Goal: Task Accomplishment & Management: Manage account settings

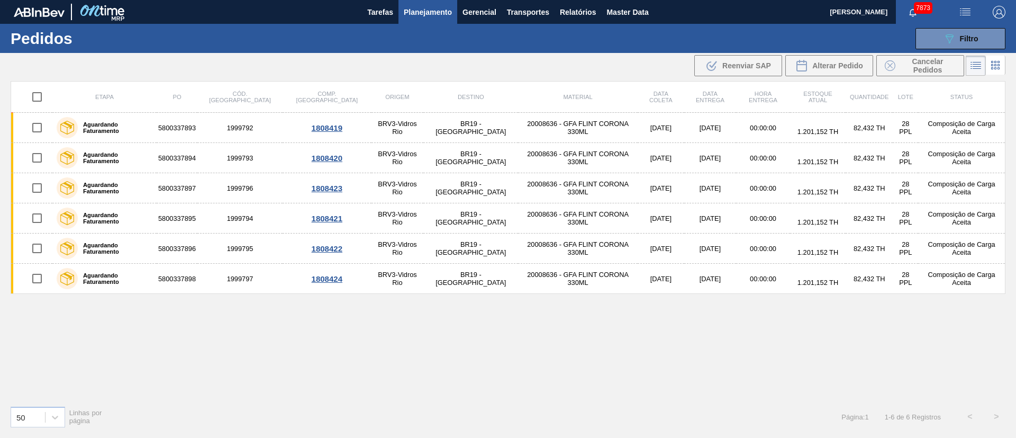
click at [38, 96] on input "checkbox" at bounding box center [37, 97] width 22 height 22
checkbox input "true"
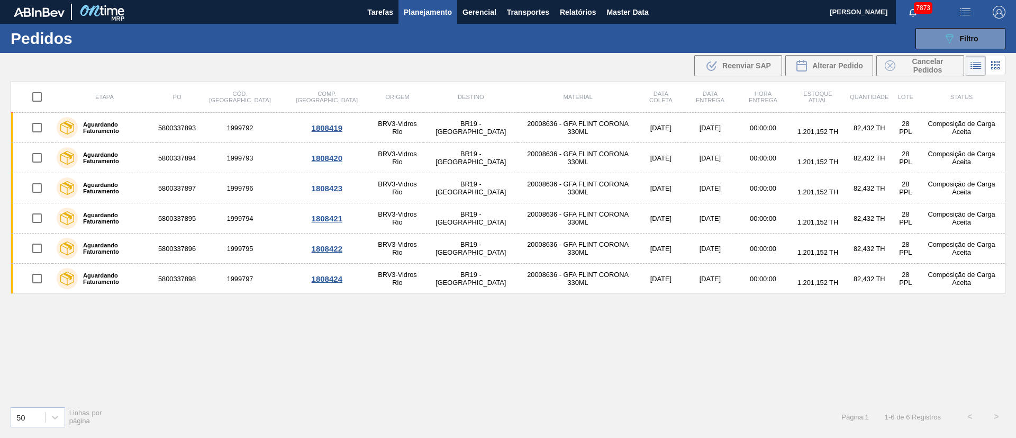
checkbox input "true"
click at [915, 62] on span "Cancelar Pedidos" at bounding box center [928, 65] width 56 height 17
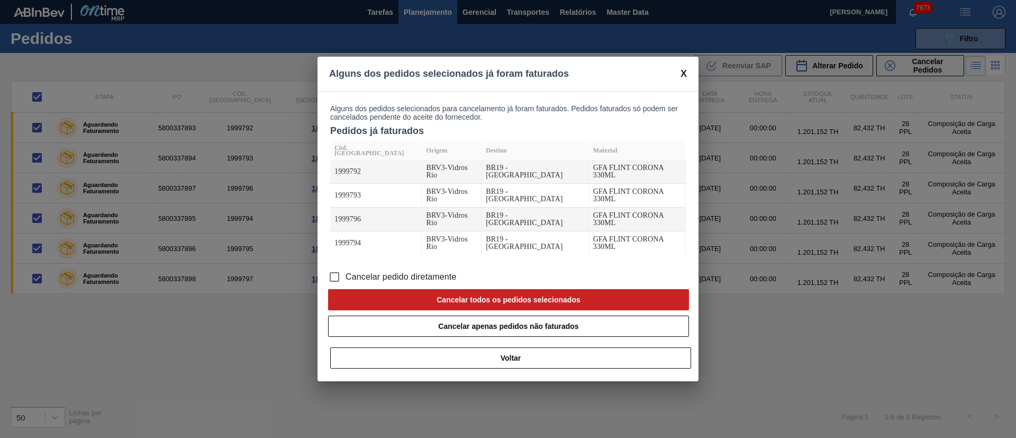
click at [335, 274] on input "Cancelar pedido diretamente" at bounding box center [334, 277] width 22 height 22
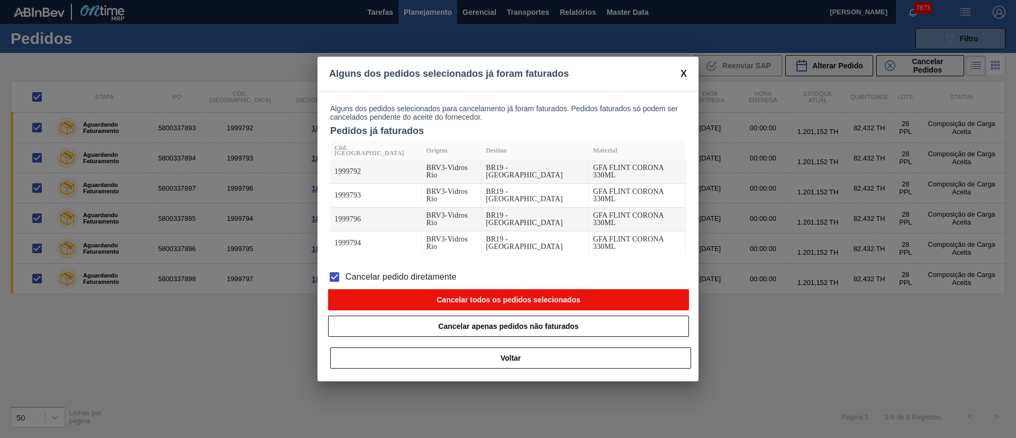
click at [460, 294] on button "Cancelar todos os pedidos selecionados" at bounding box center [508, 299] width 361 height 21
checkbox input "false"
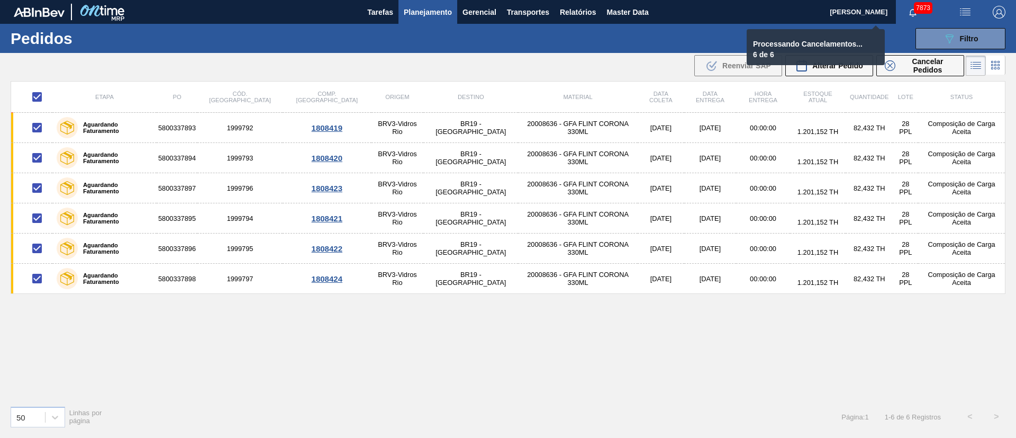
checkbox input "false"
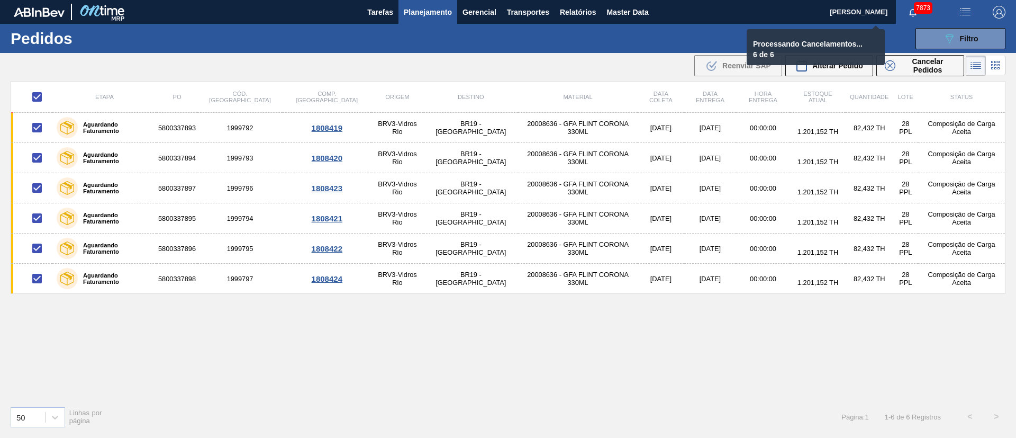
checkbox input "false"
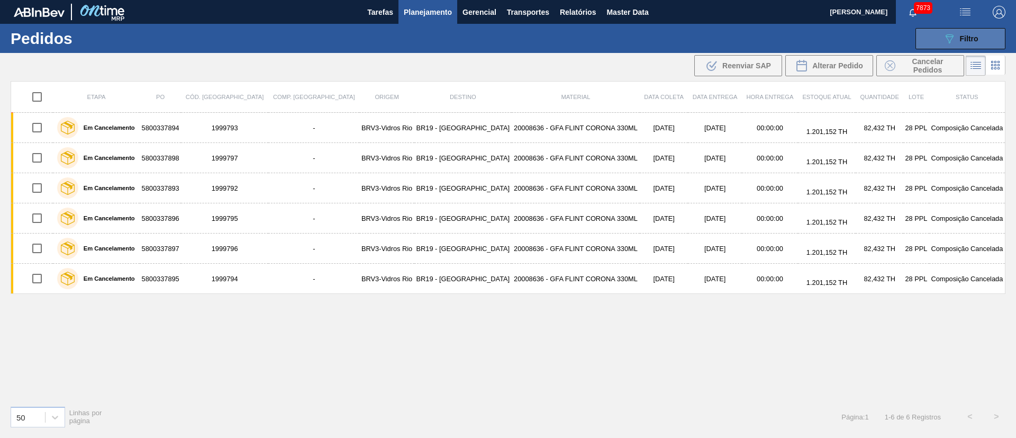
click at [977, 38] on span "Filtro" at bounding box center [969, 38] width 19 height 8
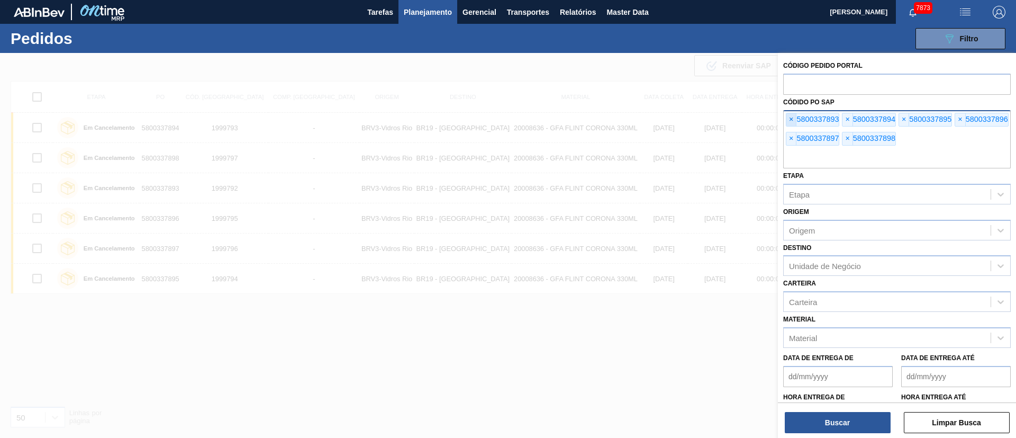
click at [793, 118] on span "×" at bounding box center [791, 119] width 10 height 13
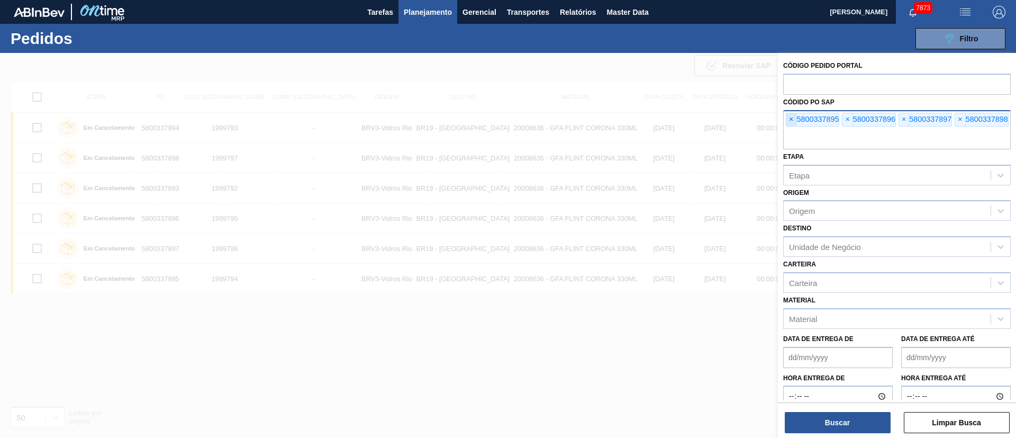
click at [793, 118] on span "×" at bounding box center [791, 119] width 10 height 13
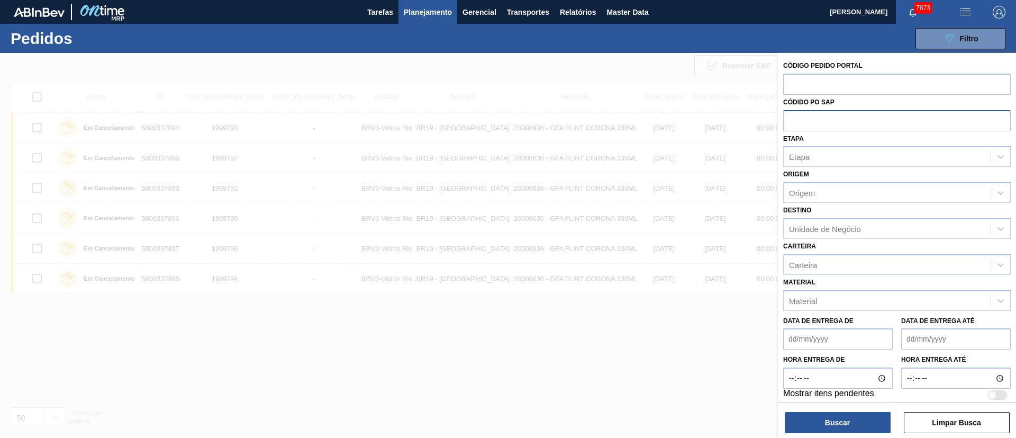
click at [793, 118] on input "text" at bounding box center [897, 120] width 228 height 20
paste input "text"
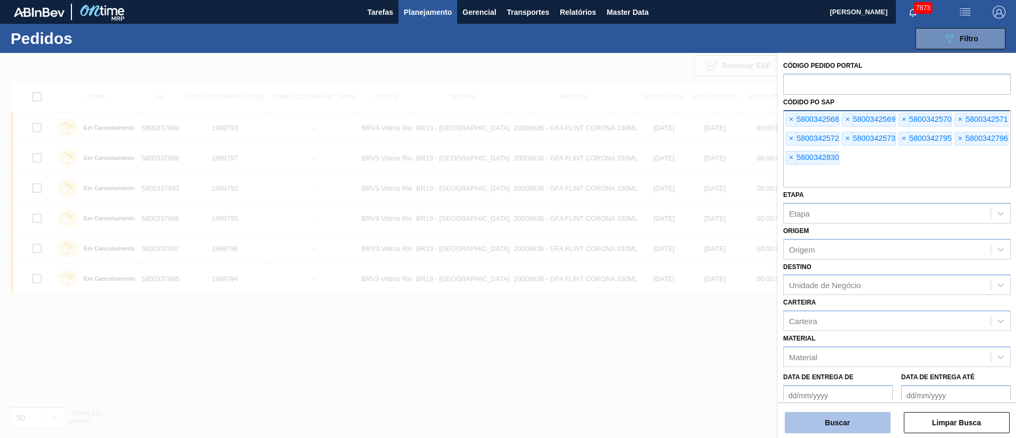
click at [827, 422] on button "Buscar" at bounding box center [838, 422] width 106 height 21
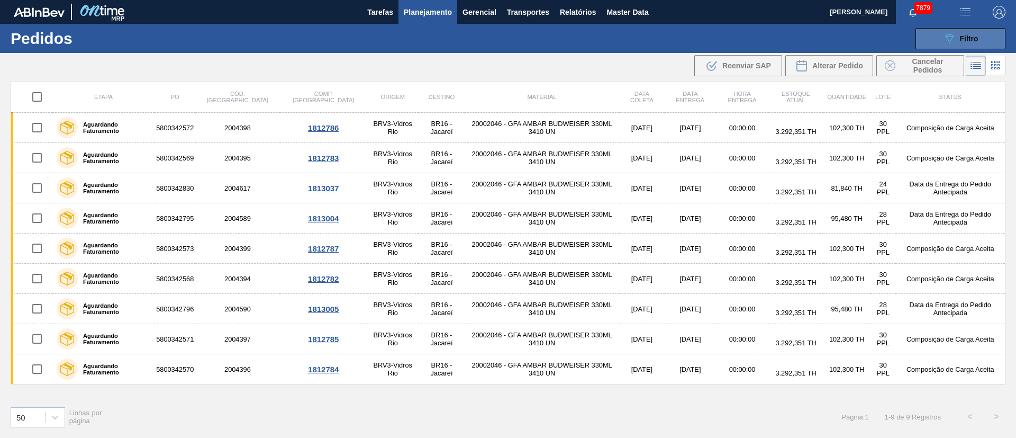
click at [975, 43] on div "089F7B8B-B2A5-4AFE-B5C0-19BA573D28AC Filtro" at bounding box center [960, 38] width 35 height 13
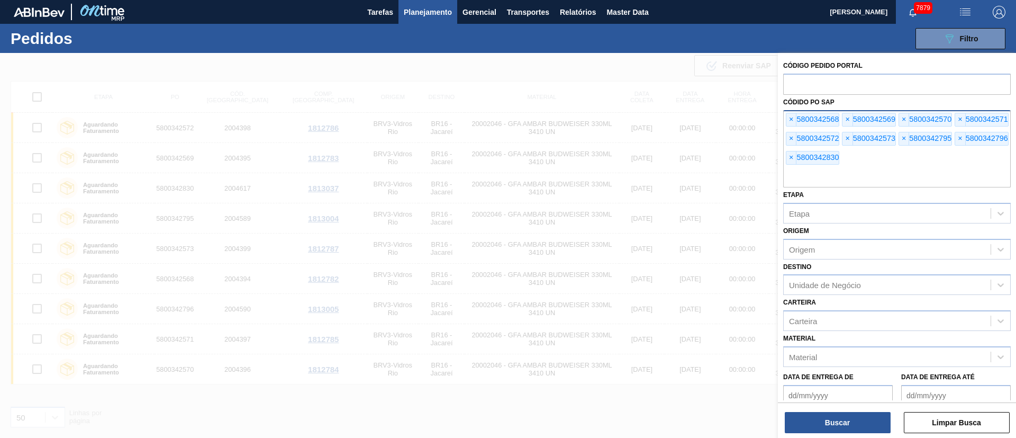
click at [435, 17] on span "Planejamento" at bounding box center [428, 12] width 48 height 13
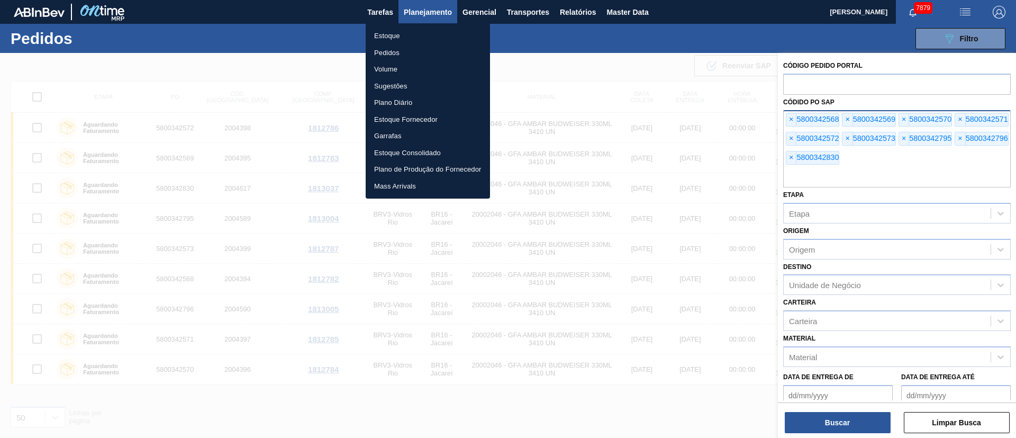
click at [791, 124] on div at bounding box center [508, 219] width 1016 height 438
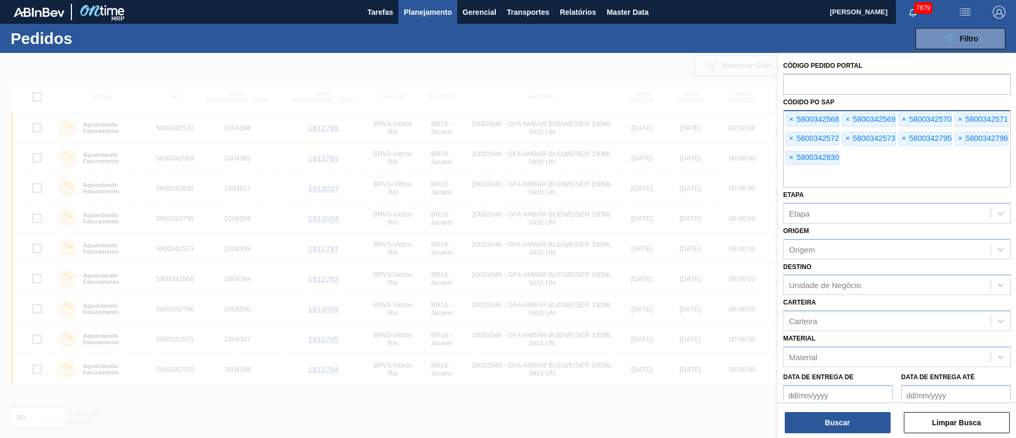
click at [791, 120] on span "×" at bounding box center [791, 119] width 10 height 13
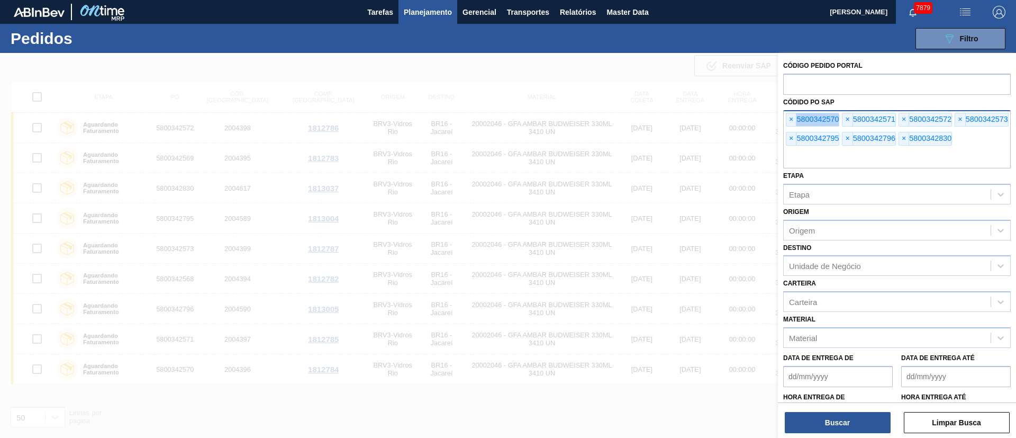
click at [791, 120] on span "×" at bounding box center [791, 119] width 10 height 13
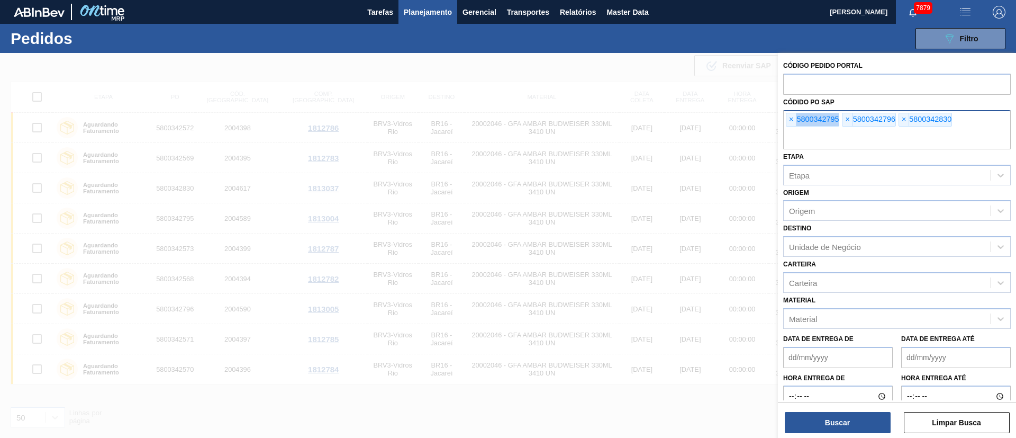
click at [791, 120] on span "×" at bounding box center [791, 119] width 10 height 13
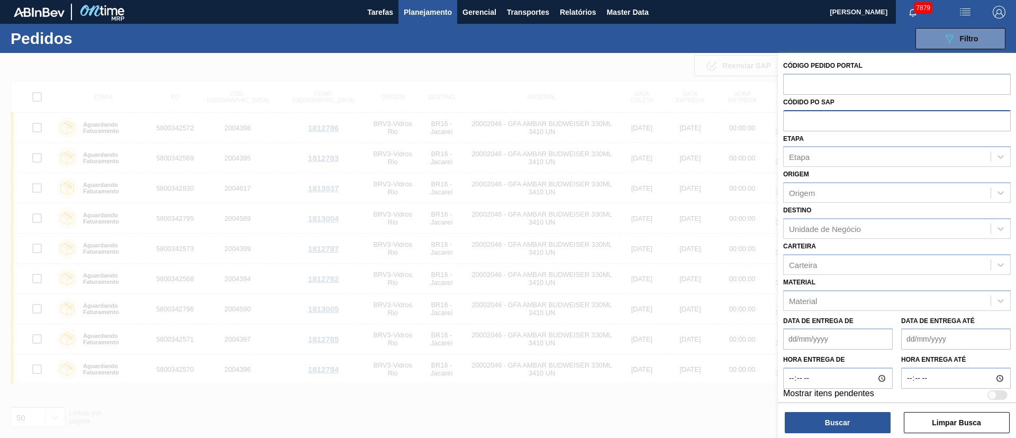
click at [791, 120] on input "text" at bounding box center [897, 120] width 228 height 20
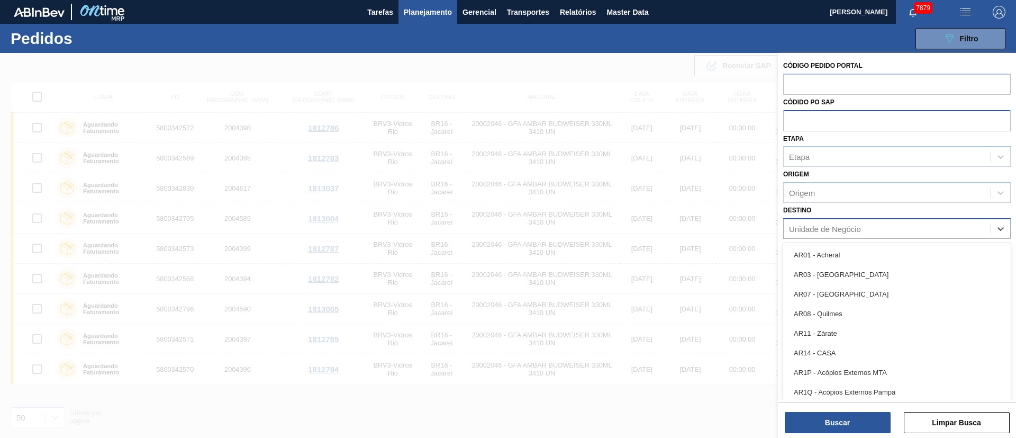
click at [804, 231] on div "Unidade de Negócio" at bounding box center [825, 228] width 72 height 9
type input "16"
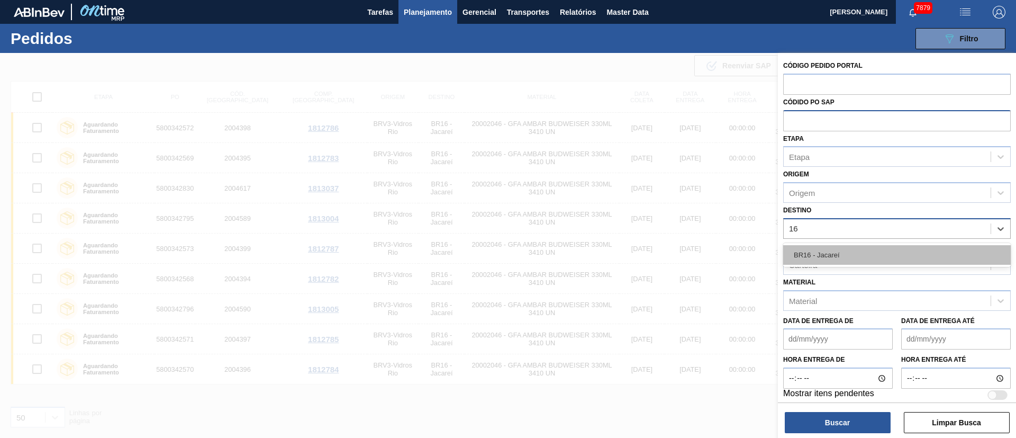
click at [806, 256] on div "BR16 - Jacareí" at bounding box center [897, 255] width 228 height 20
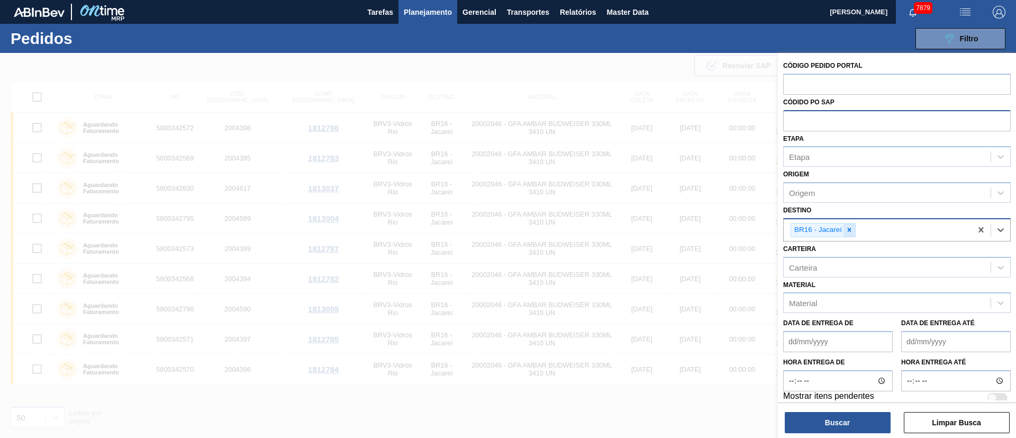
click at [849, 228] on icon at bounding box center [849, 229] width 7 height 7
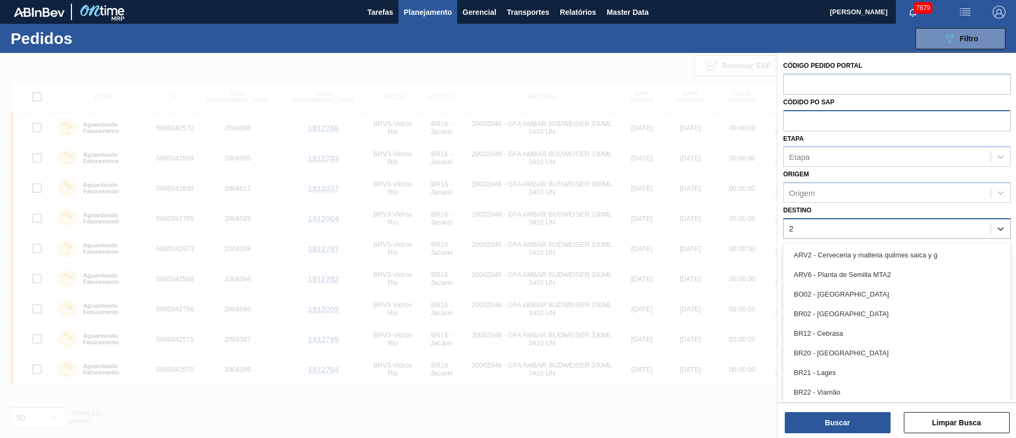
type input "21"
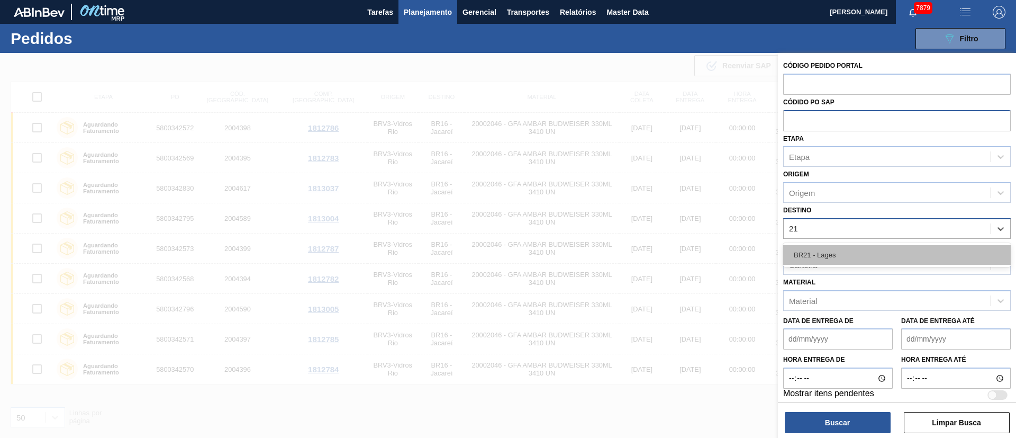
click at [837, 248] on div "BR21 - Lages" at bounding box center [897, 255] width 228 height 20
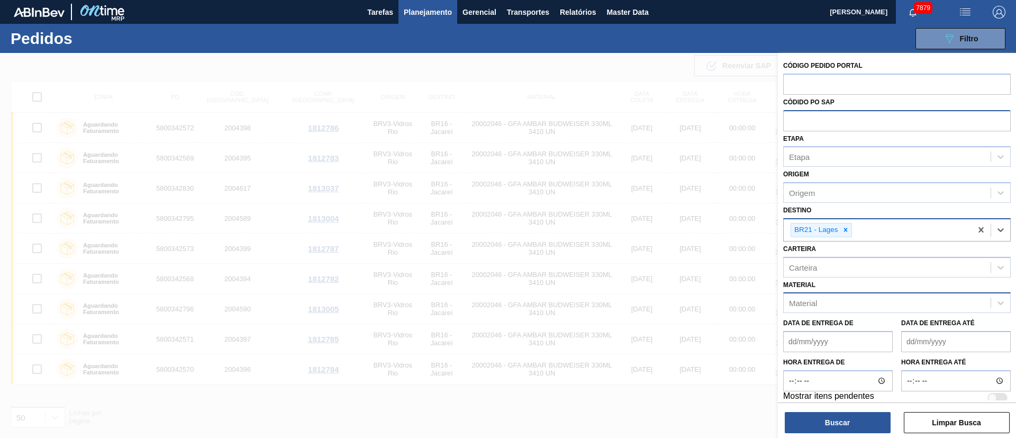
click at [820, 301] on div "Material" at bounding box center [887, 302] width 207 height 15
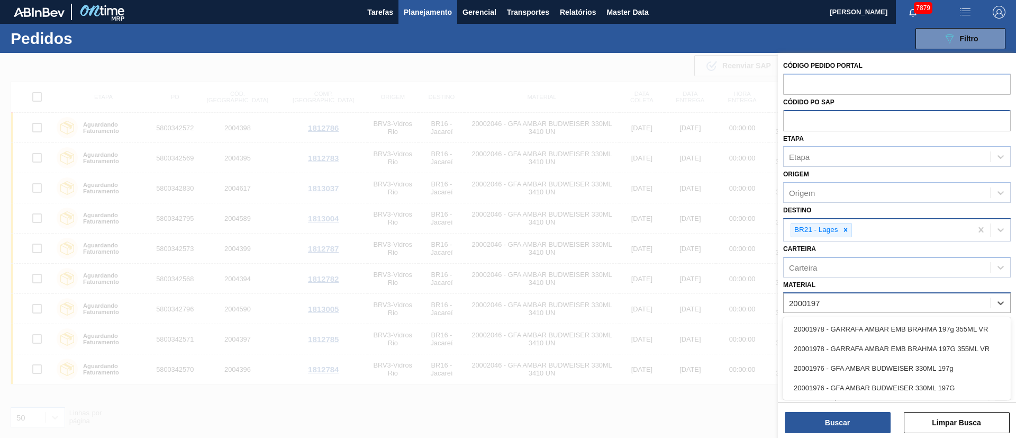
type input "20001976"
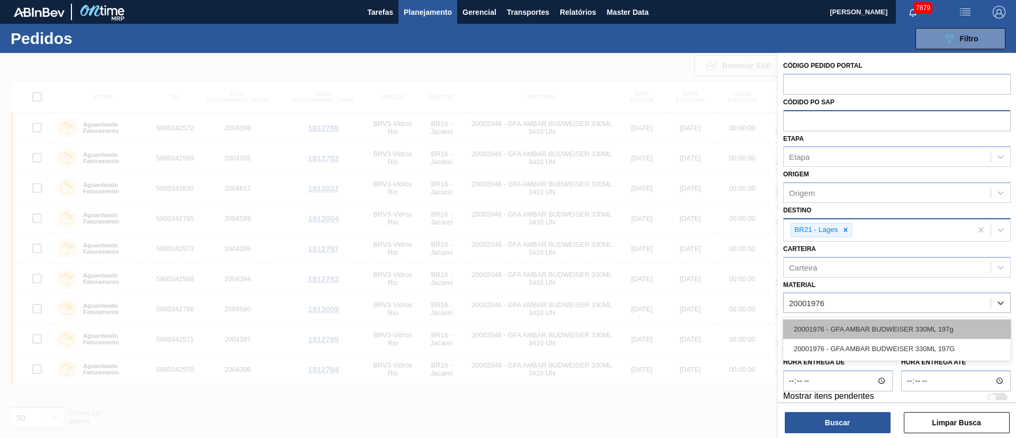
click at [831, 322] on div "20001976 - GFA AMBAR BUDWEISER 330ML 197g" at bounding box center [897, 329] width 228 height 20
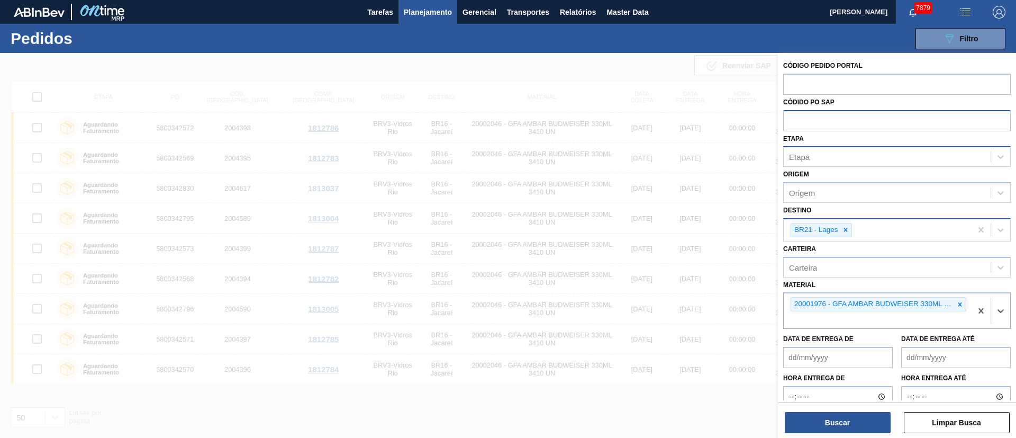
click at [826, 160] on div "Etapa" at bounding box center [887, 156] width 207 height 15
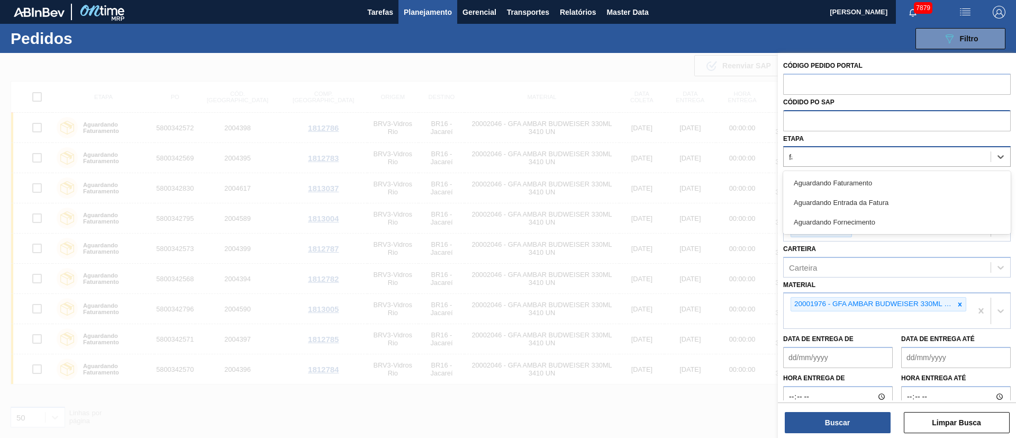
type input "fat"
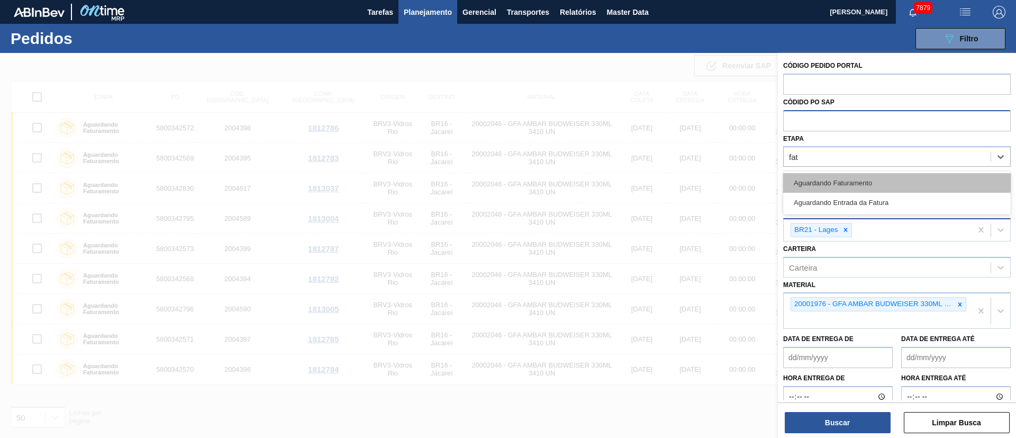
click at [817, 184] on div "Aguardando Faturamento" at bounding box center [897, 183] width 228 height 20
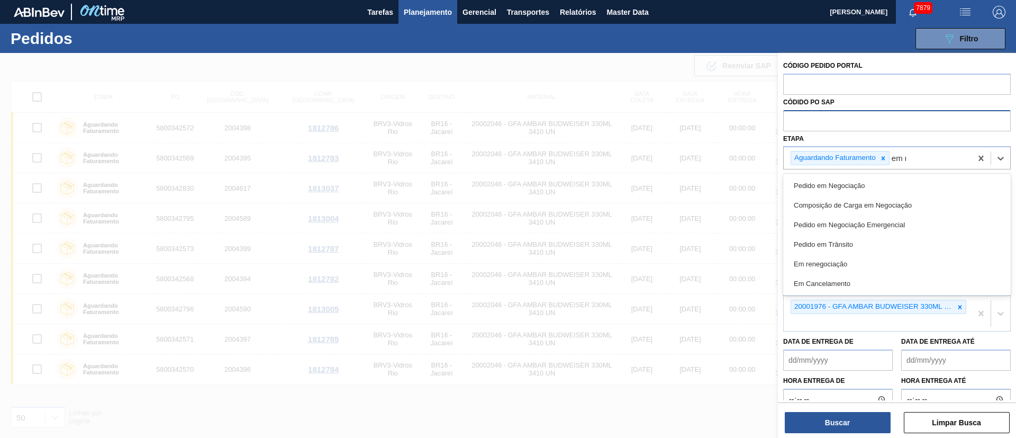
type input "em re"
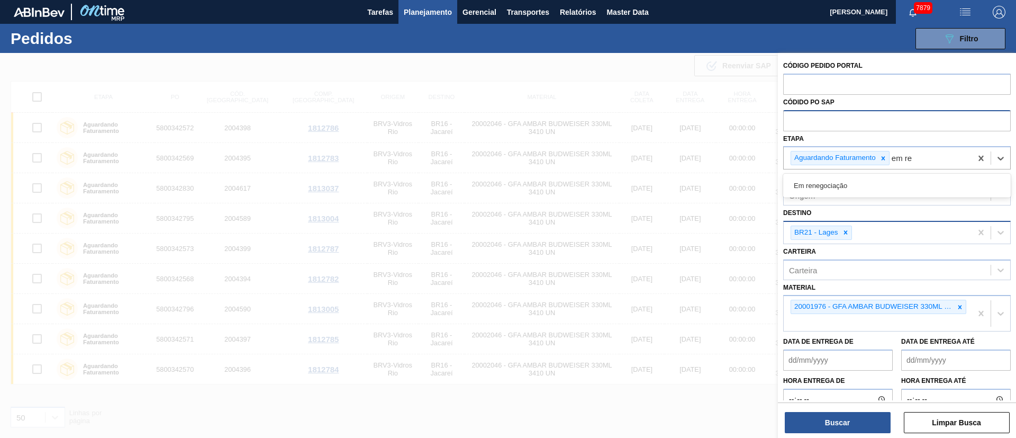
click at [817, 184] on div "Em renegociação" at bounding box center [897, 186] width 228 height 20
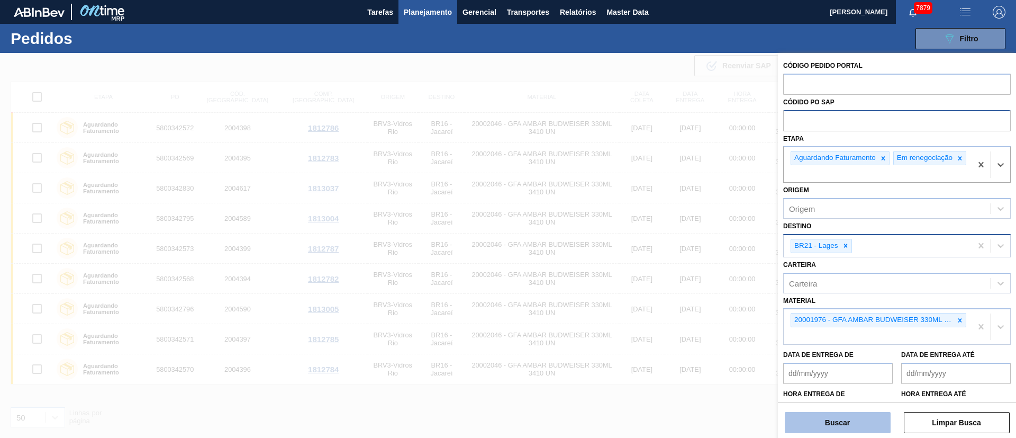
click at [811, 417] on button "Buscar" at bounding box center [838, 422] width 106 height 21
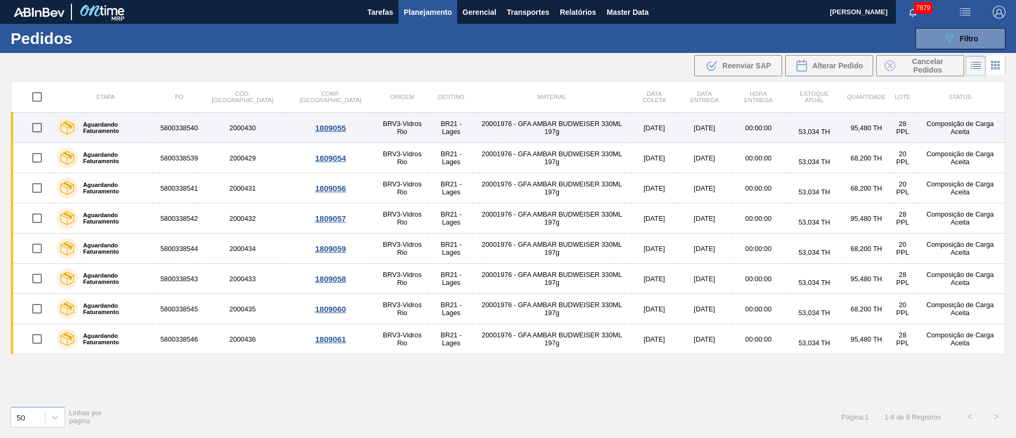
click at [40, 135] on input "checkbox" at bounding box center [37, 127] width 22 height 22
checkbox input "true"
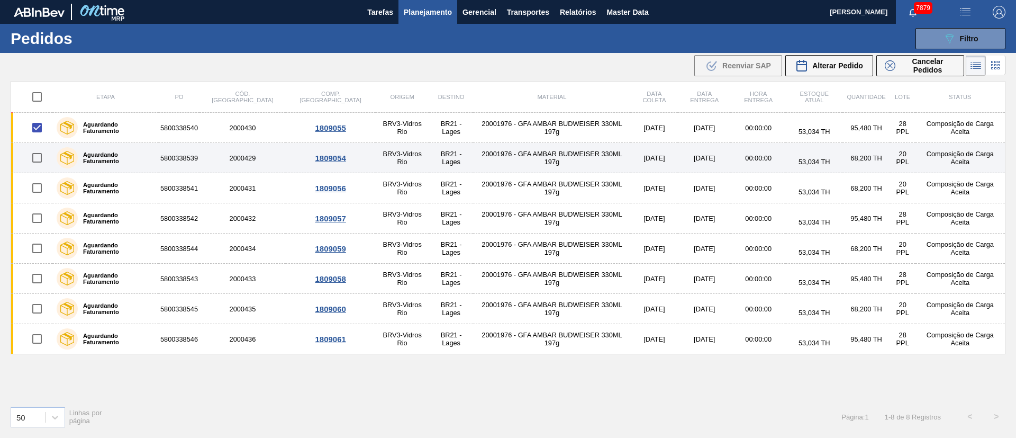
click at [46, 164] on input "checkbox" at bounding box center [37, 158] width 22 height 22
checkbox input "true"
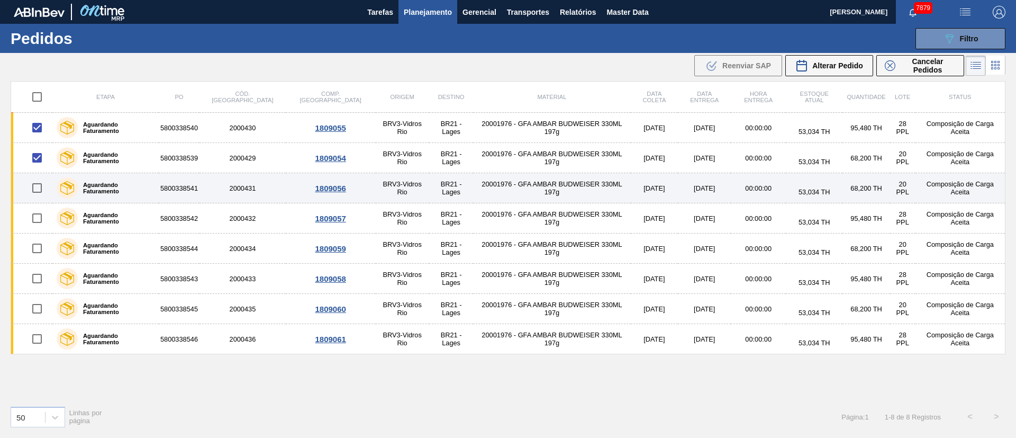
click at [48, 183] on input "checkbox" at bounding box center [37, 188] width 22 height 22
checkbox input "true"
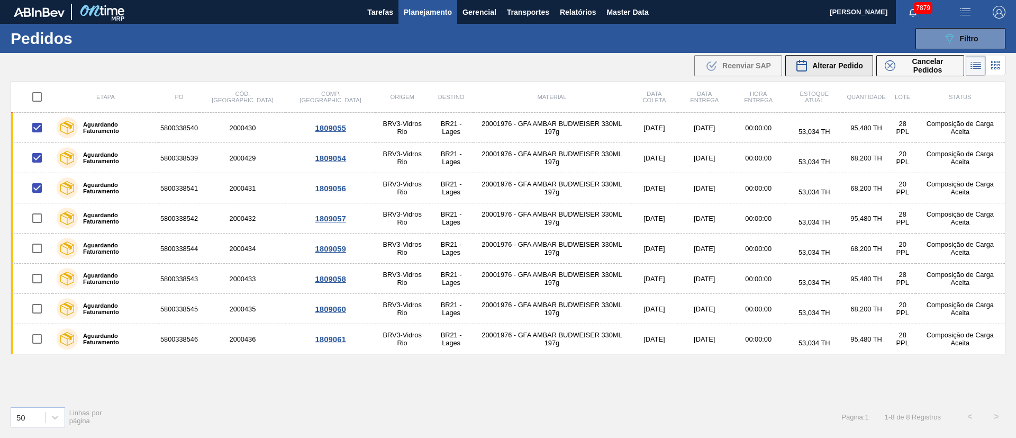
click at [837, 62] on span "Alterar Pedido" at bounding box center [837, 65] width 51 height 8
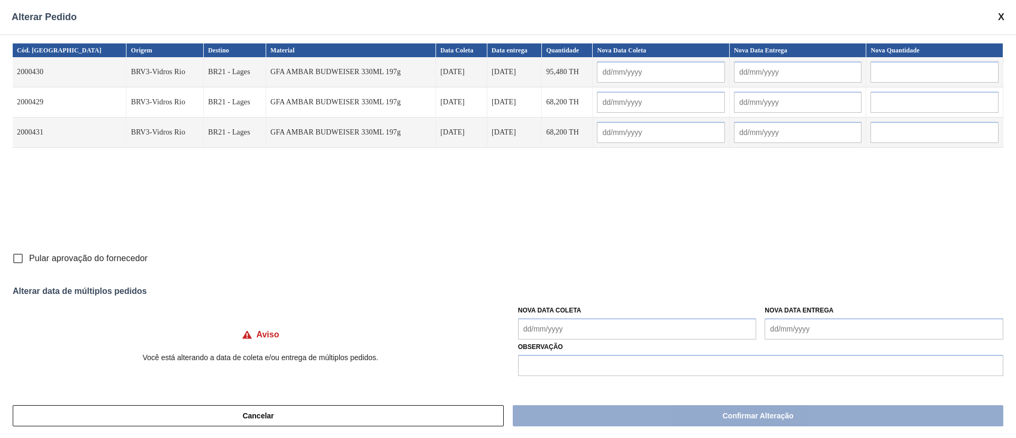
click at [16, 256] on input "Pular aprovação do fornecedor" at bounding box center [18, 258] width 22 height 22
checkbox input "true"
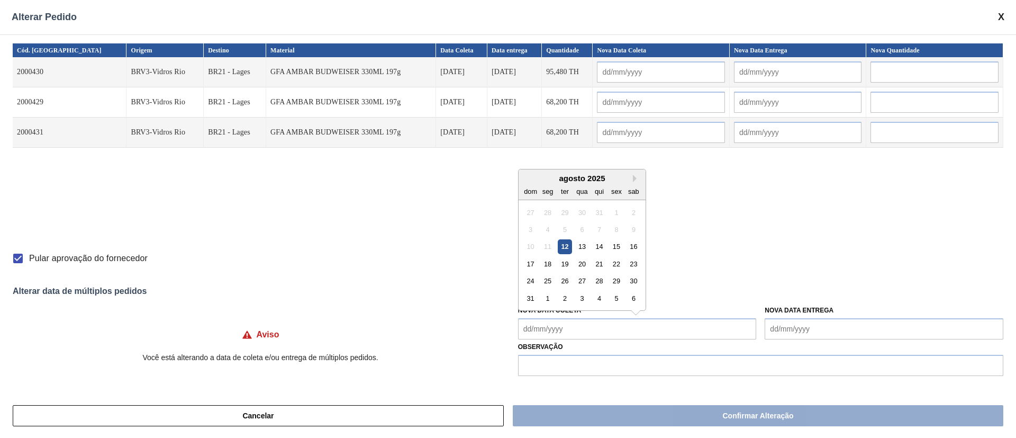
click at [558, 325] on Coleta "Nova Data Coleta" at bounding box center [637, 328] width 239 height 21
click at [584, 243] on div "13" at bounding box center [582, 246] width 14 height 14
type Coleta "[DATE]"
type input "[DATE]"
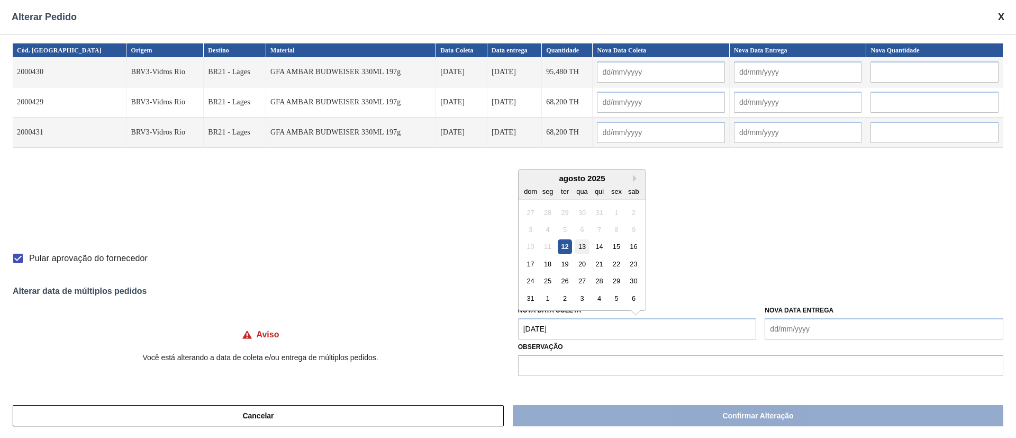
type input "[DATE]"
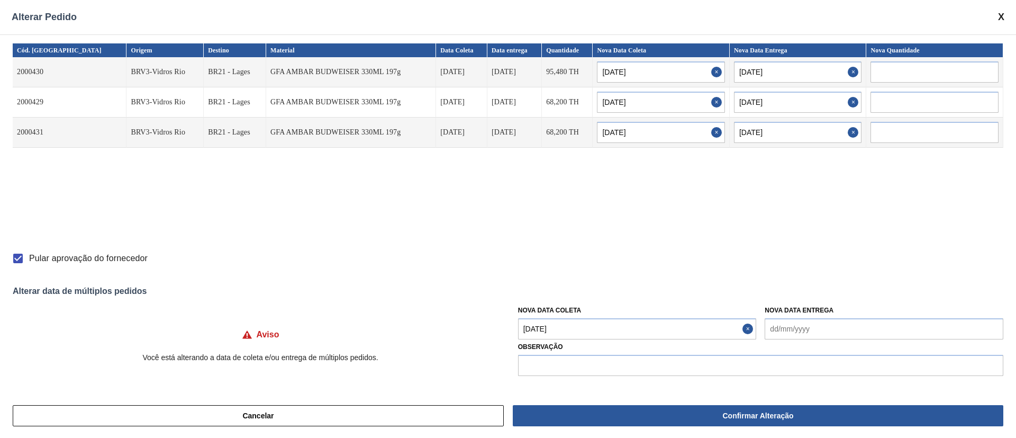
click at [569, 330] on Coleta "[DATE]" at bounding box center [637, 328] width 239 height 21
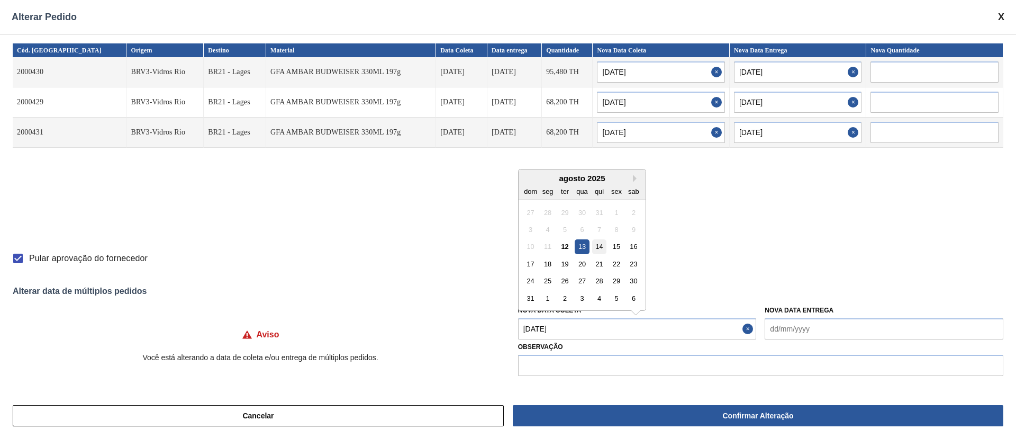
click at [603, 244] on div "14" at bounding box center [599, 246] width 14 height 14
type Coleta "[DATE]"
type input "[DATE]"
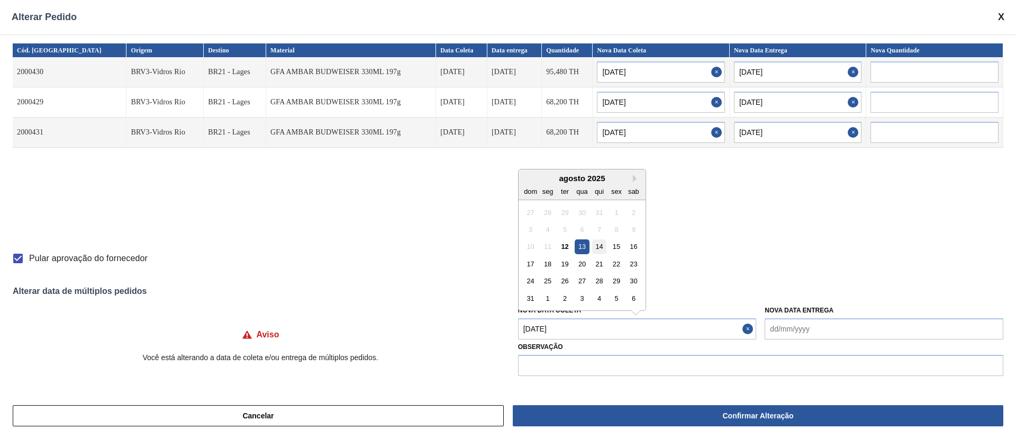
type input "[DATE]"
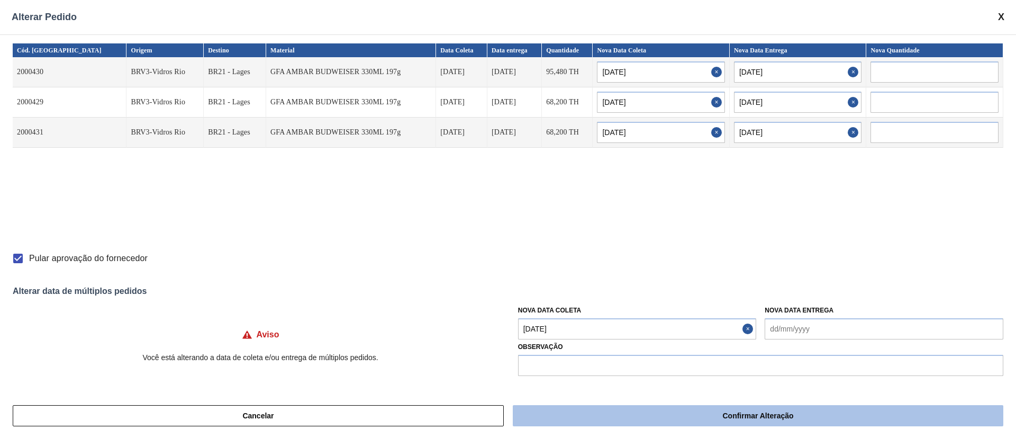
click at [684, 415] on button "Confirmar Alteração" at bounding box center [758, 415] width 491 height 21
checkbox input "false"
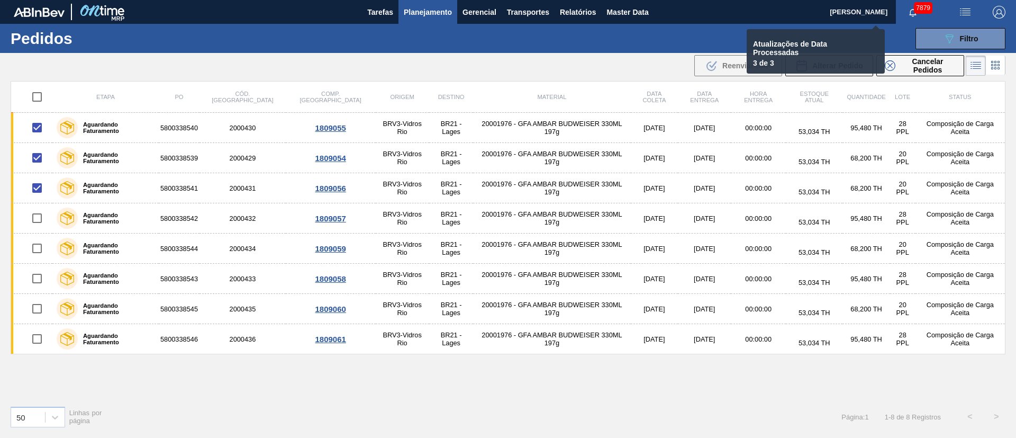
checkbox input "false"
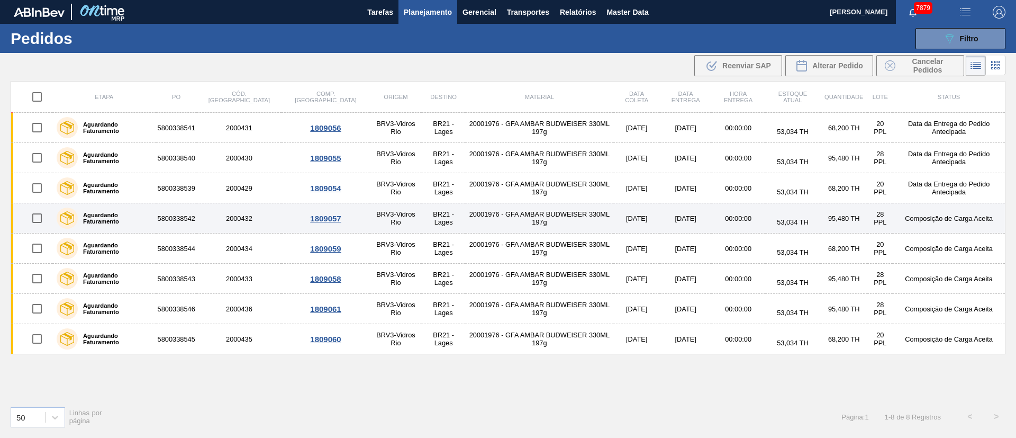
click at [36, 223] on input "checkbox" at bounding box center [37, 218] width 22 height 22
checkbox input "true"
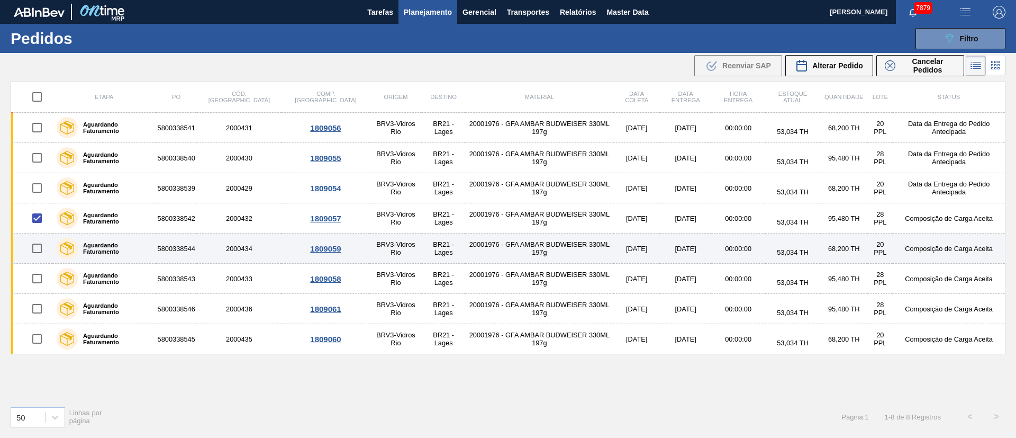
click at [40, 241] on input "checkbox" at bounding box center [37, 248] width 22 height 22
checkbox input "true"
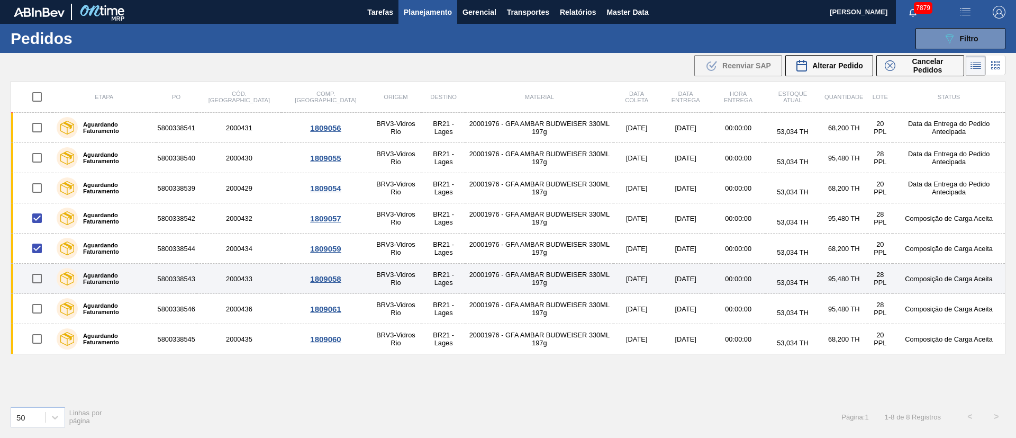
click at [39, 279] on input "checkbox" at bounding box center [37, 278] width 22 height 22
checkbox input "true"
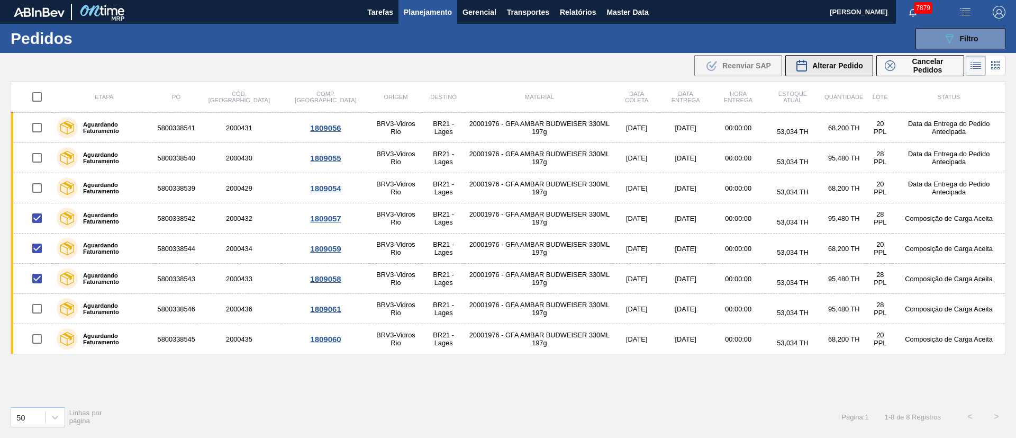
click at [832, 67] on span "Alterar Pedido" at bounding box center [837, 65] width 51 height 8
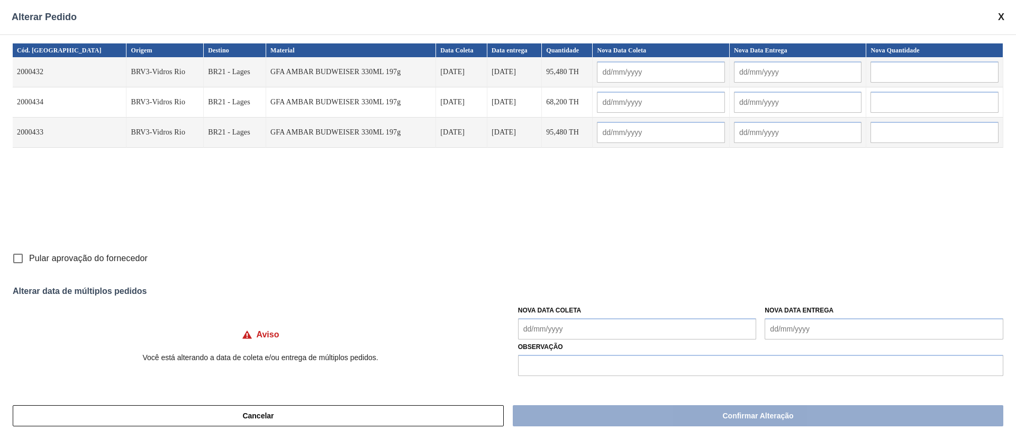
click at [551, 330] on Coleta "Nova Data Coleta" at bounding box center [637, 328] width 239 height 21
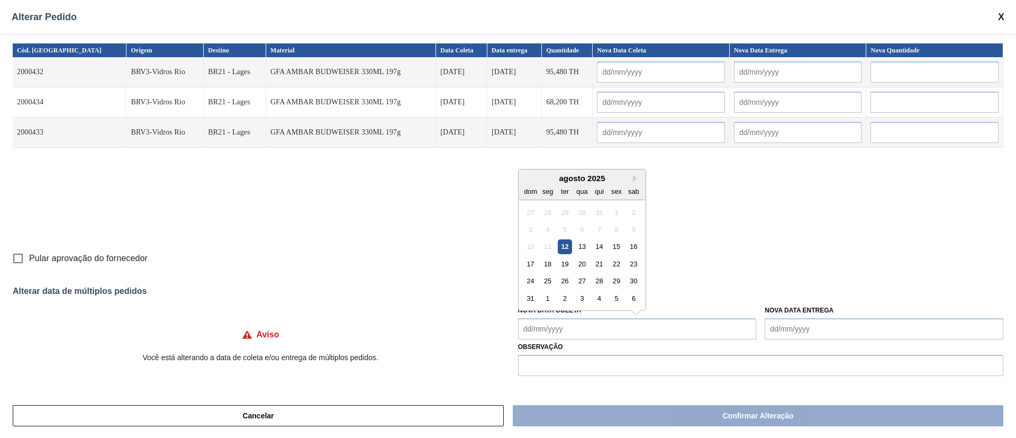
click at [582, 244] on div "13" at bounding box center [582, 246] width 14 height 14
type Coleta "[DATE]"
type input "[DATE]"
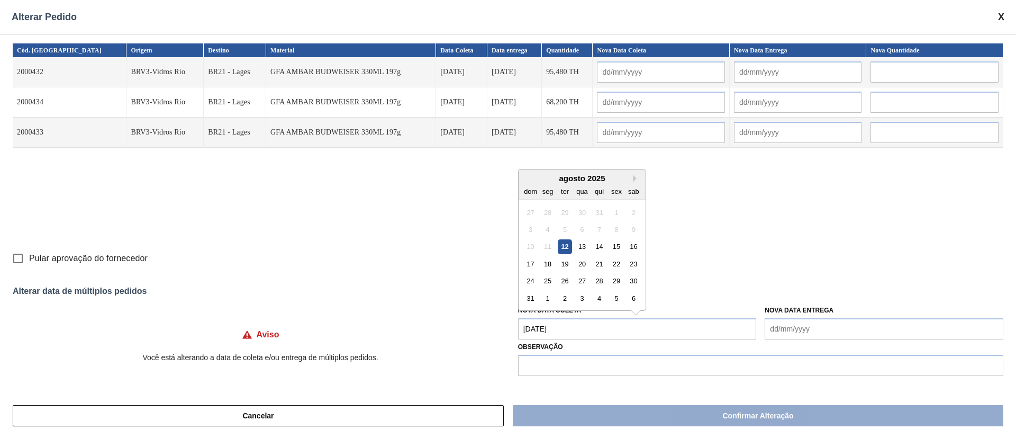
type input "[DATE]"
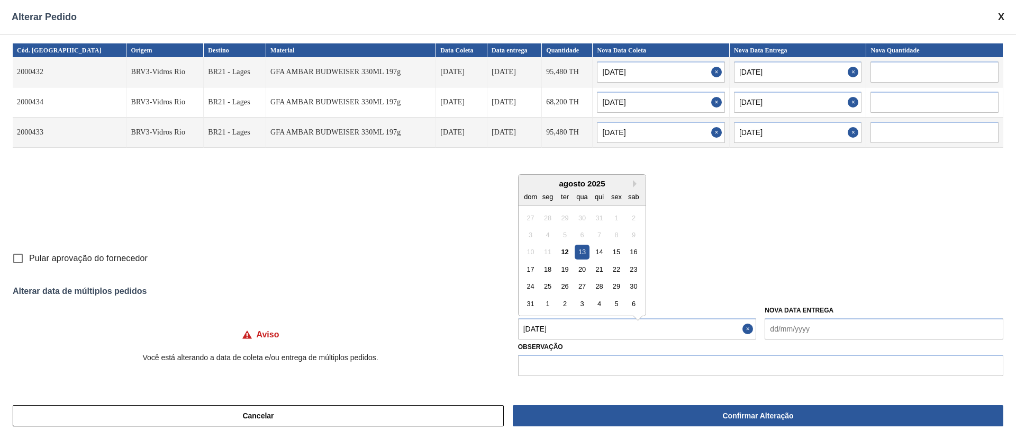
click at [577, 326] on Coleta "[DATE]" at bounding box center [637, 328] width 239 height 21
click at [621, 248] on div "15" at bounding box center [616, 246] width 14 height 14
type Coleta "[DATE]"
type input "[DATE]"
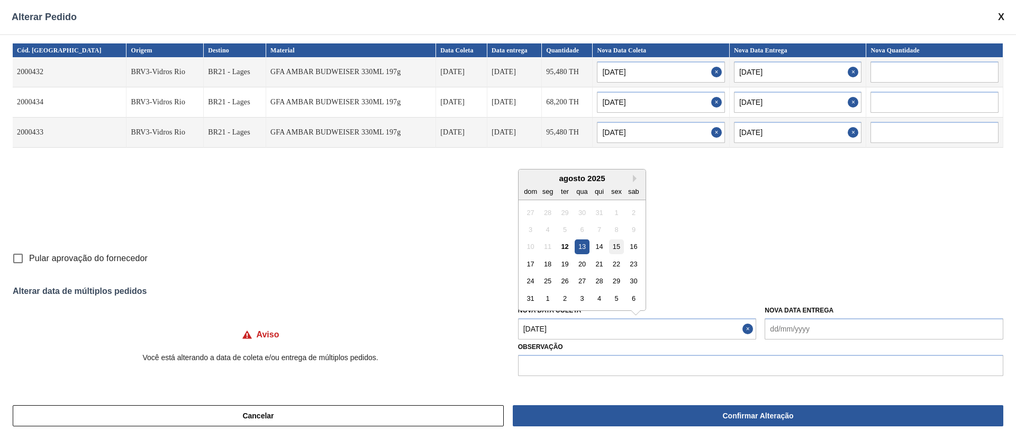
type input "[DATE]"
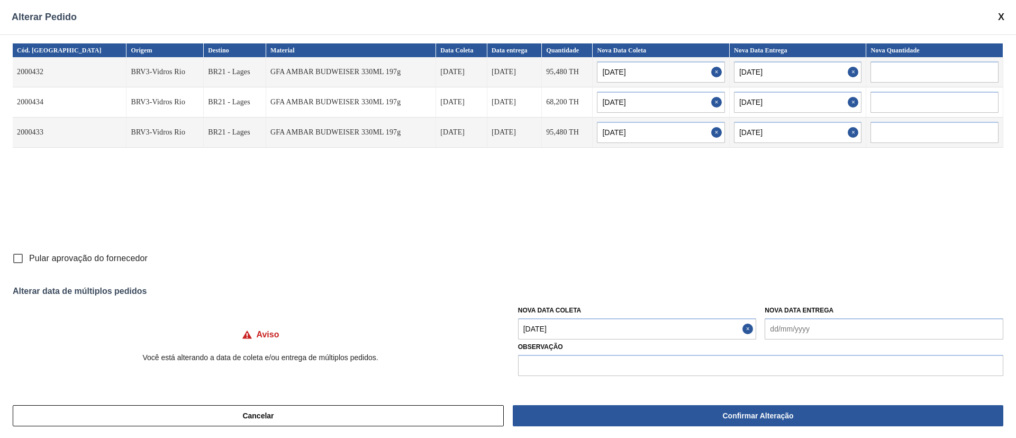
click at [21, 255] on input "Pular aprovação do fornecedor" at bounding box center [18, 258] width 22 height 22
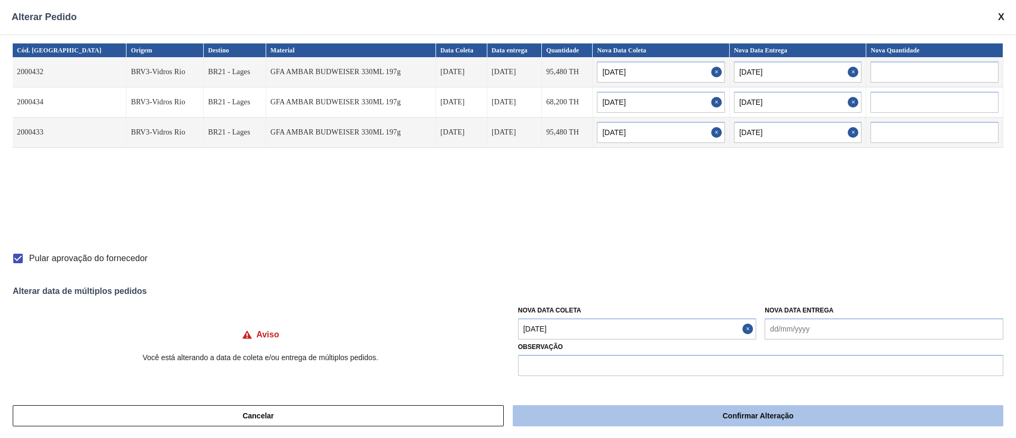
click at [696, 409] on button "Confirmar Alteração" at bounding box center [758, 415] width 491 height 21
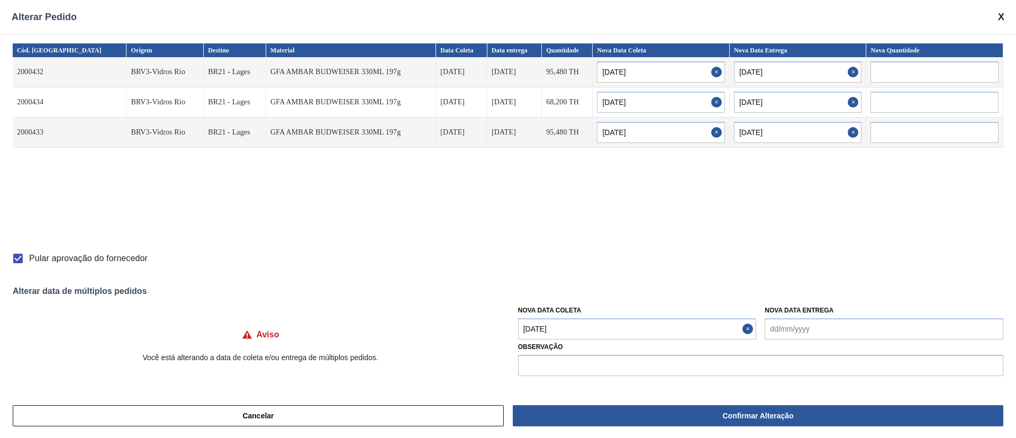
checkbox input "false"
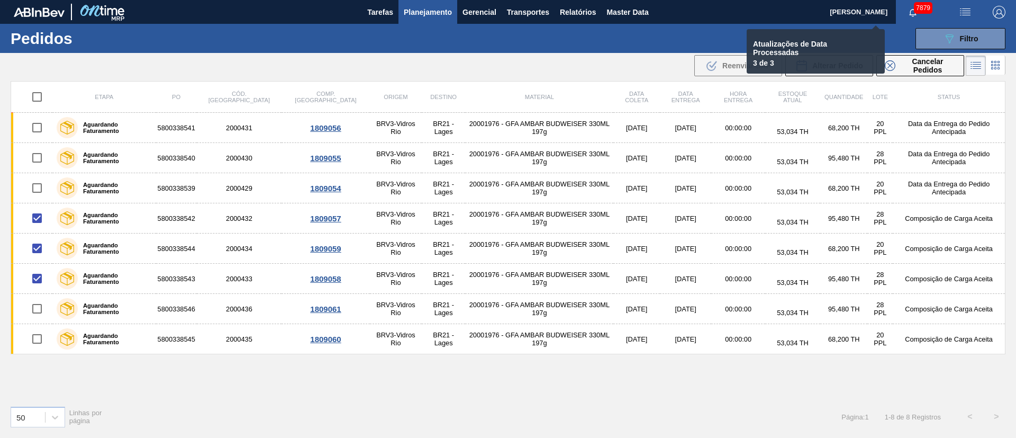
checkbox input "false"
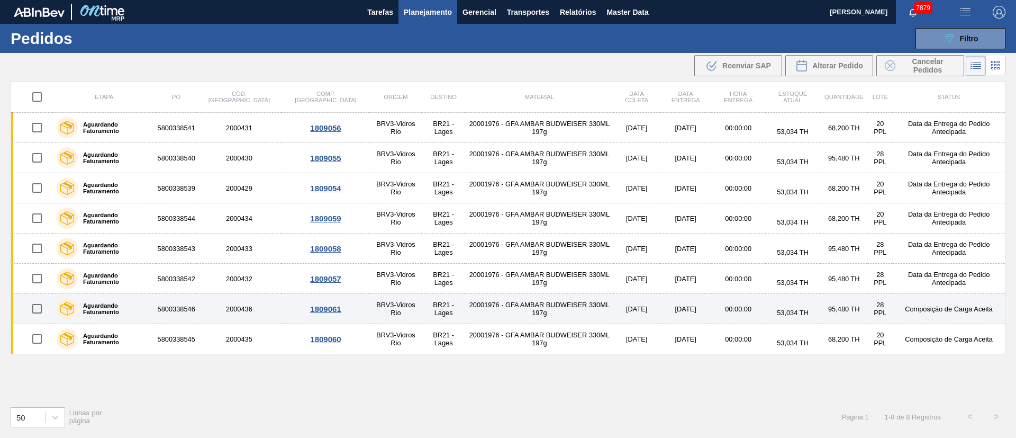
click at [43, 310] on input "checkbox" at bounding box center [37, 308] width 22 height 22
checkbox input "true"
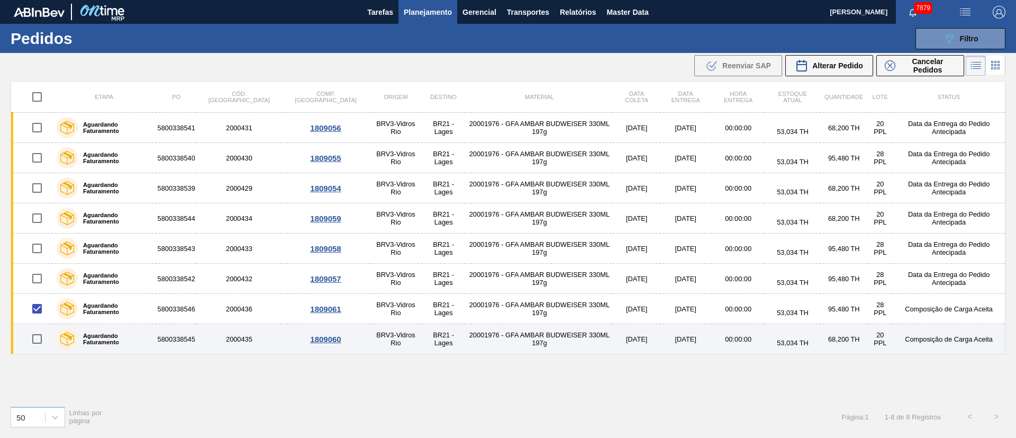
click at [41, 342] on input "checkbox" at bounding box center [37, 339] width 22 height 22
checkbox input "true"
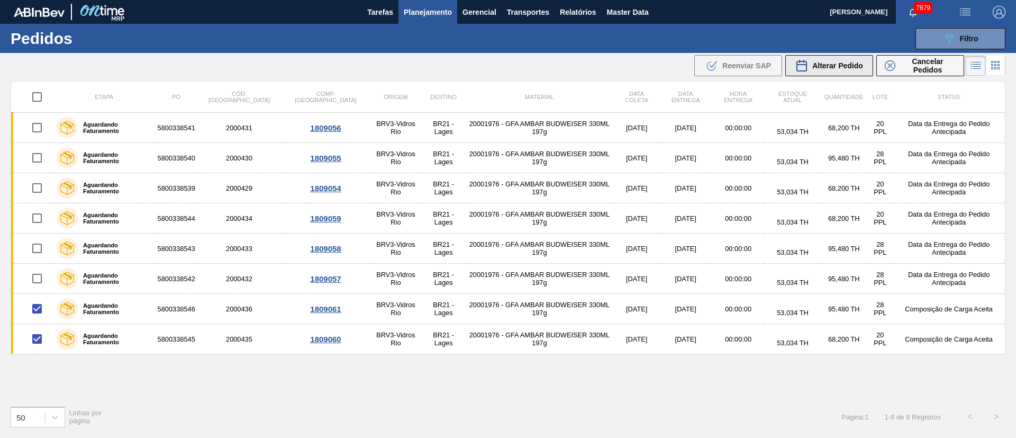
click at [845, 72] on button "Alterar Pedido" at bounding box center [829, 65] width 88 height 21
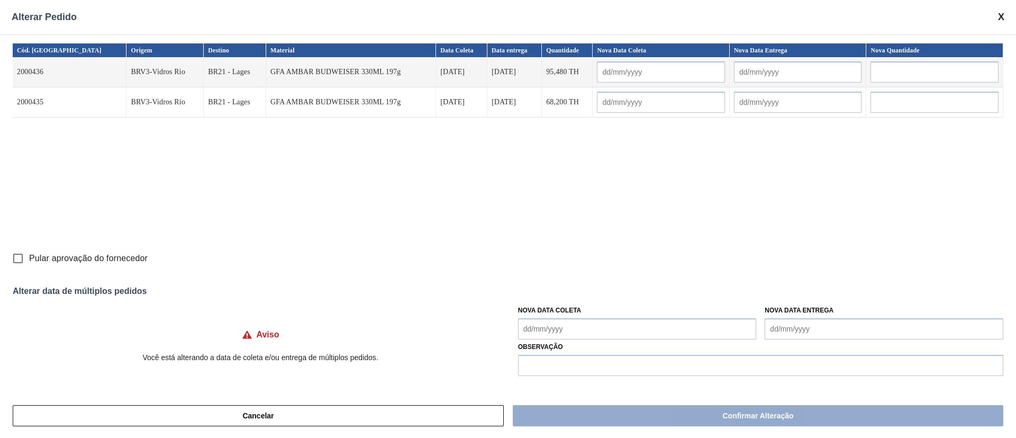
click at [21, 258] on input "Pular aprovação do fornecedor" at bounding box center [18, 258] width 22 height 22
checkbox input "true"
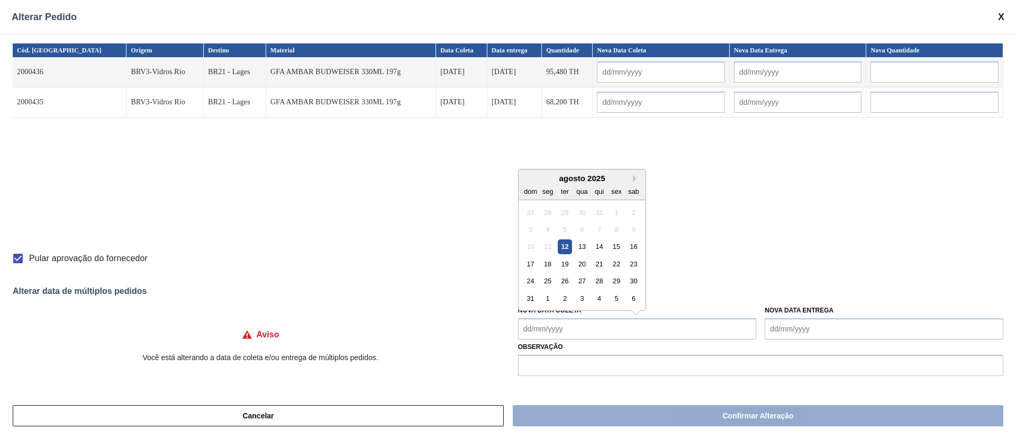
click at [599, 329] on Coleta "Nova Data Coleta" at bounding box center [637, 328] width 239 height 21
click at [549, 262] on div "18" at bounding box center [547, 264] width 14 height 14
type Coleta "[DATE]"
type input "[DATE]"
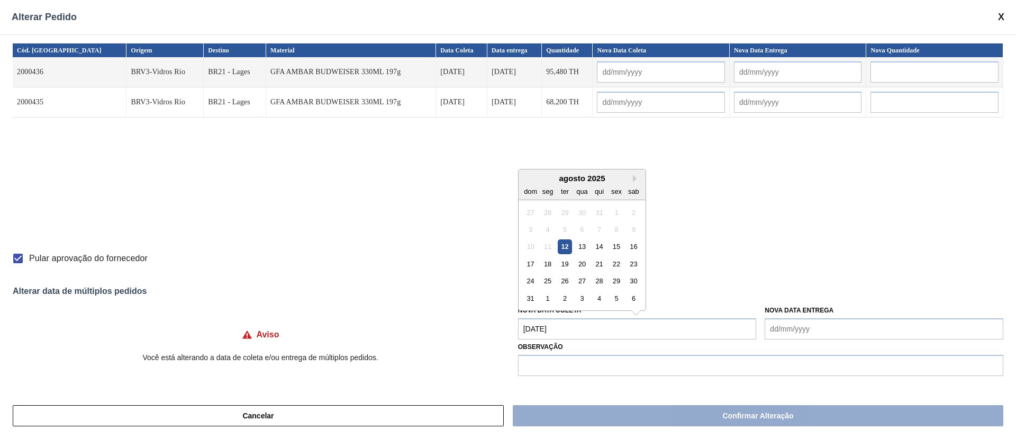
type input "[DATE]"
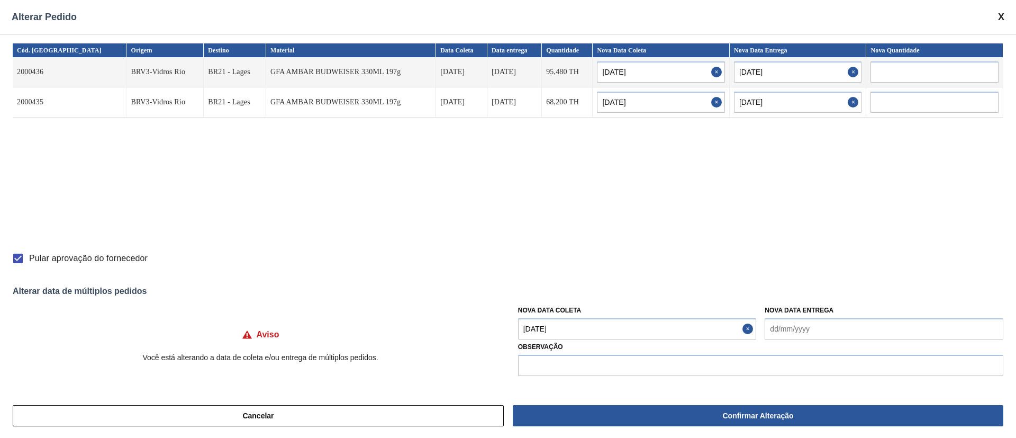
click at [556, 329] on Coleta "[DATE]" at bounding box center [637, 328] width 239 height 21
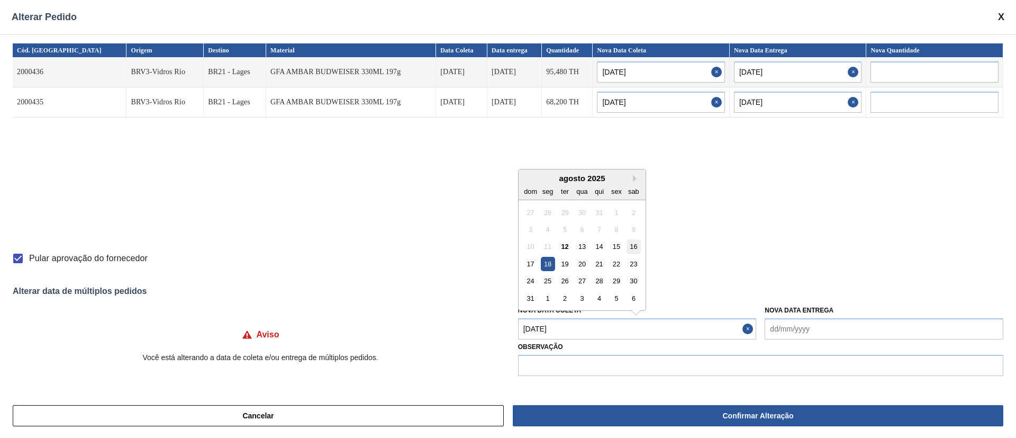
click at [640, 248] on div "16" at bounding box center [634, 246] width 14 height 14
type Coleta "[DATE]"
type input "[DATE]"
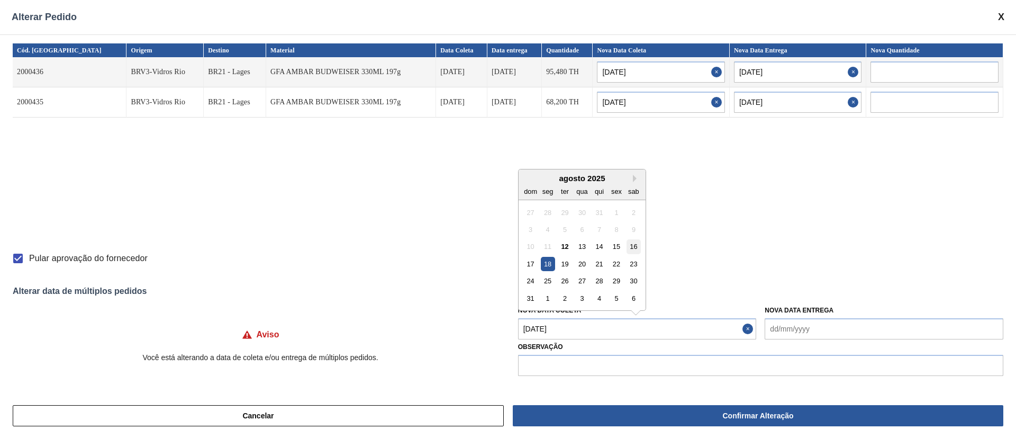
type input "[DATE]"
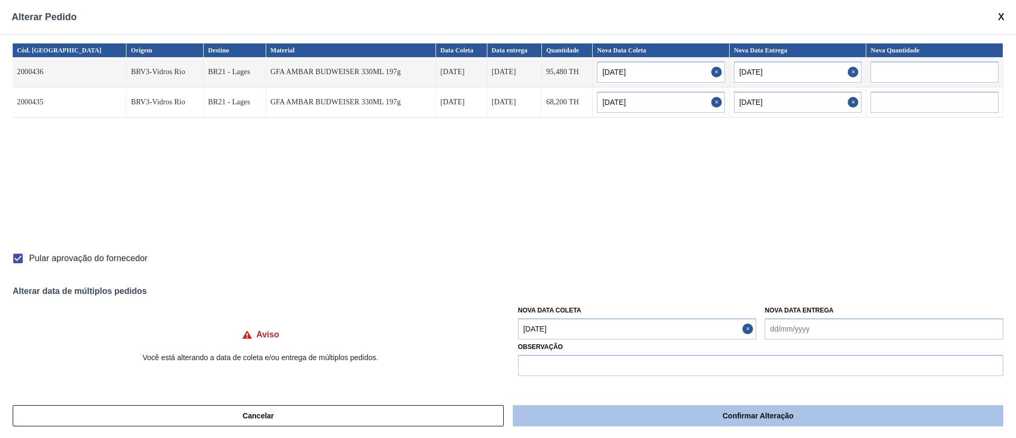
click at [644, 413] on button "Confirmar Alteração" at bounding box center [758, 415] width 491 height 21
checkbox input "false"
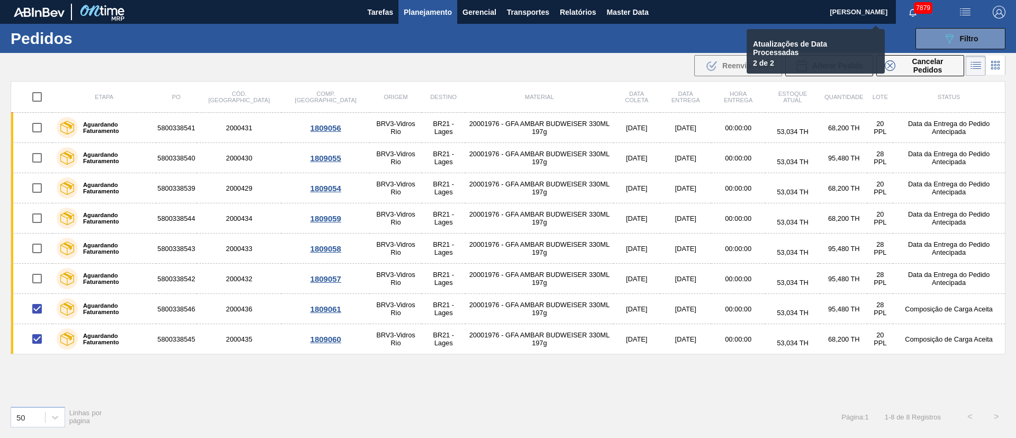
checkbox input "false"
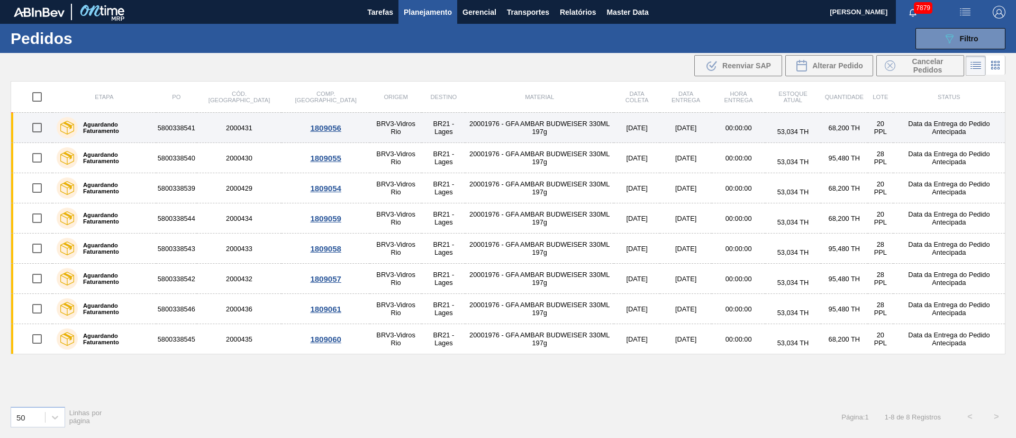
click at [474, 123] on td "20001976 - GFA AMBAR BUDWEISER 330ML 197g" at bounding box center [539, 128] width 148 height 30
click at [474, 123] on main "Tarefas Planejamento Gerencial Transportes Relatórios Master Data Juliane Romag…" at bounding box center [508, 219] width 1016 height 438
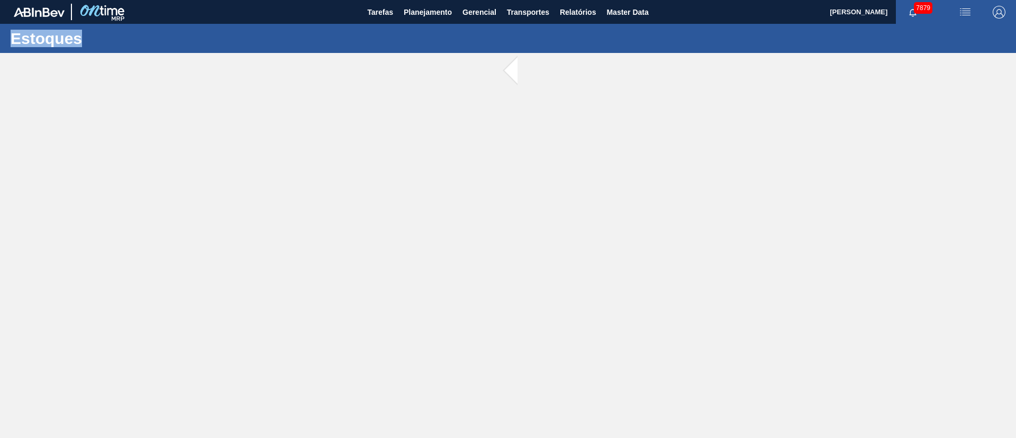
click at [474, 123] on main "Tarefas Planejamento Gerencial Transportes Relatórios Master Data [PERSON_NAME]…" at bounding box center [508, 219] width 1016 height 438
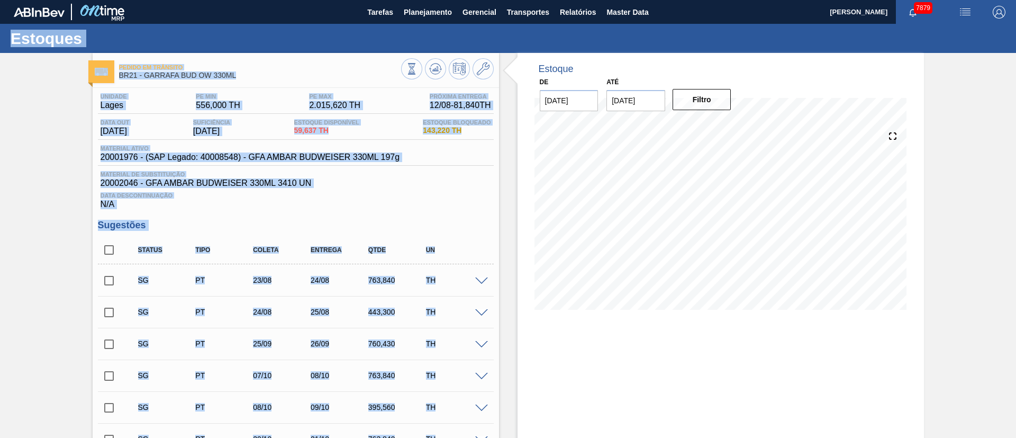
click at [111, 278] on input "checkbox" at bounding box center [109, 280] width 22 height 22
click at [481, 279] on span at bounding box center [481, 281] width 13 height 8
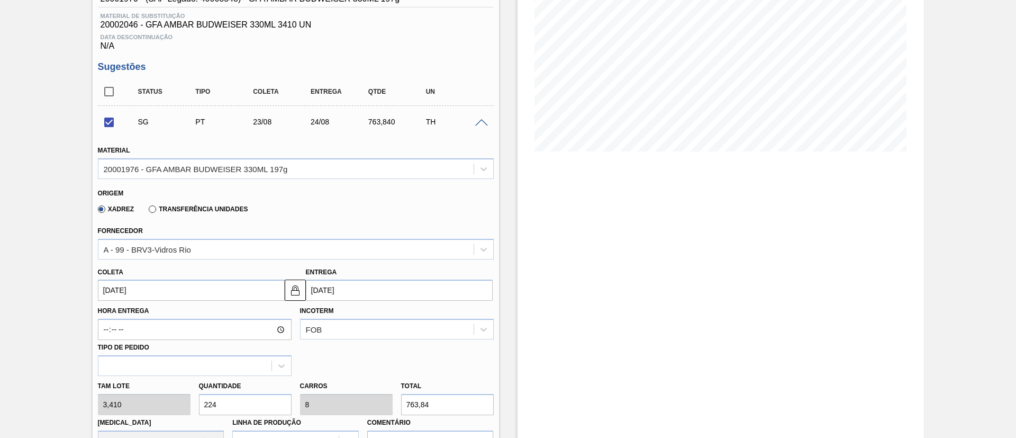
scroll to position [159, 0]
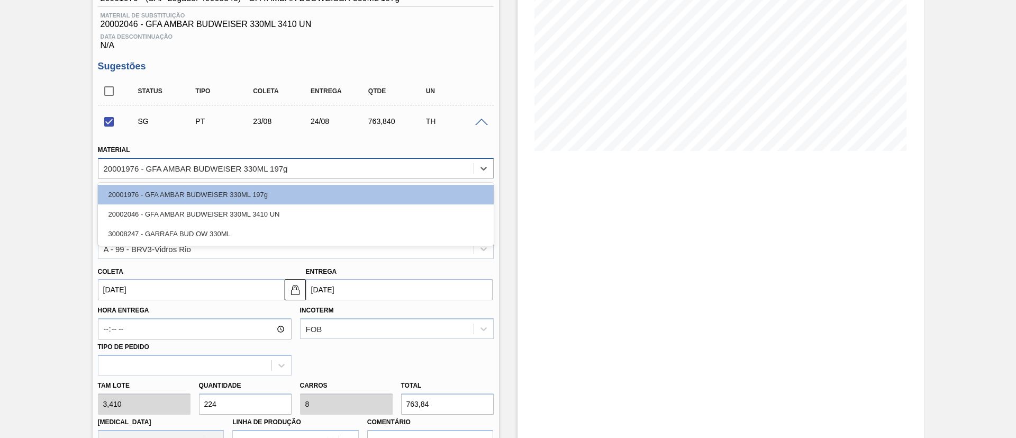
click at [149, 167] on div "20001976 - GFA AMBAR BUDWEISER 330ML 197g" at bounding box center [196, 168] width 184 height 9
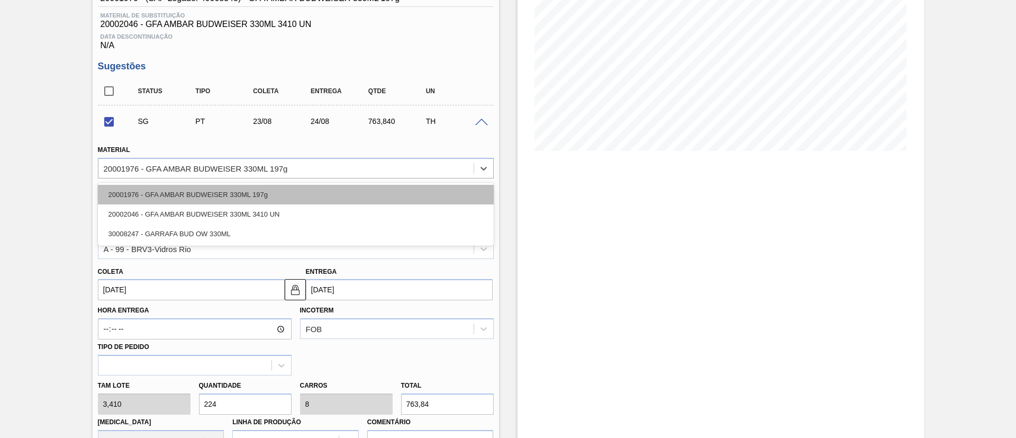
click at [137, 189] on div "20001976 - GFA AMBAR BUDWEISER 330ML 197g" at bounding box center [296, 195] width 396 height 20
checkbox input "false"
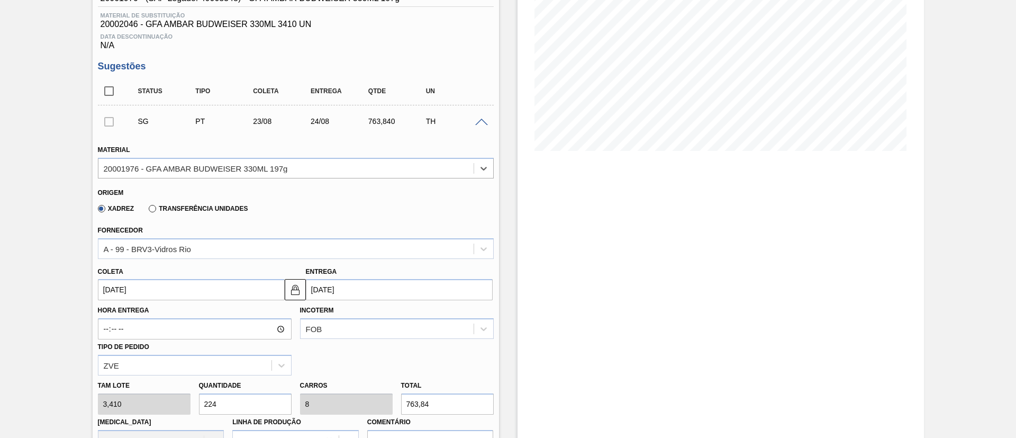
click at [144, 289] on input "[DATE]" at bounding box center [191, 289] width 187 height 21
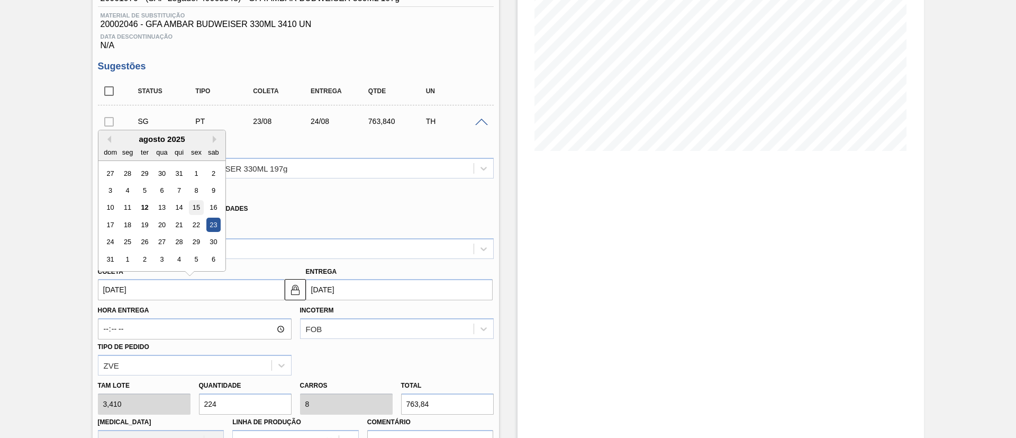
click at [193, 208] on div "15" at bounding box center [196, 208] width 14 height 14
type input "[DATE]"
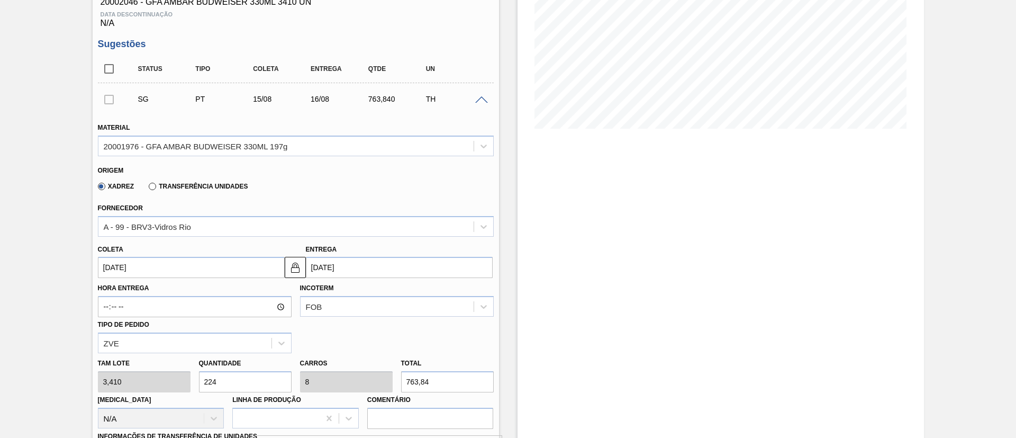
scroll to position [238, 0]
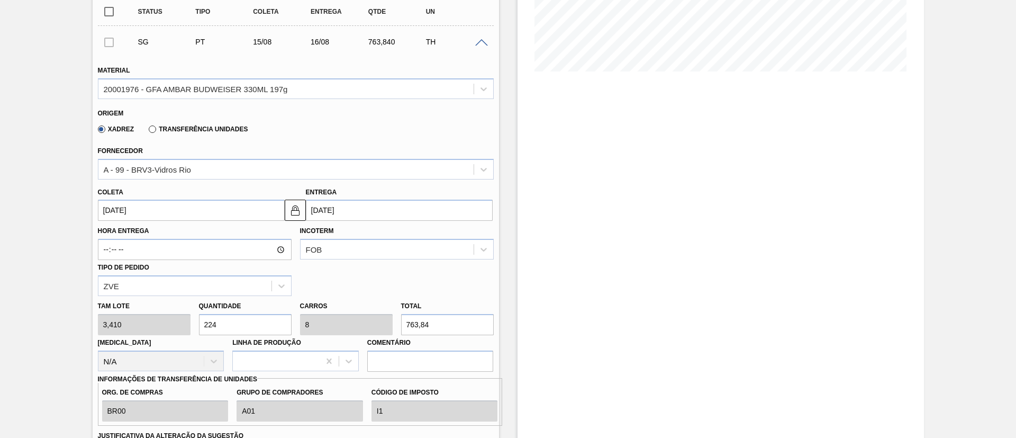
click at [126, 324] on div "Tam lote 3,410 Quantidade 224 Carros 8 Total 763,84 [MEDICAL_DATA] N/A Linha de…" at bounding box center [296, 334] width 404 height 76
type input "8"
type input "0,286"
type input "27,28"
type input "84"
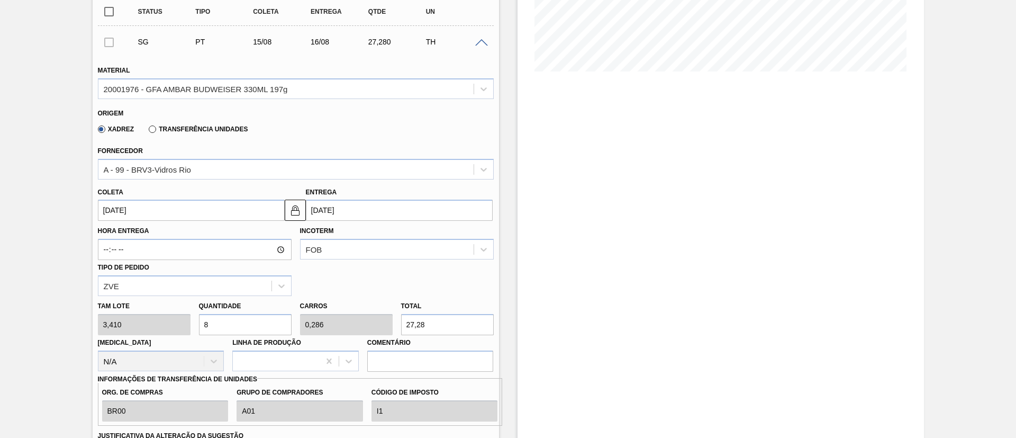
type input "3"
type input "286,44"
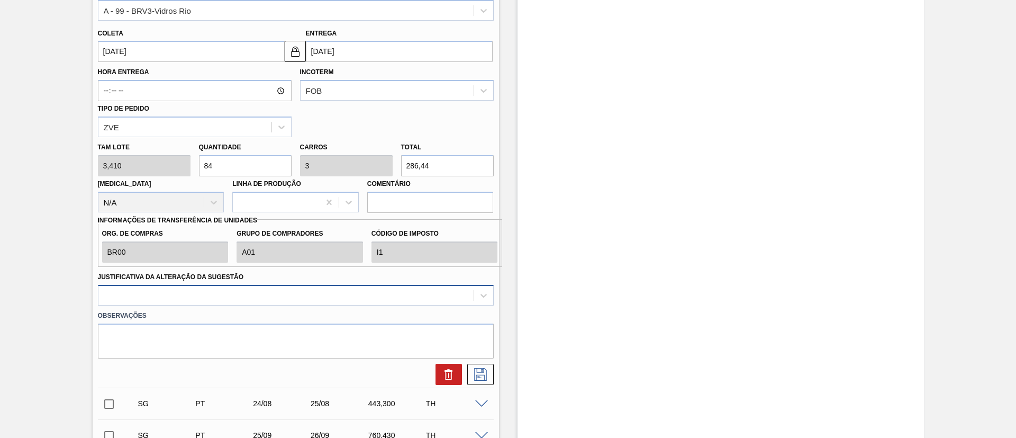
type input "84"
click at [166, 303] on div at bounding box center [296, 295] width 396 height 21
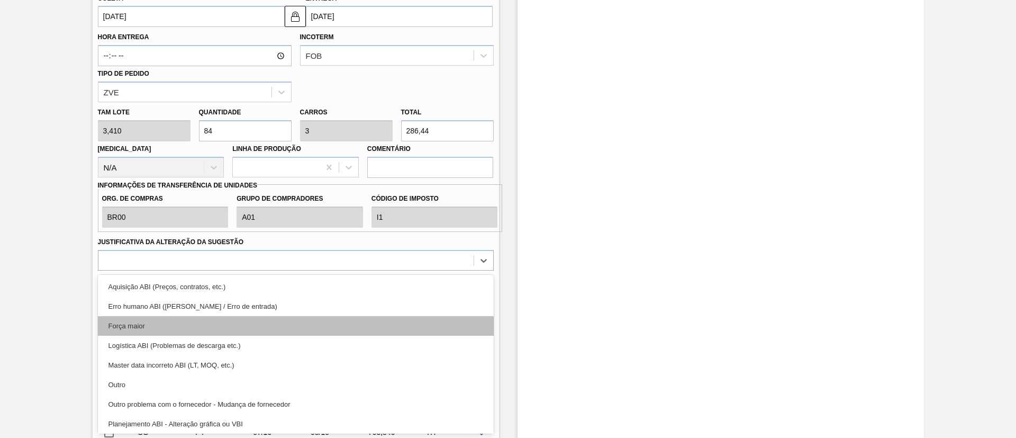
click at [149, 321] on div "Força maior" at bounding box center [296, 326] width 396 height 20
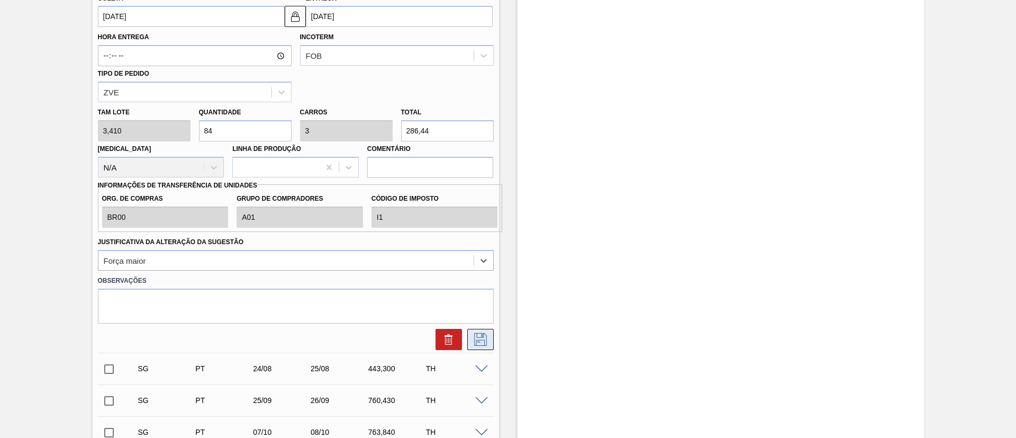
click at [474, 335] on icon at bounding box center [480, 339] width 17 height 13
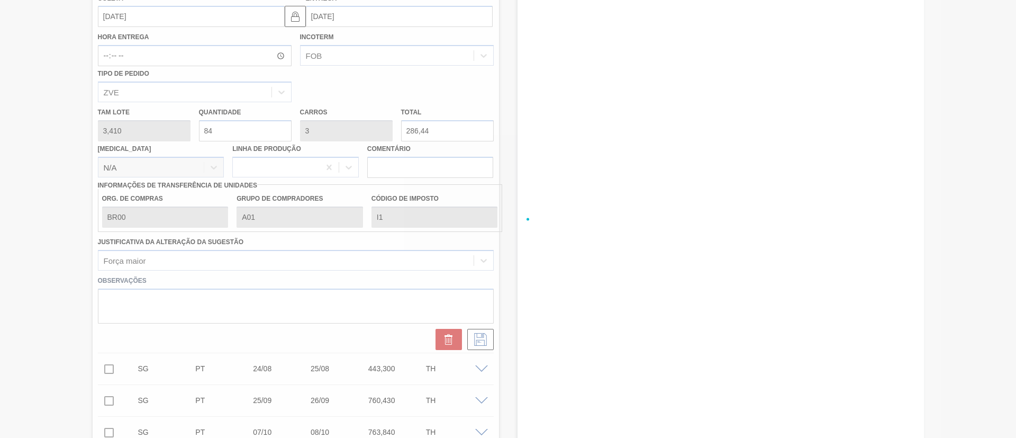
checkbox input "true"
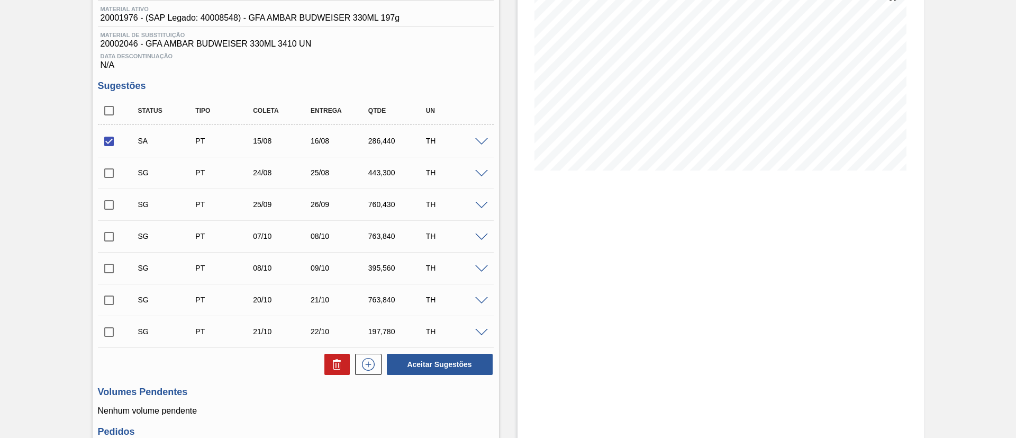
scroll to position [159, 0]
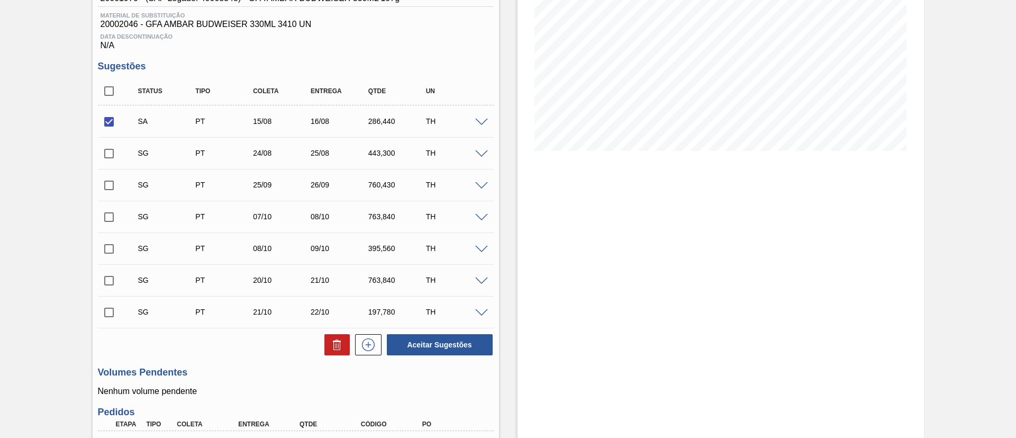
click at [107, 149] on input "checkbox" at bounding box center [109, 153] width 22 height 22
click at [480, 153] on span at bounding box center [481, 154] width 13 height 8
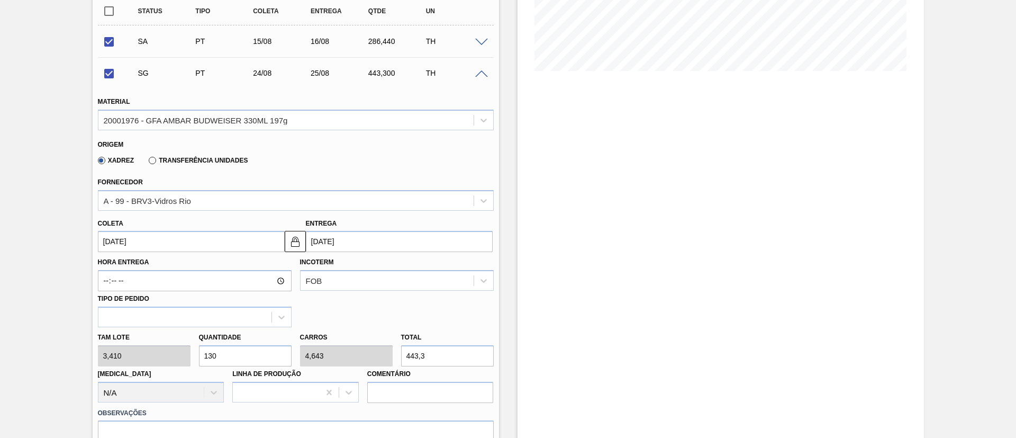
scroll to position [238, 0]
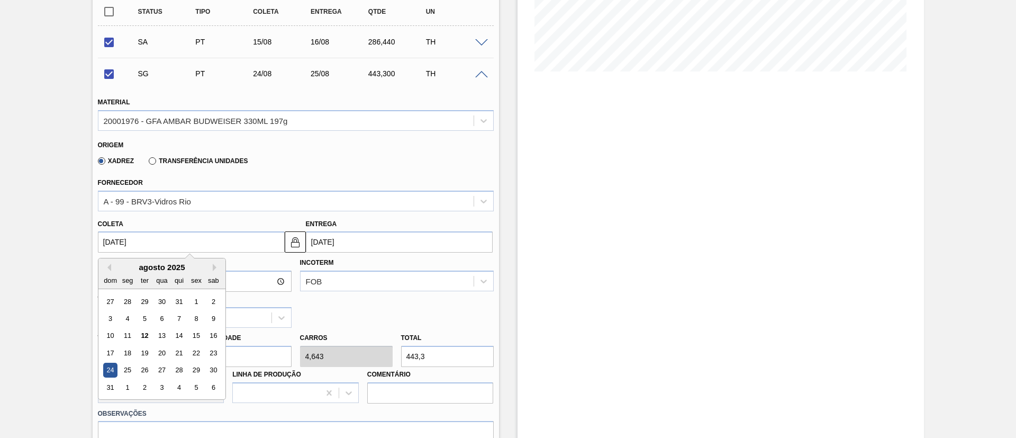
click at [149, 241] on input "[DATE]" at bounding box center [191, 241] width 187 height 21
click at [214, 334] on div "16" at bounding box center [213, 336] width 14 height 14
checkbox input "false"
type input "[DATE]"
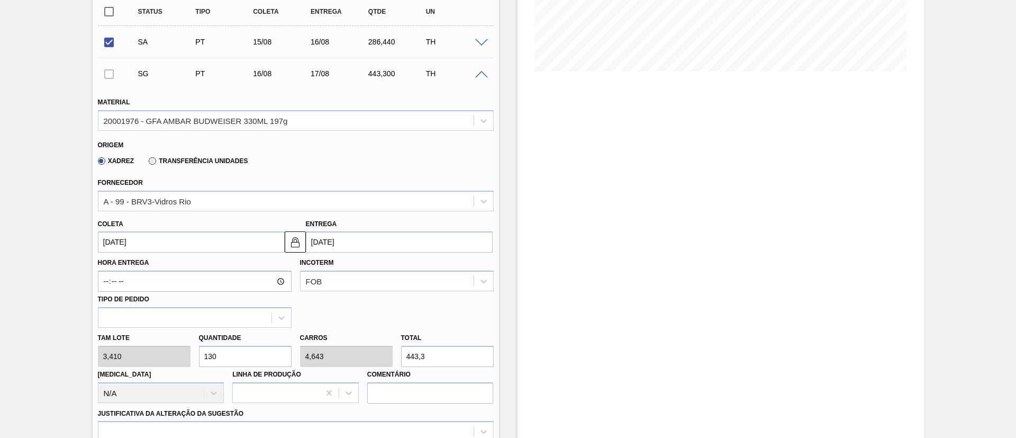
drag, startPoint x: 233, startPoint y: 357, endPoint x: 80, endPoint y: 346, distance: 153.3
type input "1"
type input "0,036"
type input "3,41"
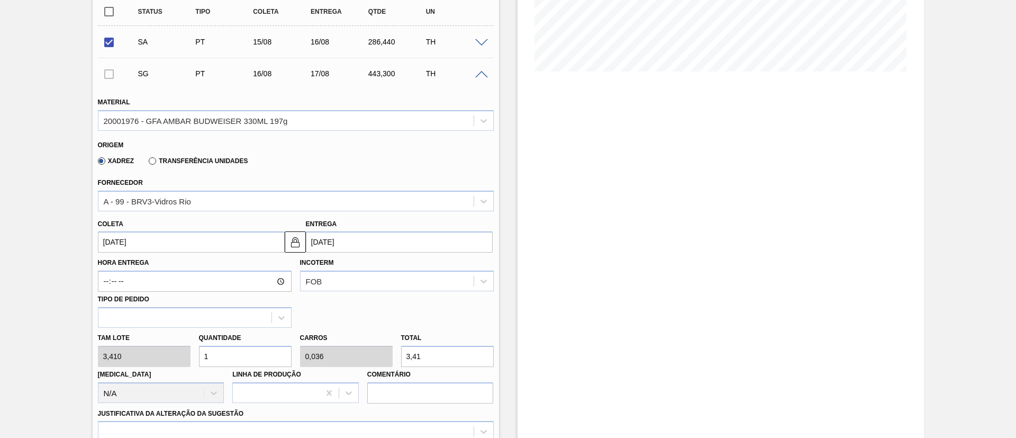
type input "11"
type input "0,393"
type input "37,51"
type input "112"
type input "4"
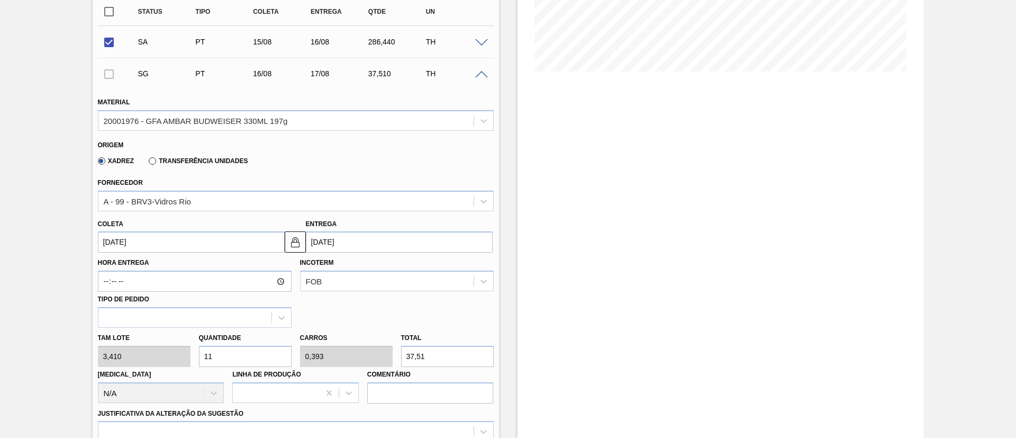
type input "381,92"
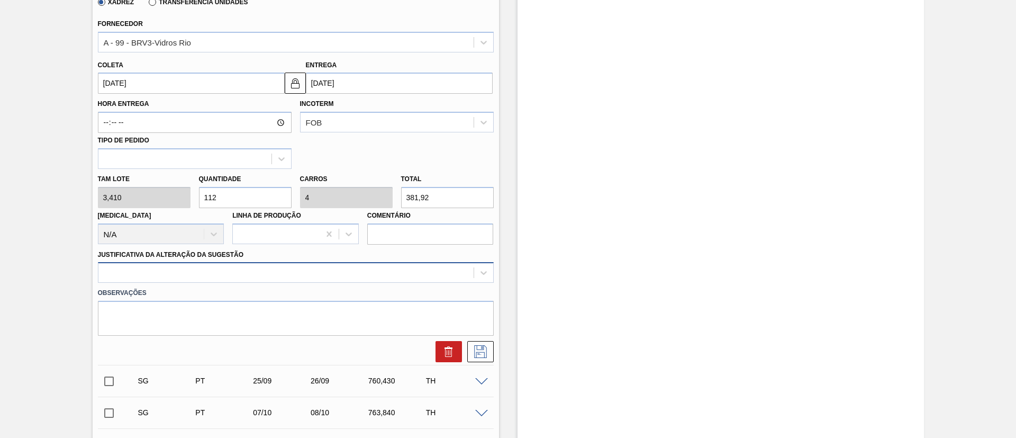
type input "112"
click at [191, 276] on div at bounding box center [296, 272] width 396 height 21
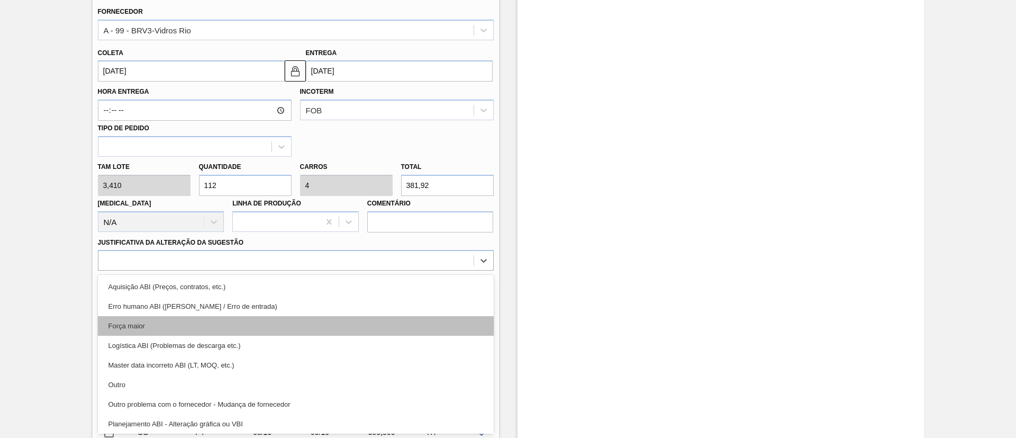
click at [161, 325] on div "Força maior" at bounding box center [296, 326] width 396 height 20
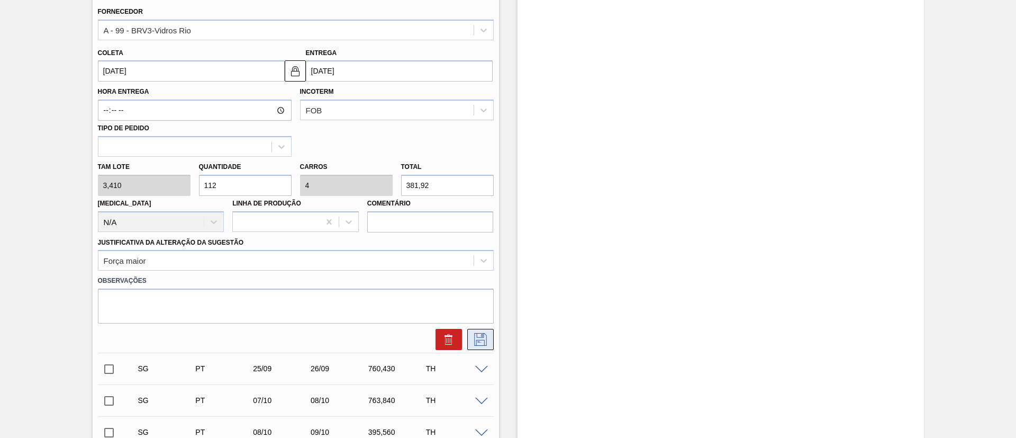
click at [477, 339] on icon at bounding box center [480, 339] width 17 height 13
checkbox input "true"
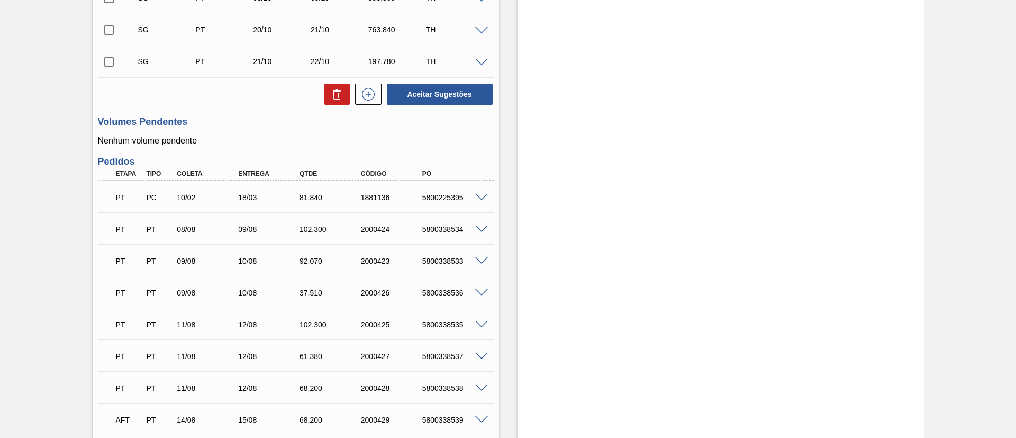
click at [112, 26] on input "checkbox" at bounding box center [109, 30] width 22 height 22
checkbox input "true"
click at [110, 64] on input "checkbox" at bounding box center [109, 62] width 22 height 22
checkbox input "true"
click at [366, 96] on icon at bounding box center [368, 94] width 17 height 13
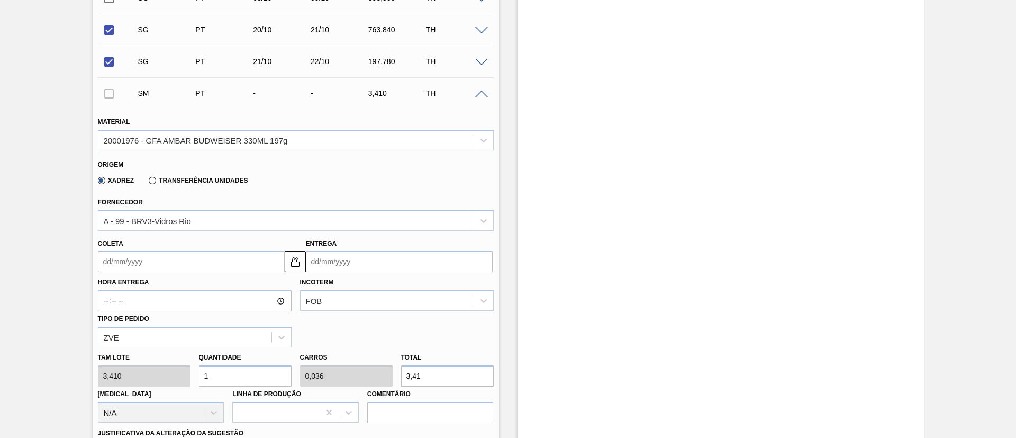
click at [142, 257] on input "Coleta" at bounding box center [191, 261] width 187 height 21
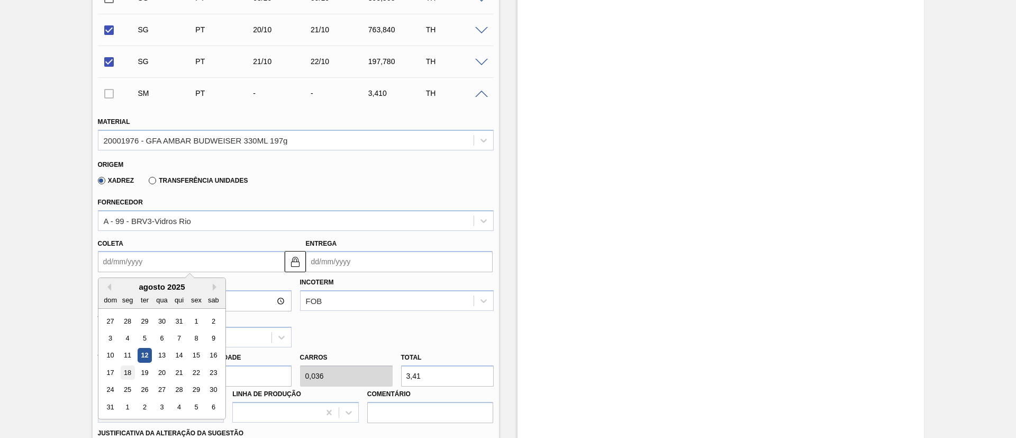
click at [129, 373] on div "18" at bounding box center [127, 372] width 14 height 14
type input "[DATE]"
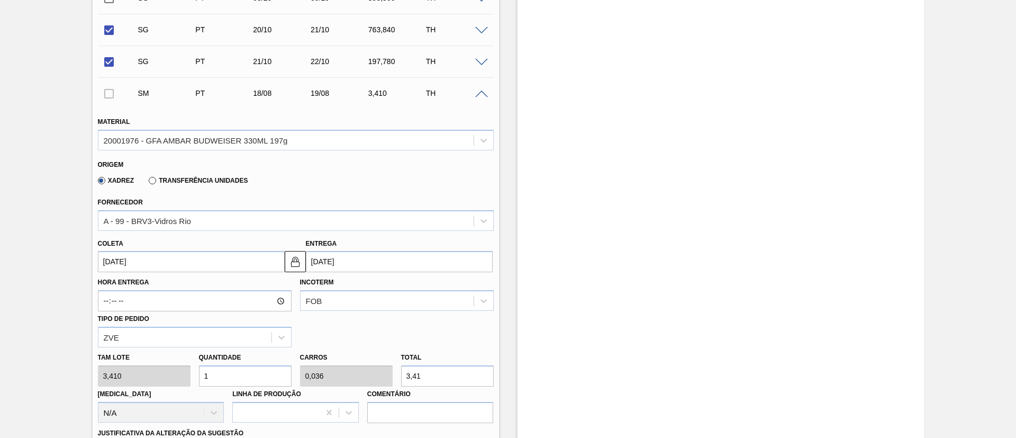
drag, startPoint x: 238, startPoint y: 376, endPoint x: 92, endPoint y: 369, distance: 146.2
click at [92, 369] on div "Pedido em Trânsito BR21 - GARRAFA BUD OW 330ML Unidade Lages PE MIN 556,000 TH …" at bounding box center [508, 426] width 1016 height 1565
type input "11"
type input "0,393"
type input "37,51"
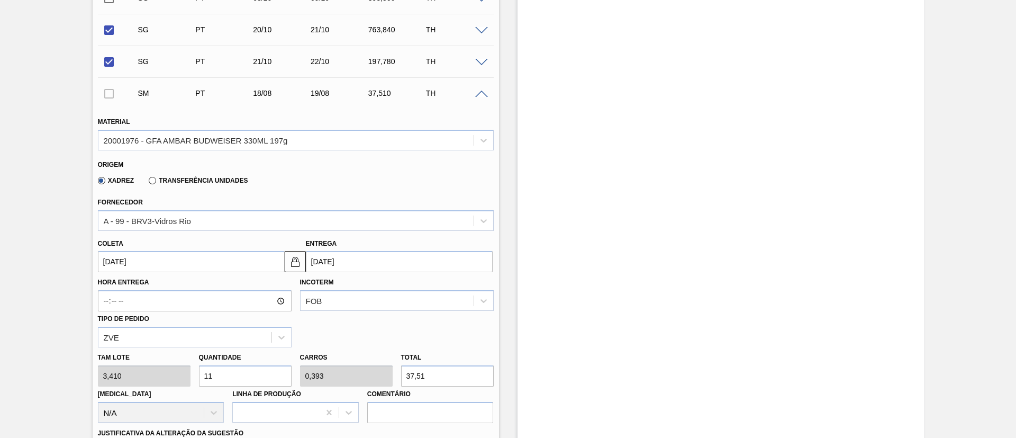
type input "112"
type input "4"
type input "381,92"
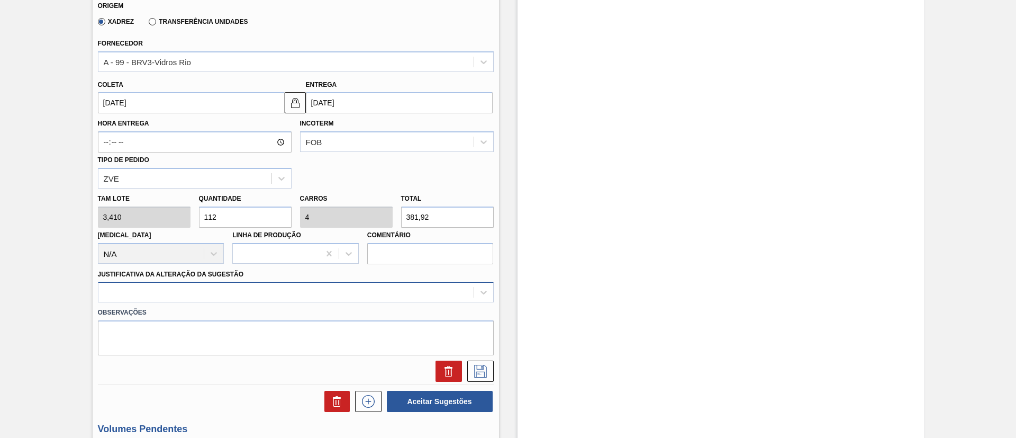
type input "112"
click at [210, 293] on div at bounding box center [296, 292] width 396 height 21
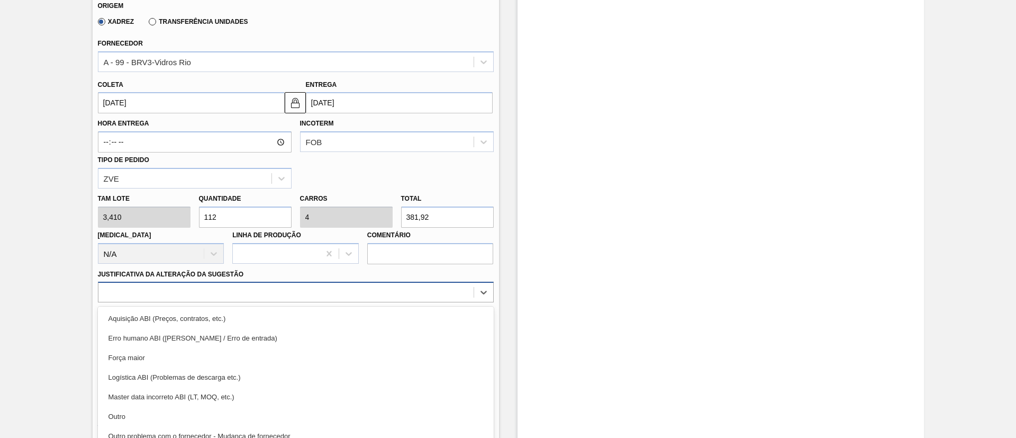
scroll to position [600, 0]
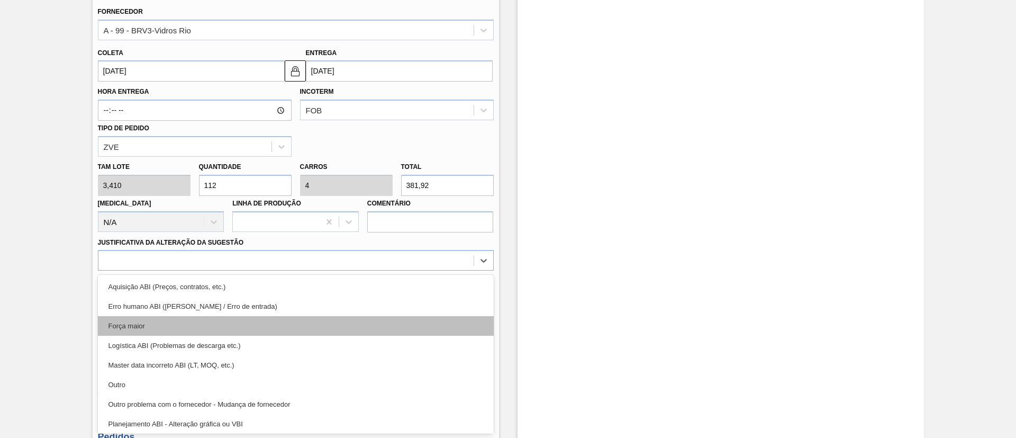
click at [149, 328] on div "Força maior" at bounding box center [296, 326] width 396 height 20
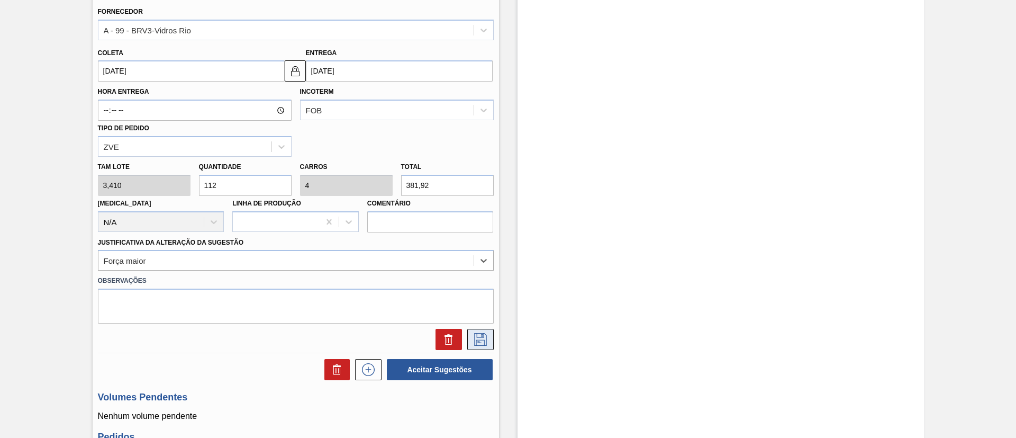
click at [474, 338] on icon at bounding box center [480, 339] width 13 height 13
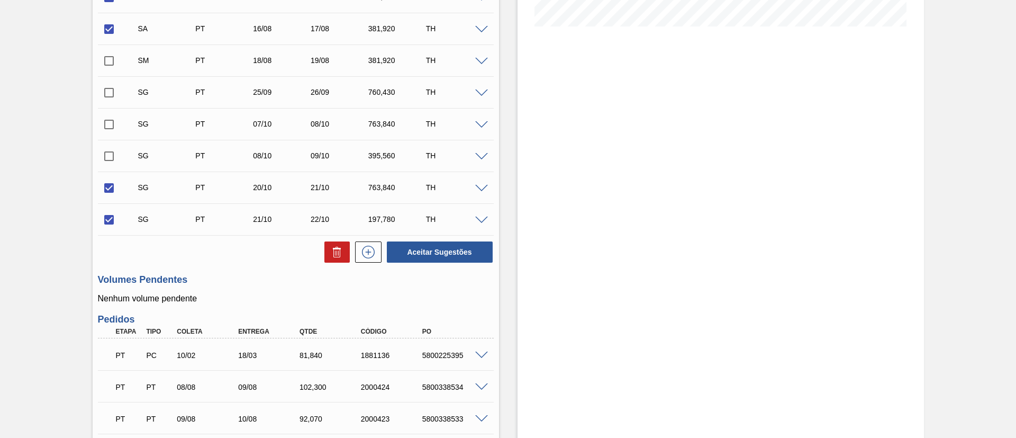
scroll to position [282, 0]
click at [112, 189] on input "checkbox" at bounding box center [109, 189] width 22 height 22
checkbox input "false"
click at [105, 223] on input "checkbox" at bounding box center [109, 221] width 22 height 22
checkbox input "false"
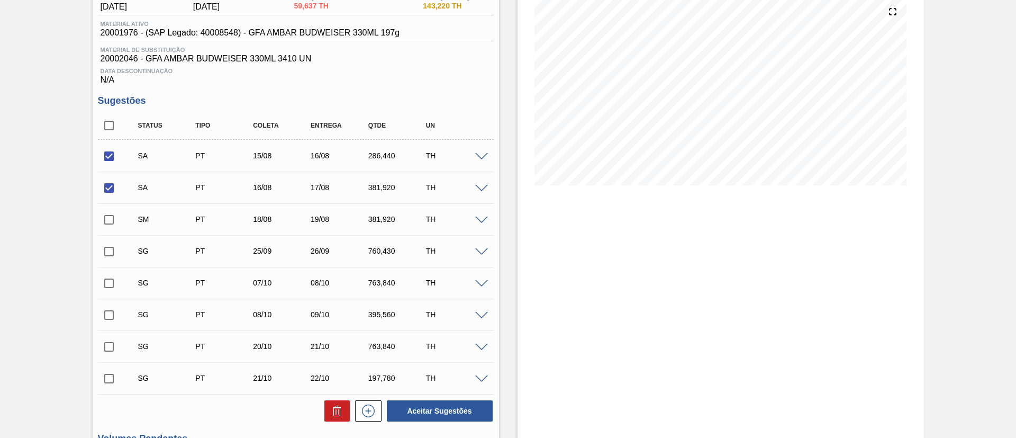
scroll to position [123, 0]
click at [112, 220] on input "checkbox" at bounding box center [109, 221] width 22 height 22
checkbox input "true"
click at [110, 250] on input "checkbox" at bounding box center [109, 252] width 22 height 22
click at [482, 253] on span at bounding box center [481, 253] width 13 height 8
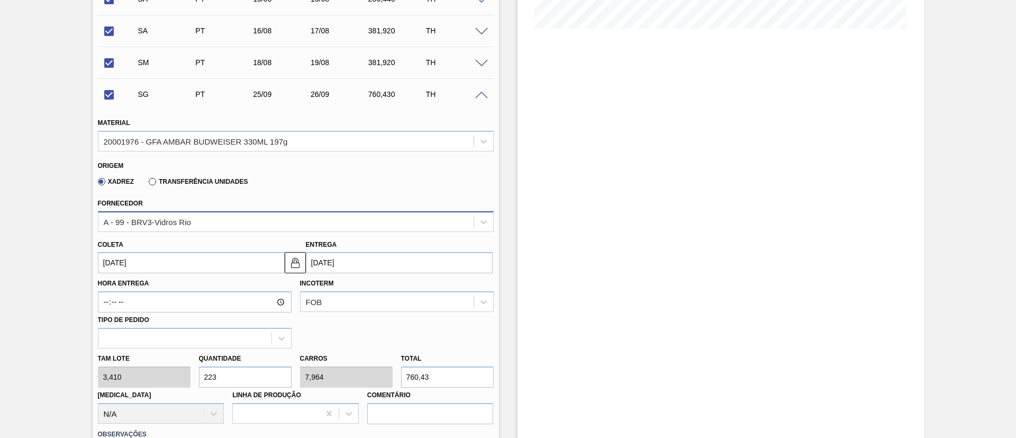
scroll to position [282, 0]
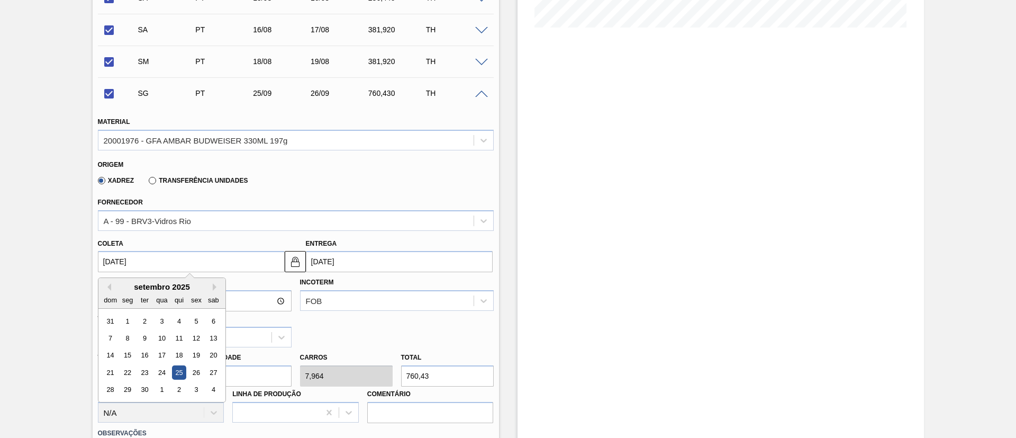
click at [153, 267] on input "[DATE]" at bounding box center [191, 261] width 187 height 21
click at [108, 283] on button "Previous Month" at bounding box center [107, 286] width 7 height 7
click at [180, 358] on div "14" at bounding box center [178, 355] width 14 height 14
checkbox input "false"
type input "[DATE]"
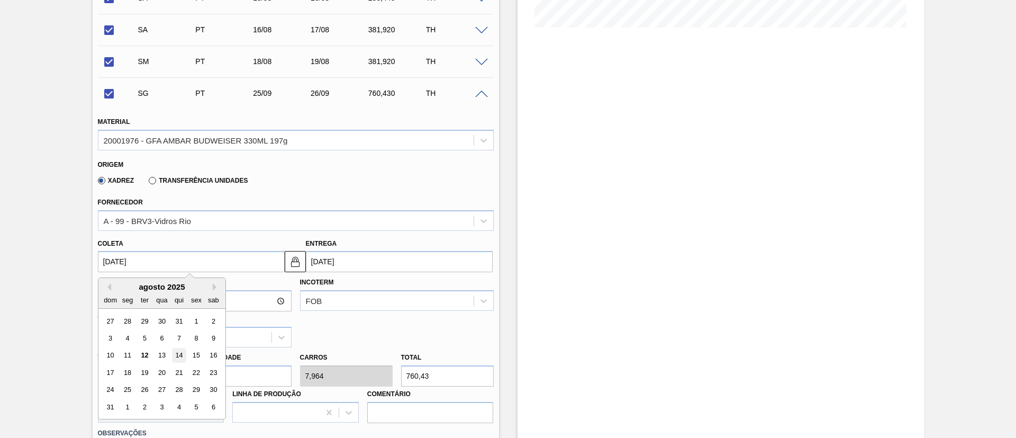
type input "[DATE]"
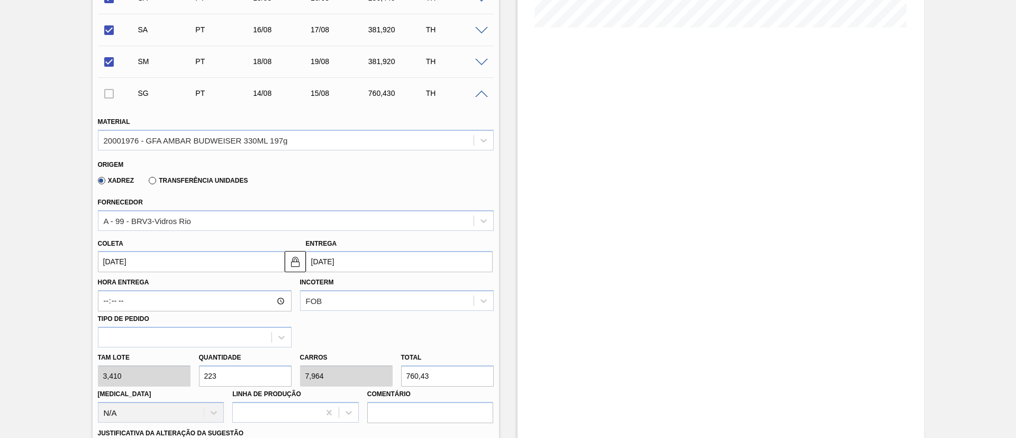
click at [141, 373] on div "Tam lote 3,410 Quantidade 223 Carros 7,964 Total 760,43 [MEDICAL_DATA] N/A Linh…" at bounding box center [296, 385] width 404 height 76
type input "1"
type input "0,036"
type input "3,41"
type input "11"
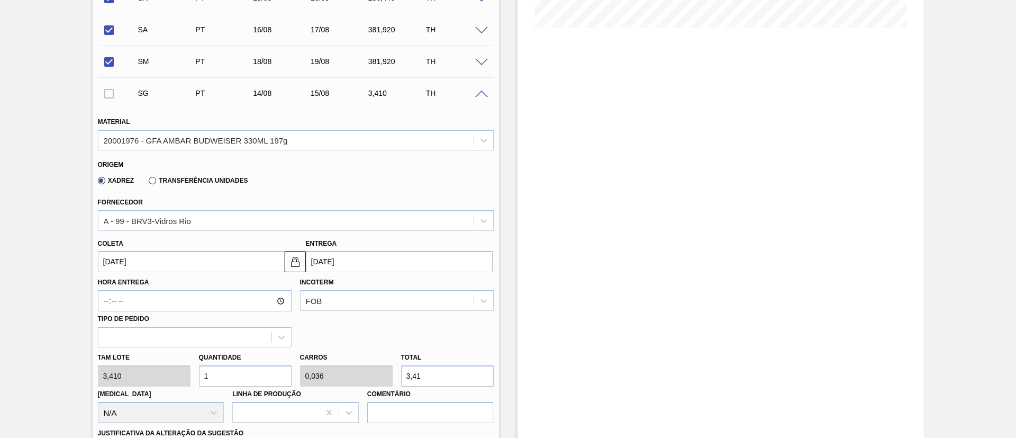
type input "0,393"
type input "37,51"
type input "1"
type input "0,036"
type input "3,41"
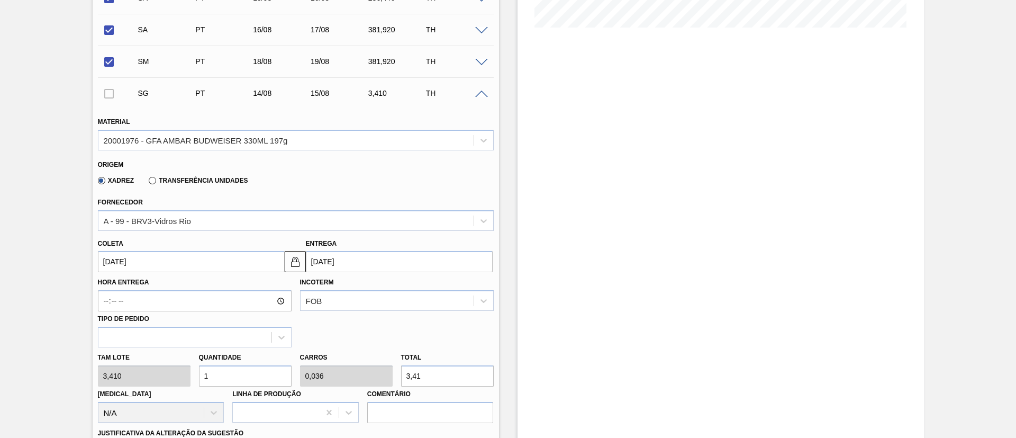
type input "0"
type input "8"
type input "0,286"
type input "27,28"
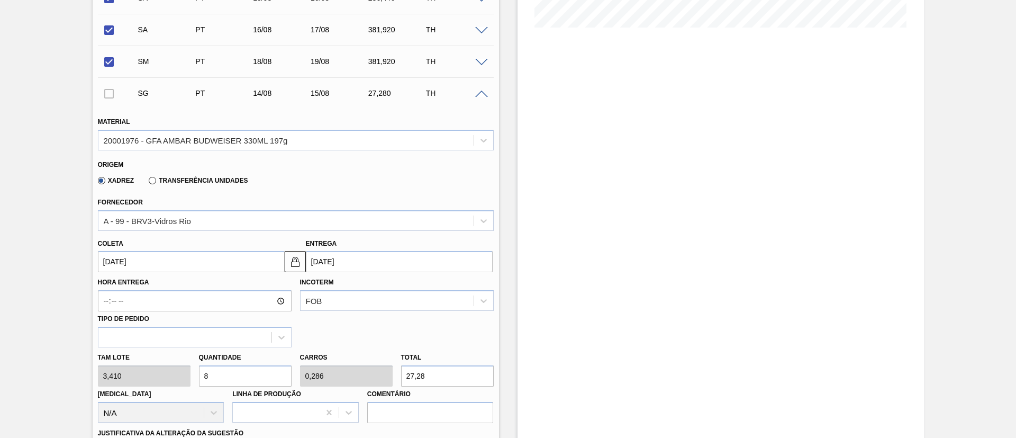
type input "84"
type input "3"
type input "286,44"
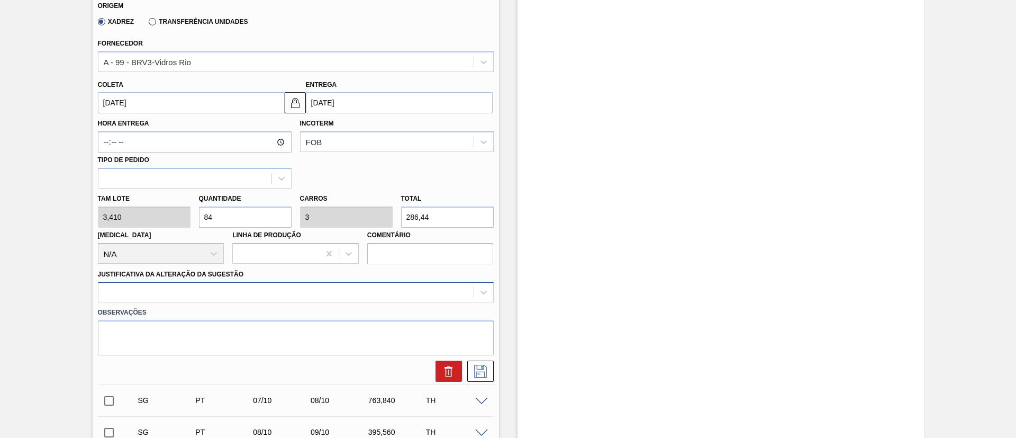
type input "84"
click at [190, 287] on div at bounding box center [296, 292] width 396 height 21
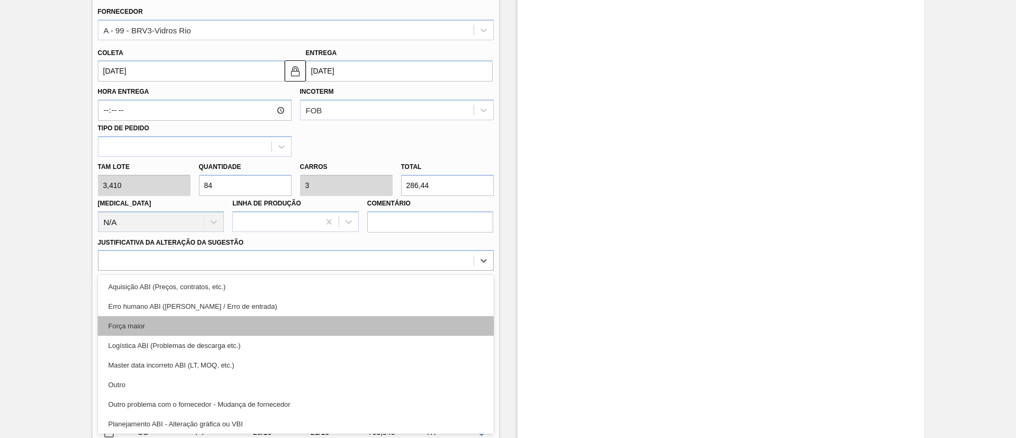
click at [147, 323] on div "Força maior" at bounding box center [296, 326] width 396 height 20
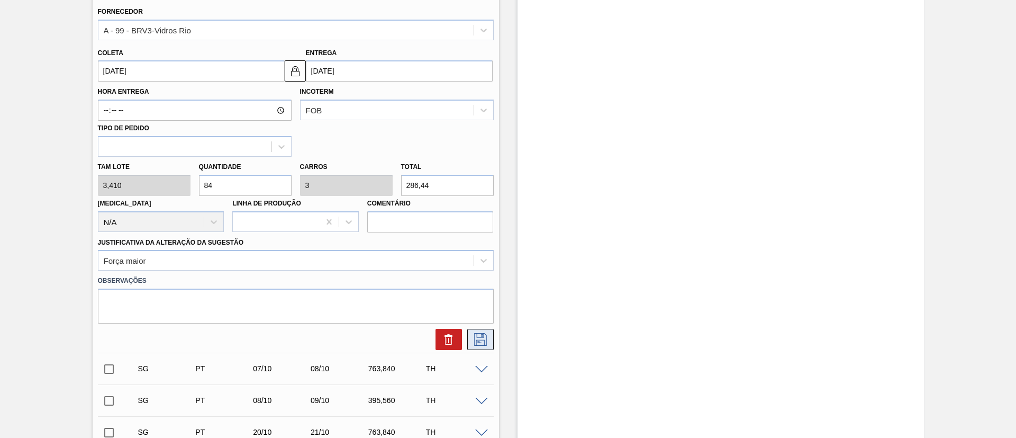
click at [478, 340] on icon at bounding box center [480, 339] width 13 height 13
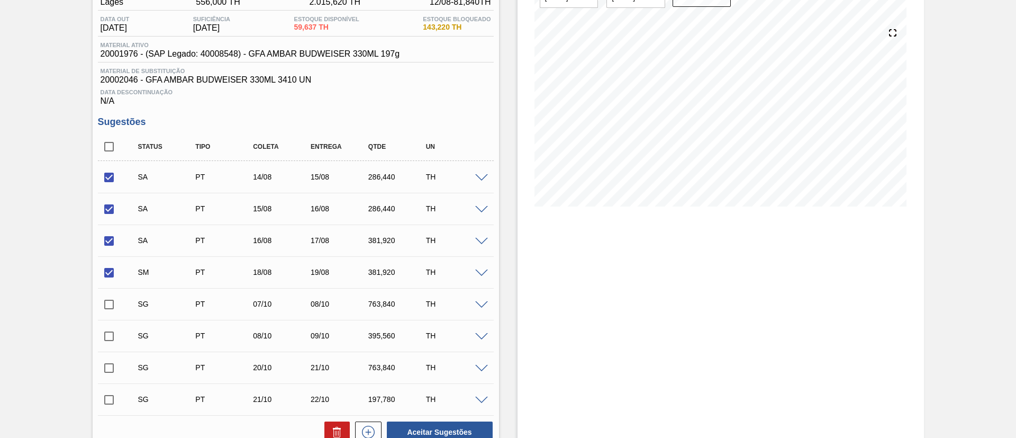
scroll to position [139, 0]
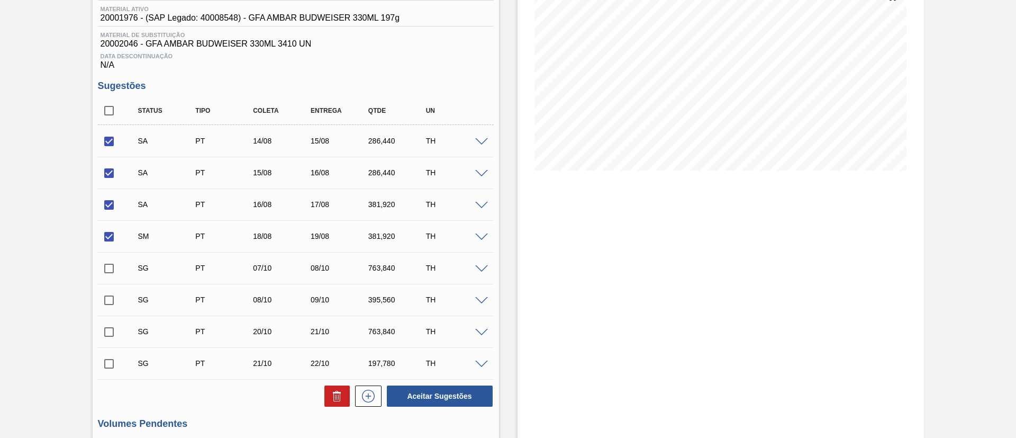
click at [480, 140] on span at bounding box center [481, 142] width 13 height 8
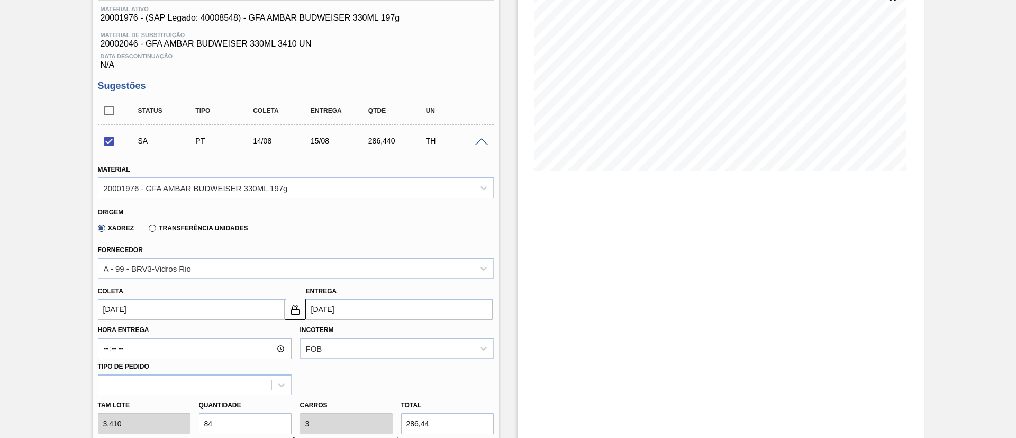
click at [480, 140] on span at bounding box center [481, 142] width 13 height 8
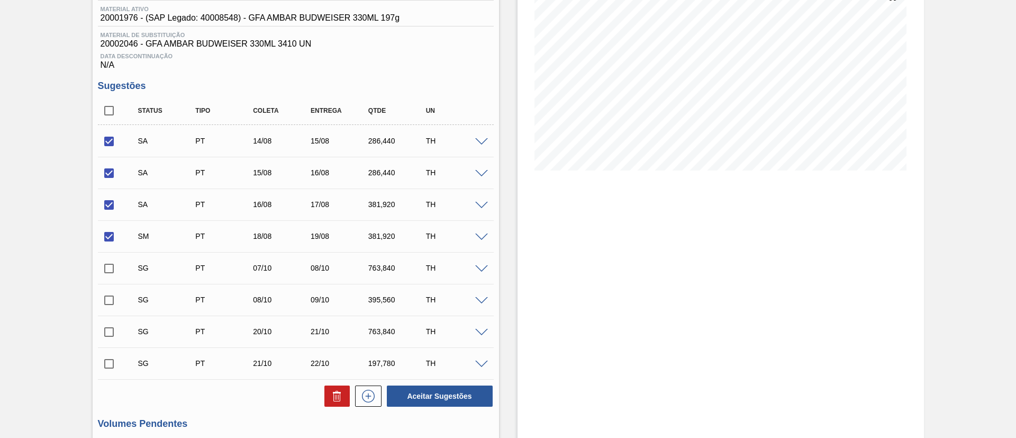
drag, startPoint x: 482, startPoint y: 165, endPoint x: 480, endPoint y: 170, distance: 6.2
click at [480, 169] on div "SA PT 15/08 16/08 286,440 TH" at bounding box center [296, 172] width 396 height 26
click at [479, 171] on span at bounding box center [481, 174] width 13 height 8
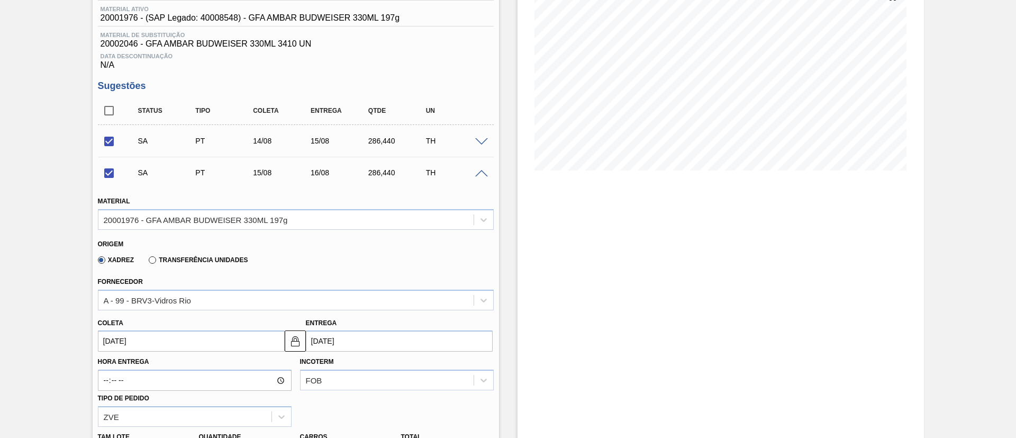
click at [479, 171] on span at bounding box center [481, 174] width 13 height 8
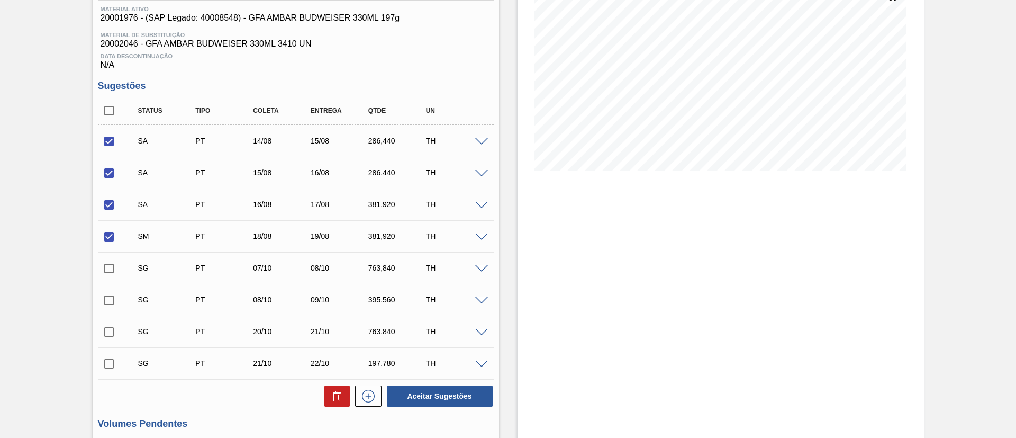
click at [478, 204] on span at bounding box center [481, 206] width 13 height 8
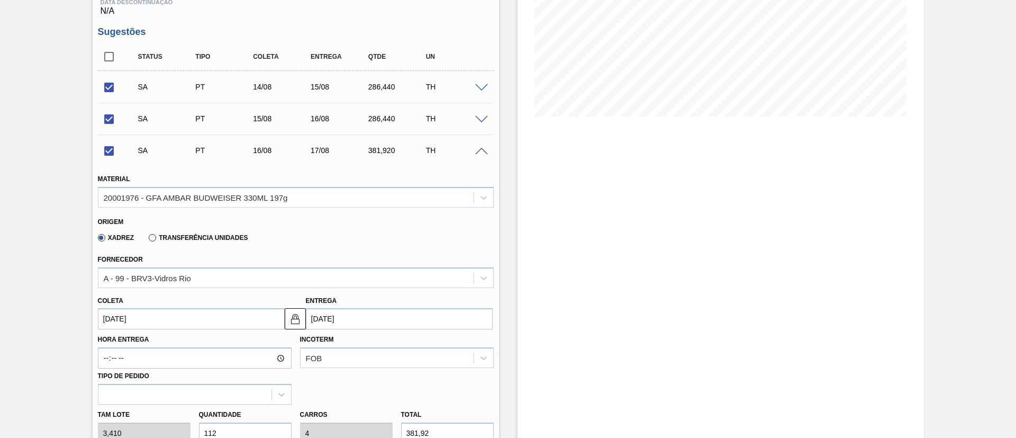
scroll to position [219, 0]
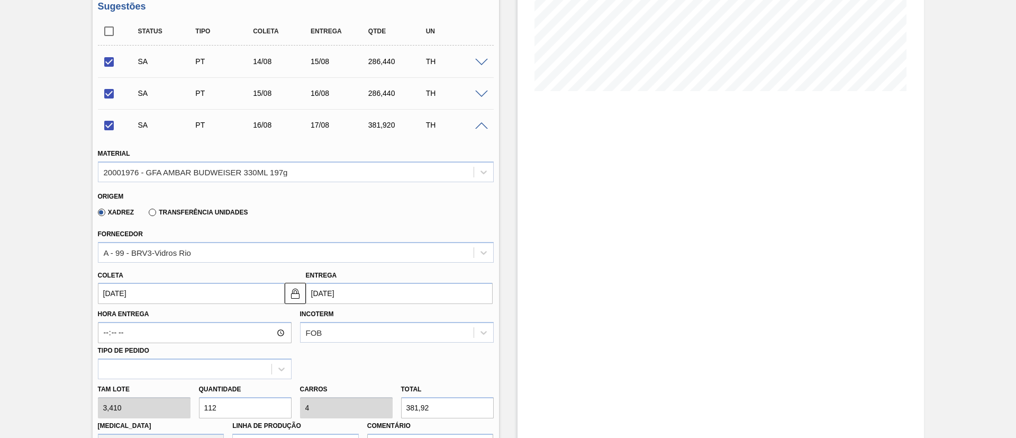
click at [475, 128] on span at bounding box center [481, 126] width 13 height 8
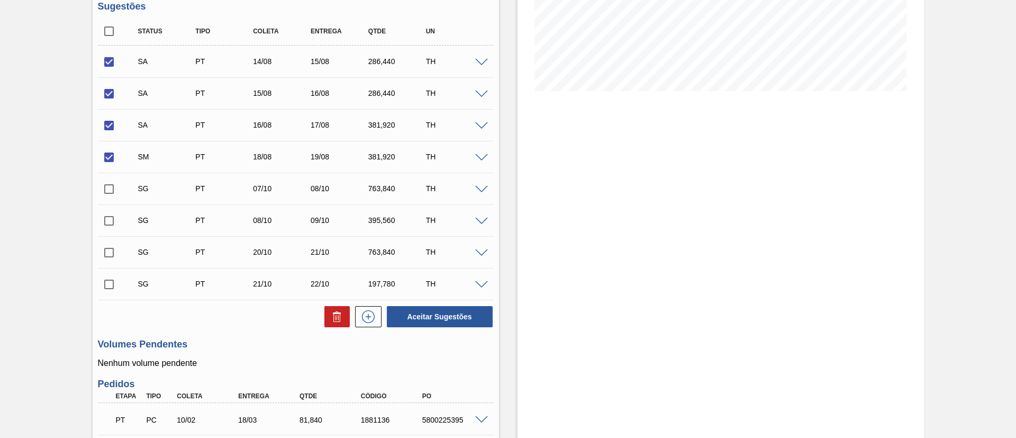
click at [477, 159] on span at bounding box center [481, 158] width 13 height 8
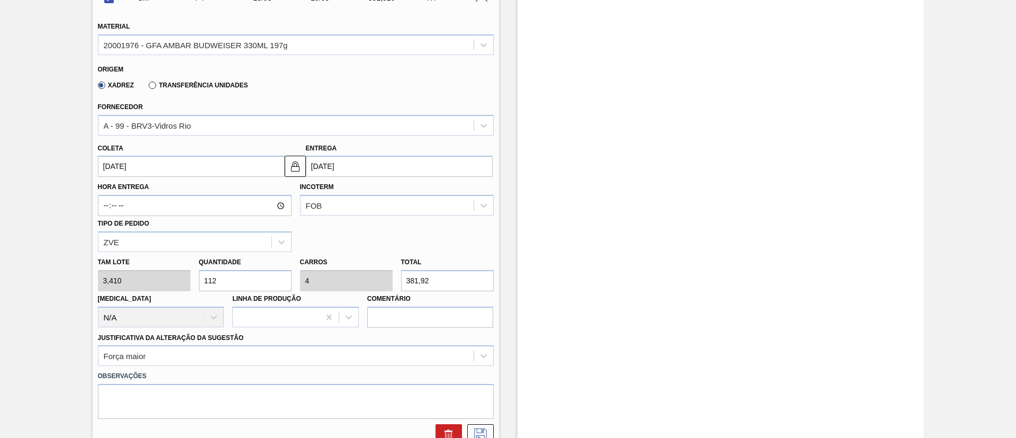
scroll to position [298, 0]
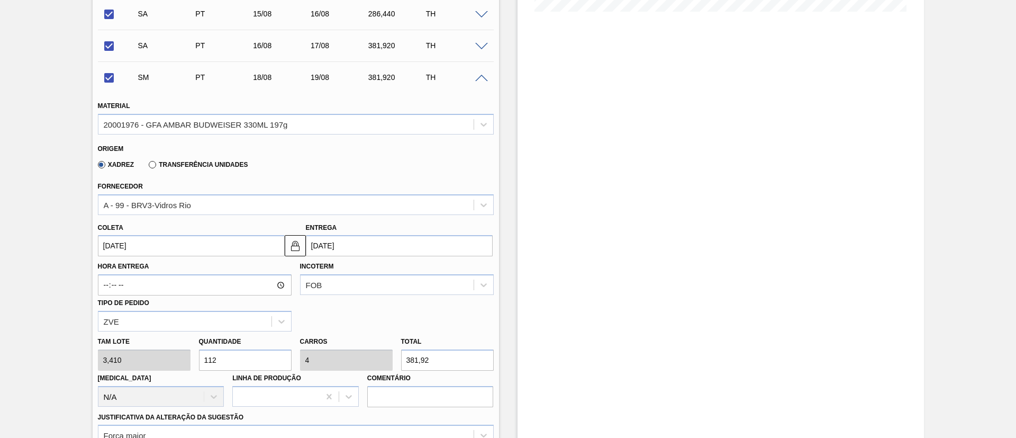
click at [477, 79] on span at bounding box center [481, 79] width 13 height 8
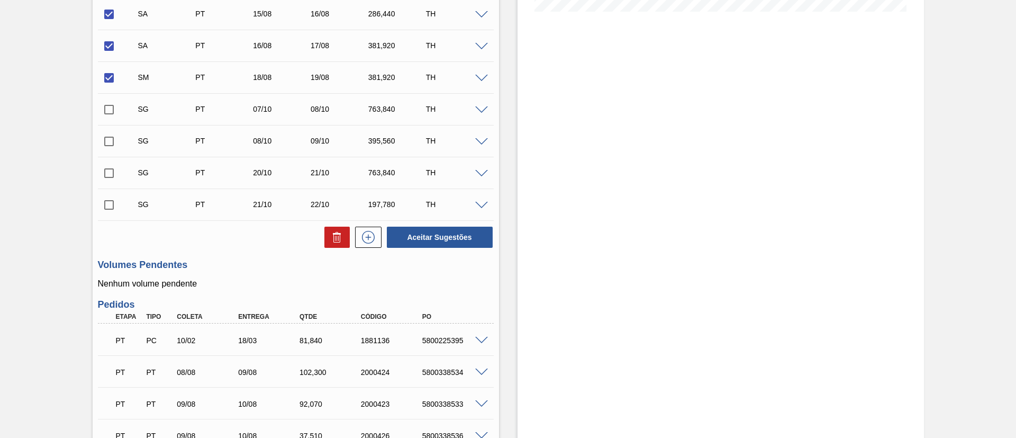
scroll to position [139, 0]
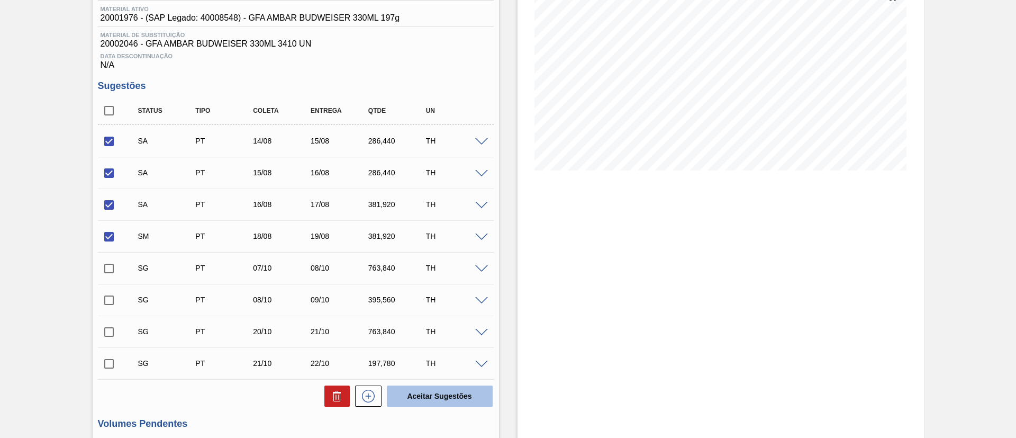
click at [446, 392] on button "Aceitar Sugestões" at bounding box center [440, 395] width 106 height 21
checkbox input "false"
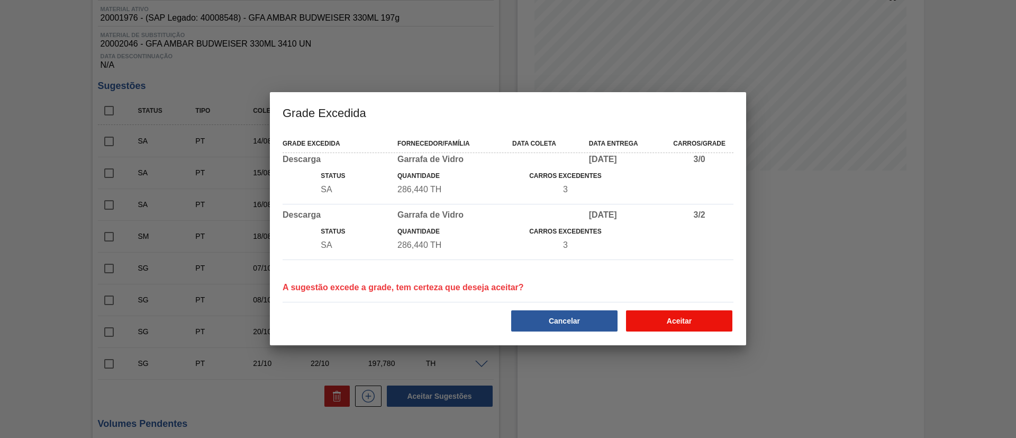
click at [659, 322] on button "Aceitar" at bounding box center [679, 320] width 106 height 21
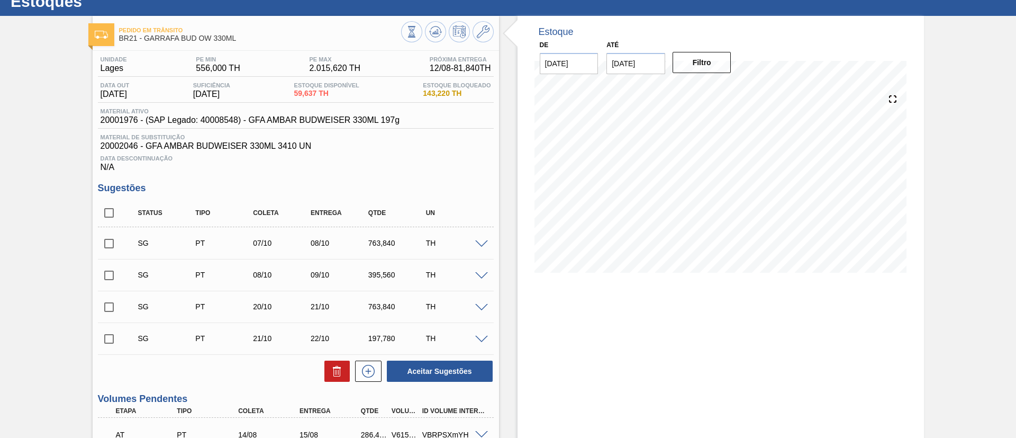
scroll to position [0, 0]
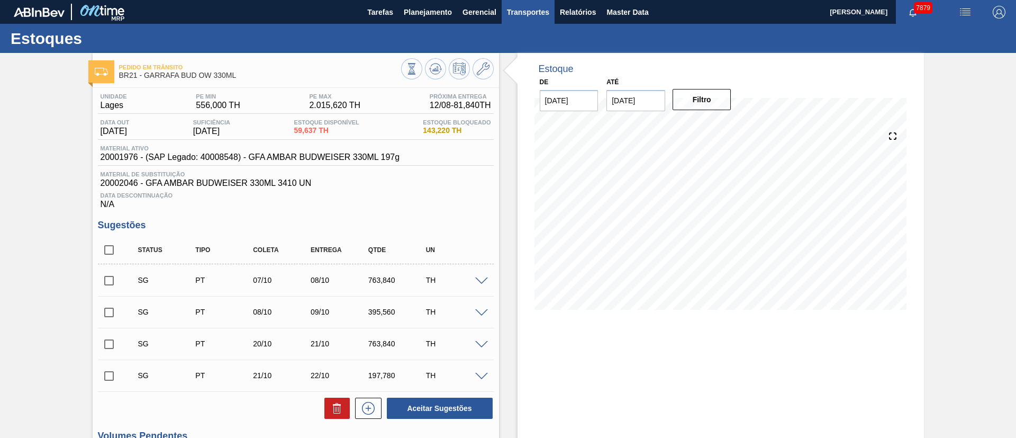
click at [531, 7] on span "Transportes" at bounding box center [528, 12] width 42 height 13
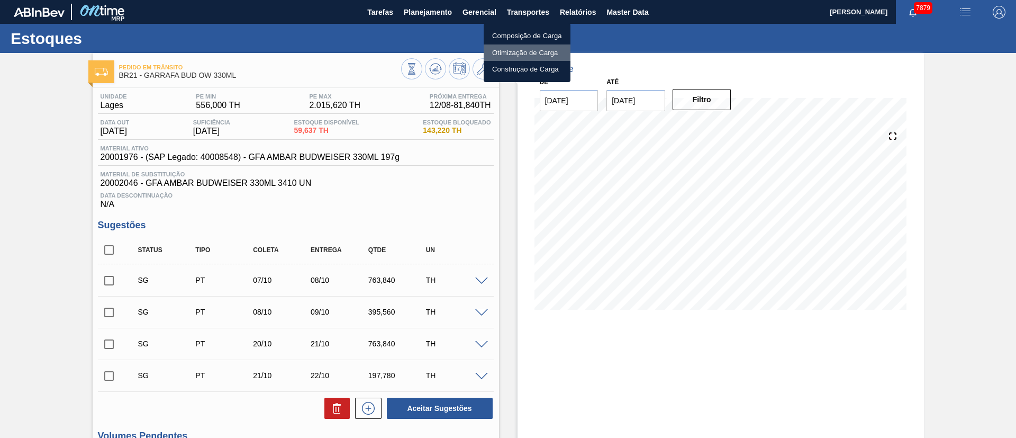
click at [515, 53] on li "Otimização de Carga" at bounding box center [527, 52] width 87 height 17
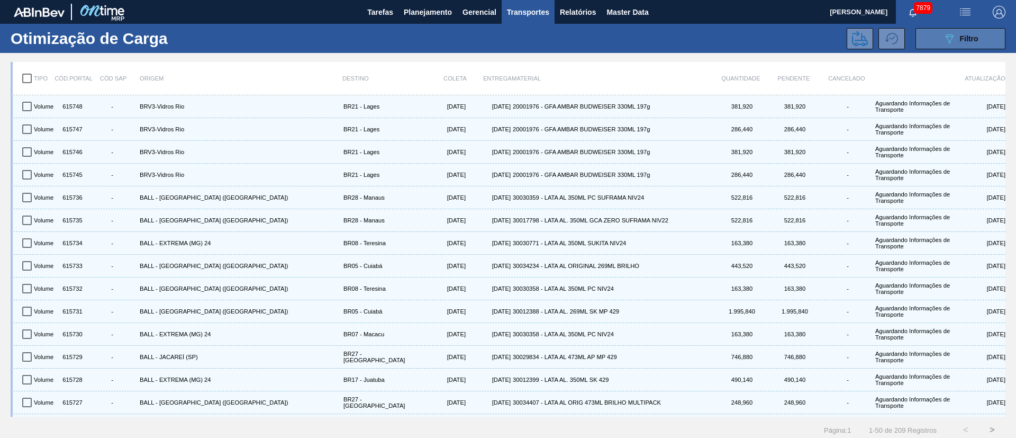
click at [966, 43] on div "089F7B8B-B2A5-4AFE-B5C0-19BA573D28AC Filtro" at bounding box center [960, 38] width 35 height 13
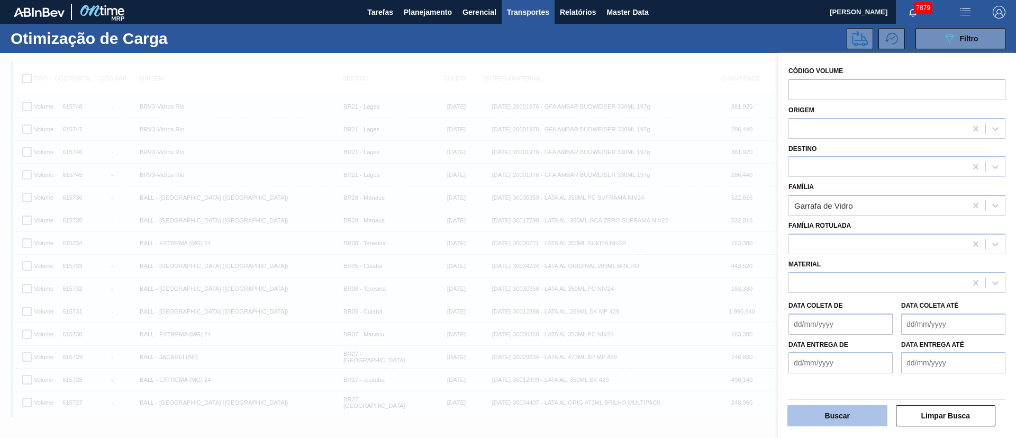
click at [813, 407] on button "Buscar" at bounding box center [837, 415] width 100 height 21
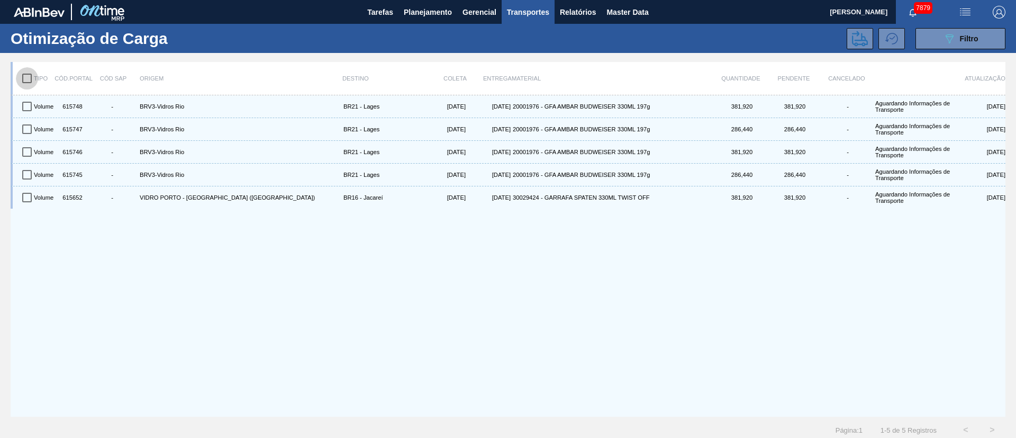
click at [29, 80] on input "checkbox" at bounding box center [27, 78] width 22 height 22
checkbox input "true"
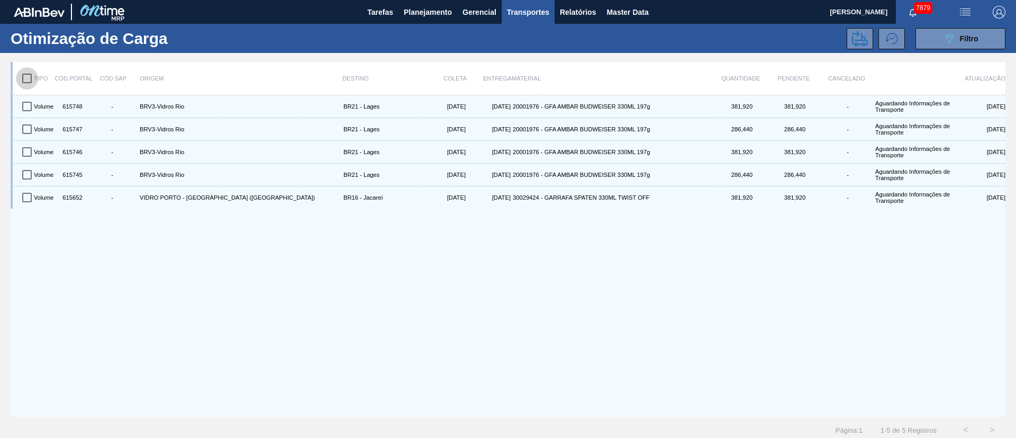
checkbox input "true"
click at [860, 36] on icon at bounding box center [860, 38] width 16 height 15
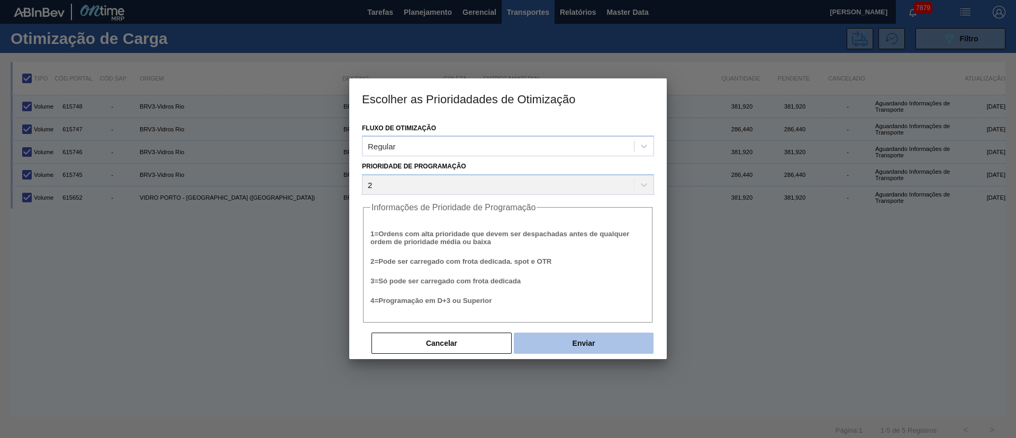
click at [605, 336] on button "Enviar" at bounding box center [584, 342] width 140 height 21
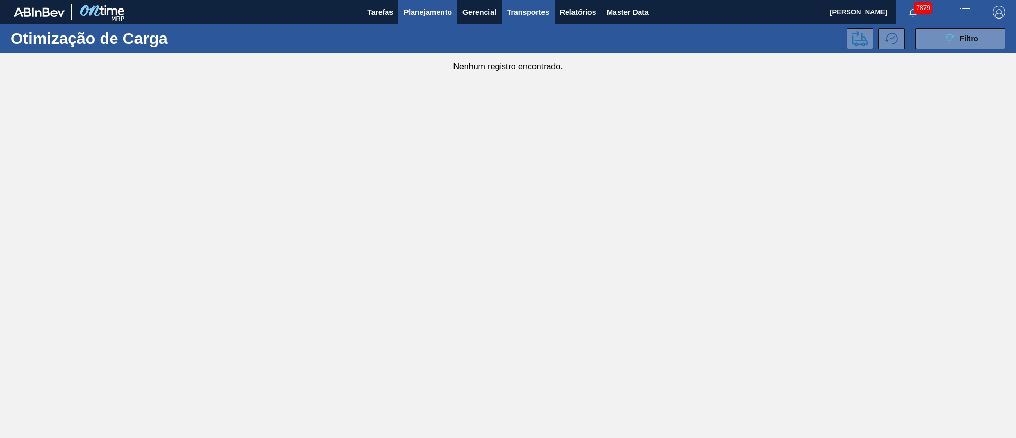
click at [423, 3] on button "Planejamento" at bounding box center [427, 12] width 59 height 24
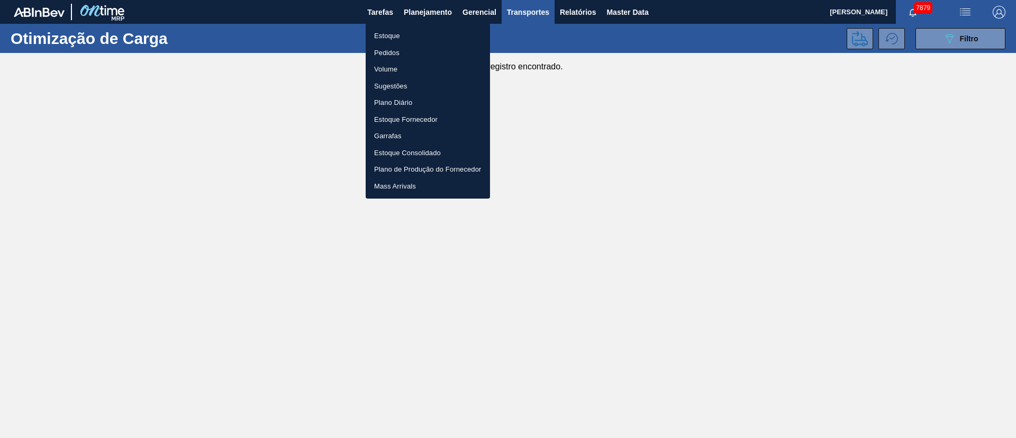
click at [387, 37] on li "Estoque" at bounding box center [428, 36] width 124 height 17
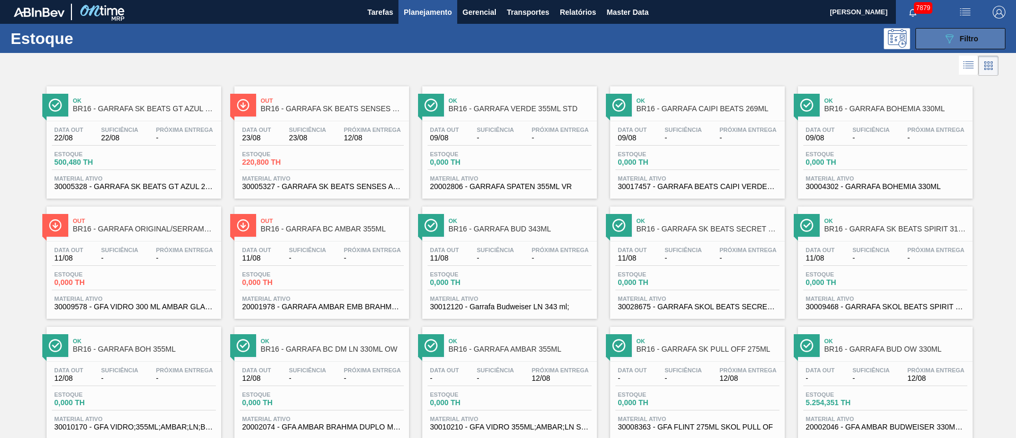
click at [936, 40] on button "089F7B8B-B2A5-4AFE-B5C0-19BA573D28AC Filtro" at bounding box center [960, 38] width 90 height 21
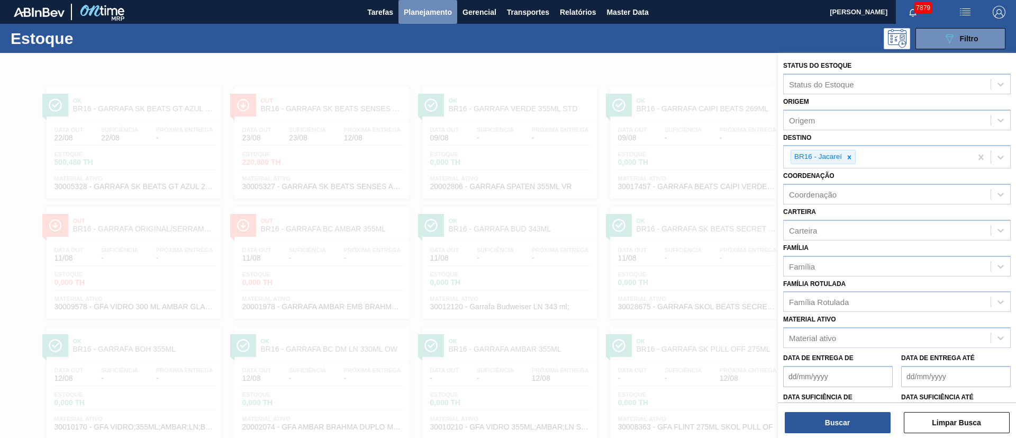
click at [423, 11] on span "Planejamento" at bounding box center [428, 12] width 48 height 13
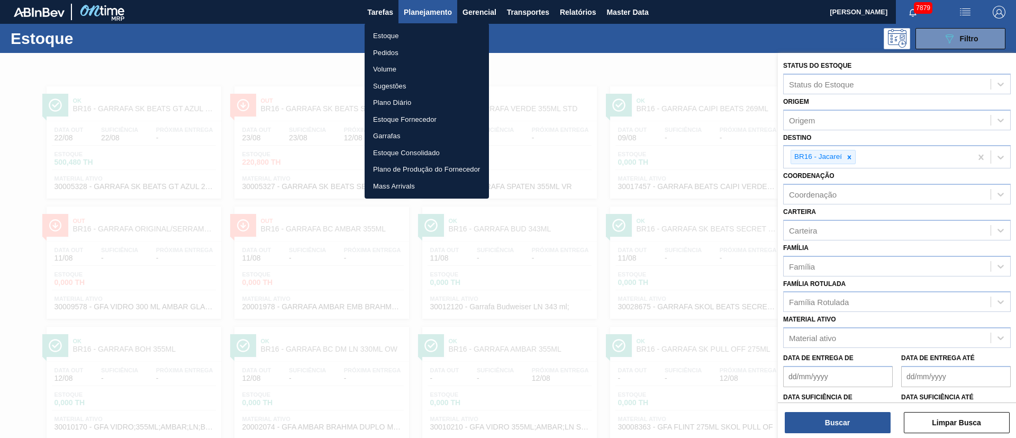
click at [377, 52] on li "Pedidos" at bounding box center [427, 52] width 124 height 17
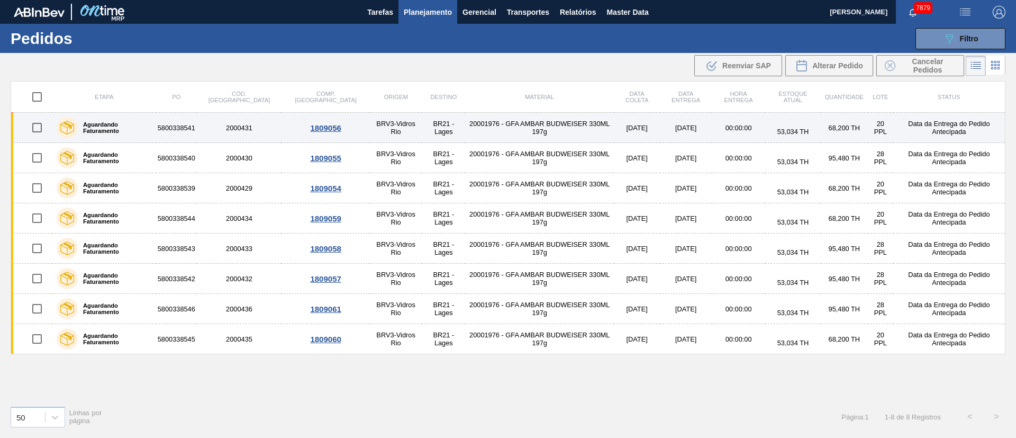
click at [506, 121] on td "20001976 - GFA AMBAR BUDWEISER 330ML 197g" at bounding box center [539, 128] width 148 height 30
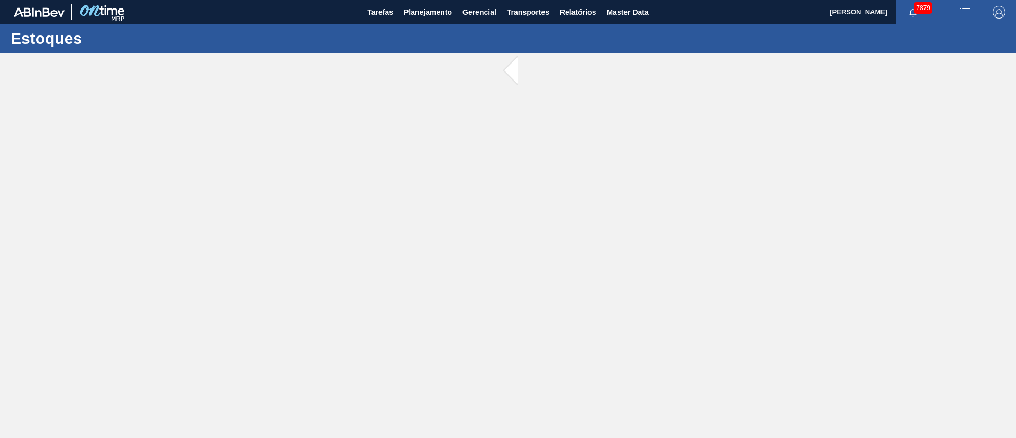
click at [506, 121] on main "Tarefas Planejamento Gerencial Transportes Relatórios Master Data [PERSON_NAME]…" at bounding box center [508, 219] width 1016 height 438
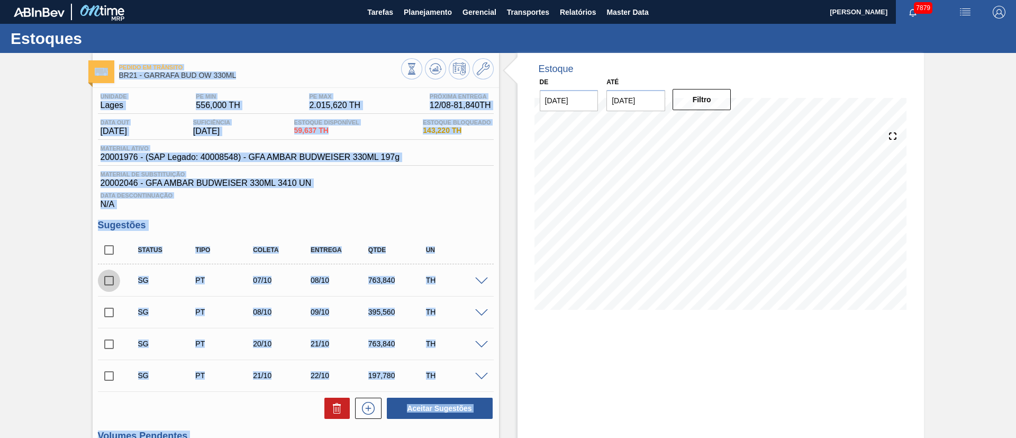
click at [107, 284] on input "checkbox" at bounding box center [109, 280] width 22 height 22
click at [480, 279] on span at bounding box center [481, 281] width 13 height 8
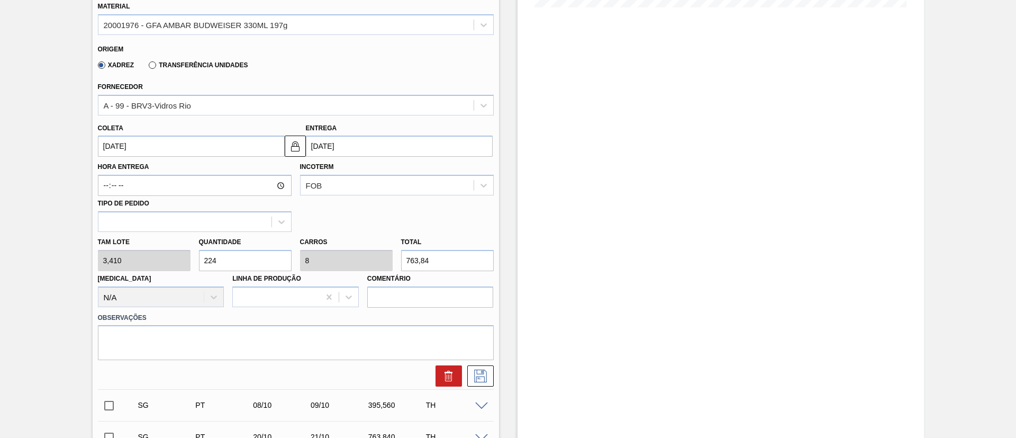
scroll to position [317, 0]
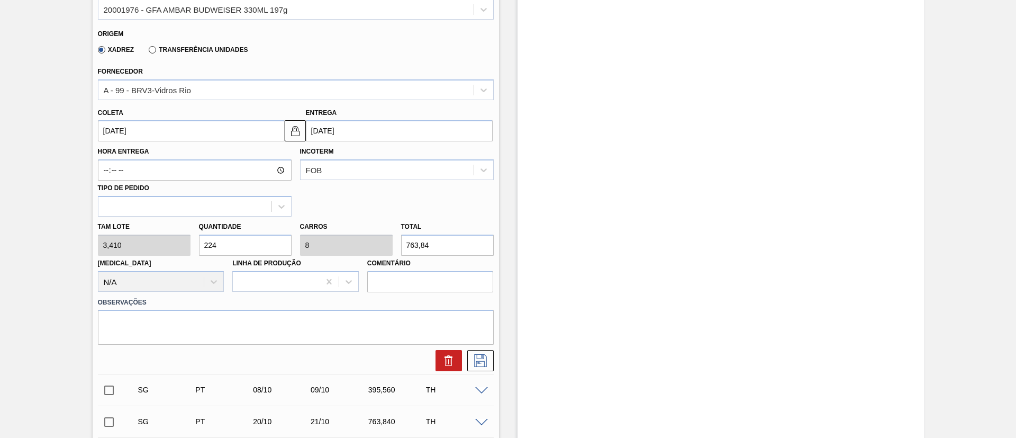
click at [140, 249] on div "Tam lote 3,410 Quantidade 224 Carros 8 Total 763,84 [MEDICAL_DATA] N/A Linha de…" at bounding box center [296, 254] width 404 height 76
checkbox input "false"
type input "1"
type input "0,036"
type input "3,41"
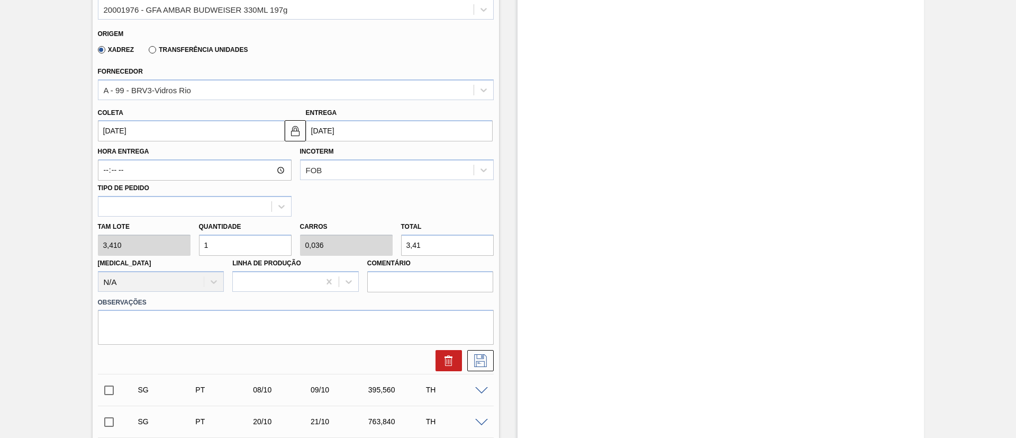
type input "11"
type input "0,393"
type input "37,51"
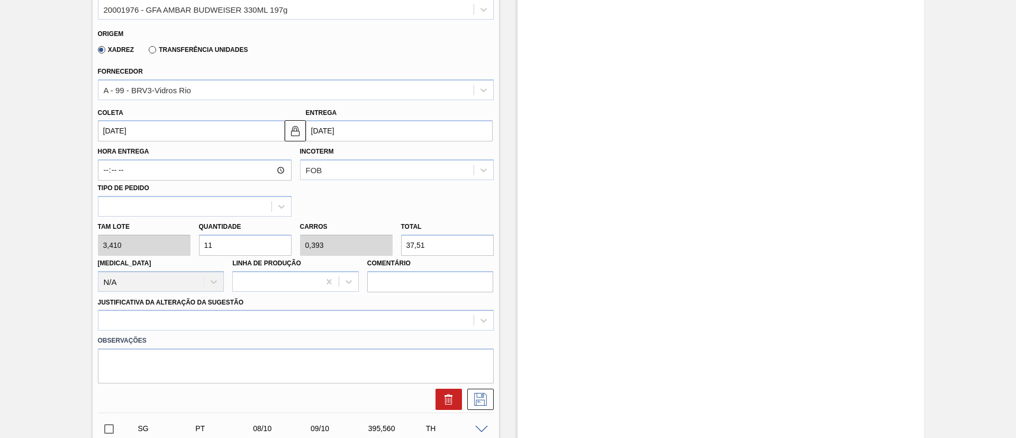
type input "112"
type input "4"
type input "381,92"
type input "112"
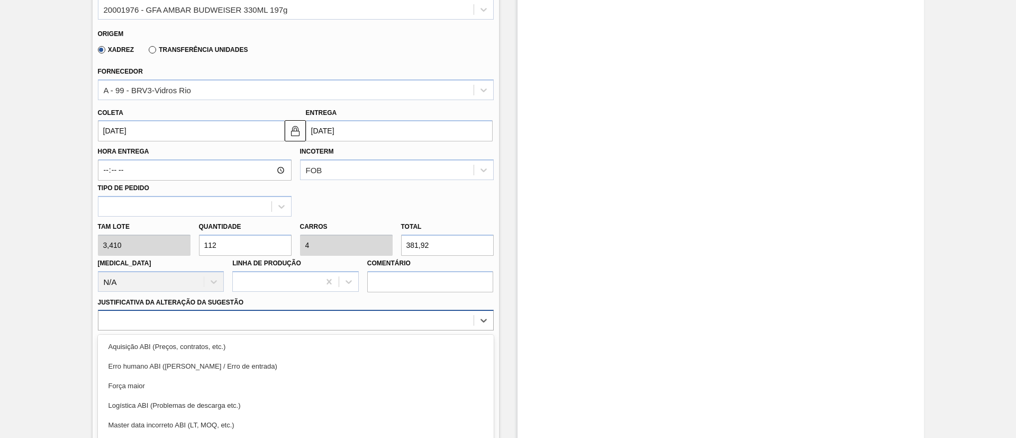
click at [185, 324] on div "option Força maior focused, 3 of 18. 18 results available. Use Up and Down to c…" at bounding box center [296, 320] width 396 height 21
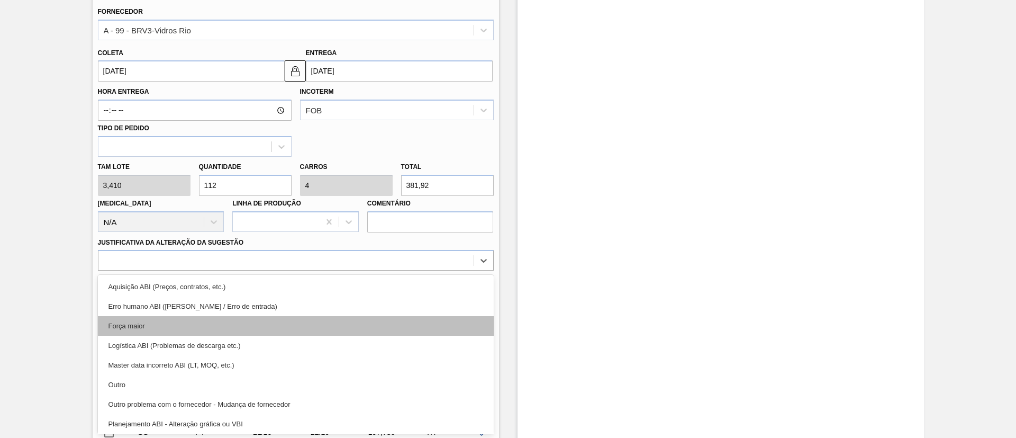
click at [161, 329] on div "Força maior" at bounding box center [296, 326] width 396 height 20
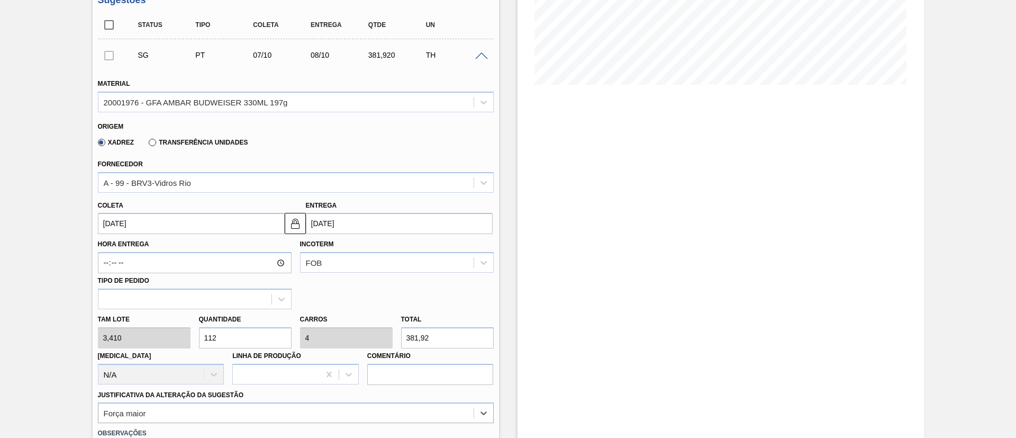
scroll to position [219, 0]
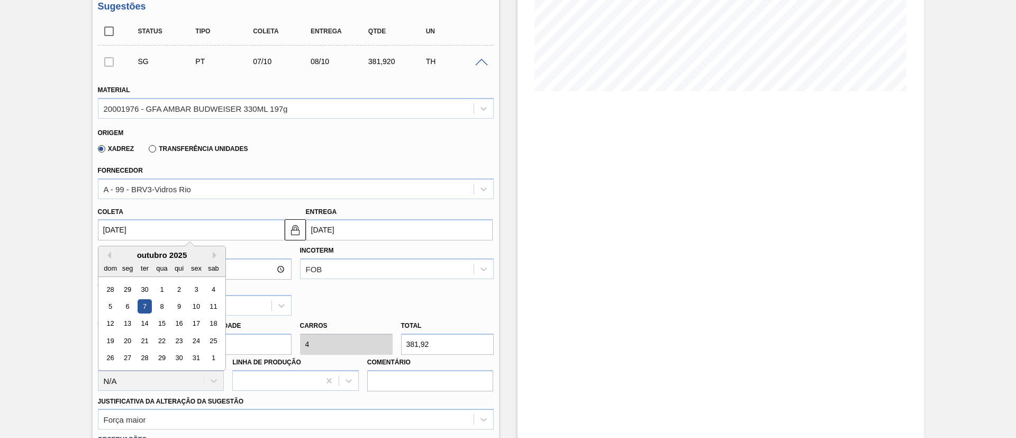
click at [133, 231] on input "[DATE]" at bounding box center [191, 229] width 187 height 21
drag, startPoint x: 111, startPoint y: 261, endPoint x: 105, endPoint y: 251, distance: 11.2
click at [111, 261] on div "dom" at bounding box center [110, 268] width 14 height 14
click at [105, 251] on button "Previous Month" at bounding box center [107, 254] width 7 height 7
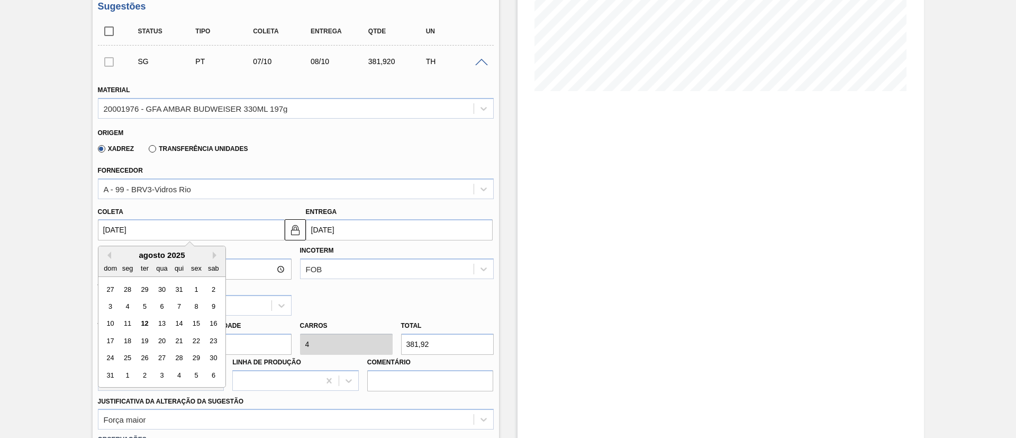
click at [126, 338] on div "18" at bounding box center [127, 340] width 14 height 14
type input "[DATE]"
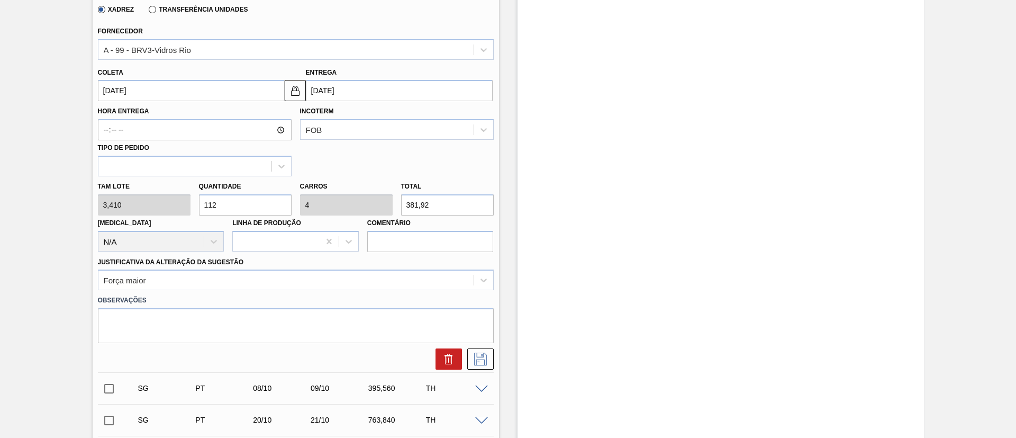
scroll to position [377, 0]
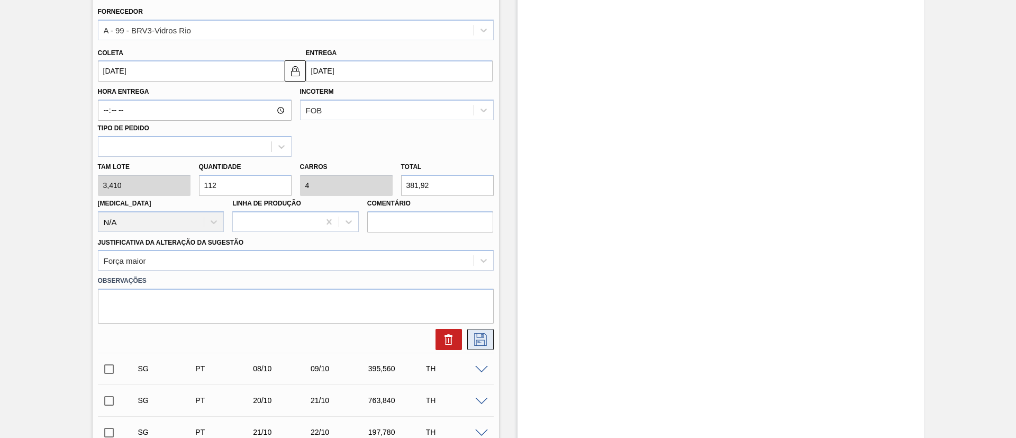
click at [480, 347] on button at bounding box center [480, 339] width 26 height 21
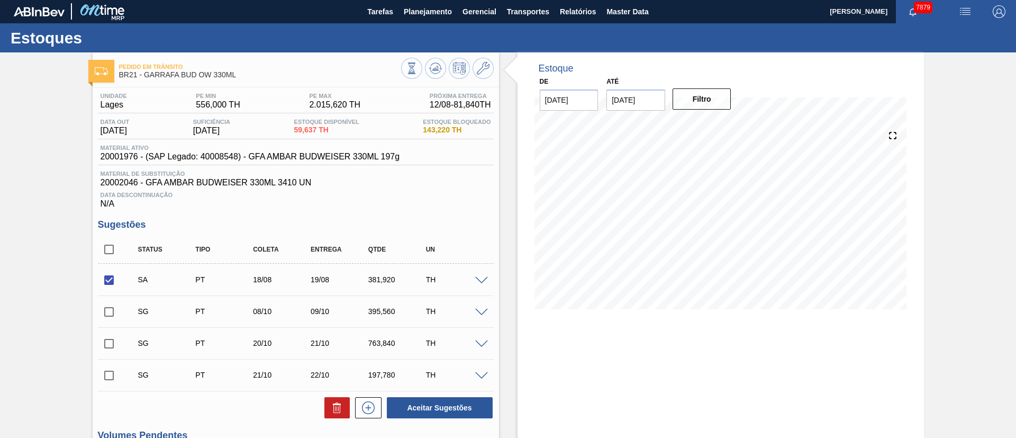
scroll to position [0, 0]
click at [448, 414] on button "Aceitar Sugestões" at bounding box center [440, 407] width 106 height 21
checkbox input "false"
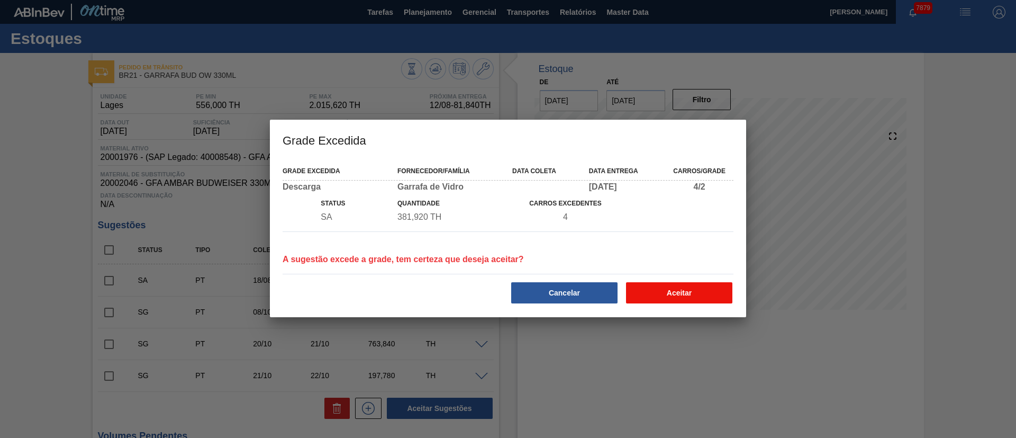
click at [672, 286] on button "Aceitar" at bounding box center [679, 292] width 106 height 21
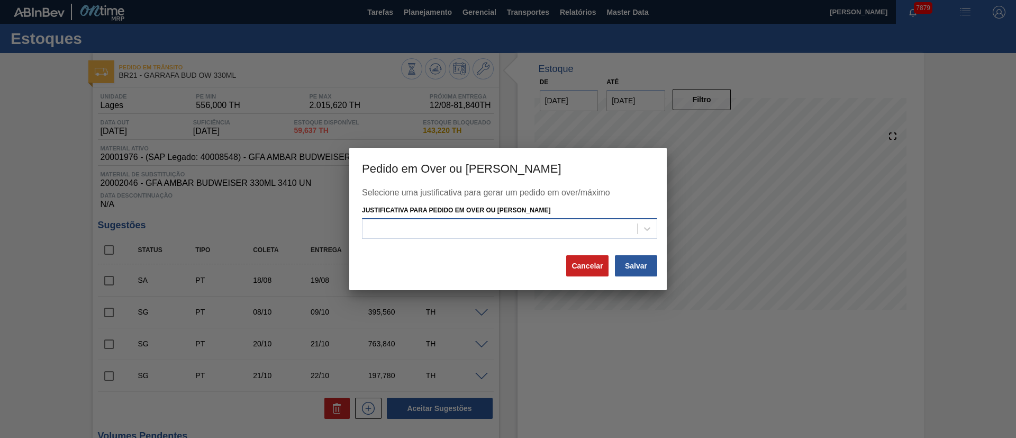
click at [502, 233] on div at bounding box center [499, 228] width 275 height 15
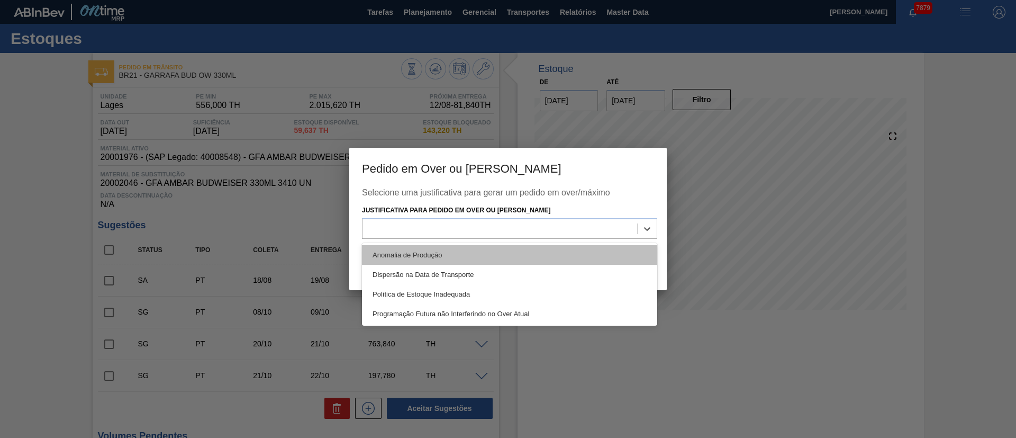
click at [421, 256] on div "Anomalia de Produção" at bounding box center [509, 255] width 295 height 20
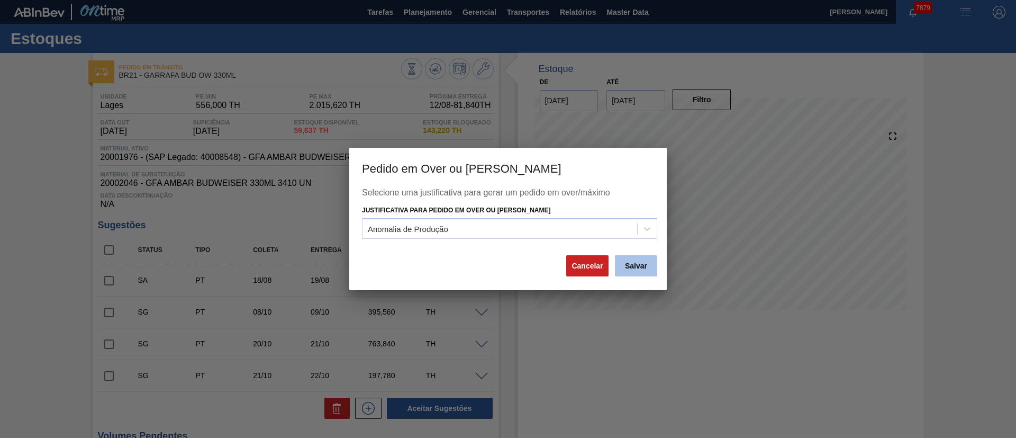
click at [652, 266] on button "Salvar" at bounding box center [636, 265] width 42 height 21
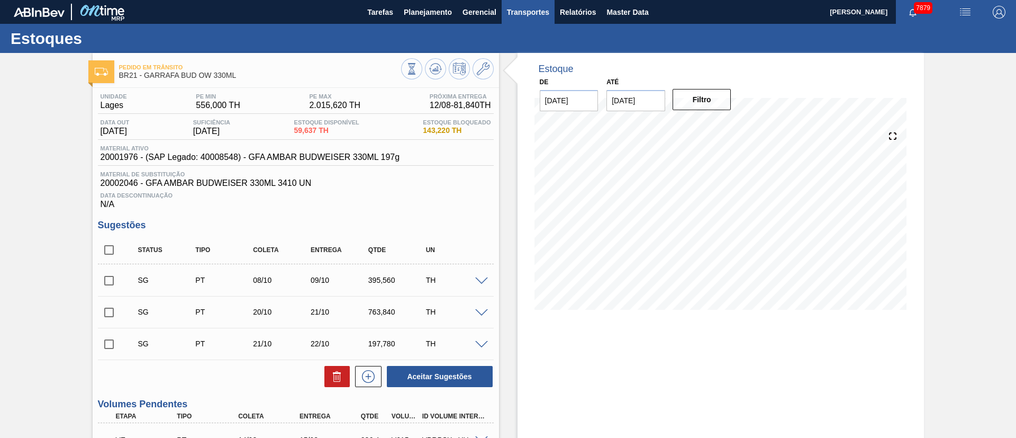
click at [517, 8] on span "Transportes" at bounding box center [528, 12] width 42 height 13
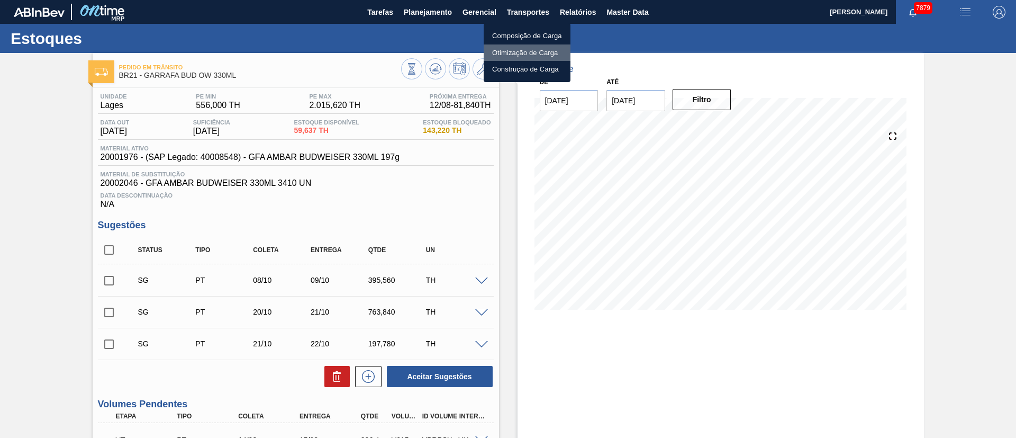
click at [511, 55] on li "Otimização de Carga" at bounding box center [527, 52] width 87 height 17
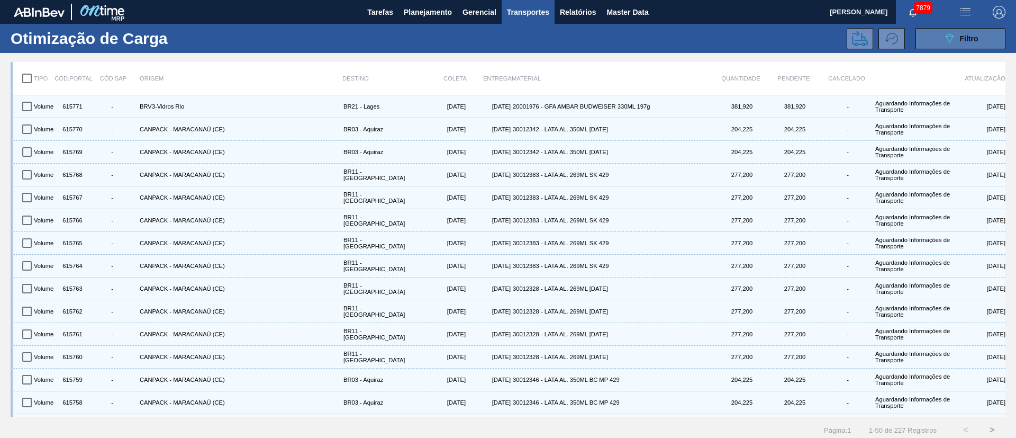
click at [961, 35] on span "Filtro" at bounding box center [969, 38] width 19 height 8
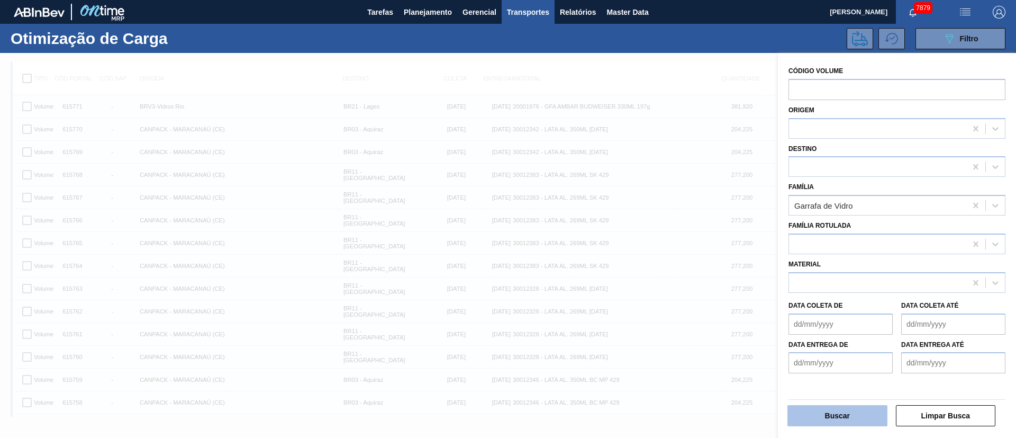
click at [830, 411] on button "Buscar" at bounding box center [837, 415] width 100 height 21
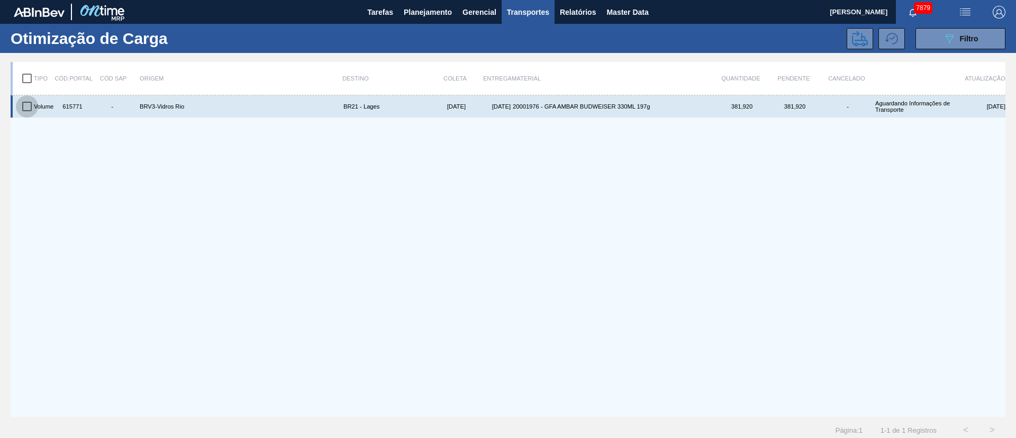
click at [32, 107] on input "checkbox" at bounding box center [27, 106] width 22 height 22
checkbox input "true"
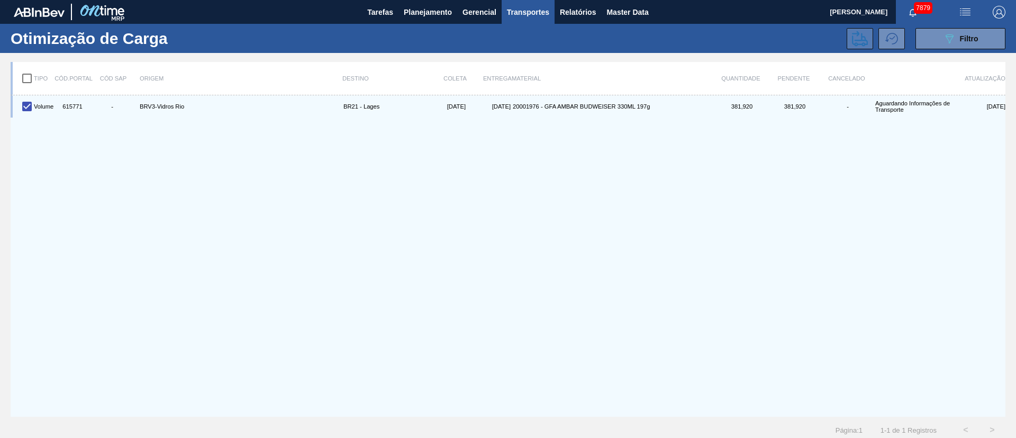
click at [866, 39] on icon at bounding box center [860, 39] width 16 height 16
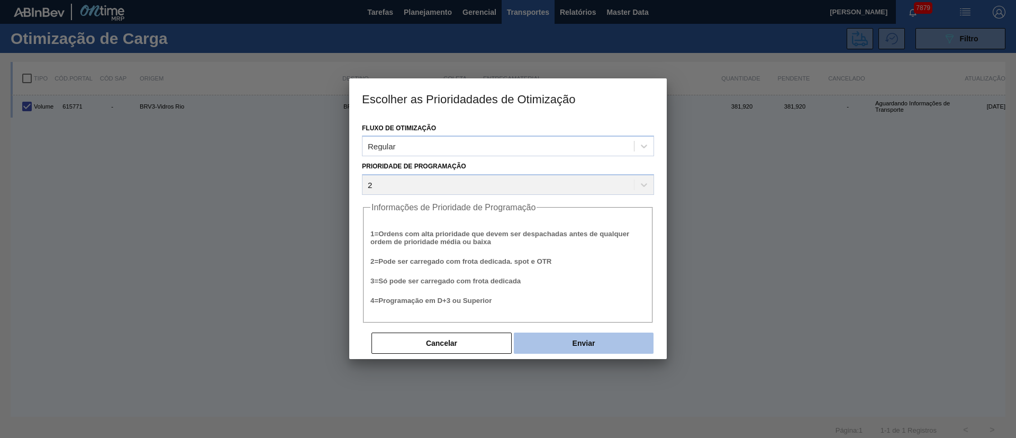
click at [584, 341] on button "Enviar" at bounding box center [584, 342] width 140 height 21
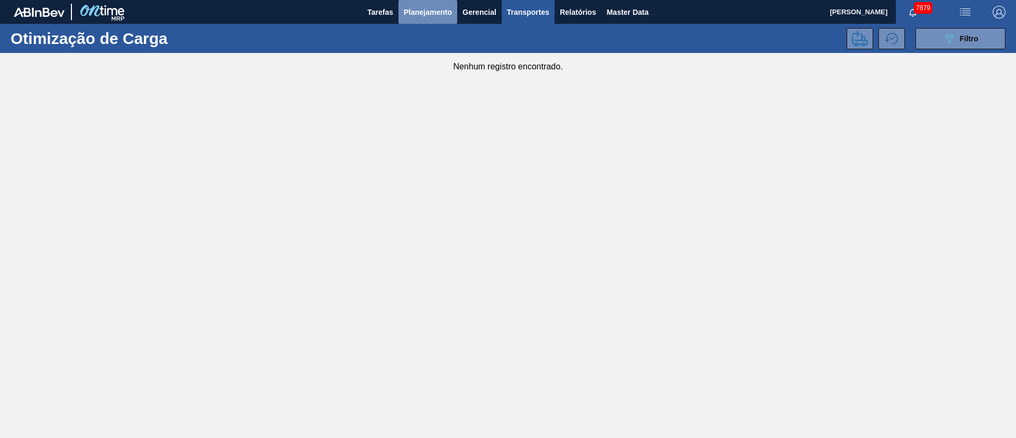
click at [421, 13] on span "Planejamento" at bounding box center [428, 12] width 48 height 13
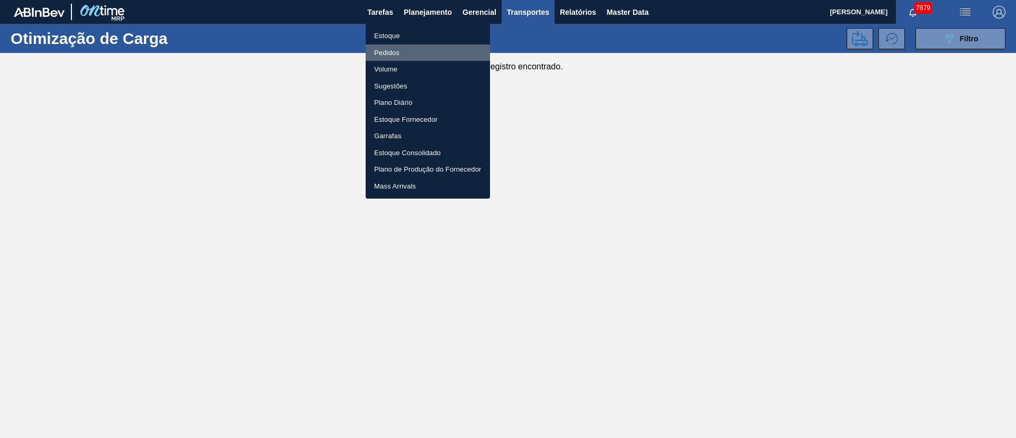
click at [386, 50] on li "Pedidos" at bounding box center [428, 52] width 124 height 17
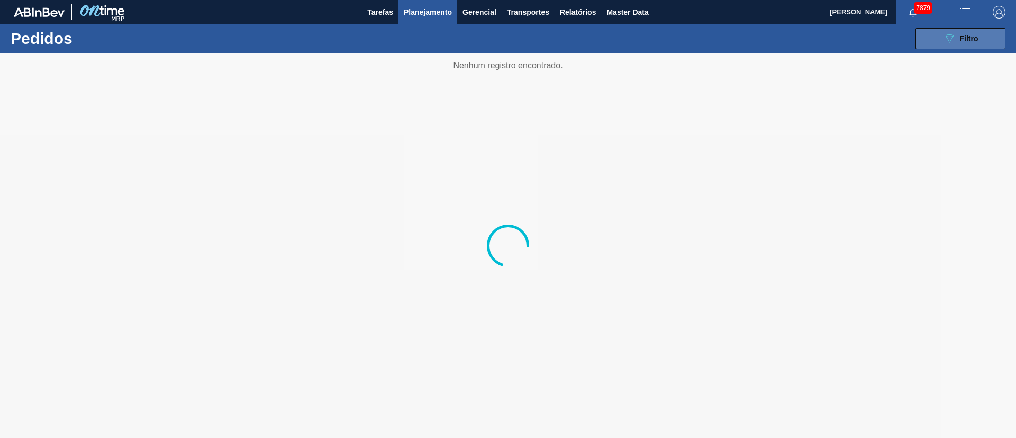
click at [945, 37] on icon "089F7B8B-B2A5-4AFE-B5C0-19BA573D28AC" at bounding box center [949, 38] width 13 height 13
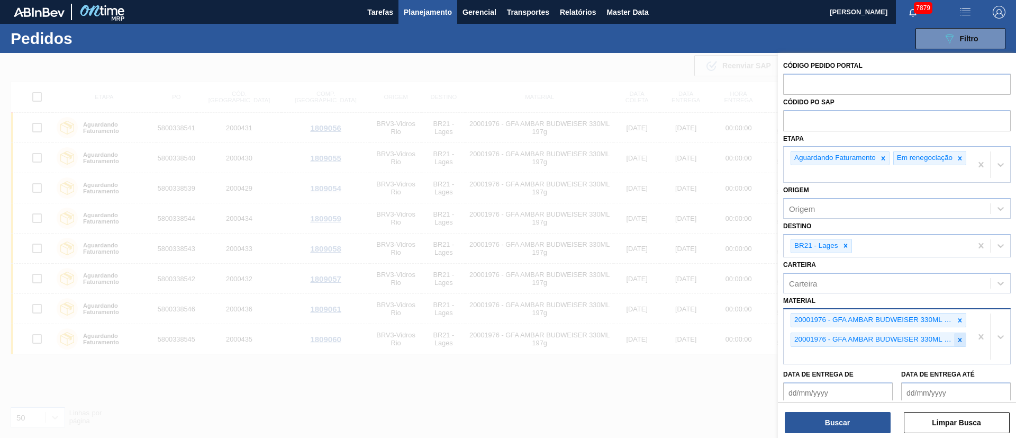
click at [958, 343] on icon at bounding box center [959, 339] width 7 height 7
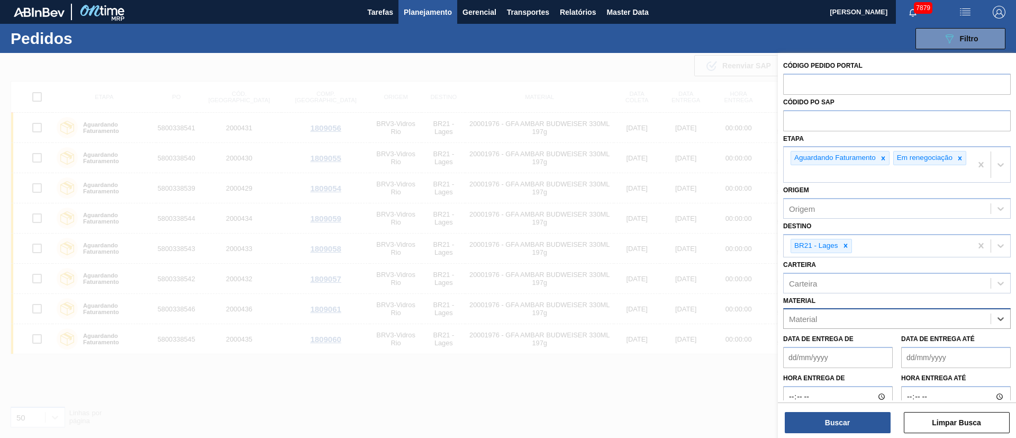
click at [955, 325] on div "Material" at bounding box center [887, 318] width 207 height 15
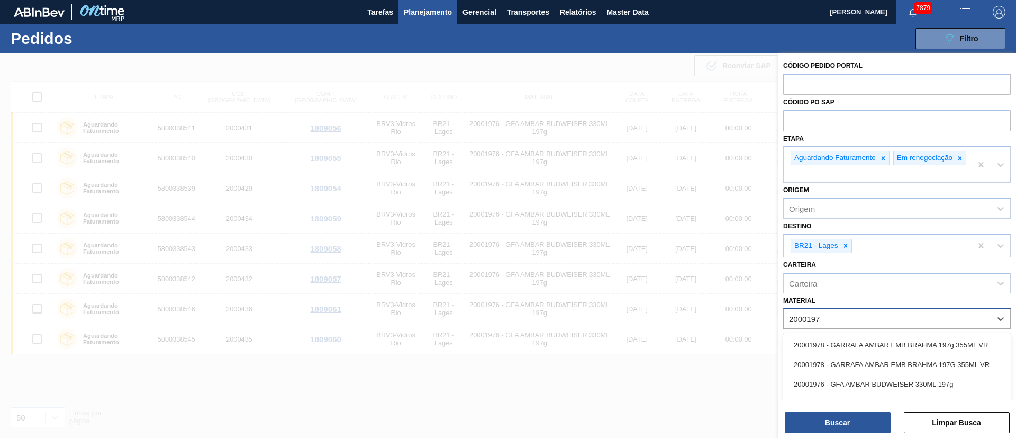
type input "20001976"
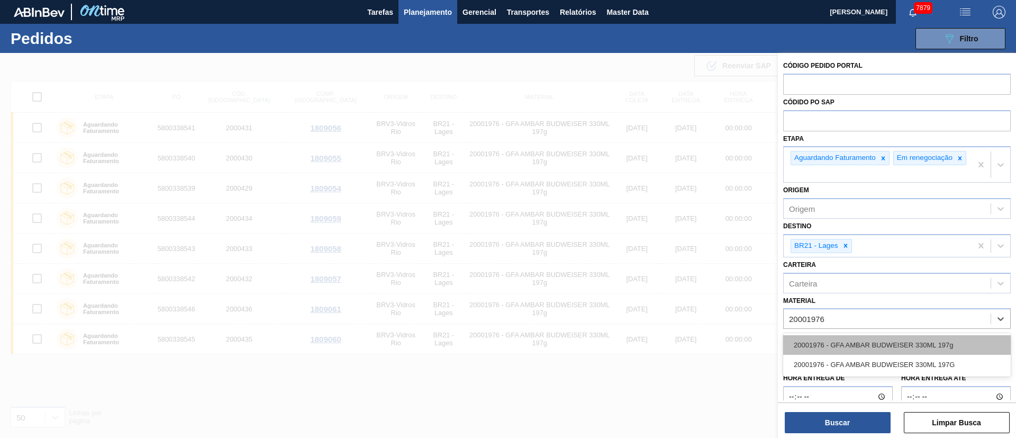
click at [896, 351] on div "20001976 - GFA AMBAR BUDWEISER 330ML 197g" at bounding box center [897, 345] width 228 height 20
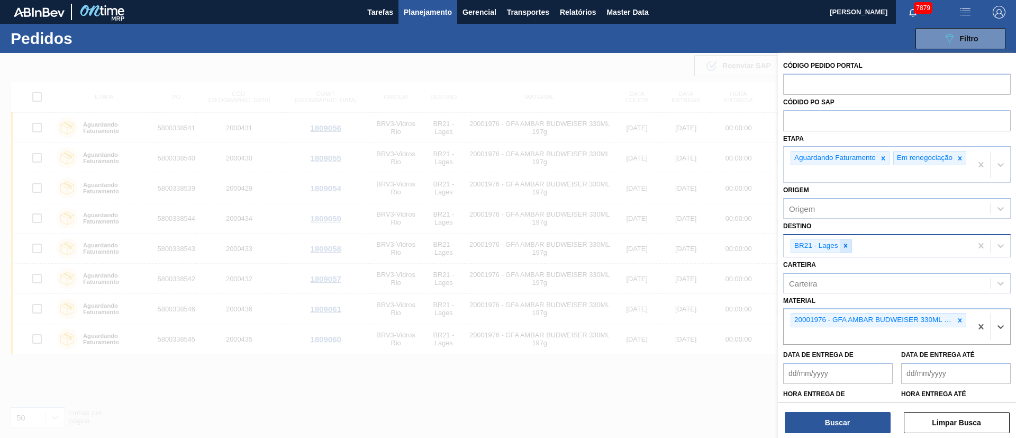
click at [846, 249] on icon at bounding box center [845, 245] width 7 height 7
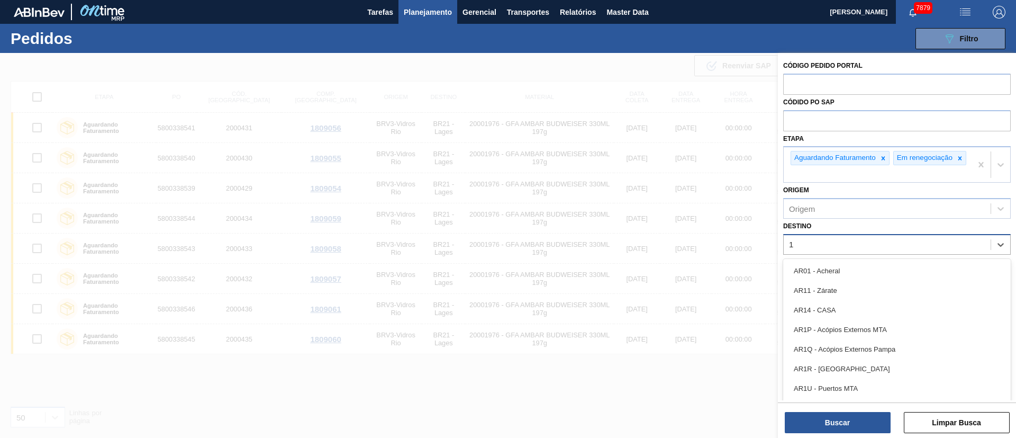
type input "16"
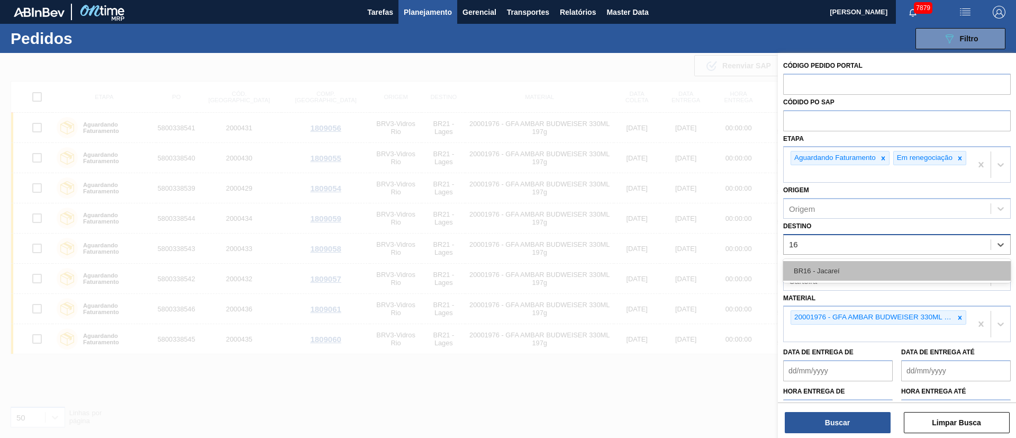
click at [846, 280] on div "BR16 - Jacareí" at bounding box center [897, 271] width 228 height 20
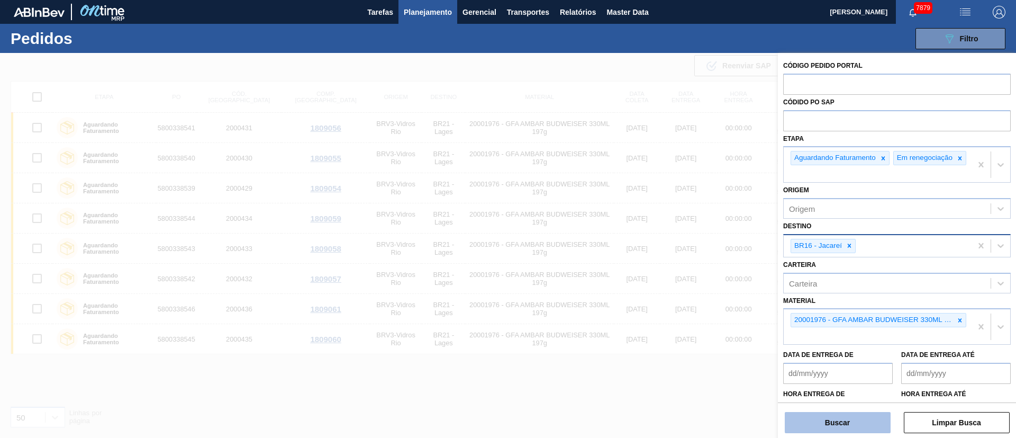
click at [836, 422] on button "Buscar" at bounding box center [838, 422] width 106 height 21
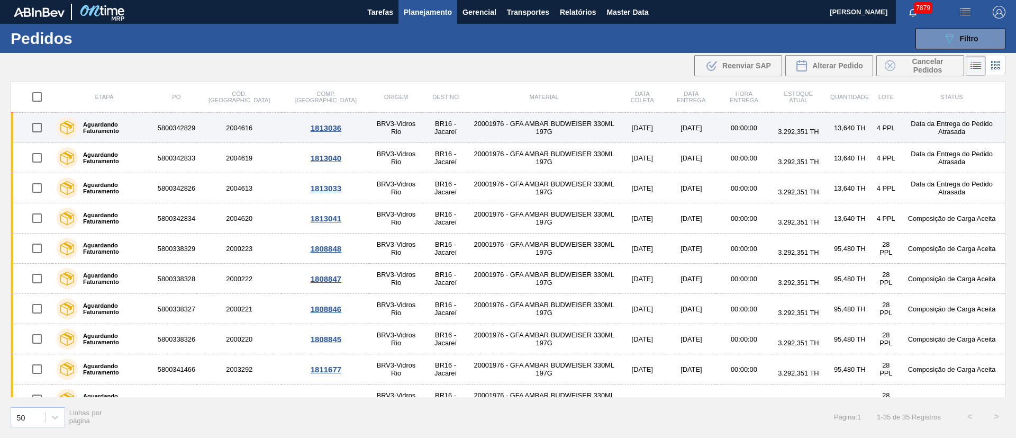
click at [41, 133] on input "checkbox" at bounding box center [37, 127] width 22 height 22
checkbox input "true"
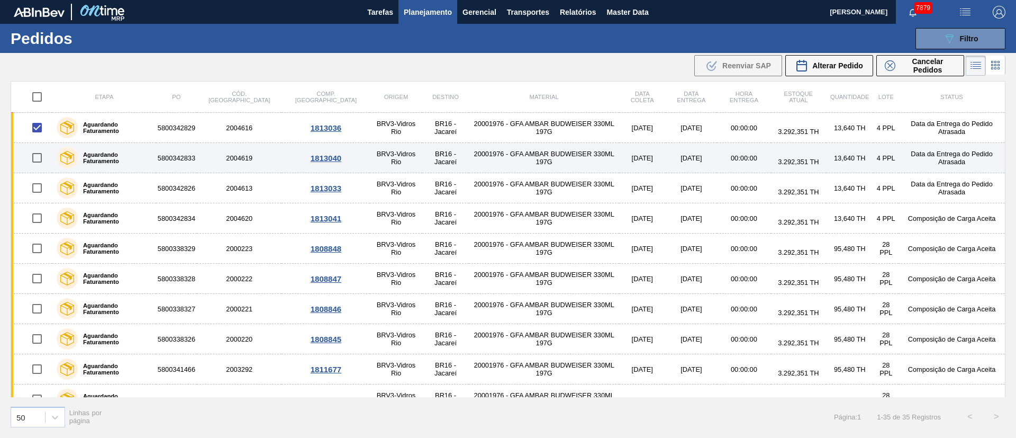
click at [36, 160] on input "checkbox" at bounding box center [37, 158] width 22 height 22
checkbox input "true"
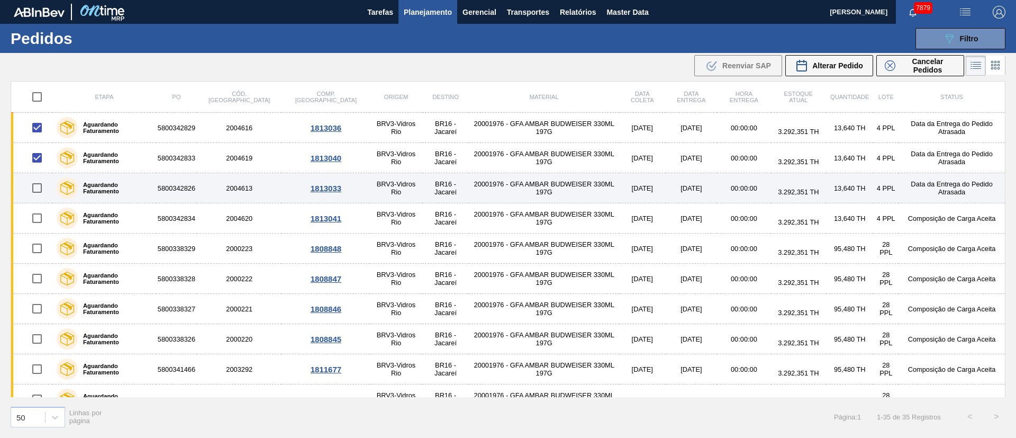
click at [37, 185] on input "checkbox" at bounding box center [37, 188] width 22 height 22
checkbox input "true"
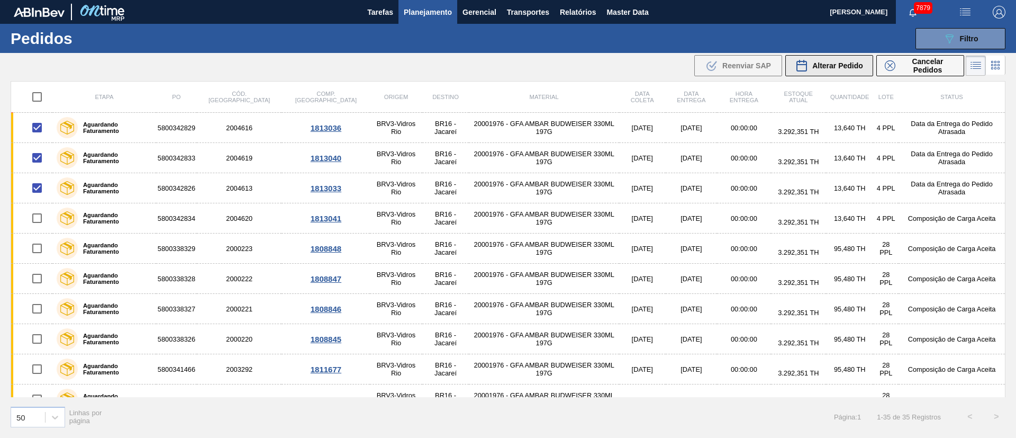
click at [830, 67] on span "Alterar Pedido" at bounding box center [837, 65] width 51 height 8
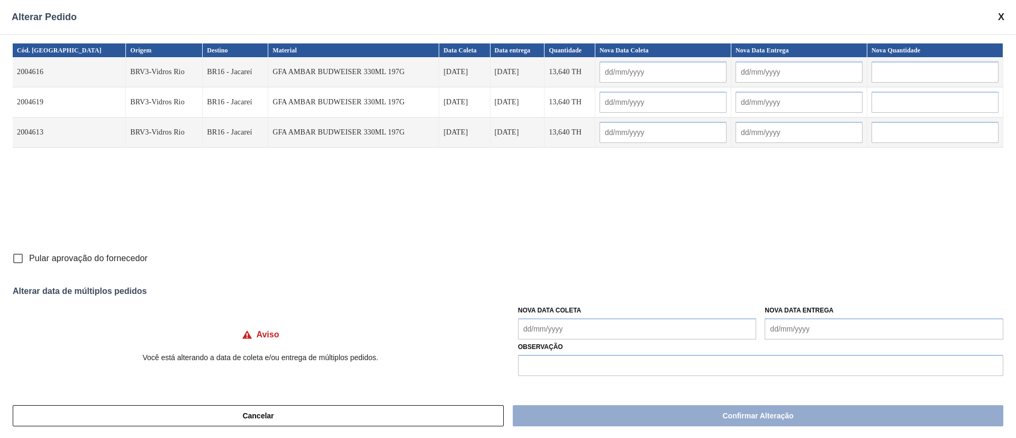
click at [582, 326] on Coleta "Nova Data Coleta" at bounding box center [637, 328] width 239 height 21
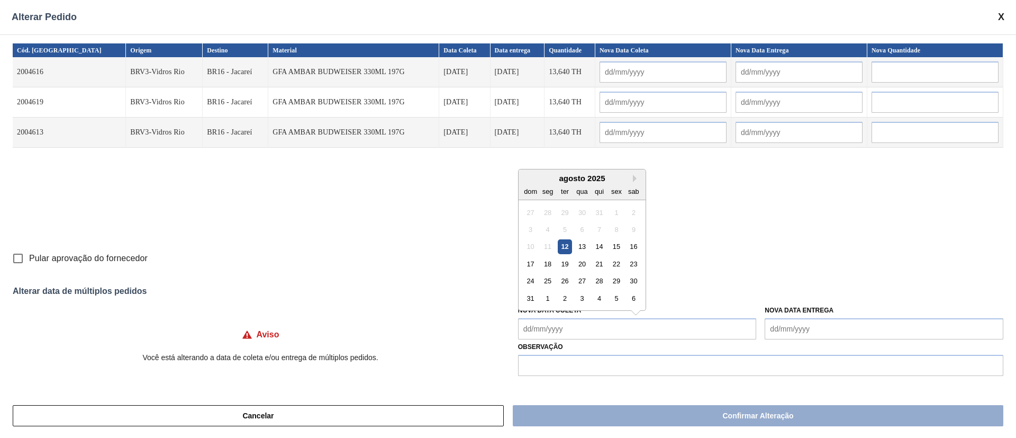
click at [565, 248] on div "12" at bounding box center [565, 246] width 14 height 14
type input "[DATE]"
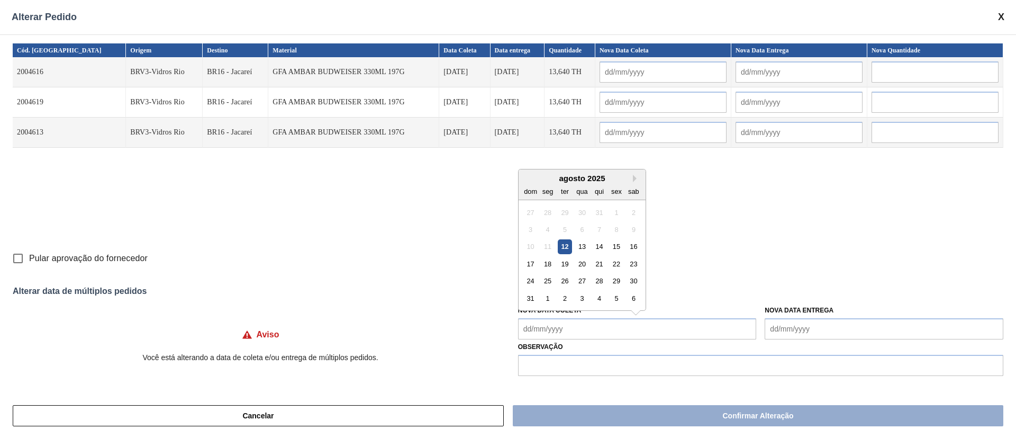
type input "[DATE]"
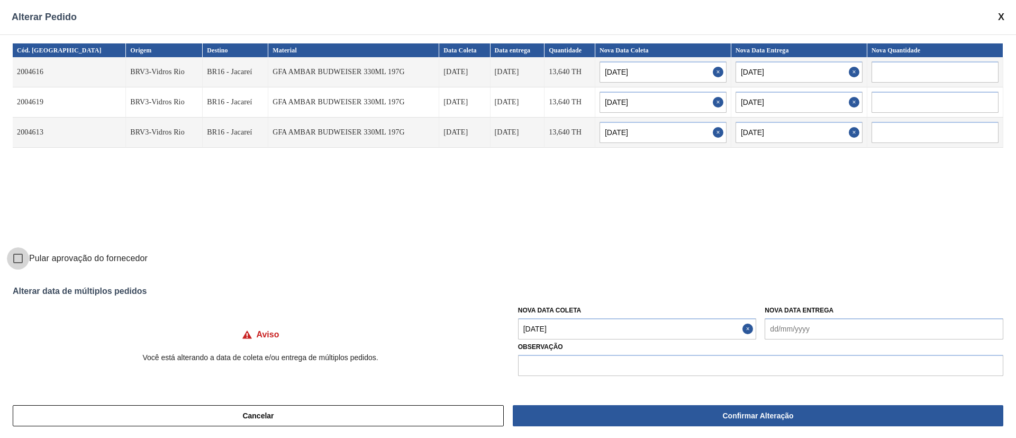
click at [19, 258] on input "Pular aprovação do fornecedor" at bounding box center [18, 258] width 22 height 22
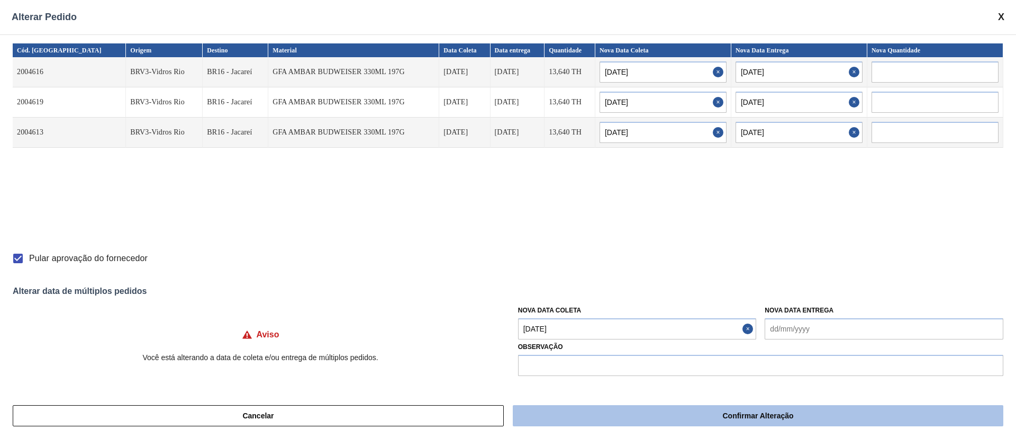
click at [661, 414] on button "Confirmar Alteração" at bounding box center [758, 415] width 491 height 21
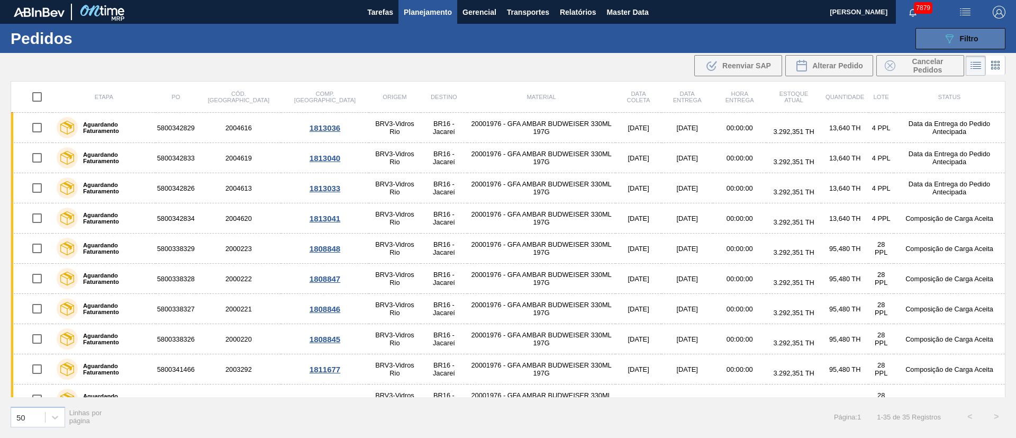
click at [958, 33] on div "089F7B8B-B2A5-4AFE-B5C0-19BA573D28AC Filtro" at bounding box center [960, 38] width 35 height 13
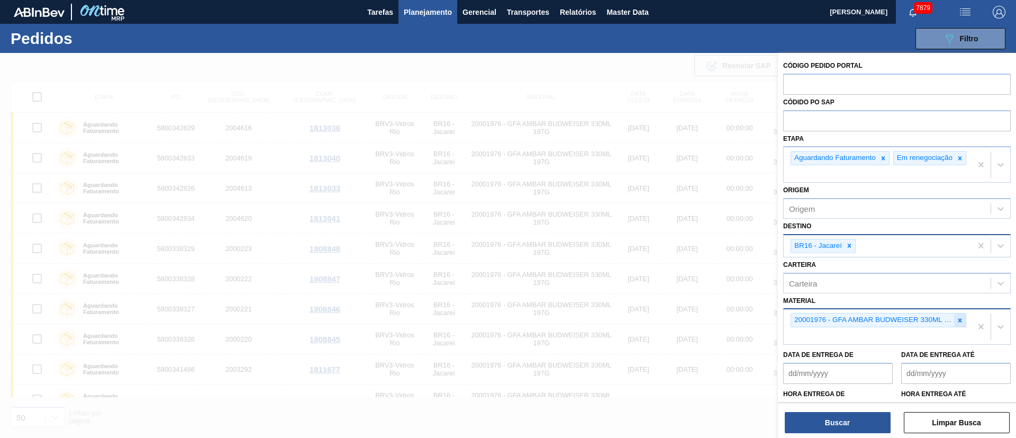
click at [956, 324] on icon at bounding box center [959, 319] width 7 height 7
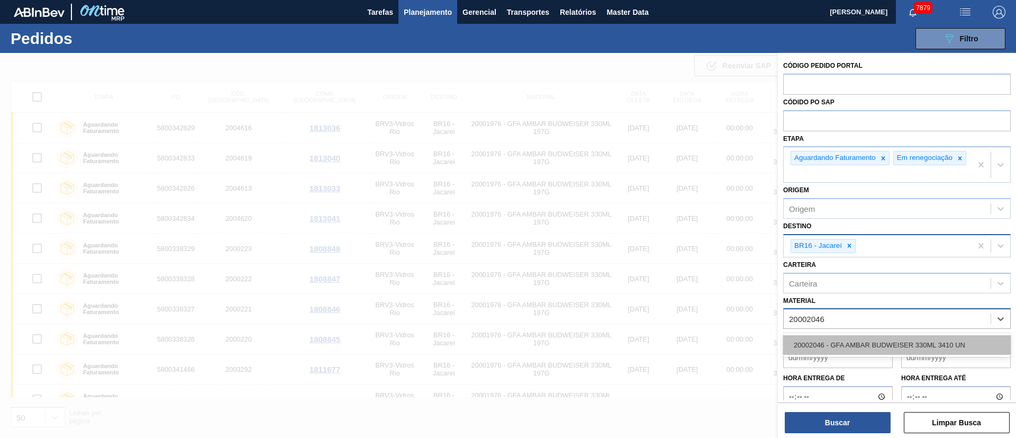
click at [884, 351] on div "20002046 - GFA AMBAR BUDWEISER 330ML 3410 UN" at bounding box center [897, 345] width 228 height 20
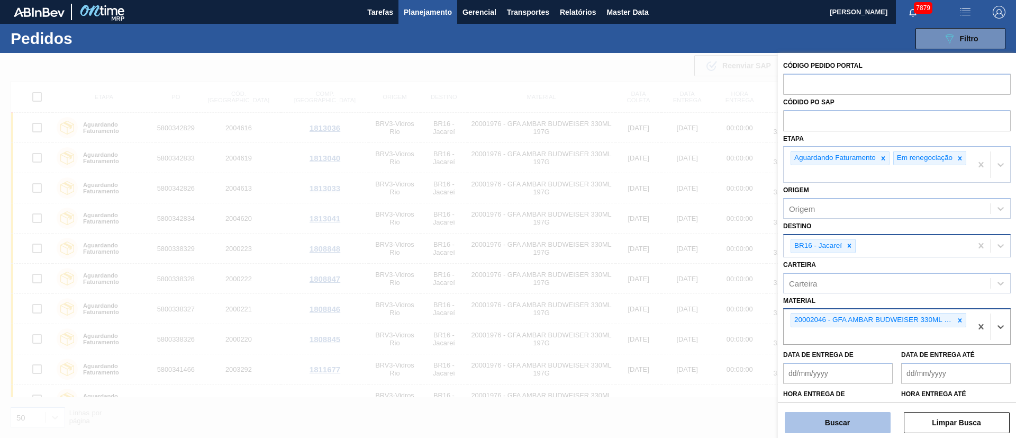
click at [855, 422] on button "Buscar" at bounding box center [838, 422] width 106 height 21
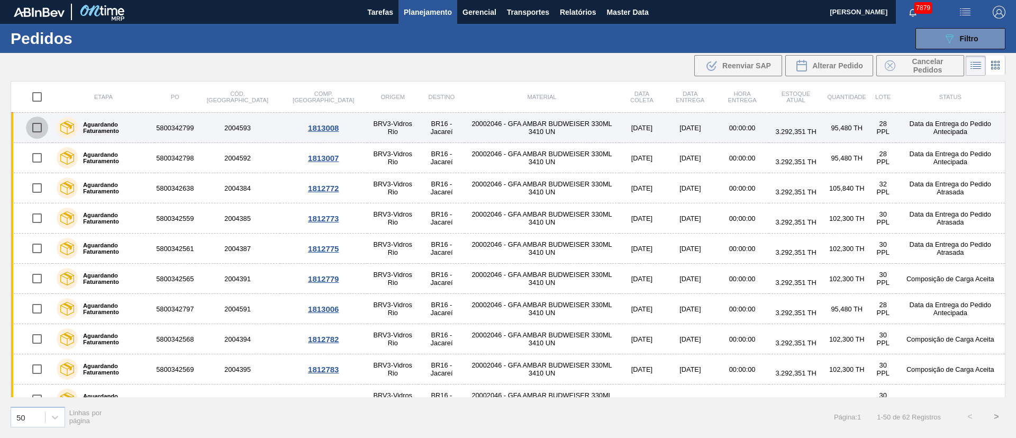
click at [33, 131] on input "checkbox" at bounding box center [37, 127] width 22 height 22
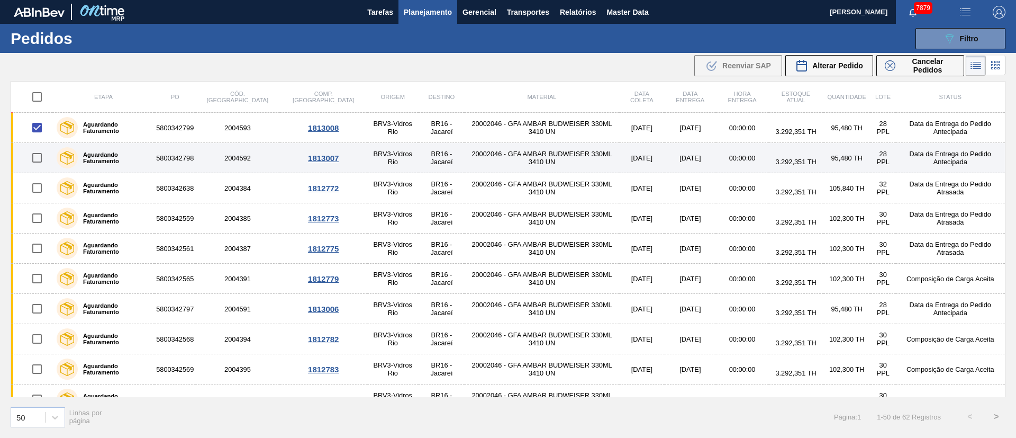
click at [37, 156] on input "checkbox" at bounding box center [37, 158] width 22 height 22
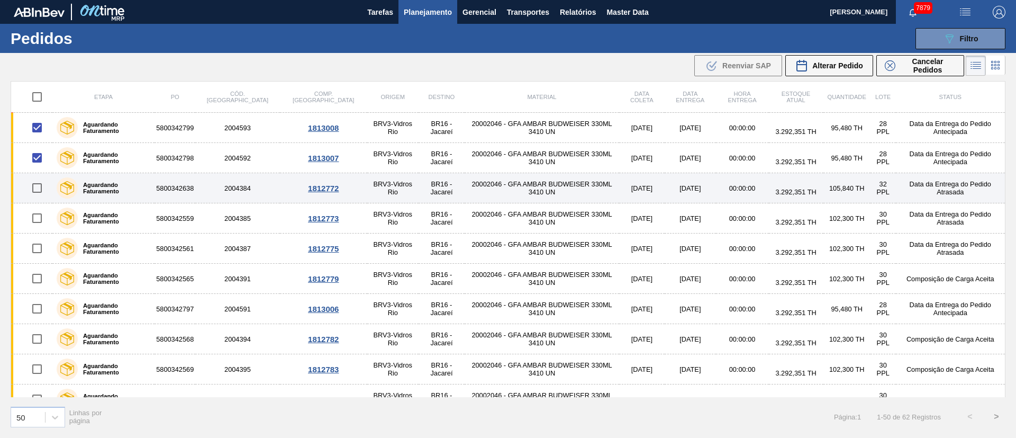
click at [39, 189] on input "checkbox" at bounding box center [37, 188] width 22 height 22
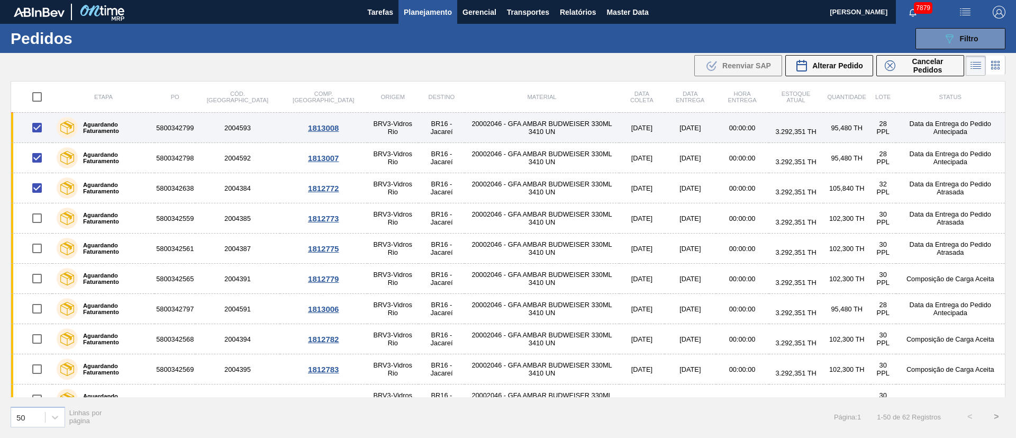
click at [40, 128] on input "checkbox" at bounding box center [37, 127] width 22 height 22
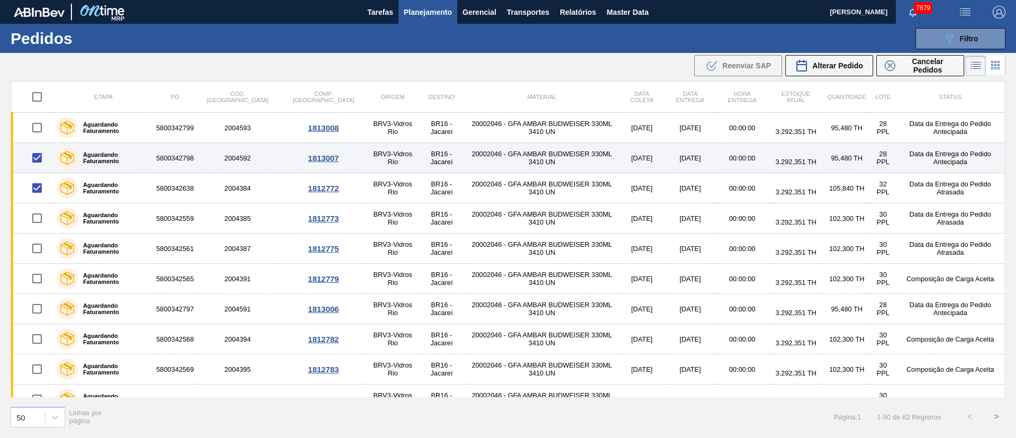
click at [40, 158] on input "checkbox" at bounding box center [37, 158] width 22 height 22
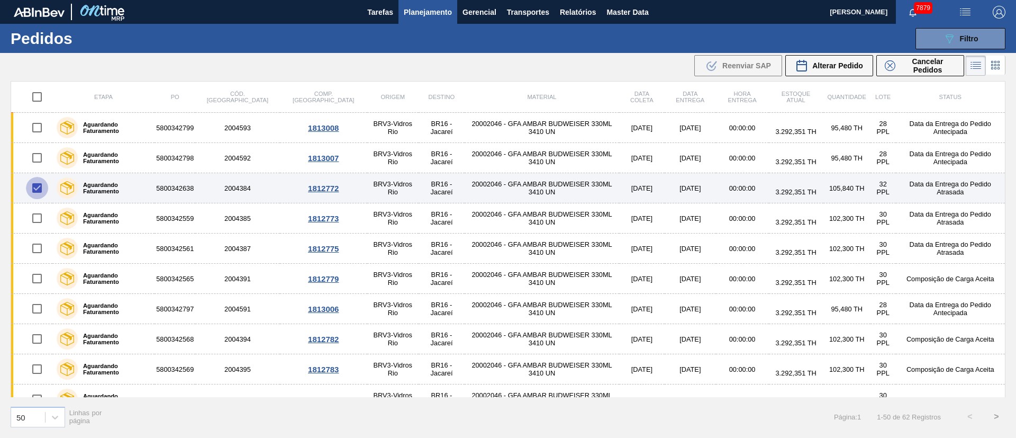
click at [34, 190] on input "checkbox" at bounding box center [37, 188] width 22 height 22
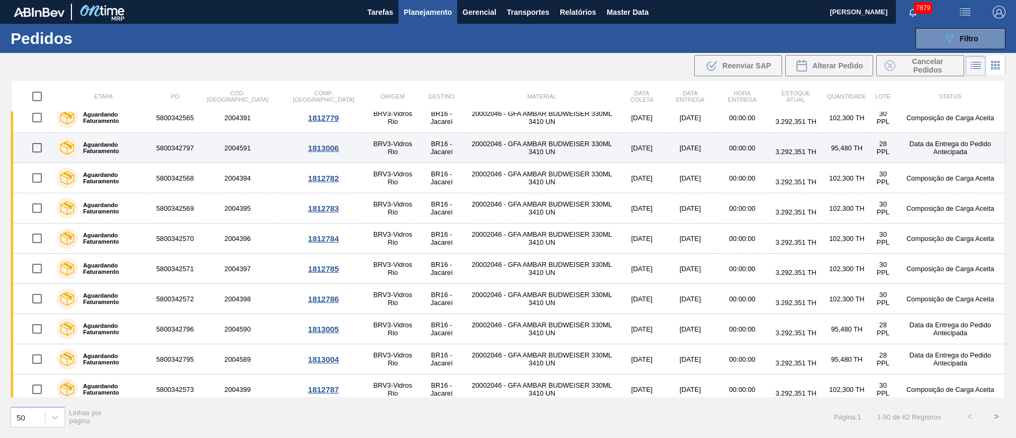
scroll to position [159, 0]
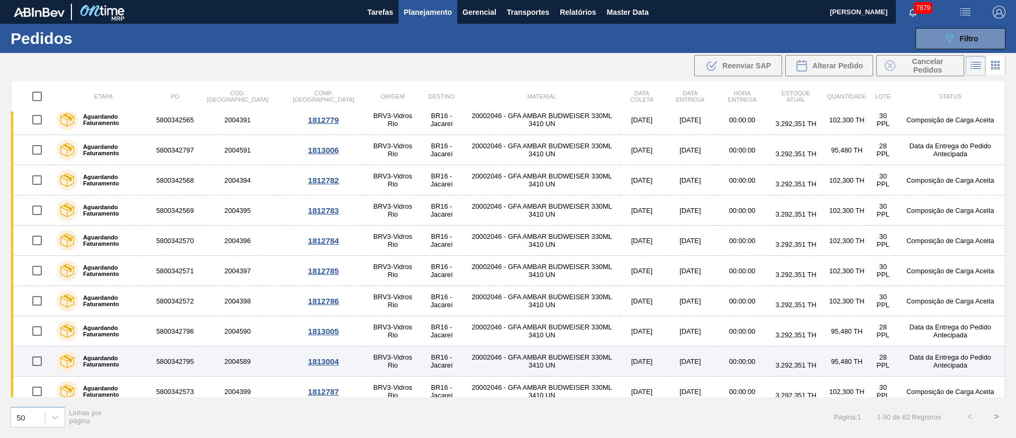
click at [42, 359] on input "checkbox" at bounding box center [37, 361] width 22 height 22
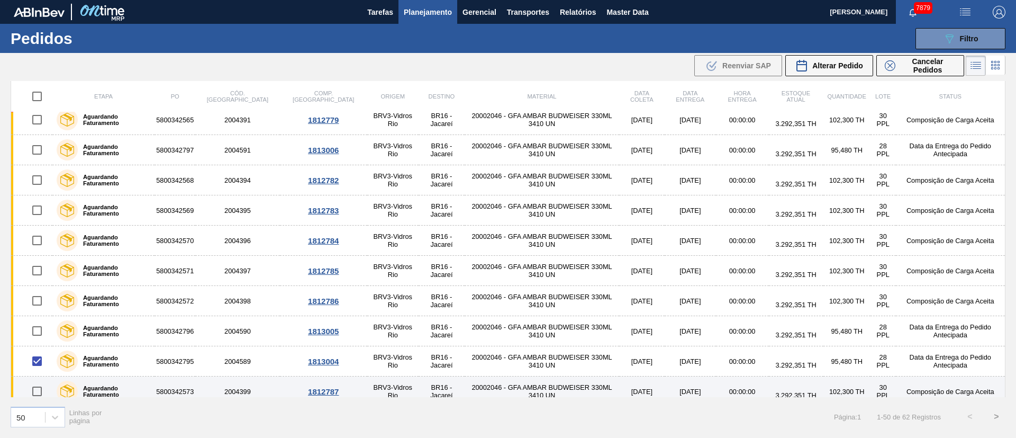
click at [46, 387] on input "checkbox" at bounding box center [37, 391] width 22 height 22
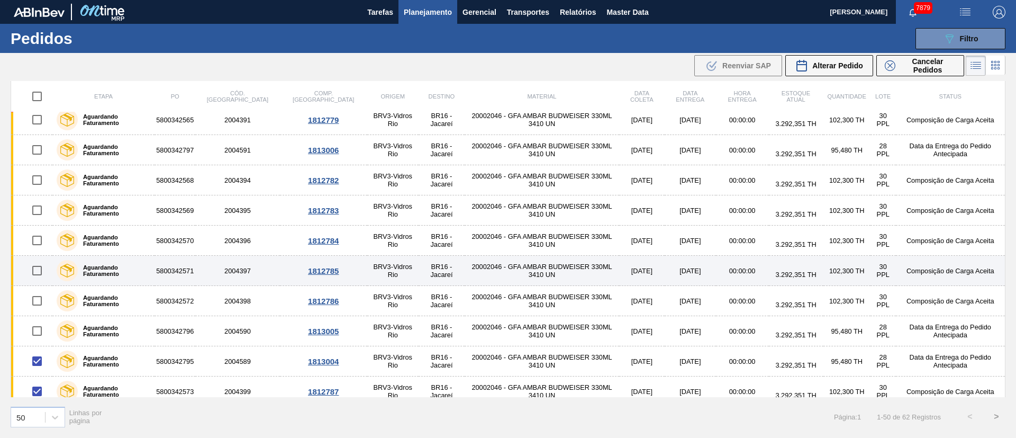
scroll to position [317, 0]
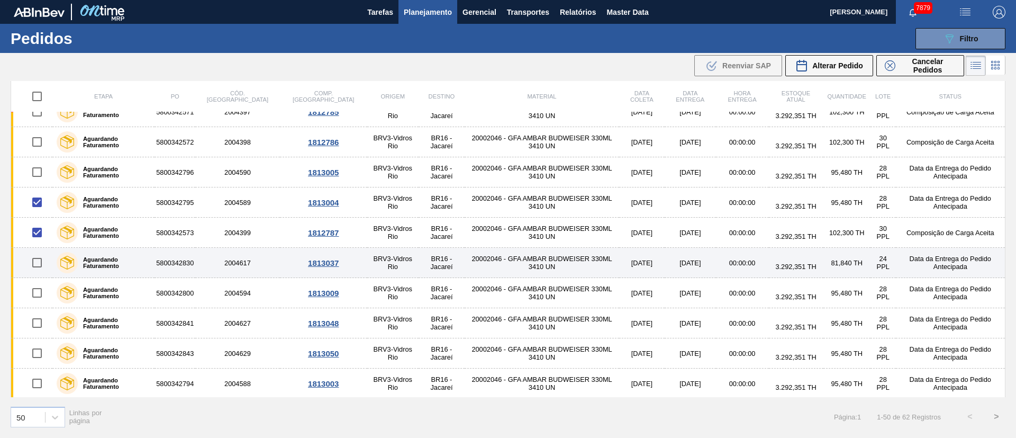
click at [35, 261] on input "checkbox" at bounding box center [37, 262] width 22 height 22
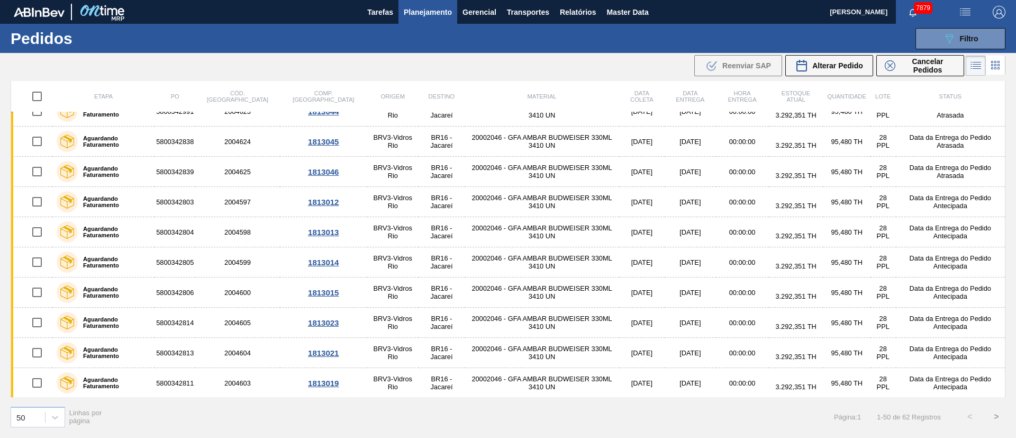
scroll to position [1224, 0]
click at [830, 64] on span "Alterar Pedido" at bounding box center [837, 65] width 51 height 8
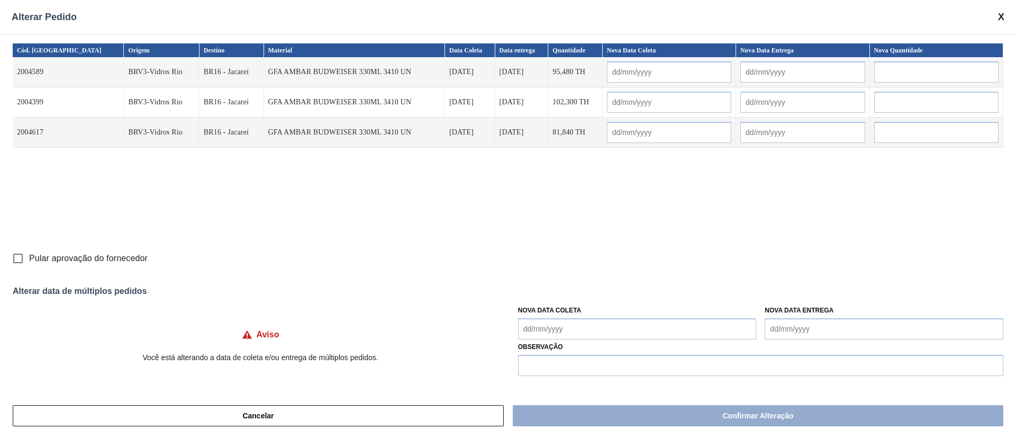
click at [601, 329] on Coleta "Nova Data Coleta" at bounding box center [637, 328] width 239 height 21
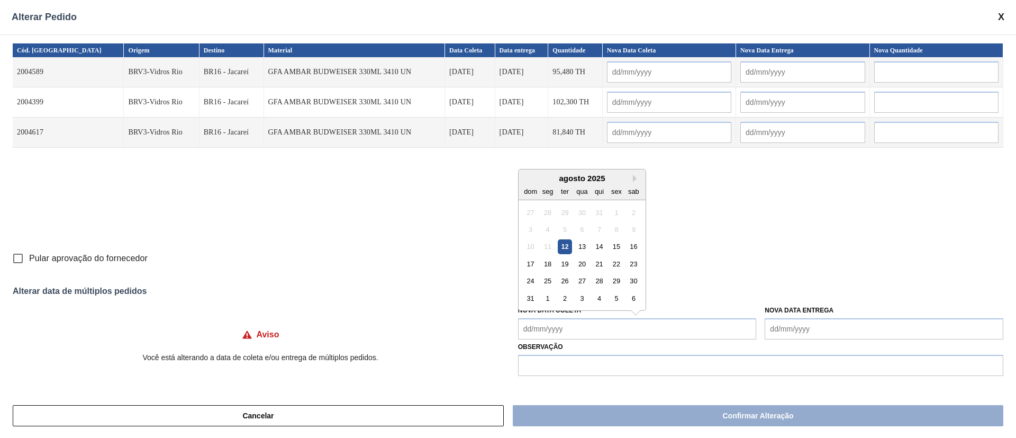
click at [586, 250] on div "13" at bounding box center [582, 246] width 14 height 14
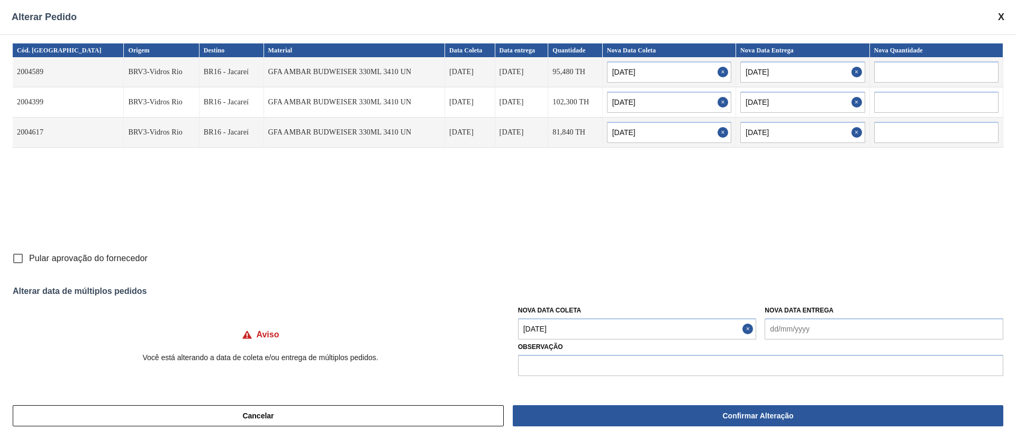
click at [580, 327] on Coleta "[DATE]" at bounding box center [637, 328] width 239 height 21
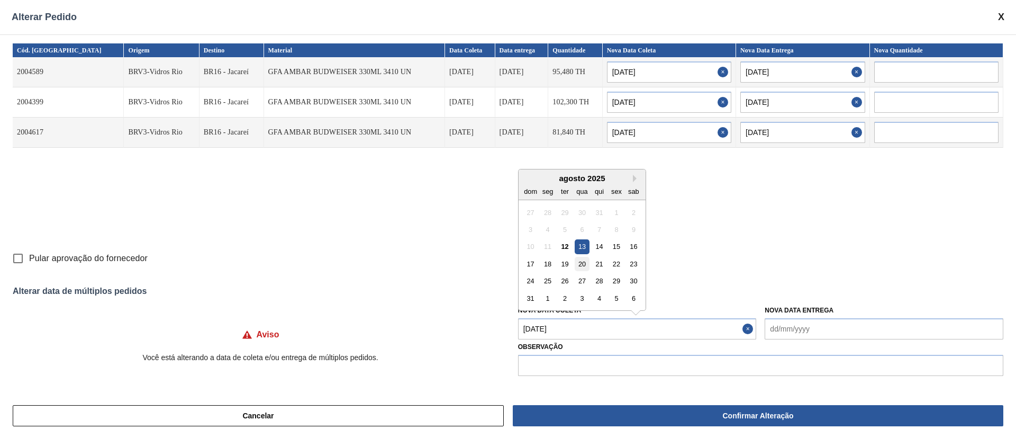
click at [580, 264] on div "20" at bounding box center [582, 264] width 14 height 14
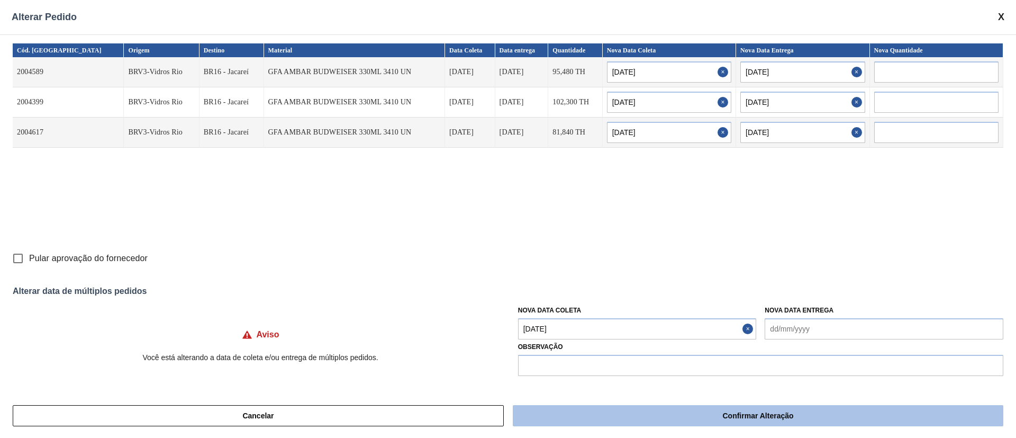
click at [646, 411] on button "Confirmar Alteração" at bounding box center [758, 415] width 491 height 21
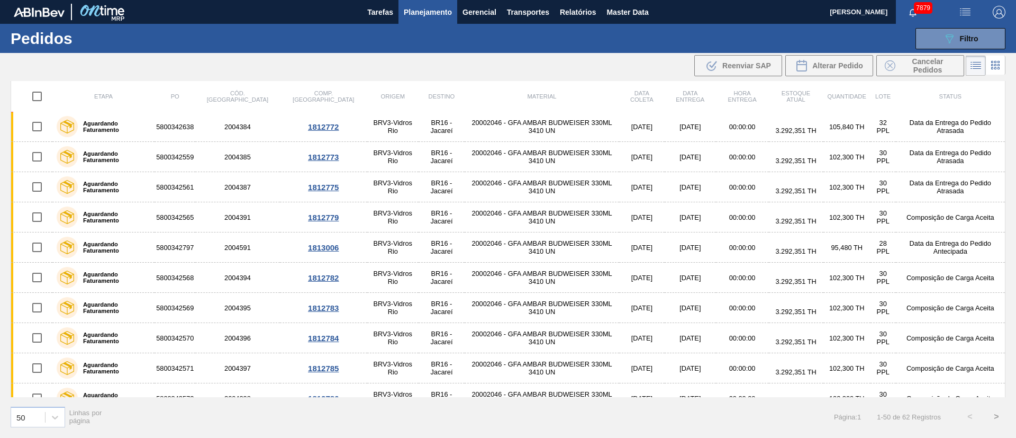
scroll to position [0, 0]
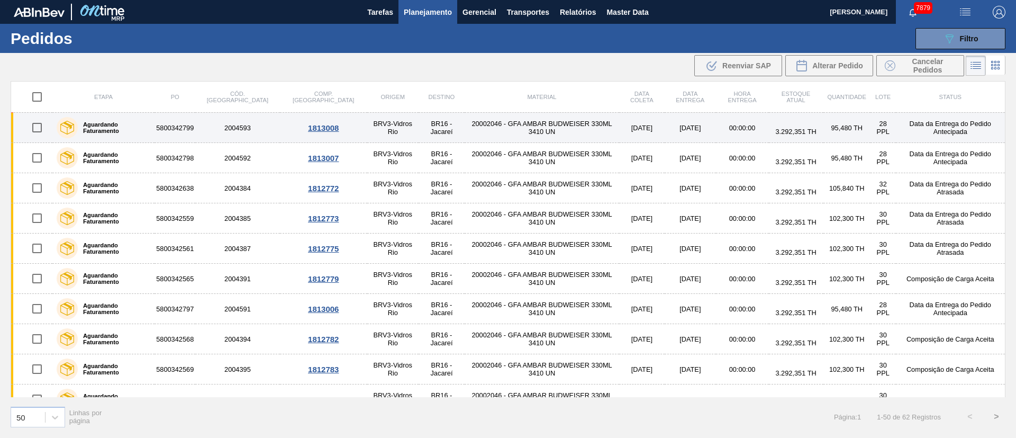
click at [367, 128] on td "BRV3-Vidros Rio" at bounding box center [392, 128] width 51 height 30
click at [347, 128] on main "Tarefas Planejamento Gerencial Transportes Relatórios Master Data Juliane Romag…" at bounding box center [508, 219] width 1016 height 438
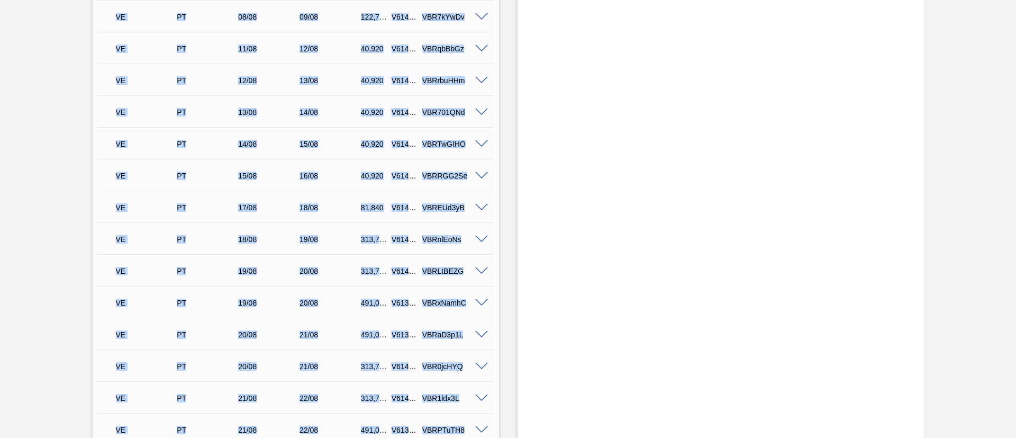
scroll to position [952, 0]
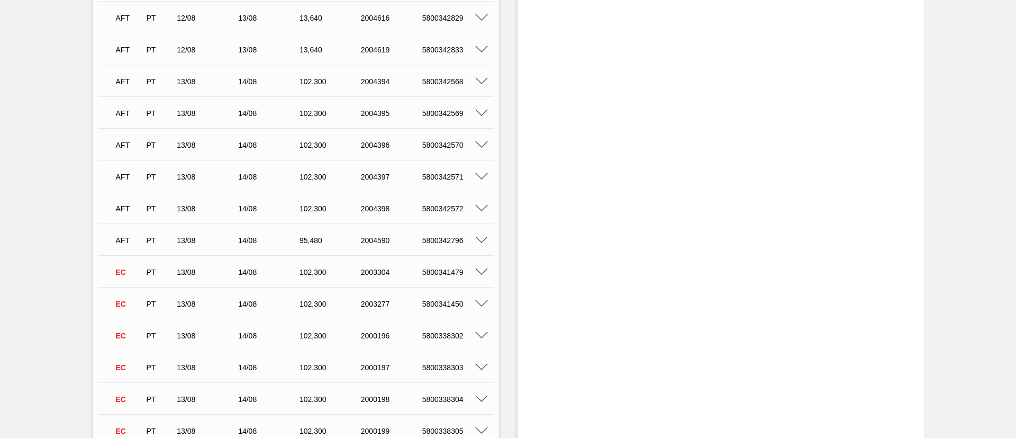
scroll to position [4524, 0]
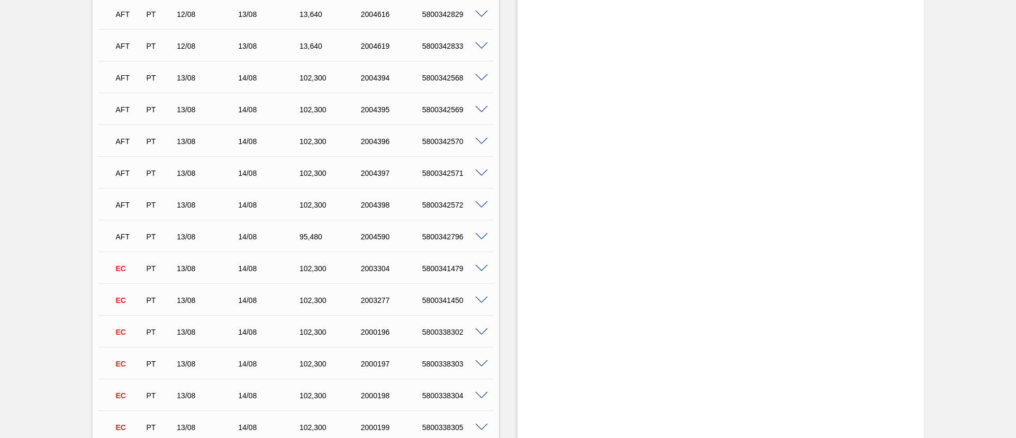
click at [478, 79] on span at bounding box center [481, 78] width 13 height 8
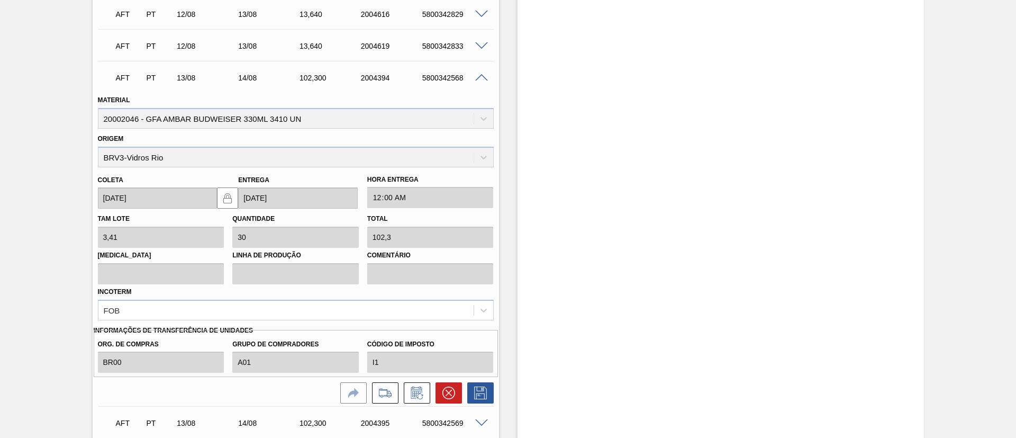
click at [482, 77] on span at bounding box center [481, 78] width 13 height 8
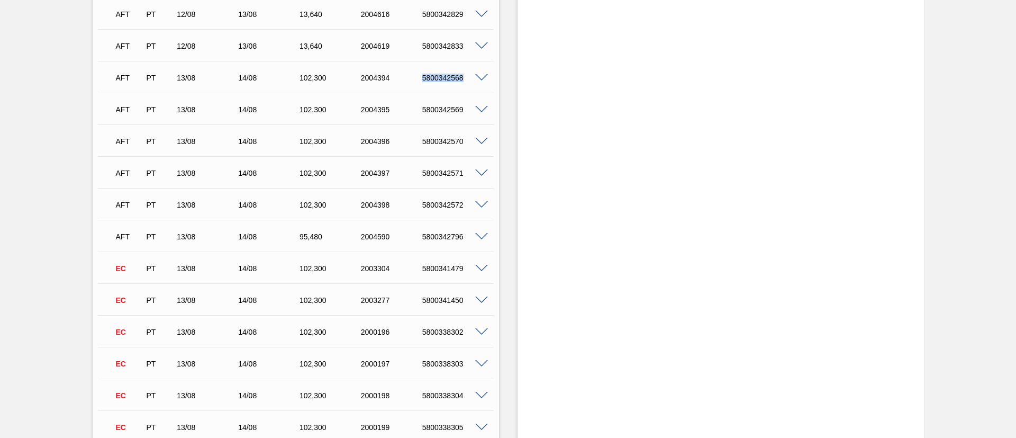
drag, startPoint x: 418, startPoint y: 75, endPoint x: 464, endPoint y: 78, distance: 46.7
click at [464, 78] on div "5800342568" at bounding box center [445, 78] width 61 height 8
copy div "5800342568"
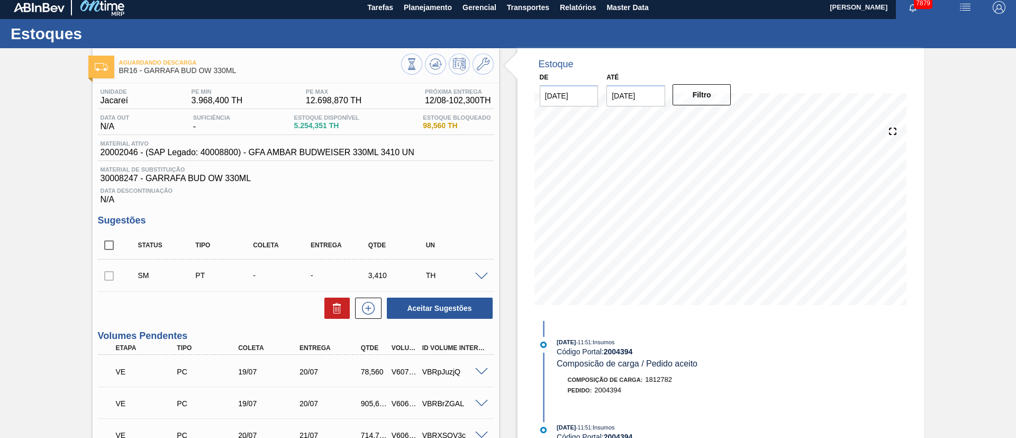
scroll to position [0, 0]
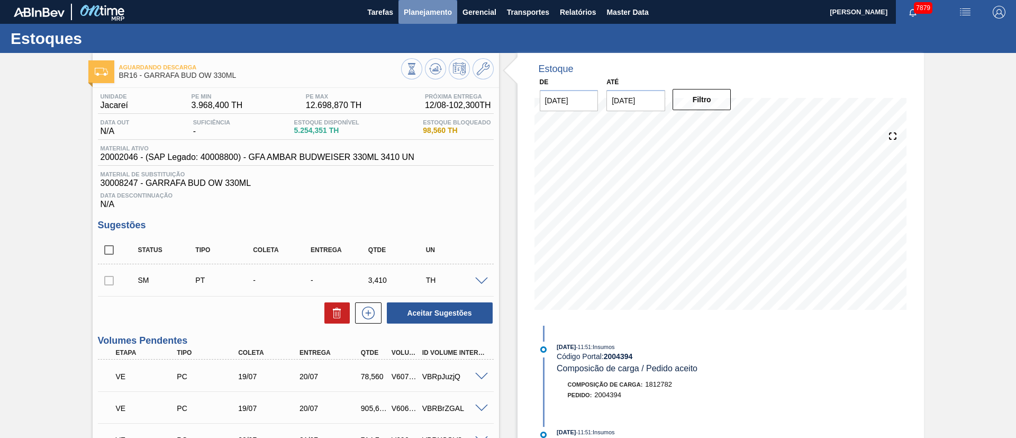
click at [423, 9] on span "Planejamento" at bounding box center [428, 12] width 48 height 13
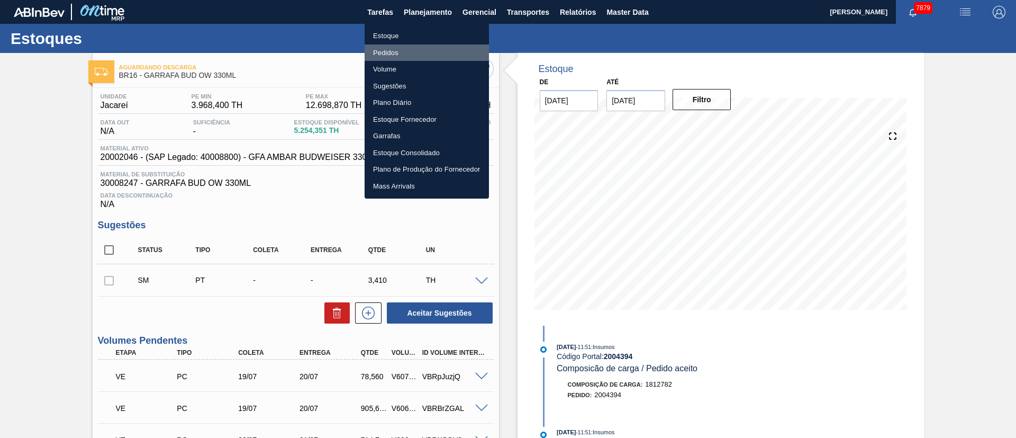
click at [382, 51] on li "Pedidos" at bounding box center [427, 52] width 124 height 17
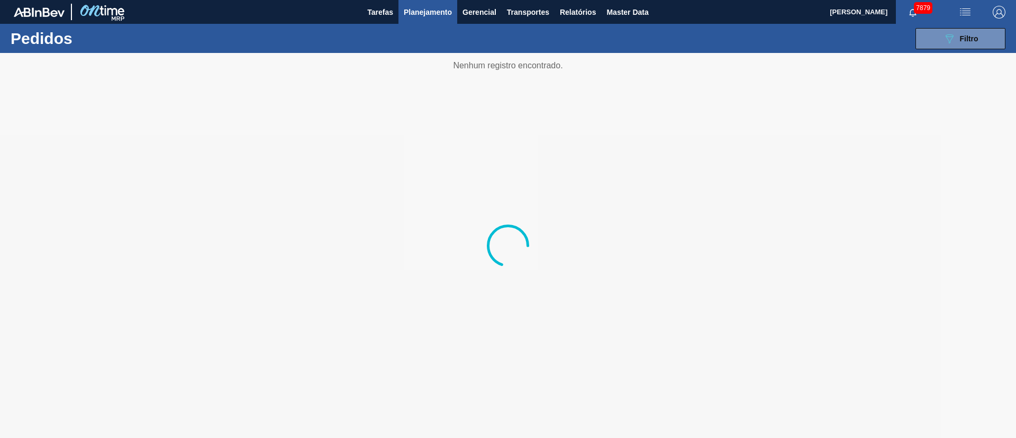
drag, startPoint x: 964, startPoint y: 39, endPoint x: 957, endPoint y: 64, distance: 25.8
click at [964, 39] on span "Filtro" at bounding box center [969, 38] width 19 height 8
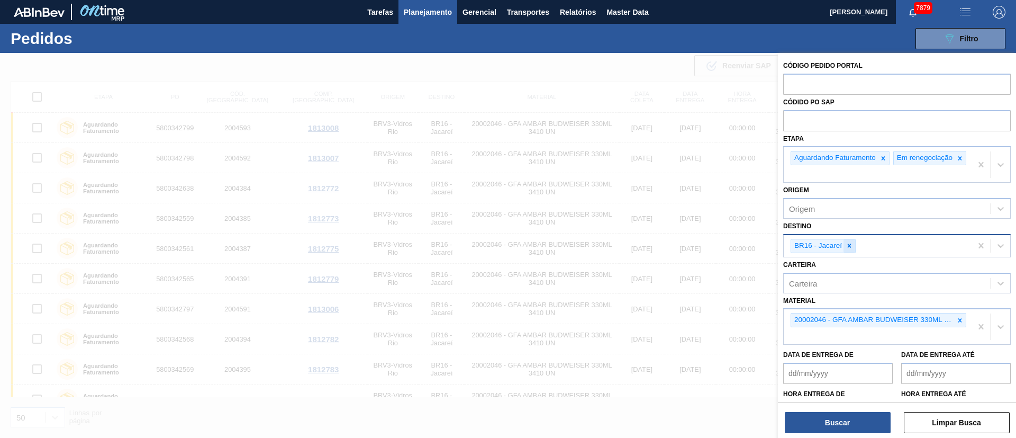
click at [852, 248] on icon at bounding box center [849, 245] width 7 height 7
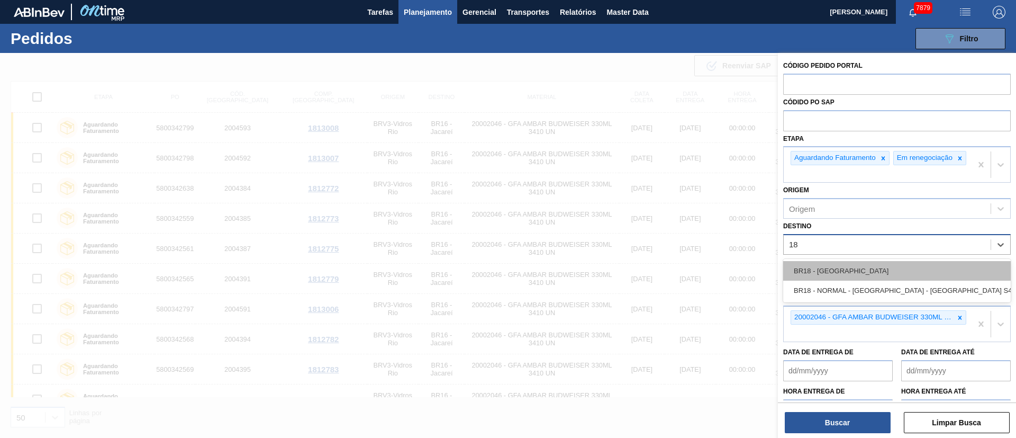
click at [841, 276] on div "BR18 - [GEOGRAPHIC_DATA]" at bounding box center [897, 271] width 228 height 20
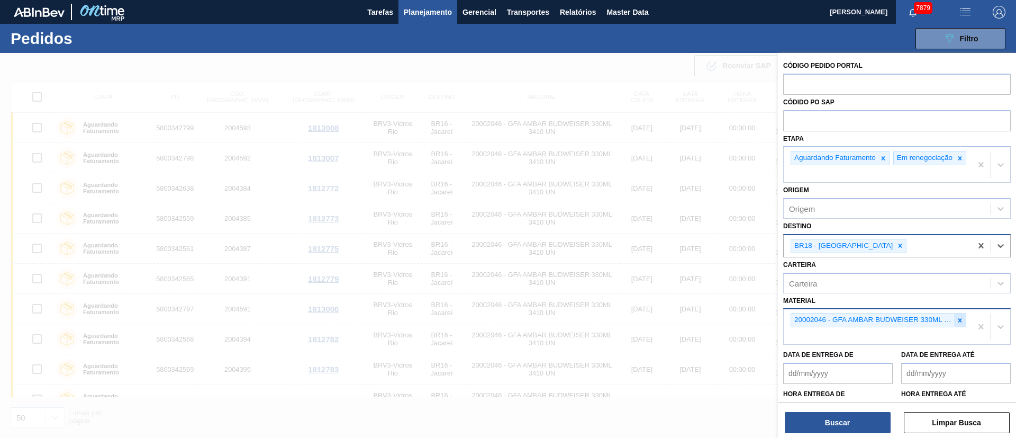
click at [960, 324] on icon at bounding box center [959, 319] width 7 height 7
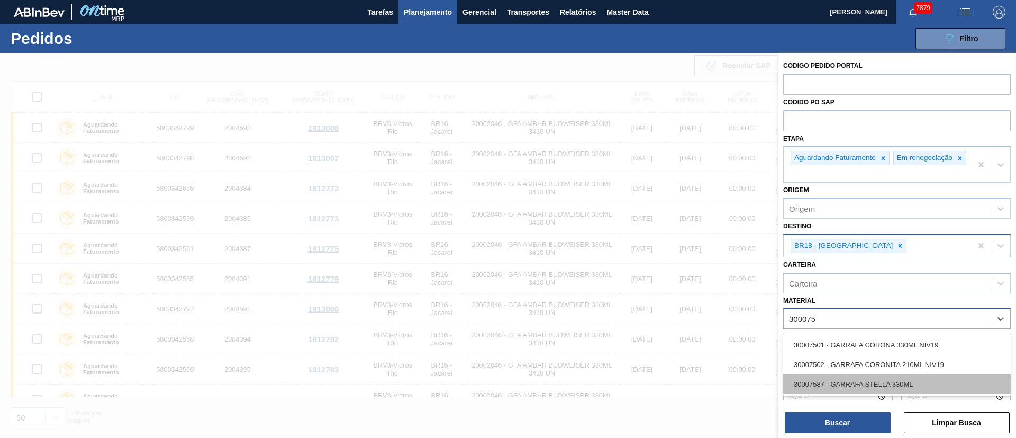
click at [858, 384] on div "30007587 - GARRAFA STELLA 330ML" at bounding box center [897, 384] width 228 height 20
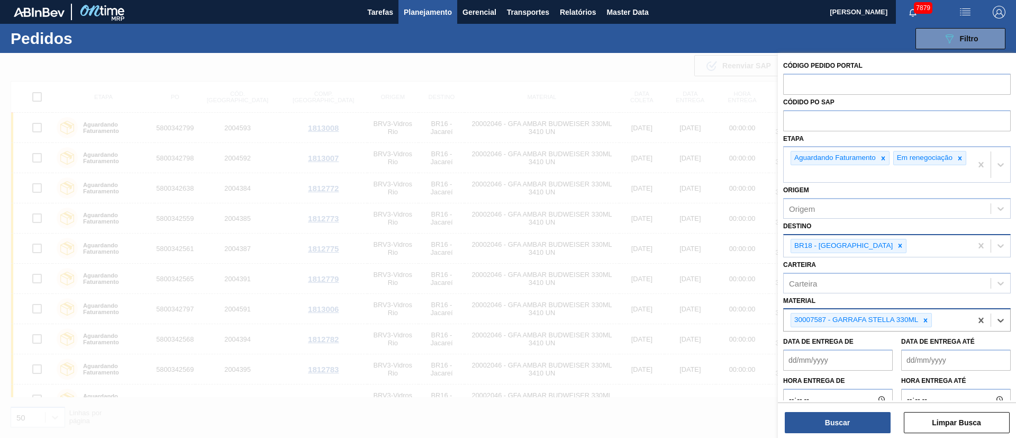
click at [856, 409] on div "Buscar Limpar Busca" at bounding box center [897, 417] width 238 height 30
click at [851, 421] on button "Buscar" at bounding box center [838, 422] width 106 height 21
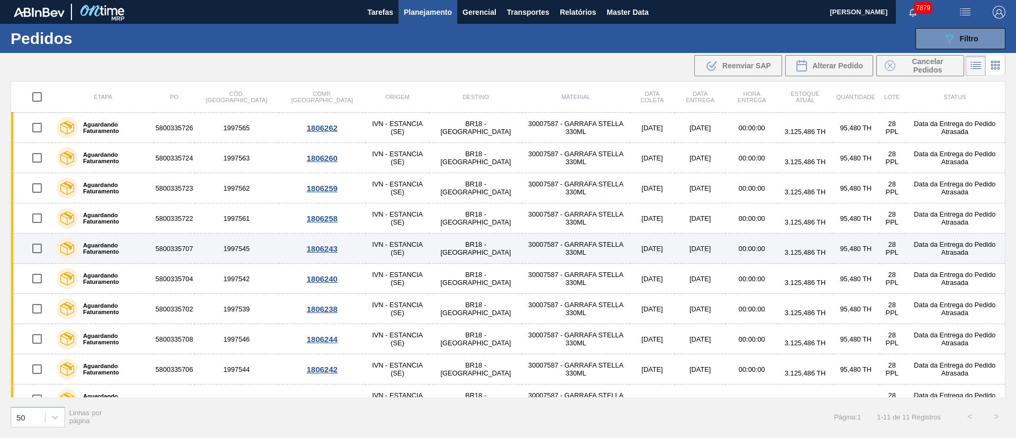
click at [37, 253] on input "checkbox" at bounding box center [37, 248] width 22 height 22
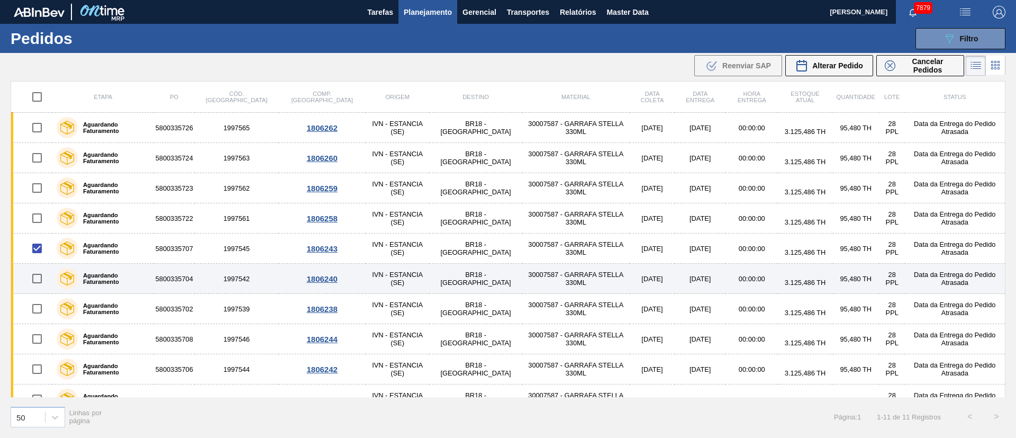
click at [40, 276] on input "checkbox" at bounding box center [37, 278] width 22 height 22
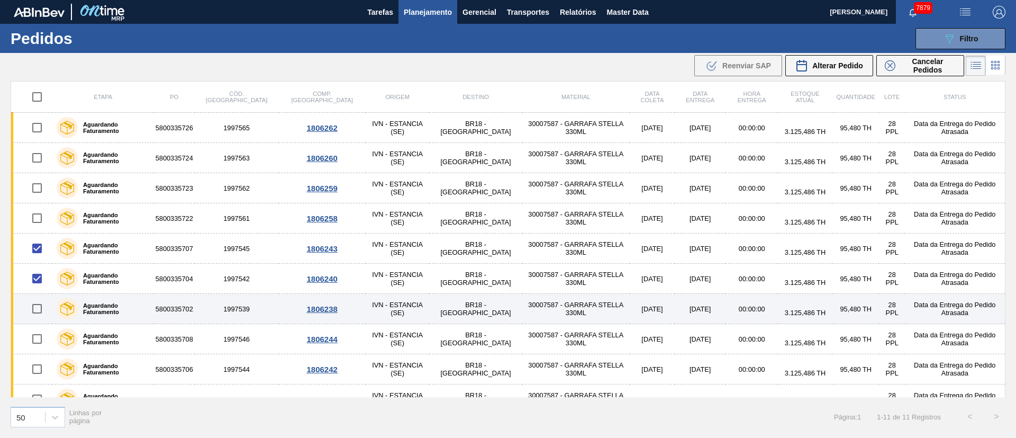
drag, startPoint x: 34, startPoint y: 312, endPoint x: 35, endPoint y: 321, distance: 9.0
click at [35, 313] on input "checkbox" at bounding box center [37, 308] width 22 height 22
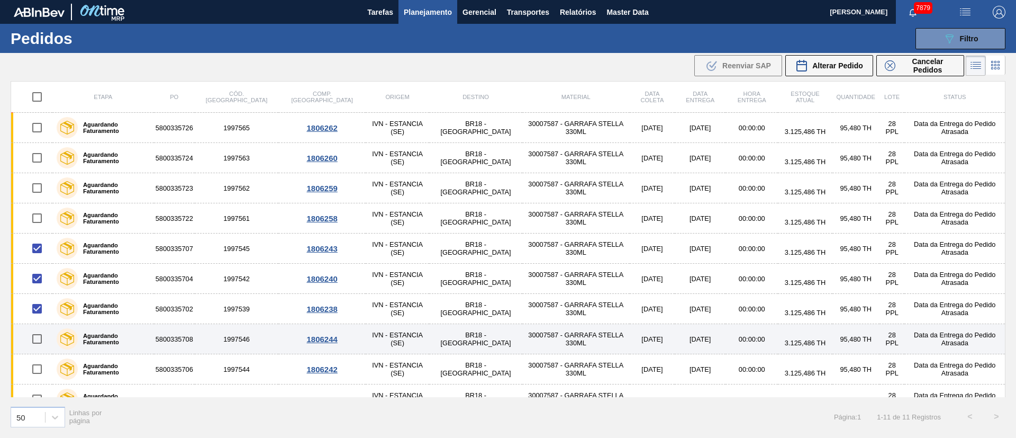
click at [34, 342] on input "checkbox" at bounding box center [37, 339] width 22 height 22
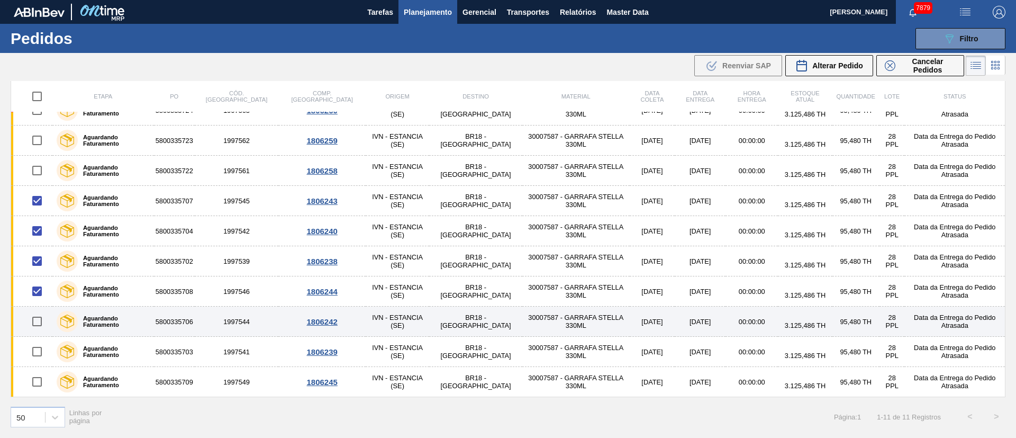
click at [40, 323] on input "checkbox" at bounding box center [37, 321] width 22 height 22
click at [41, 321] on input "checkbox" at bounding box center [37, 321] width 22 height 22
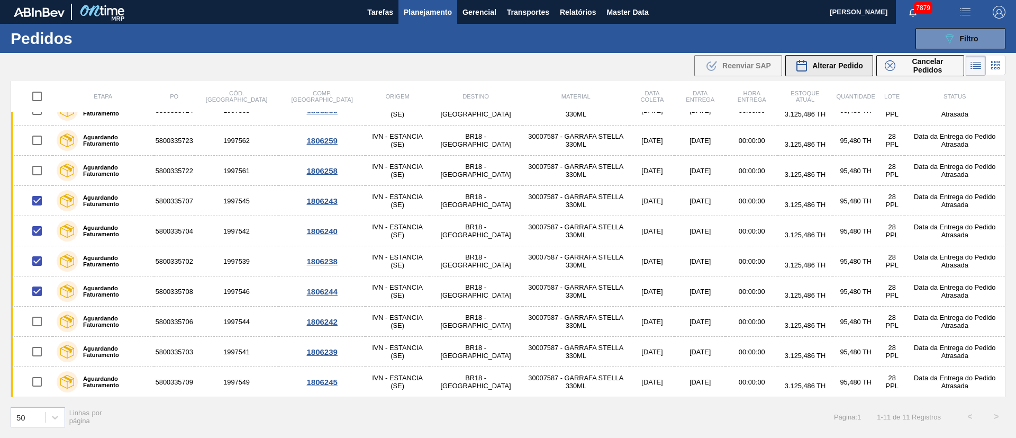
click at [831, 63] on span "Alterar Pedido" at bounding box center [837, 65] width 51 height 8
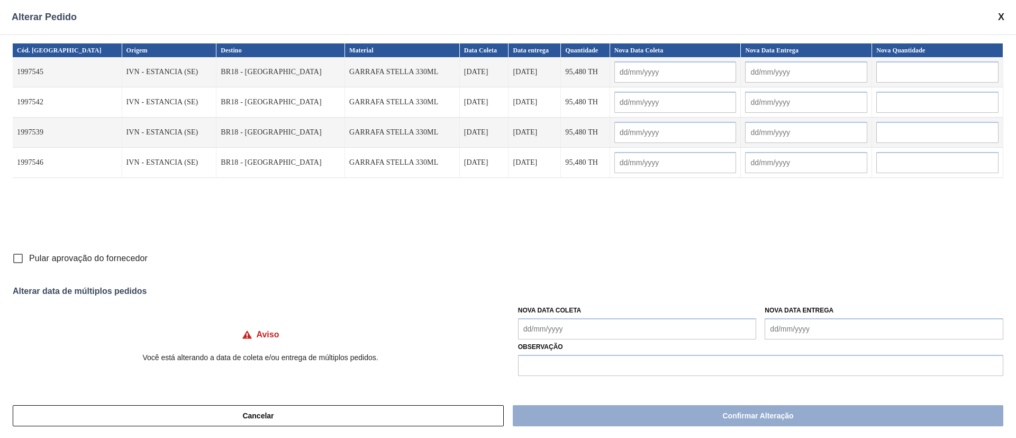
click at [16, 252] on input "Pular aprovação do fornecedor" at bounding box center [18, 258] width 22 height 22
click at [611, 329] on Coleta "Nova Data Coleta" at bounding box center [637, 328] width 239 height 21
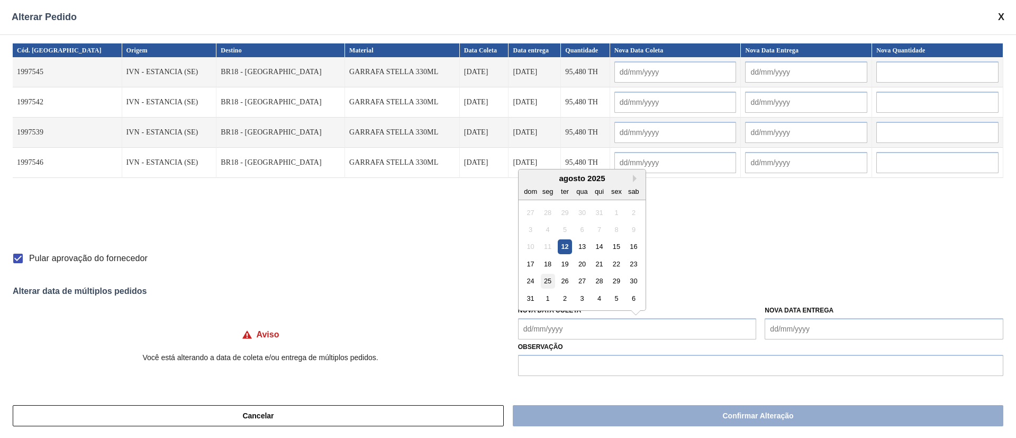
click at [543, 280] on div "25" at bounding box center [547, 281] width 14 height 14
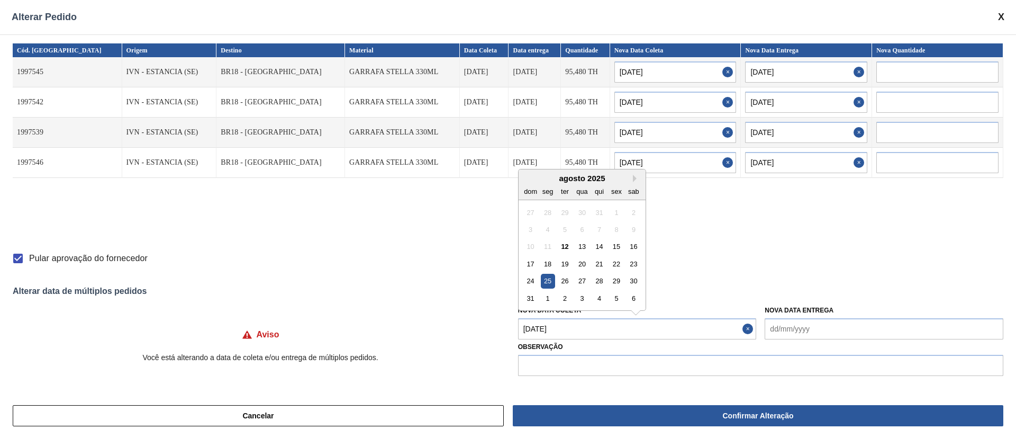
click at [553, 329] on Coleta "[DATE]" at bounding box center [637, 328] width 239 height 21
click at [632, 262] on div "23" at bounding box center [634, 264] width 14 height 14
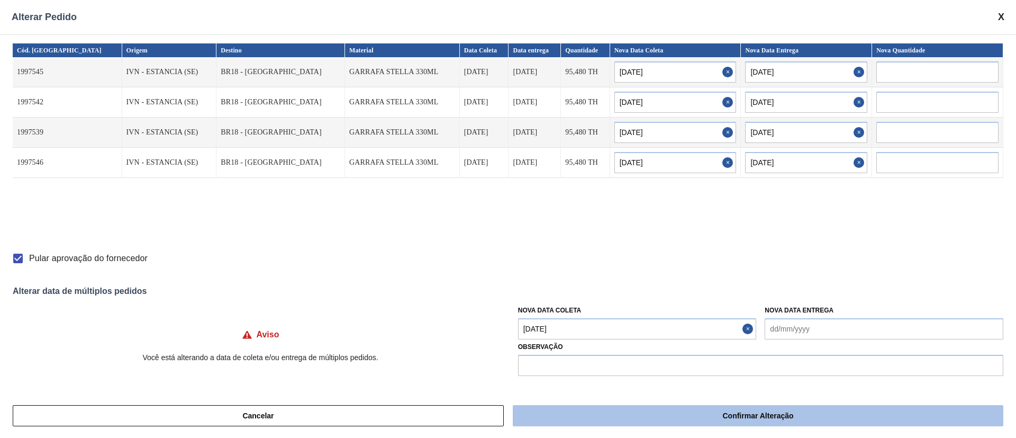
click at [645, 418] on button "Confirmar Alteração" at bounding box center [758, 415] width 491 height 21
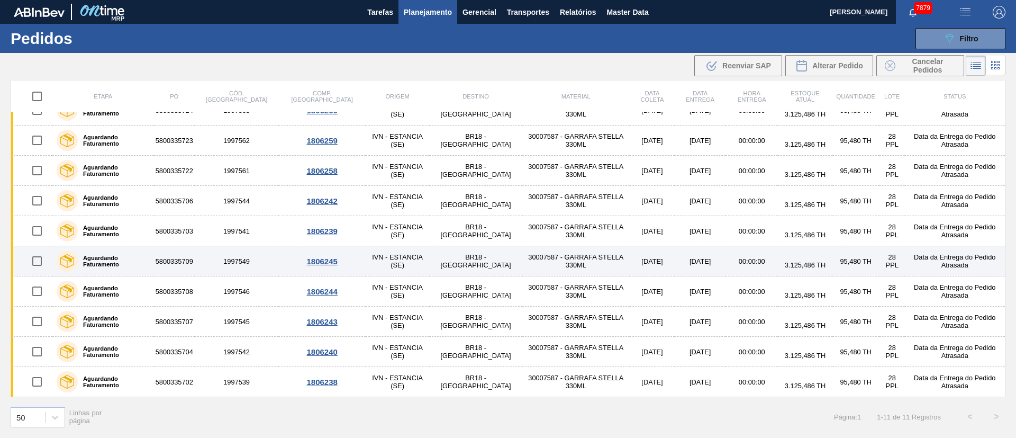
click at [50, 264] on div at bounding box center [37, 261] width 28 height 22
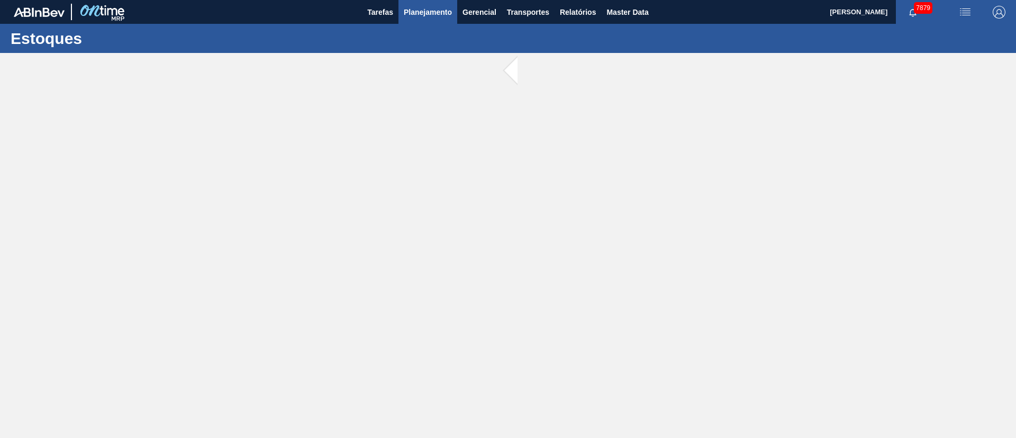
click at [419, 17] on span "Planejamento" at bounding box center [428, 12] width 48 height 13
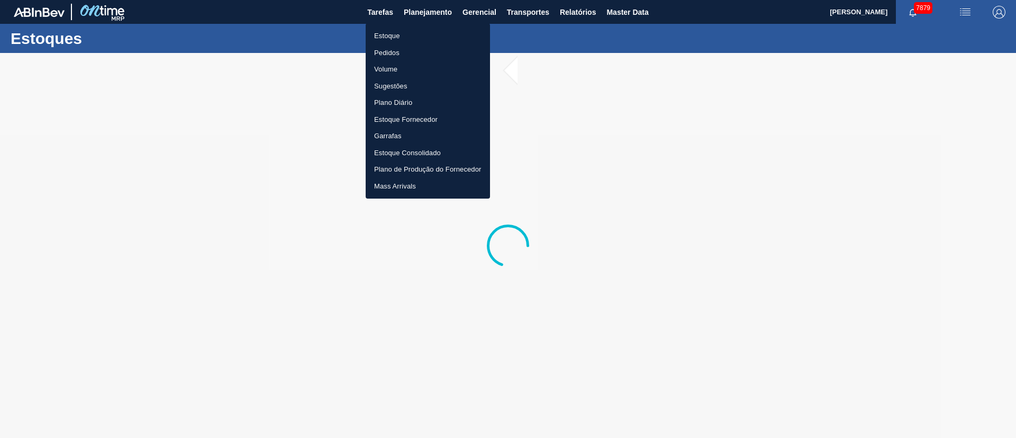
click at [384, 53] on li "Pedidos" at bounding box center [428, 52] width 124 height 17
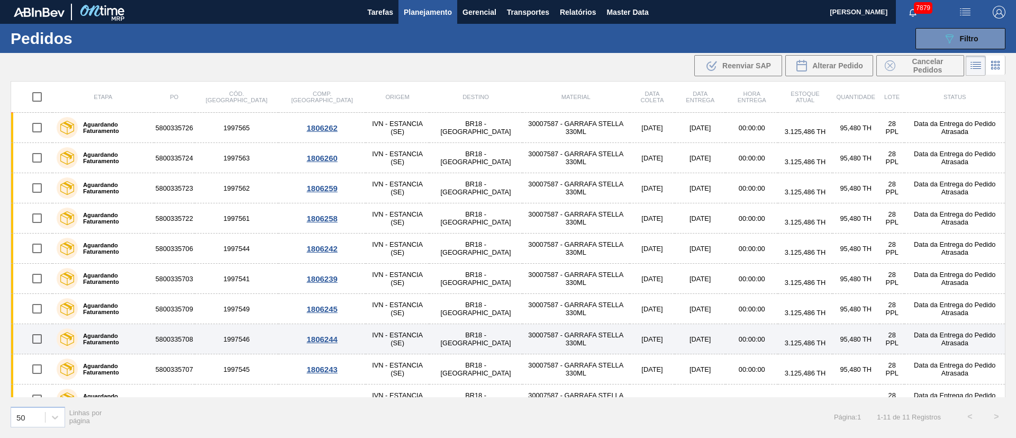
scroll to position [48, 0]
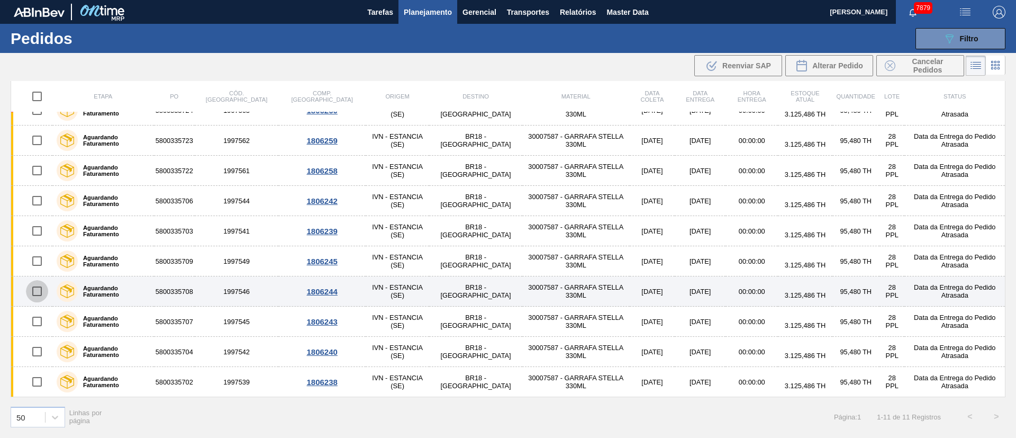
click at [40, 289] on input "checkbox" at bounding box center [37, 291] width 22 height 22
checkbox input "true"
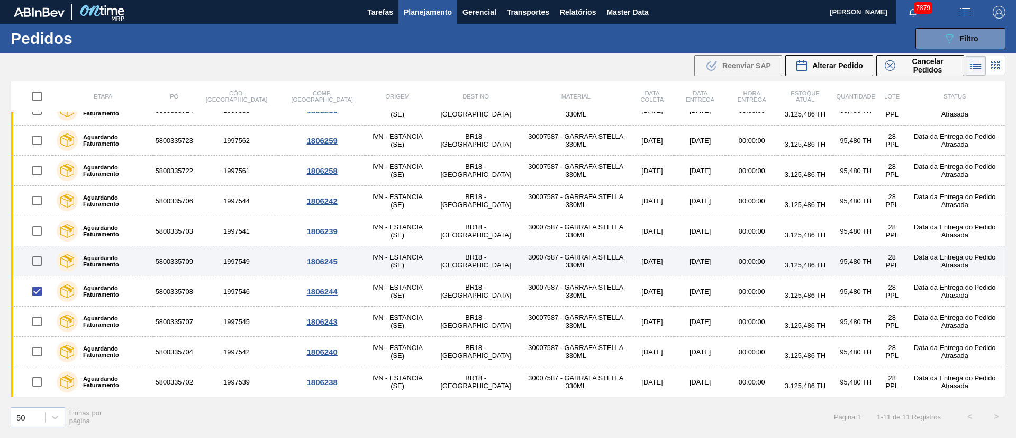
click at [35, 263] on input "checkbox" at bounding box center [37, 261] width 22 height 22
checkbox input "true"
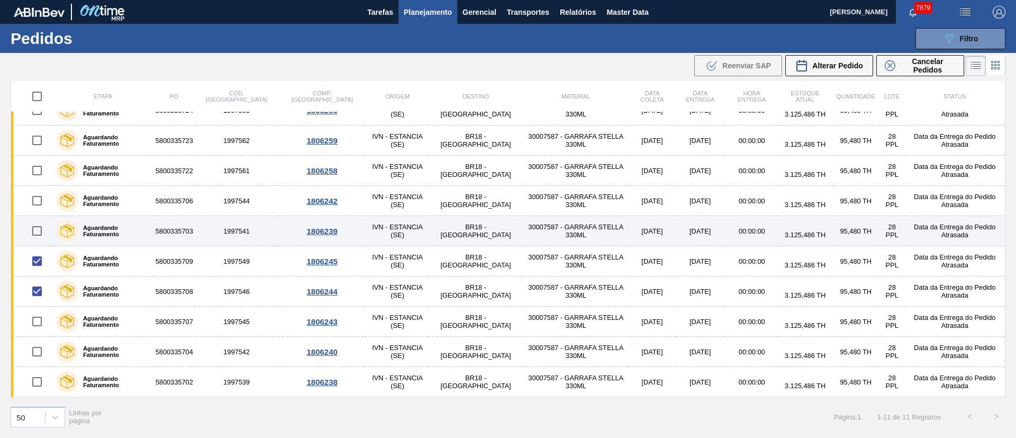
click at [42, 230] on input "checkbox" at bounding box center [37, 231] width 22 height 22
checkbox input "true"
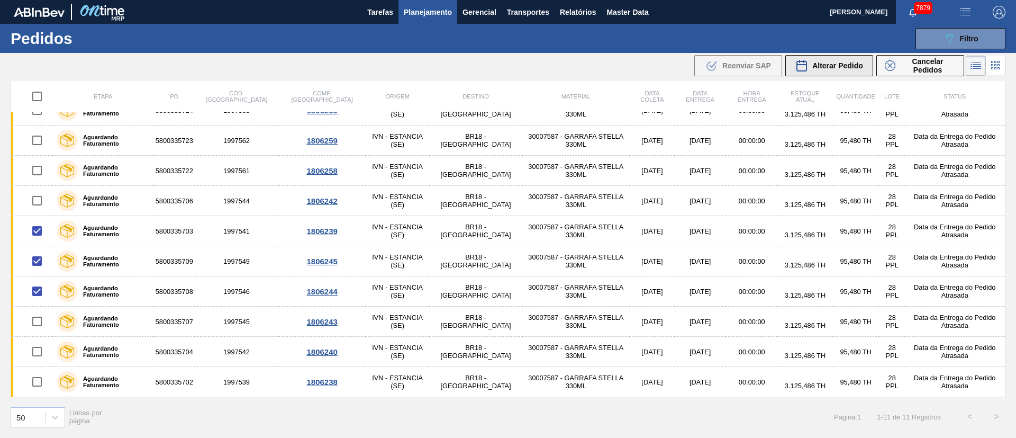
click at [841, 65] on span "Alterar Pedido" at bounding box center [837, 65] width 51 height 8
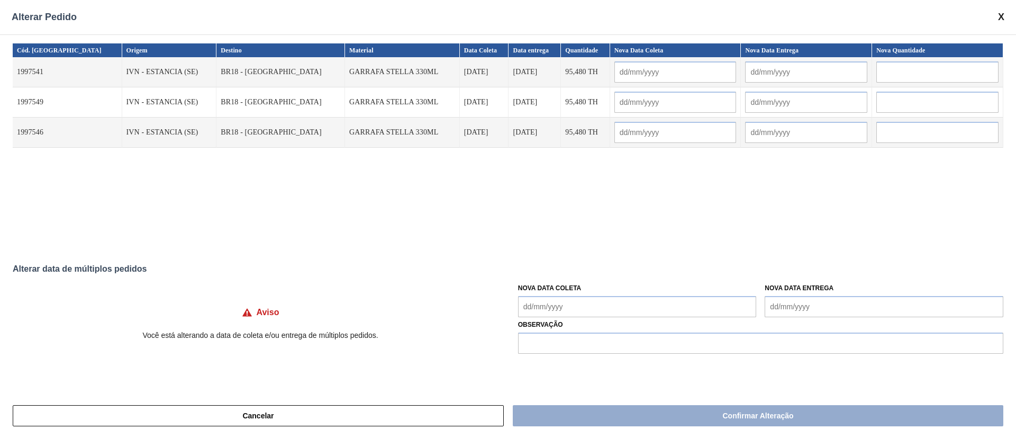
click at [570, 298] on Coleta "Nova Data Coleta" at bounding box center [637, 306] width 239 height 21
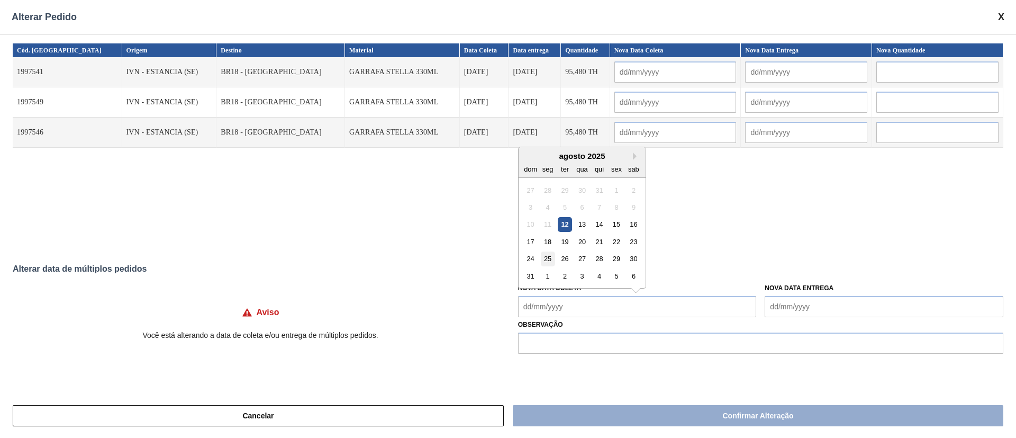
click at [550, 258] on div "25" at bounding box center [547, 258] width 14 height 14
type input "[DATE]"
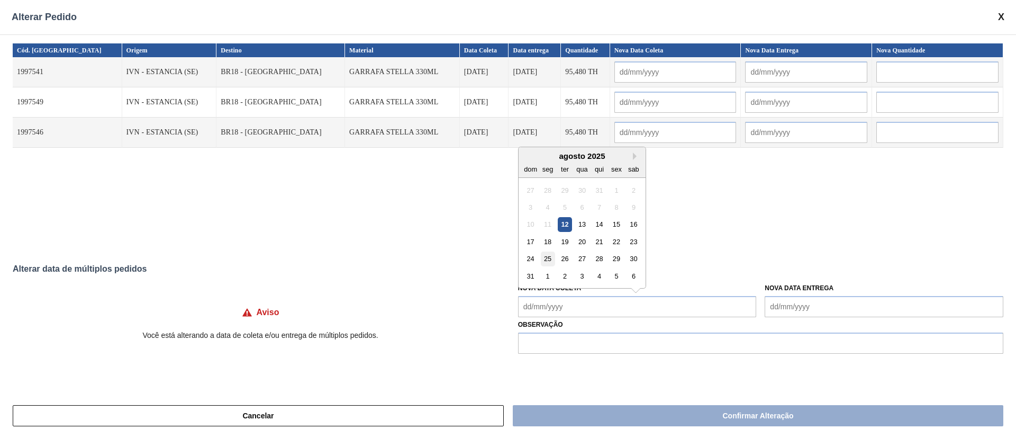
type input "[DATE]"
type Coleta "[DATE]"
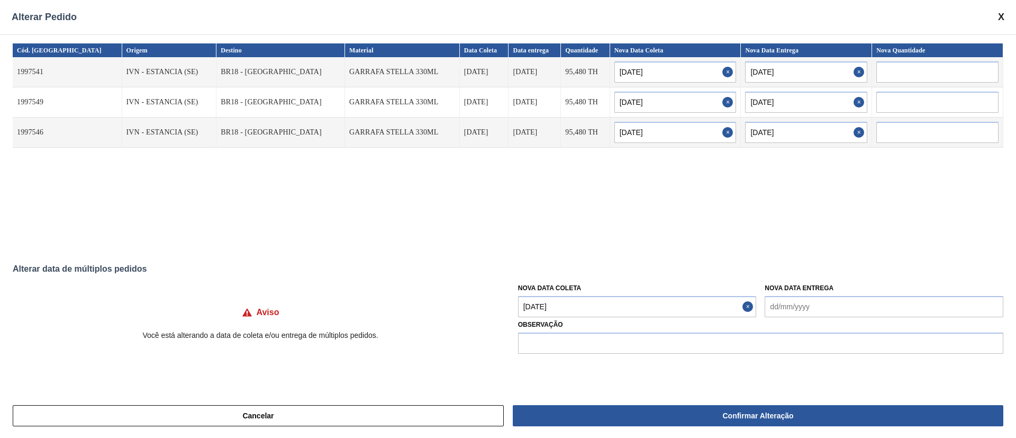
click at [552, 307] on Coleta "[DATE]" at bounding box center [637, 306] width 239 height 21
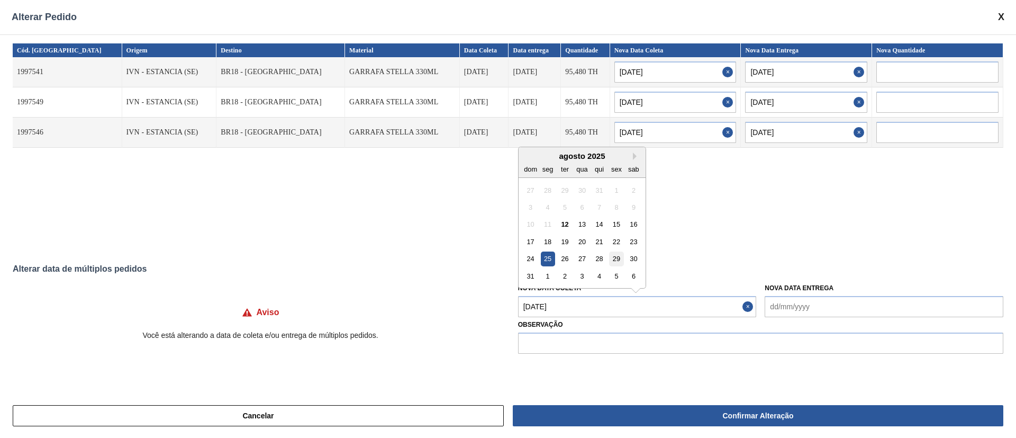
click at [619, 257] on div "29" at bounding box center [616, 258] width 14 height 14
type input "[DATE]"
type input "30/08/2025"
type input "[DATE]"
type input "30/08/2025"
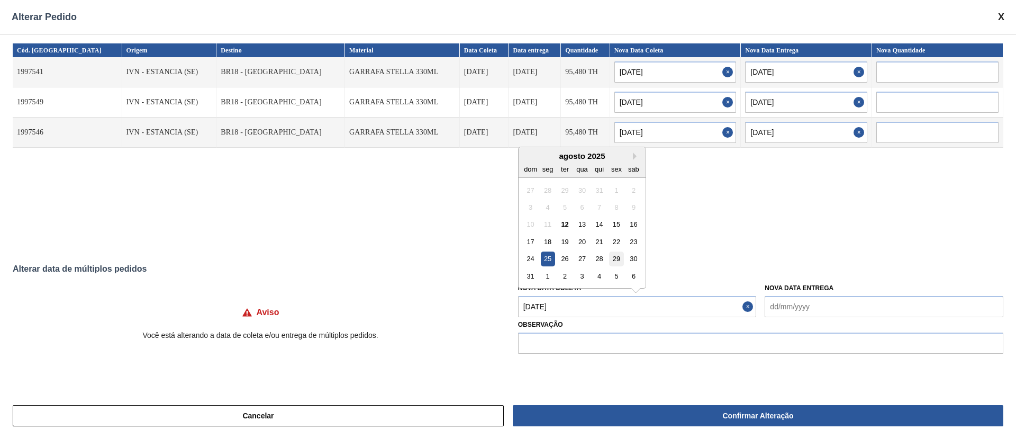
type input "[DATE]"
type input "30/08/2025"
type Coleta "[DATE]"
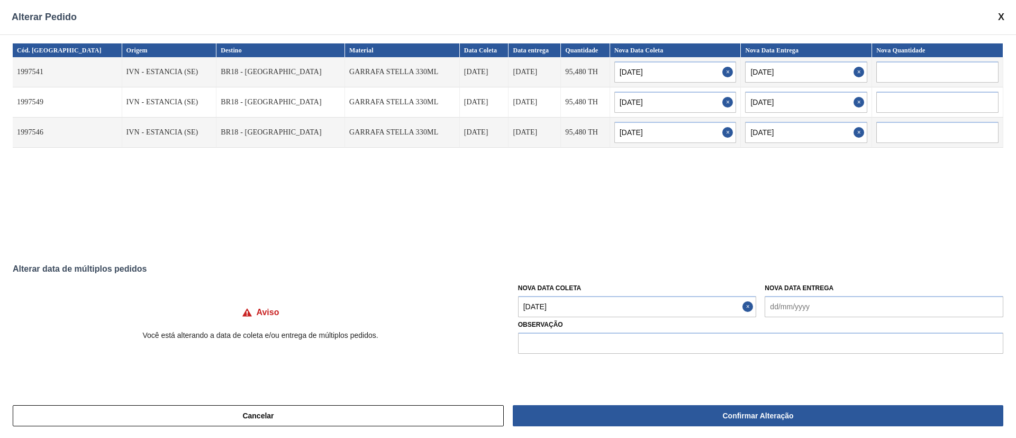
drag, startPoint x: 465, startPoint y: 235, endPoint x: 287, endPoint y: 235, distance: 178.3
click at [463, 235] on div "Cód. Pedido Origem Destino Material Data Coleta Data entrega Quantidade Nova Da…" at bounding box center [508, 145] width 991 height 204
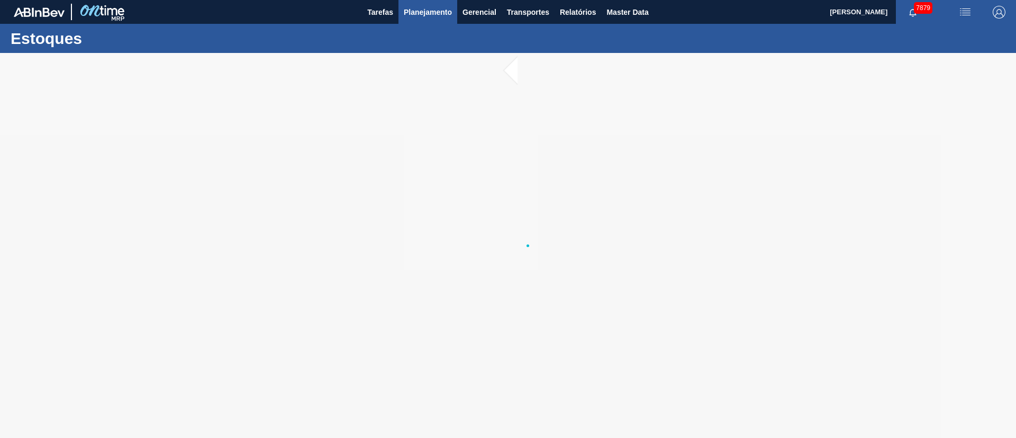
click at [433, 14] on span "Planejamento" at bounding box center [428, 12] width 48 height 13
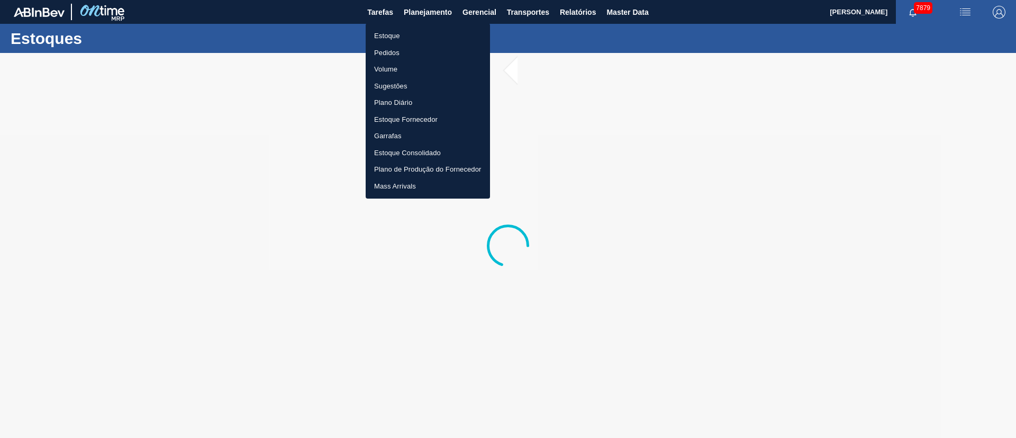
click at [393, 37] on li "Estoque" at bounding box center [428, 36] width 124 height 17
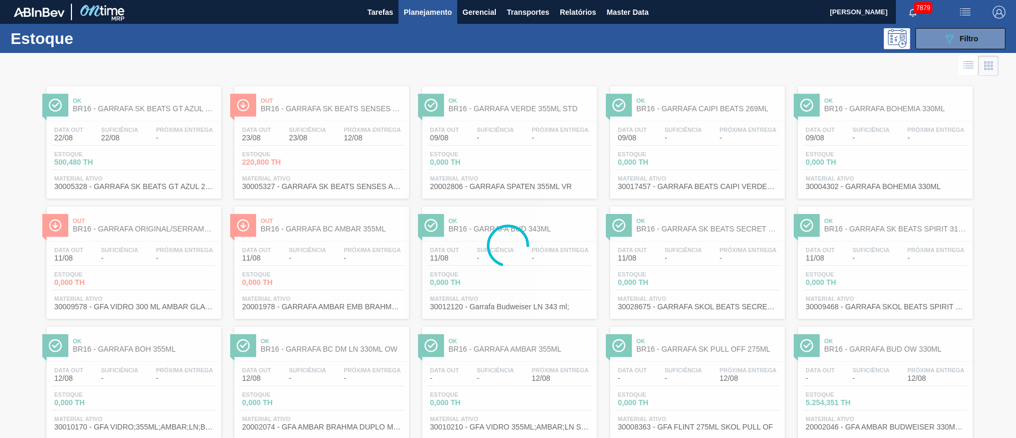
click at [422, 11] on span "Planejamento" at bounding box center [428, 12] width 48 height 13
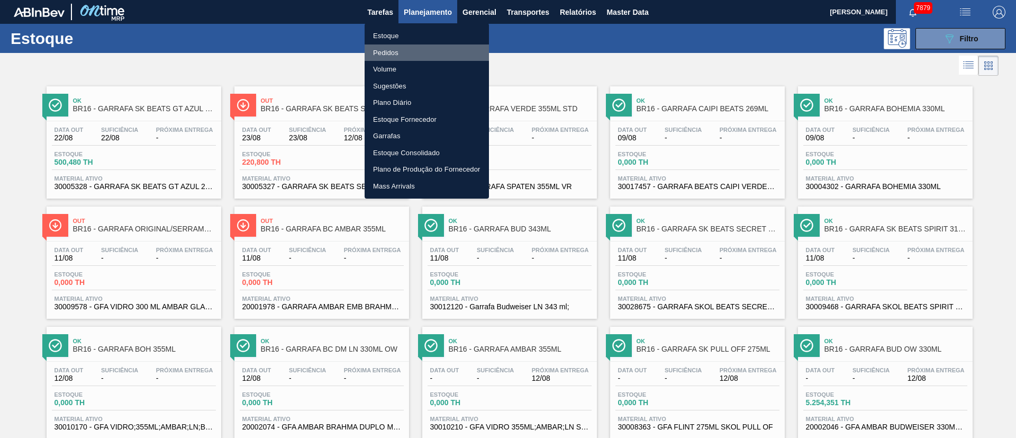
click at [385, 53] on li "Pedidos" at bounding box center [427, 52] width 124 height 17
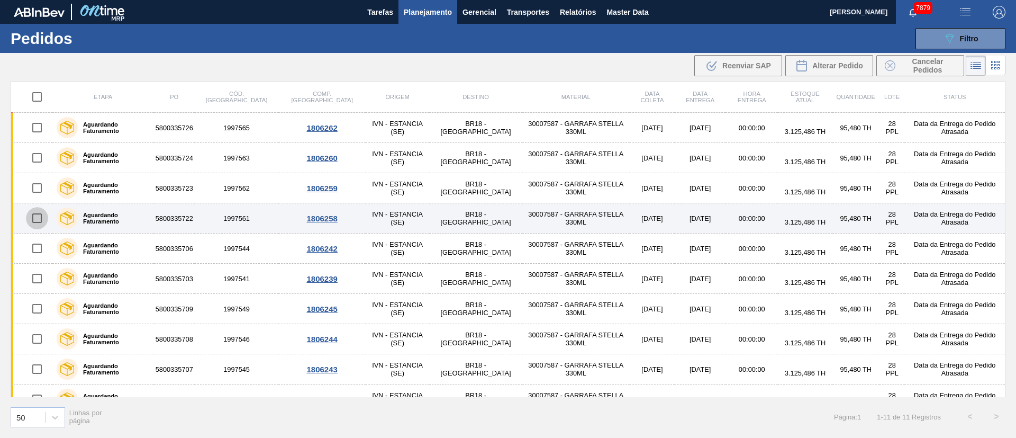
click at [43, 214] on input "checkbox" at bounding box center [37, 218] width 22 height 22
checkbox input "true"
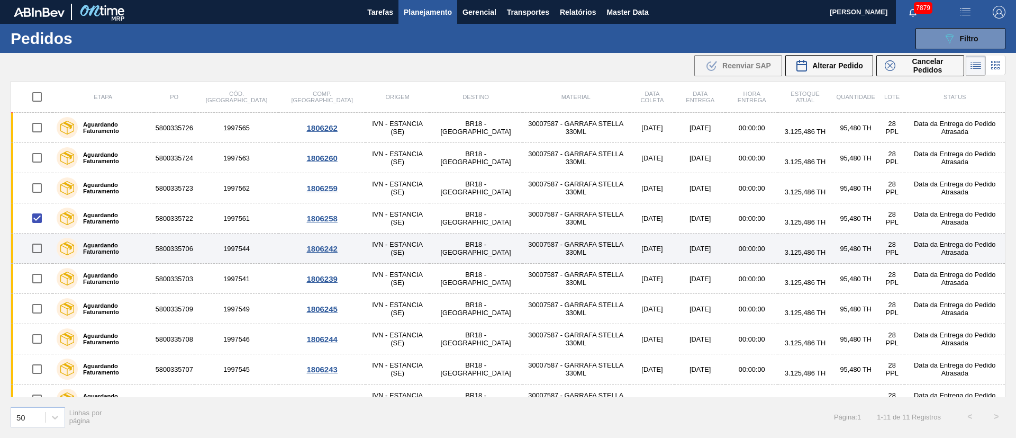
click at [44, 250] on input "checkbox" at bounding box center [37, 248] width 22 height 22
checkbox input "true"
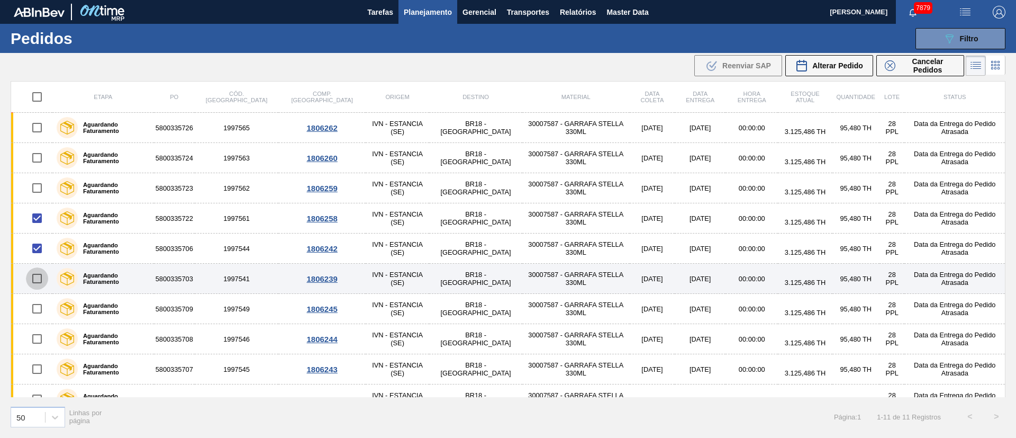
click at [37, 281] on input "checkbox" at bounding box center [37, 278] width 22 height 22
checkbox input "true"
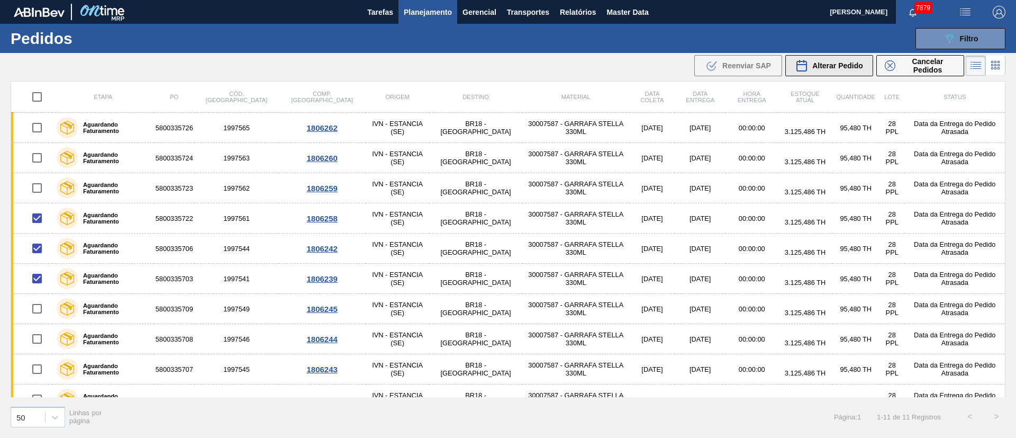
click at [843, 67] on span "Alterar Pedido" at bounding box center [837, 65] width 51 height 8
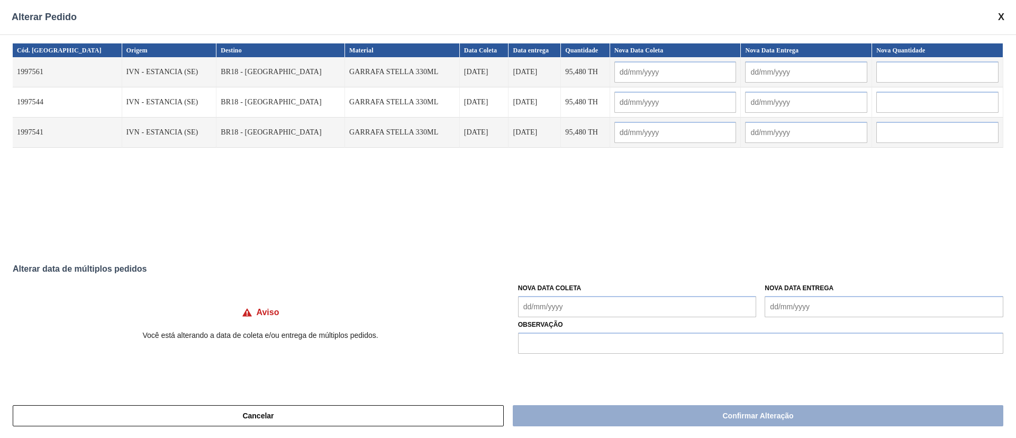
click at [559, 311] on Coleta "Nova Data Coleta" at bounding box center [637, 306] width 239 height 21
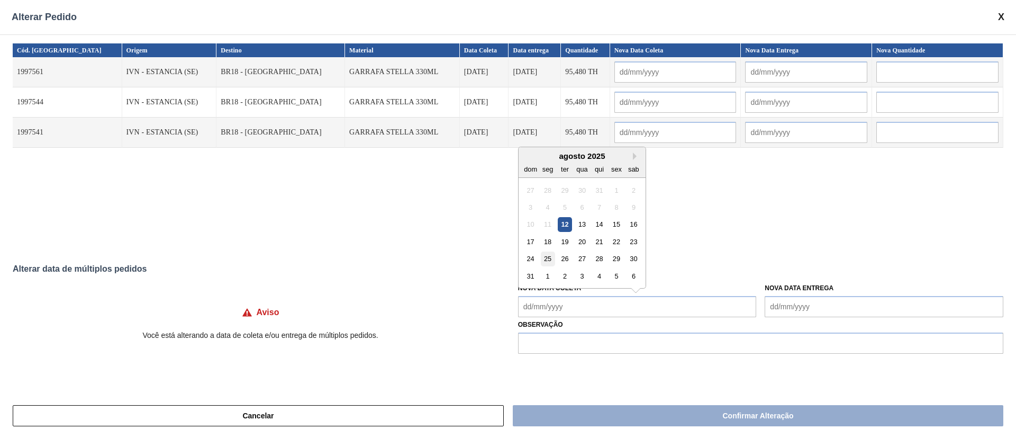
click at [544, 260] on div "25" at bounding box center [547, 258] width 14 height 14
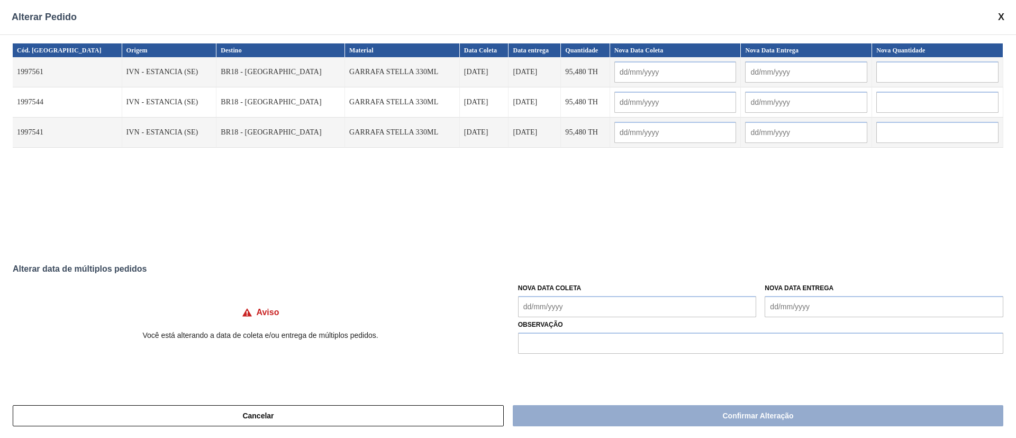
type input "[DATE]"
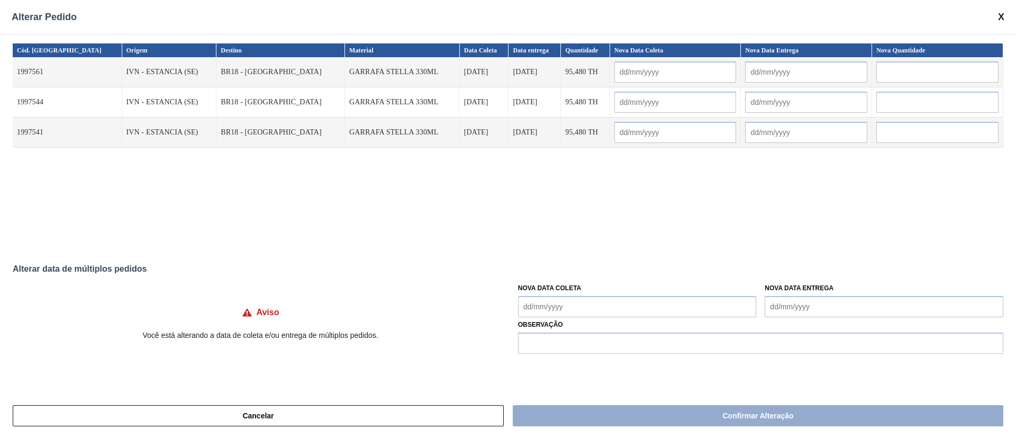
type input "[DATE]"
type Coleta "[DATE]"
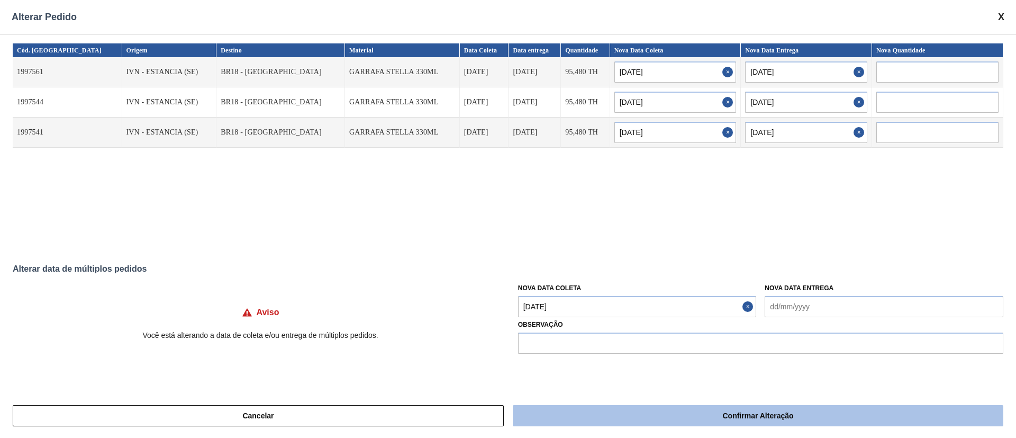
click at [649, 411] on button "Confirmar Alteração" at bounding box center [758, 415] width 491 height 21
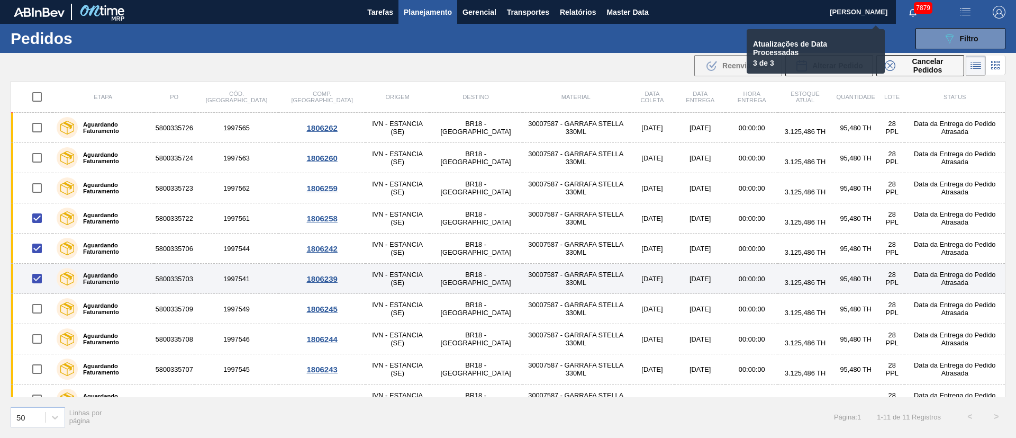
checkbox input "false"
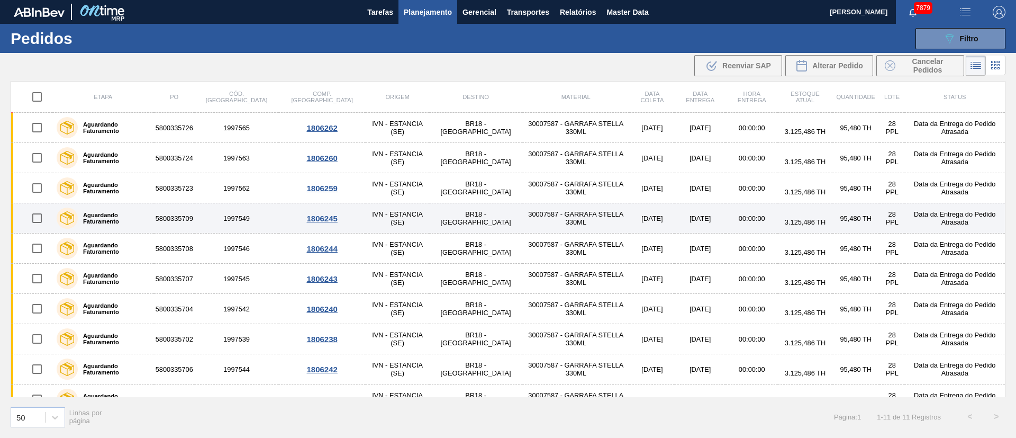
click at [41, 217] on input "checkbox" at bounding box center [37, 218] width 22 height 22
checkbox input "true"
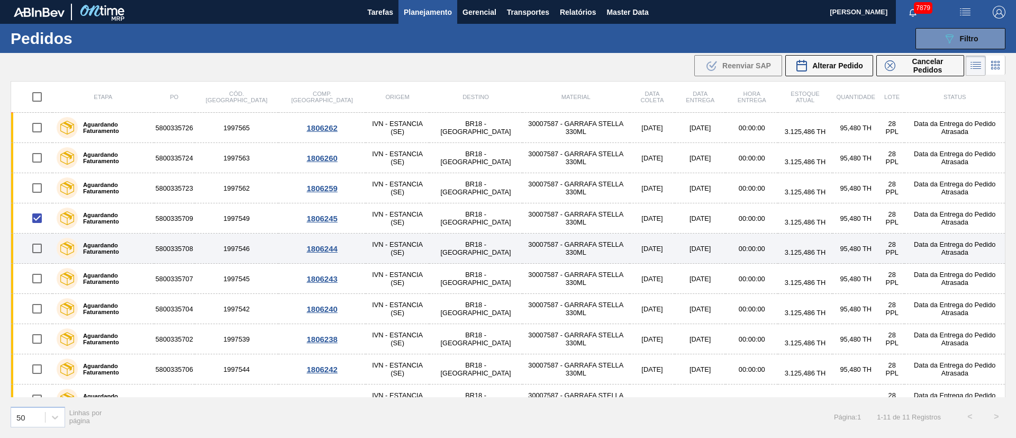
click at [46, 251] on input "checkbox" at bounding box center [37, 248] width 22 height 22
checkbox input "true"
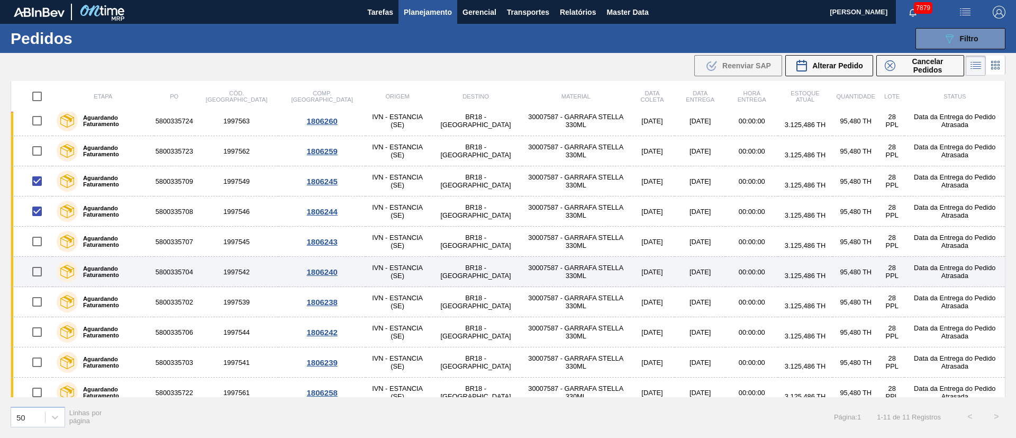
scroll to position [48, 0]
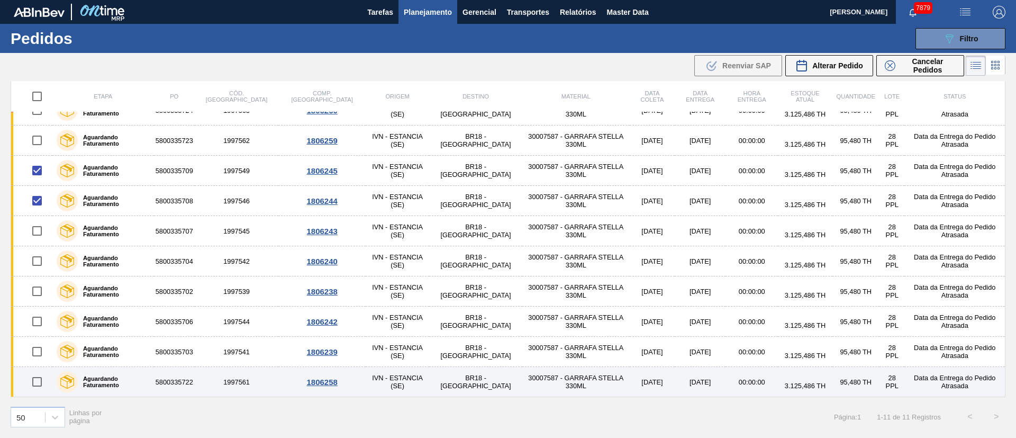
click at [37, 385] on input "checkbox" at bounding box center [37, 381] width 22 height 22
checkbox input "true"
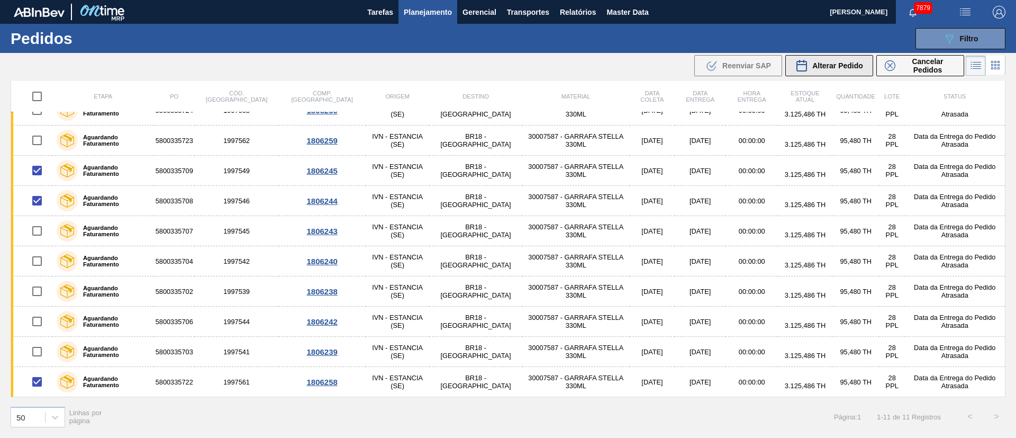
click at [813, 62] on span "Alterar Pedido" at bounding box center [837, 65] width 51 height 8
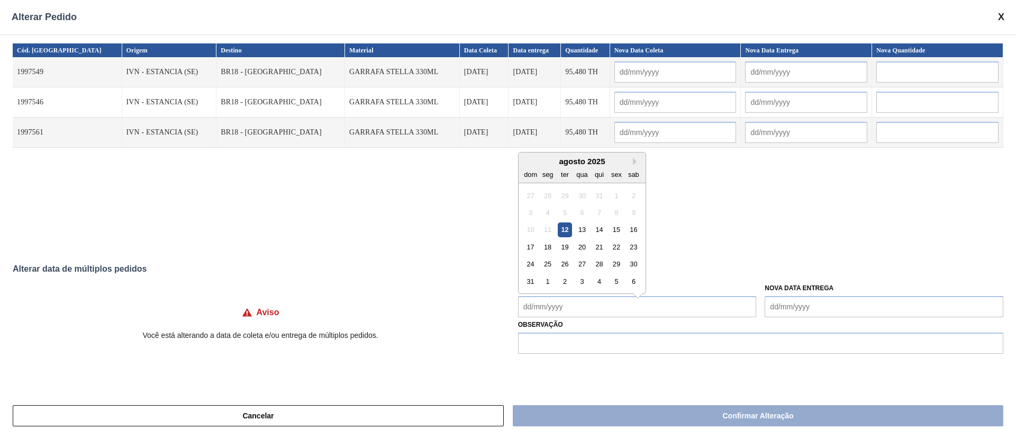
click at [566, 314] on Coleta "Nova Data Coleta" at bounding box center [637, 306] width 239 height 21
click at [585, 245] on div "20" at bounding box center [582, 241] width 14 height 14
type input "[DATE]"
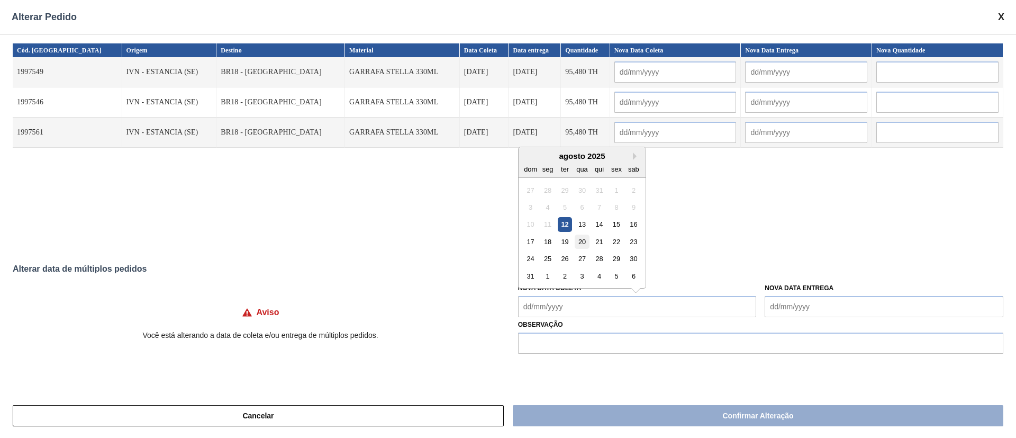
type input "[DATE]"
type Coleta "[DATE]"
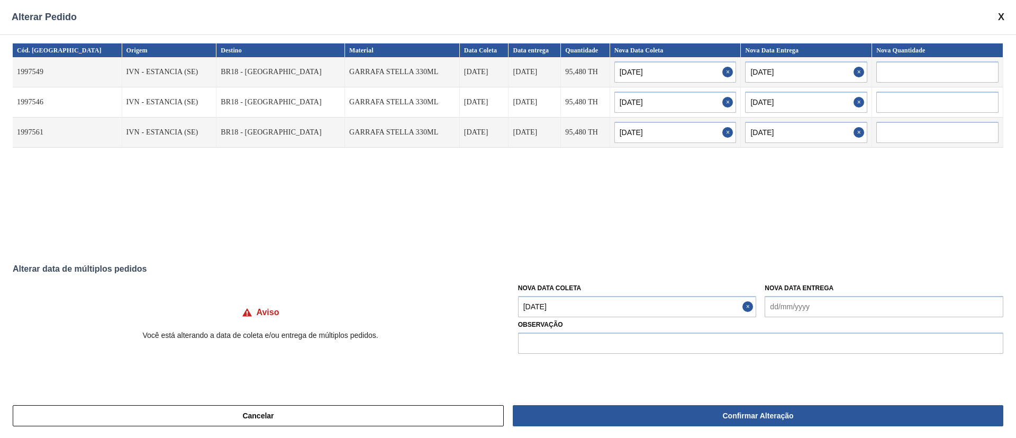
click at [577, 308] on Coleta "[DATE]" at bounding box center [637, 306] width 239 height 21
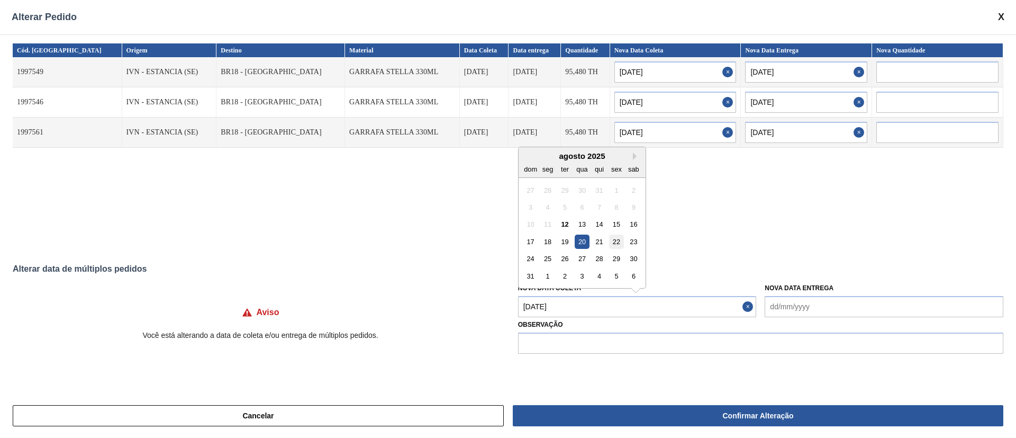
click at [614, 243] on div "22" at bounding box center [616, 241] width 14 height 14
type input "[DATE]"
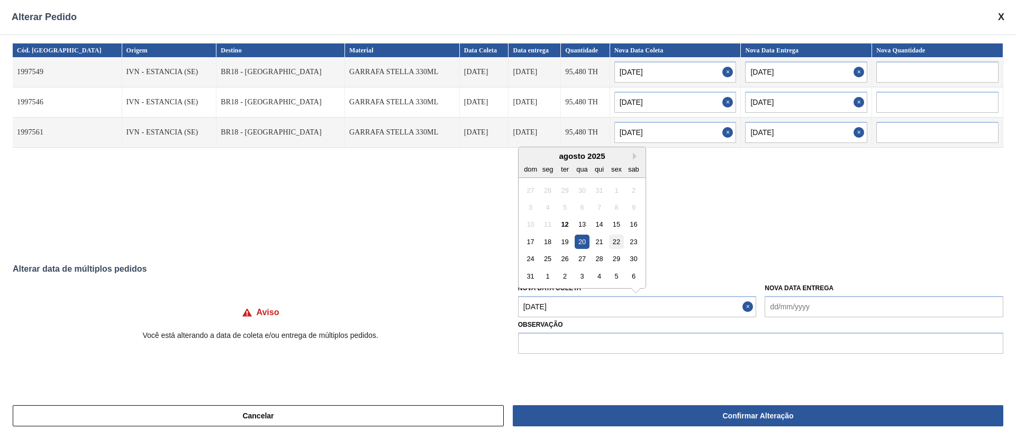
type input "[DATE]"
type Coleta "[DATE]"
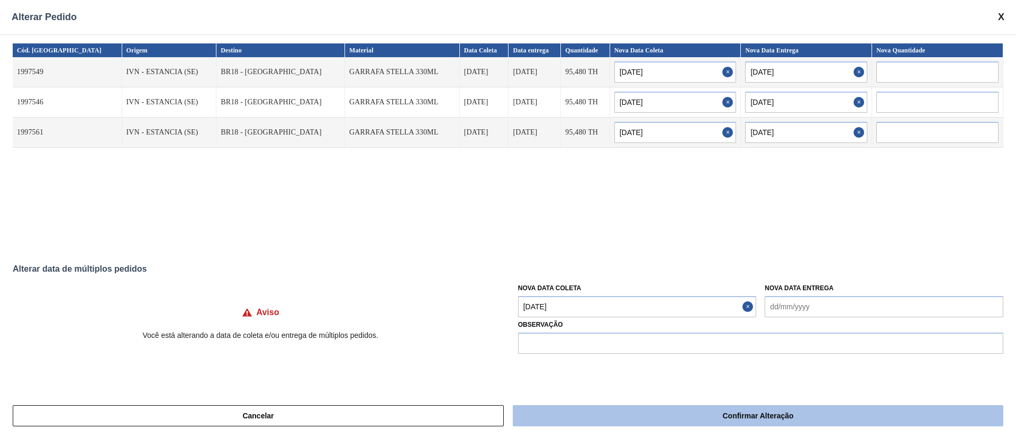
click at [610, 409] on button "Confirmar Alteração" at bounding box center [758, 415] width 491 height 21
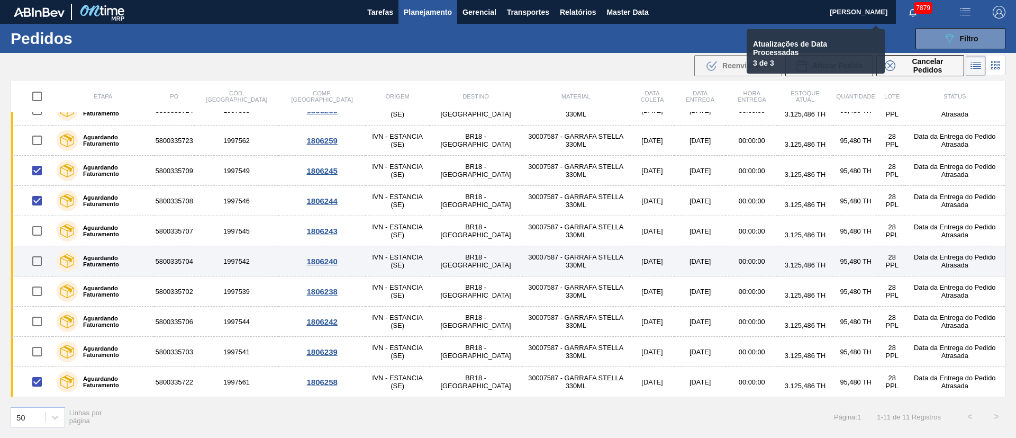
checkbox input "false"
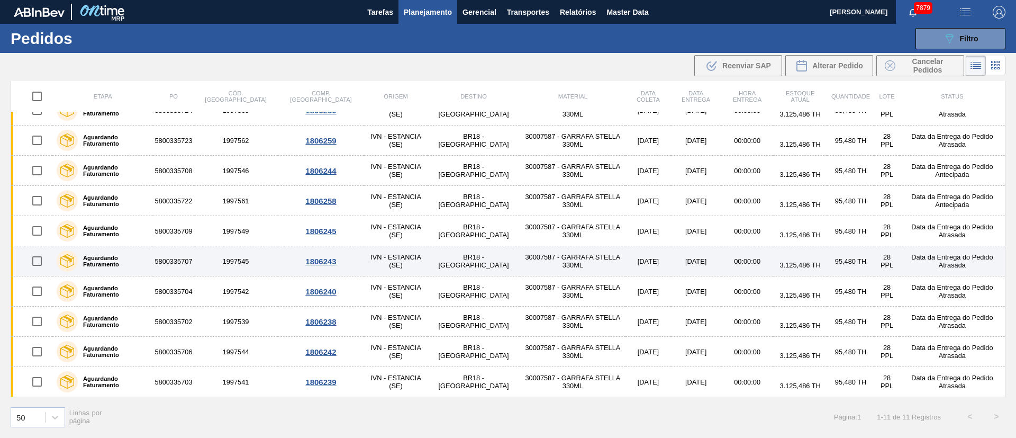
click at [38, 261] on input "checkbox" at bounding box center [37, 261] width 22 height 22
checkbox input "true"
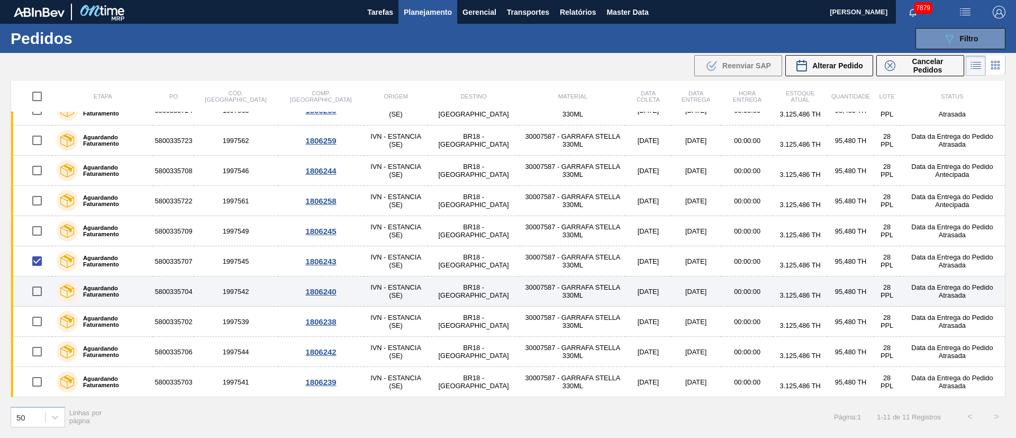
click at [35, 292] on input "checkbox" at bounding box center [37, 291] width 22 height 22
checkbox input "true"
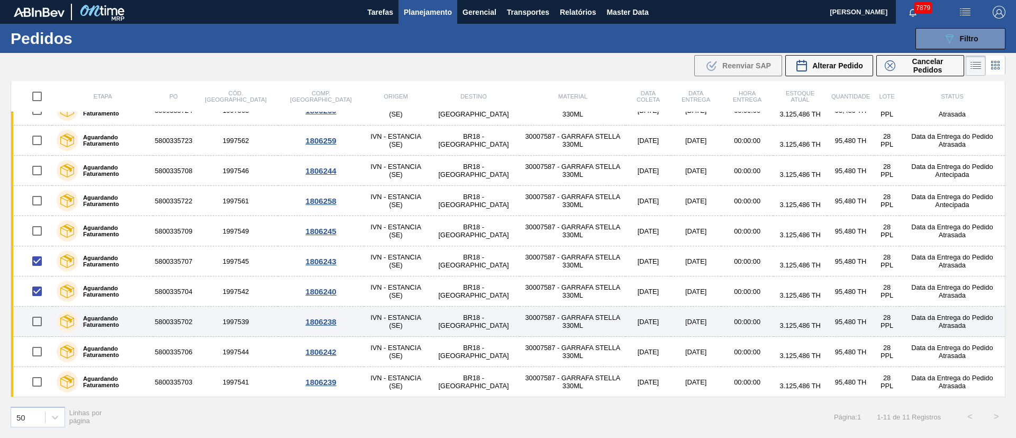
click at [38, 325] on input "checkbox" at bounding box center [37, 321] width 22 height 22
checkbox input "true"
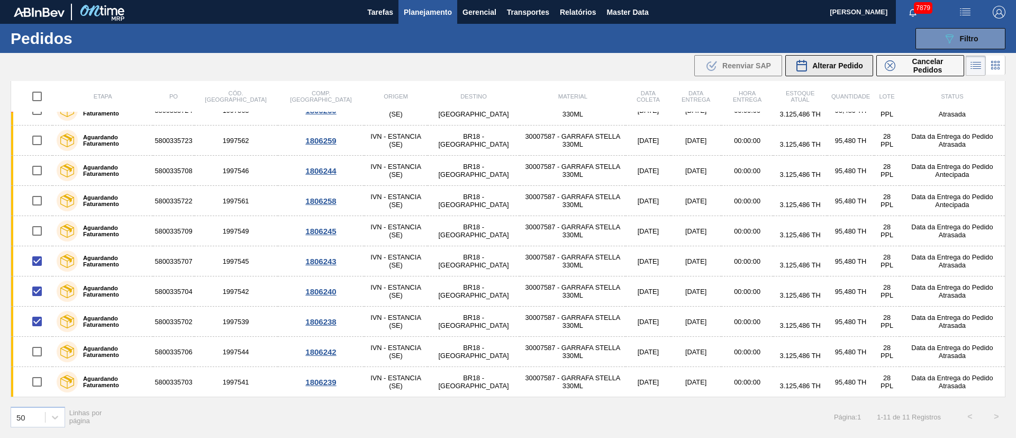
click at [849, 64] on span "Alterar Pedido" at bounding box center [837, 65] width 51 height 8
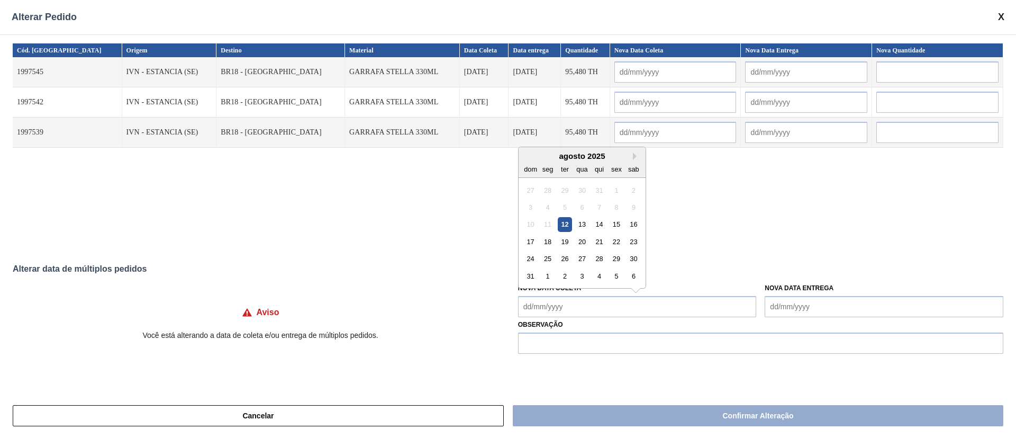
click at [572, 308] on Coleta "Nova Data Coleta" at bounding box center [637, 306] width 239 height 21
click at [587, 248] on div "20" at bounding box center [582, 241] width 14 height 14
type input "[DATE]"
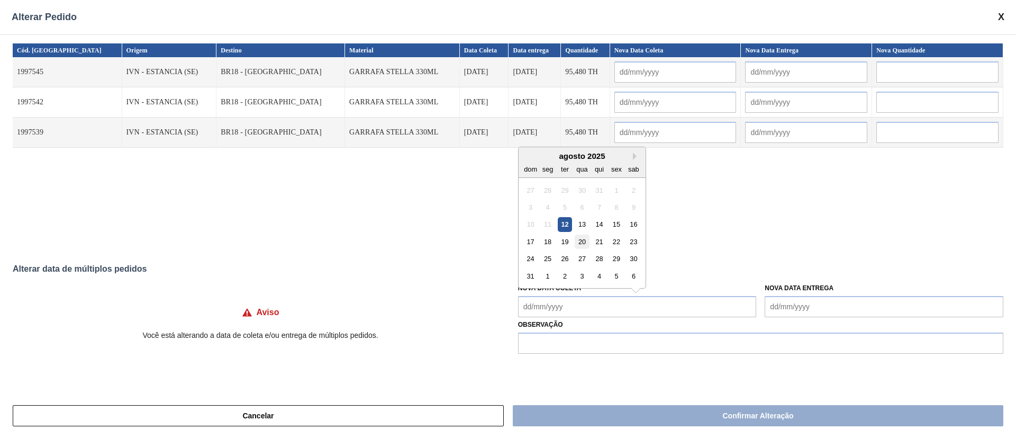
type input "[DATE]"
type Coleta "[DATE]"
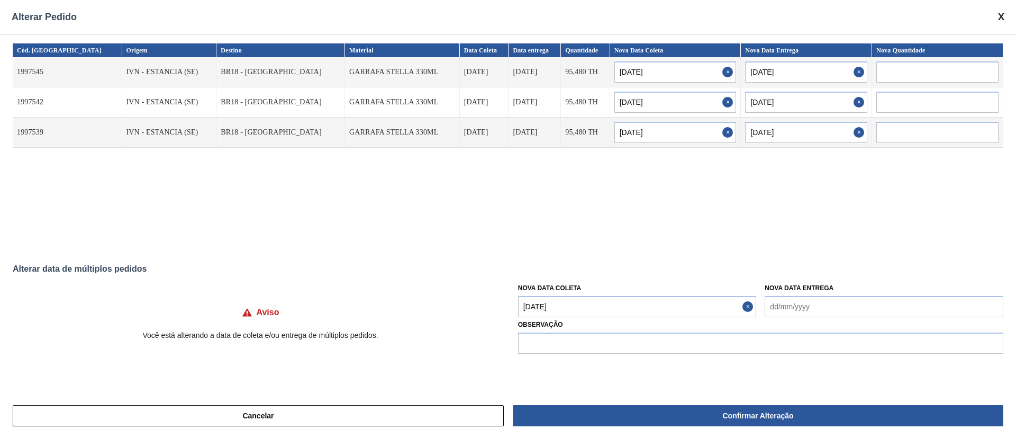
click at [580, 306] on Coleta "[DATE]" at bounding box center [637, 306] width 239 height 21
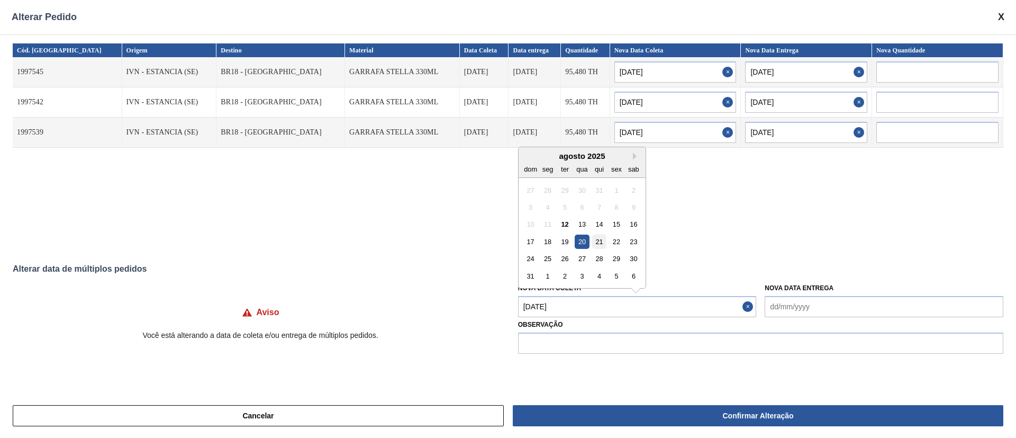
click at [597, 243] on div "21" at bounding box center [599, 241] width 14 height 14
type input "[DATE]"
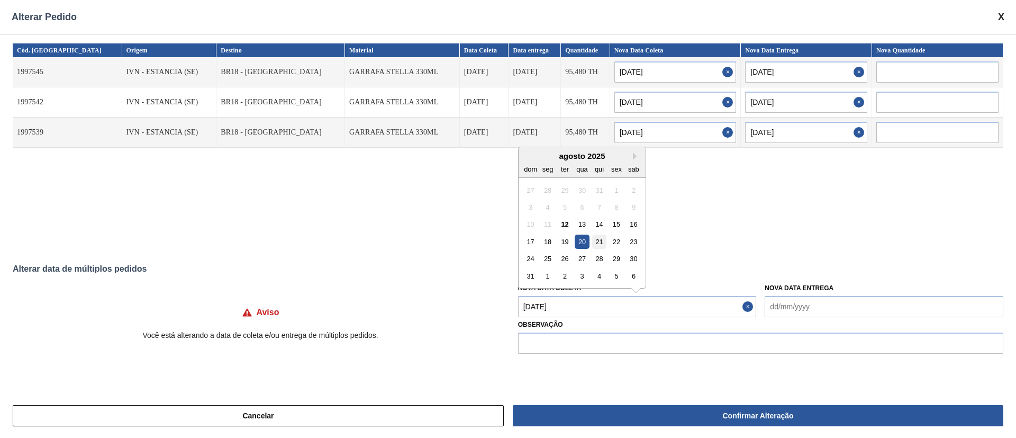
type input "[DATE]"
type Coleta "[DATE]"
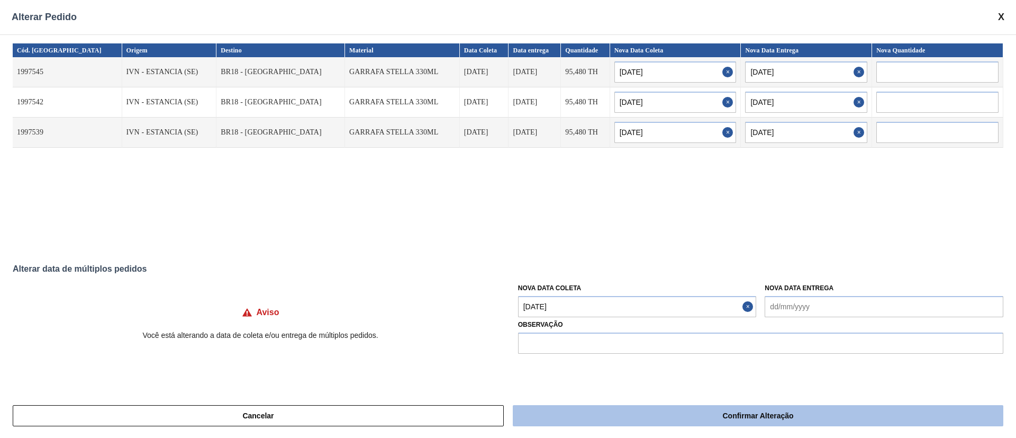
click at [683, 413] on button "Confirmar Alteração" at bounding box center [758, 415] width 491 height 21
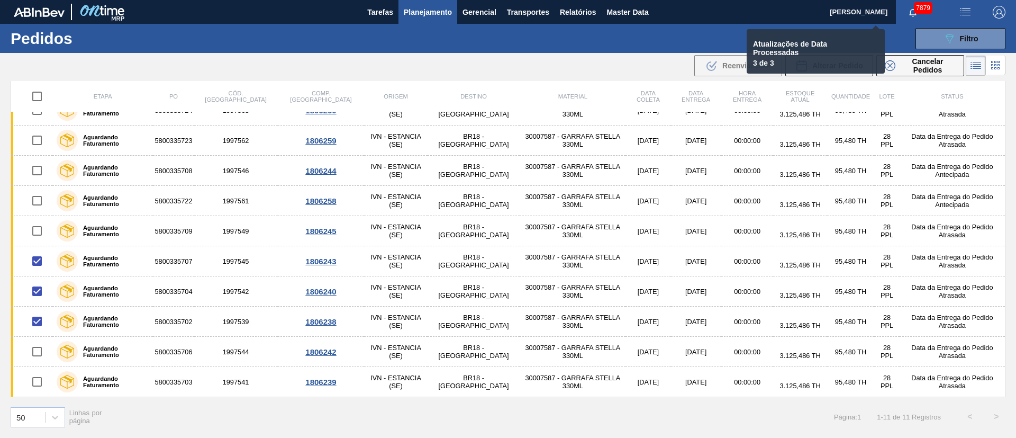
checkbox input "false"
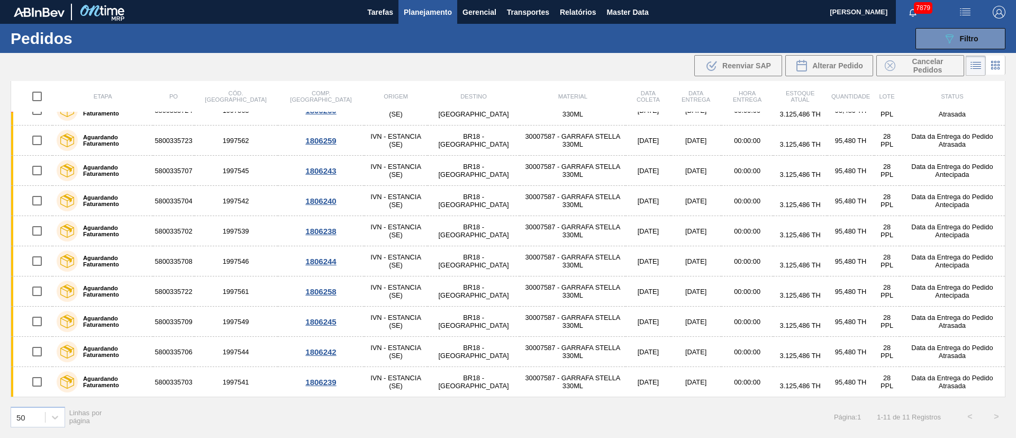
click at [441, 13] on span "Planejamento" at bounding box center [428, 12] width 48 height 13
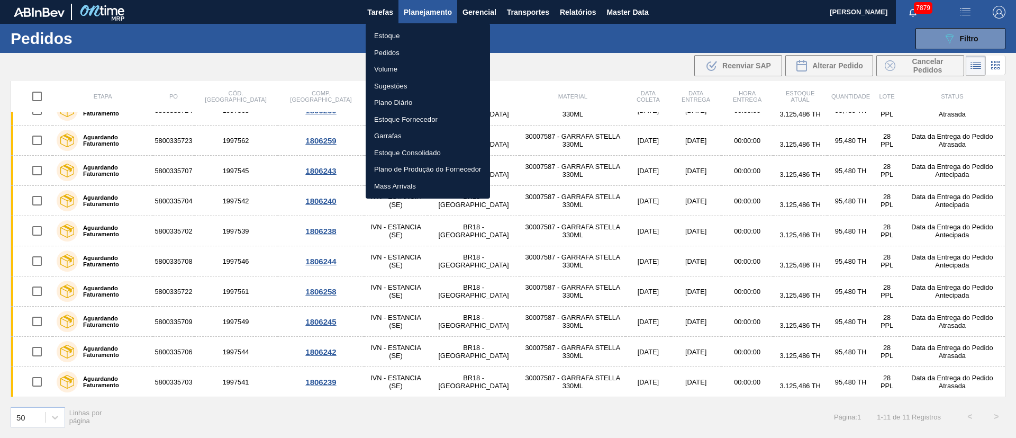
click at [383, 54] on li "Pedidos" at bounding box center [428, 52] width 124 height 17
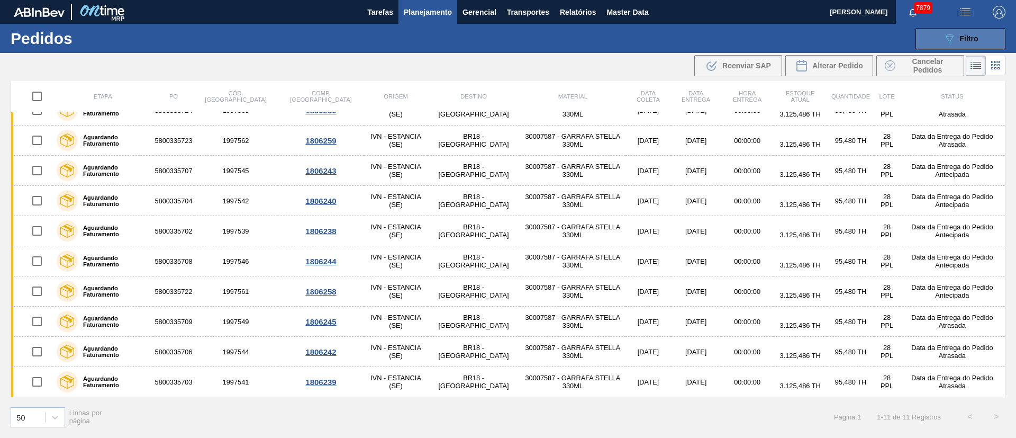
click at [979, 37] on button "089F7B8B-B2A5-4AFE-B5C0-19BA573D28AC Filtro" at bounding box center [960, 38] width 90 height 21
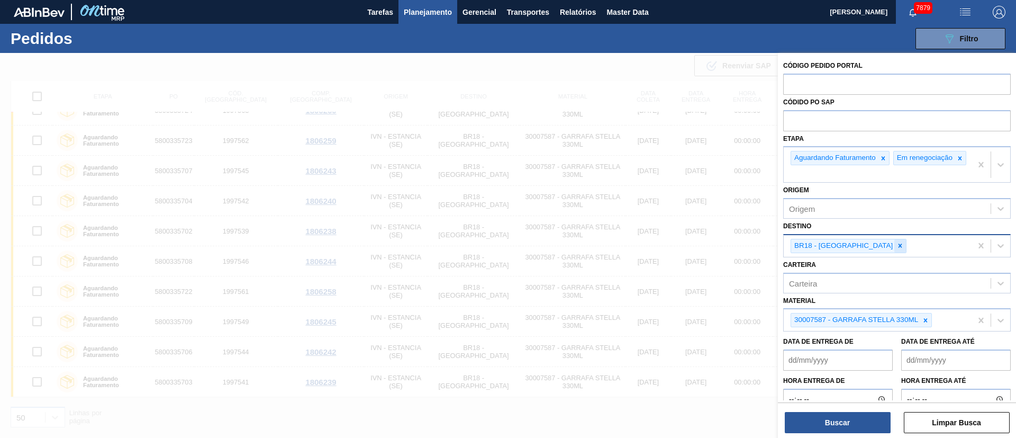
click at [896, 249] on icon at bounding box center [899, 245] width 7 height 7
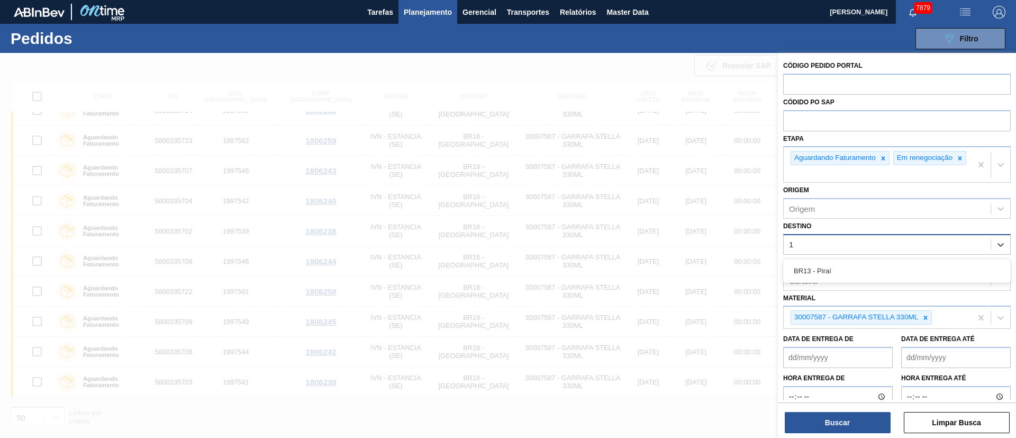
type input "13"
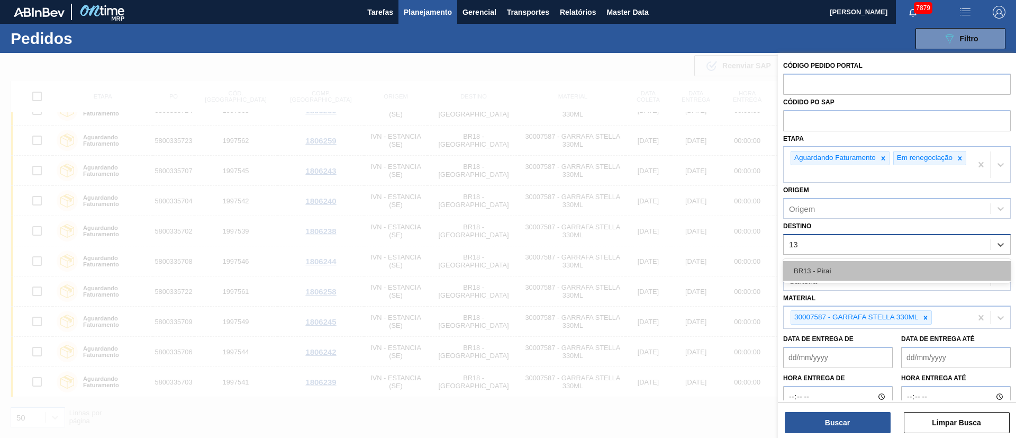
click at [851, 275] on div "BR13 - Piraí" at bounding box center [897, 271] width 228 height 20
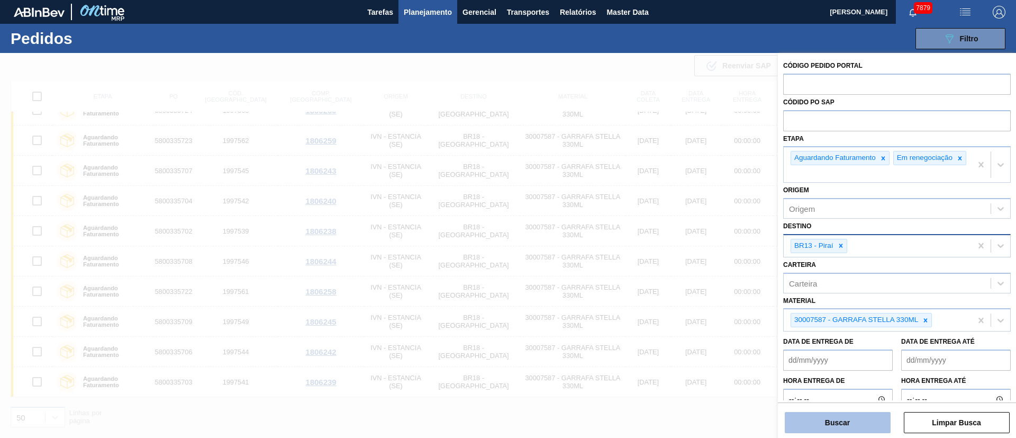
click at [846, 417] on button "Buscar" at bounding box center [838, 422] width 106 height 21
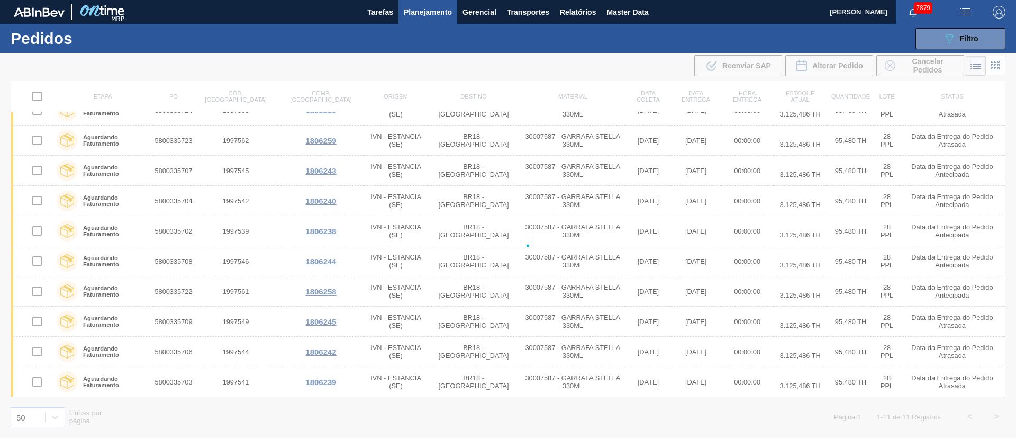
scroll to position [0, 0]
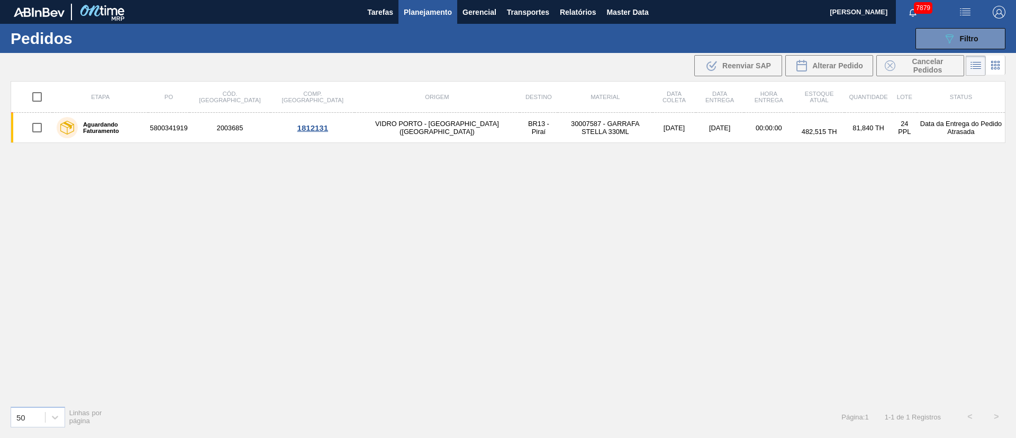
click at [969, 49] on div "089F7B8B-B2A5-4AFE-B5C0-19BA573D28AC Filtro Código Pedido Portal Códido PO SAP …" at bounding box center [590, 39] width 842 height 32
click at [960, 35] on span "Filtro" at bounding box center [969, 38] width 19 height 8
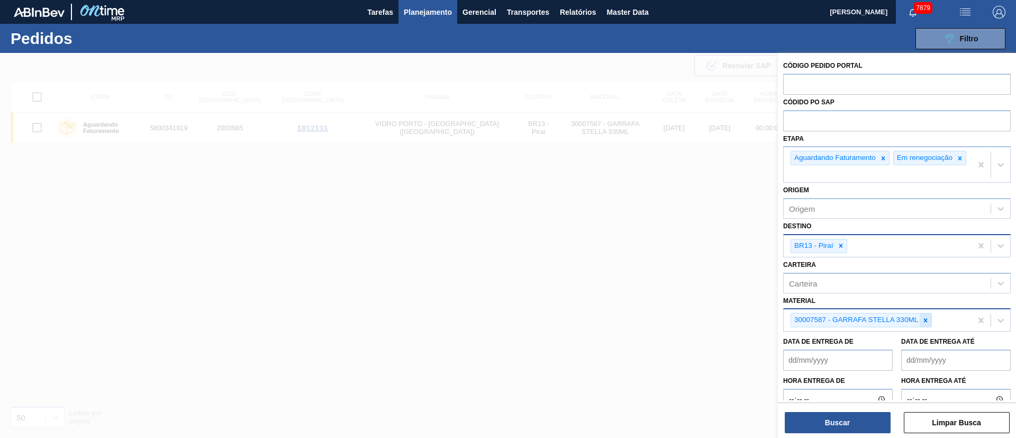
click at [925, 324] on icon at bounding box center [925, 319] width 7 height 7
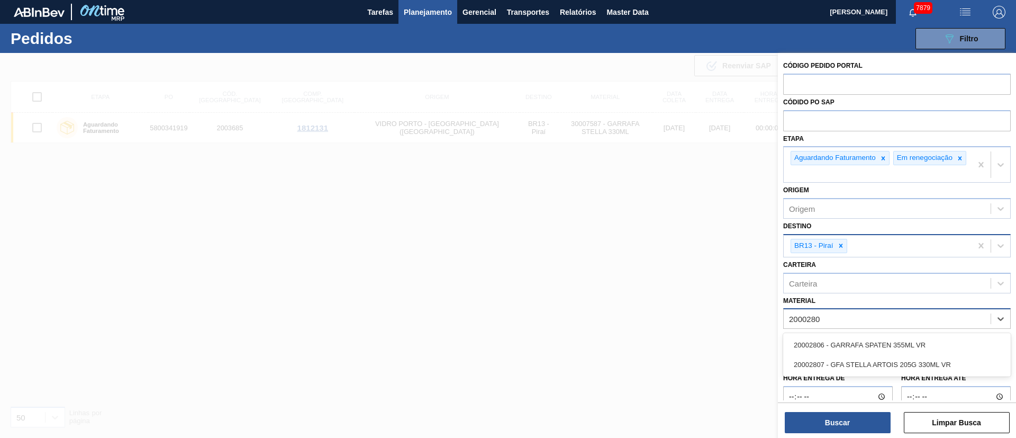
type input "20002807"
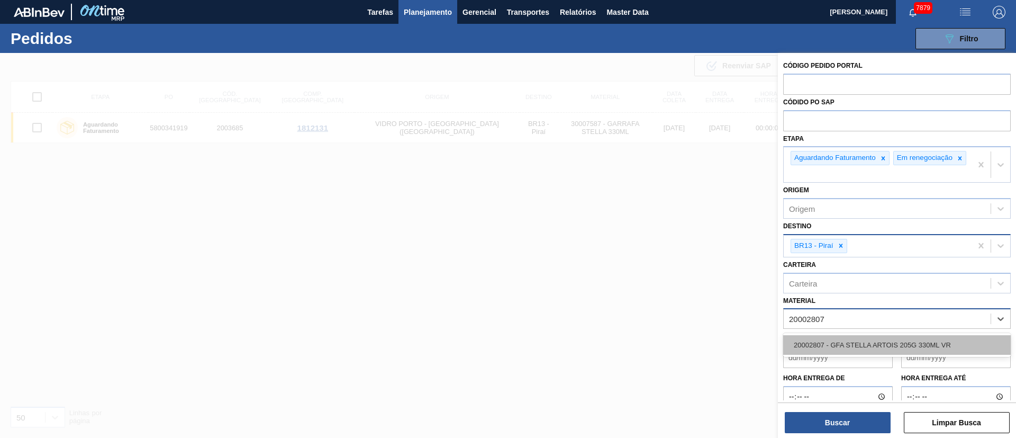
click at [906, 348] on div "20002807 - GFA STELLA ARTOIS 205G 330ML VR" at bounding box center [897, 345] width 228 height 20
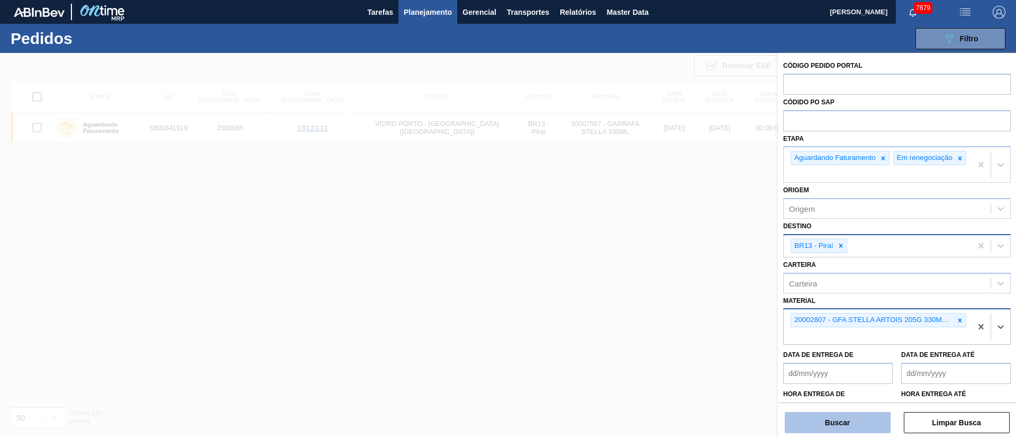
click at [795, 418] on button "Buscar" at bounding box center [838, 422] width 106 height 21
